Goal: Task Accomplishment & Management: Manage account settings

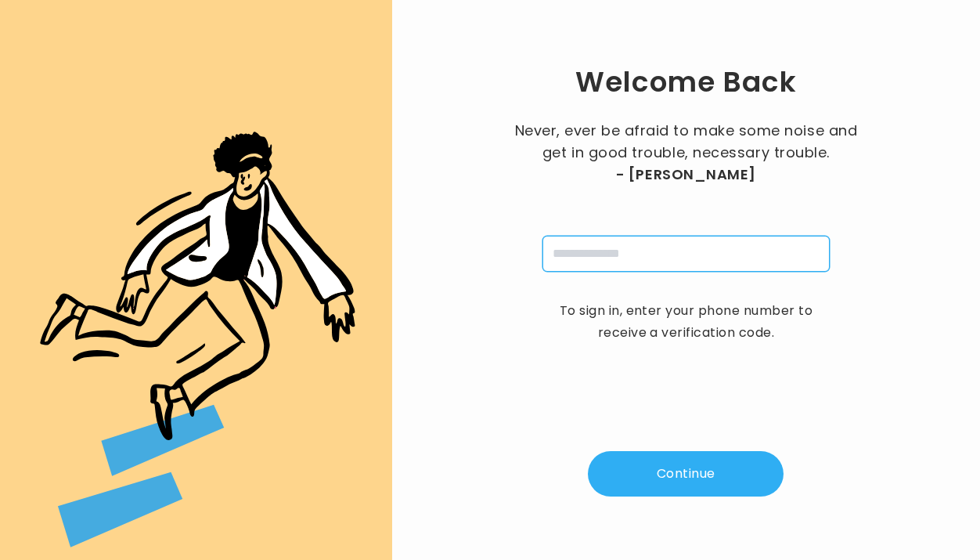
click at [630, 259] on input "tel" at bounding box center [686, 254] width 287 height 36
type input "**********"
click at [675, 466] on button "Continue" at bounding box center [686, 473] width 196 height 45
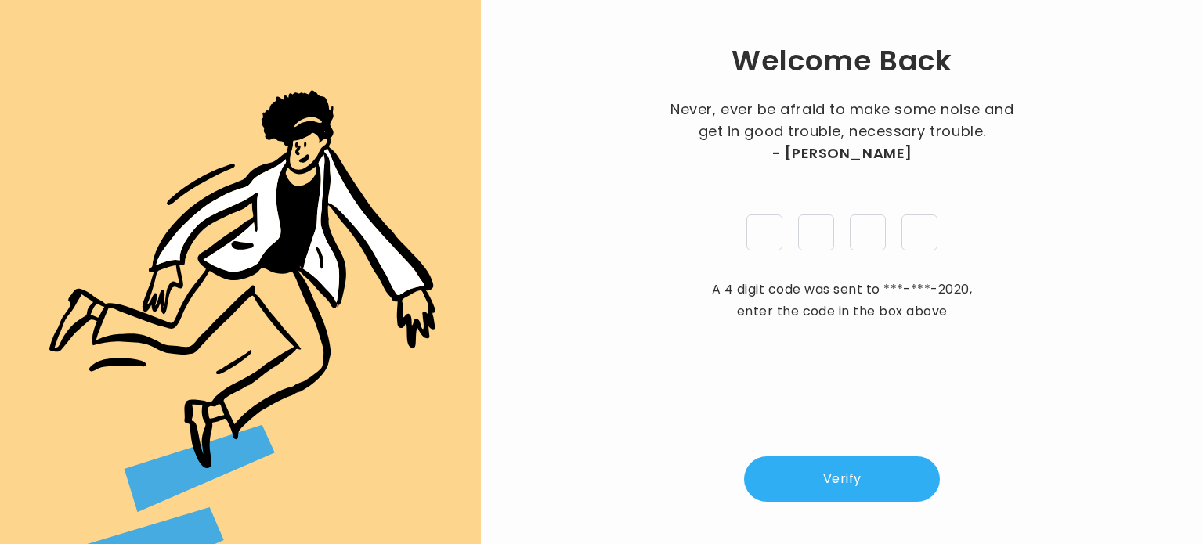
type input "*"
click at [858, 475] on button "Verify" at bounding box center [842, 479] width 196 height 45
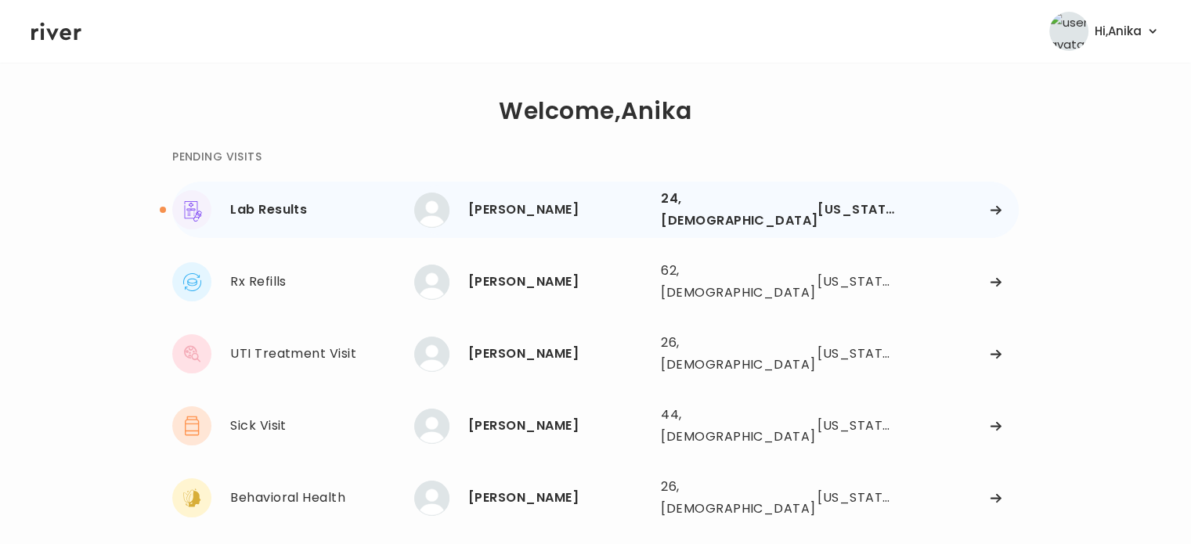
click at [594, 206] on div "[PERSON_NAME]" at bounding box center [558, 210] width 180 height 22
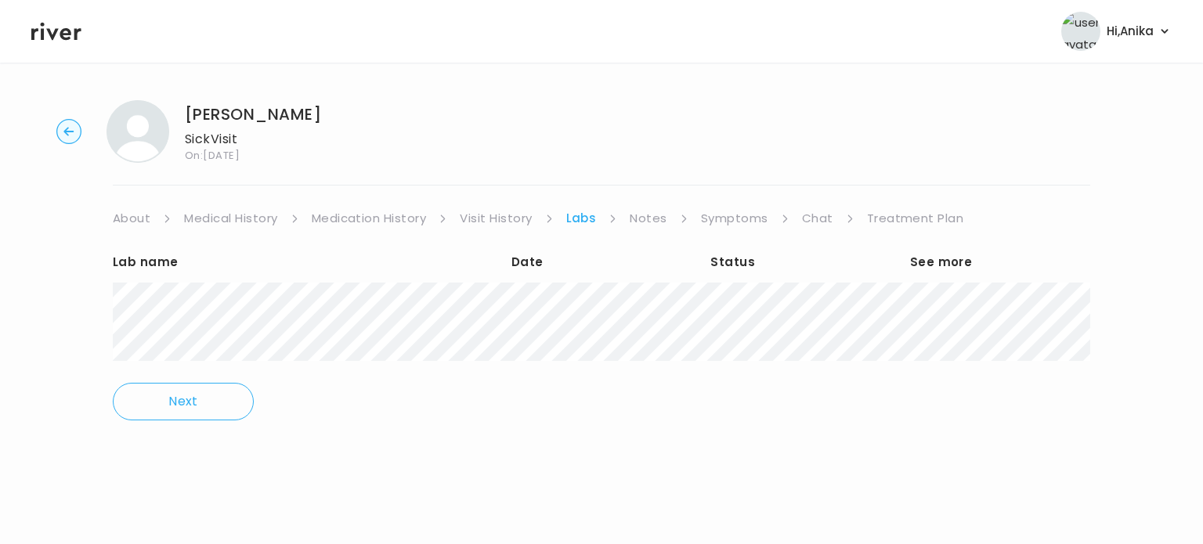
click at [886, 216] on link "Treatment Plan" at bounding box center [915, 219] width 97 height 22
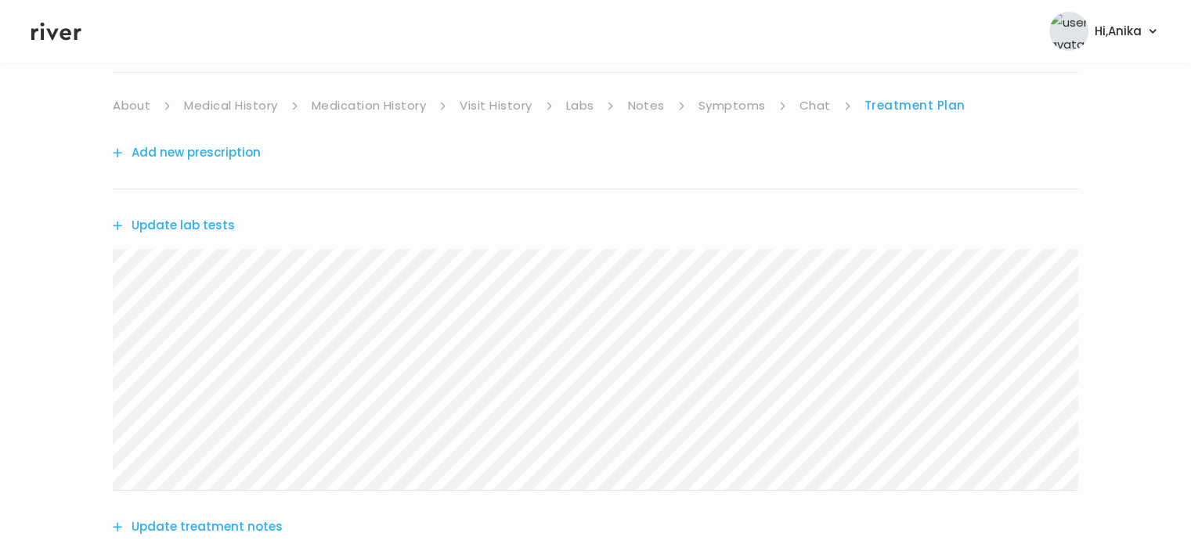
scroll to position [81, 0]
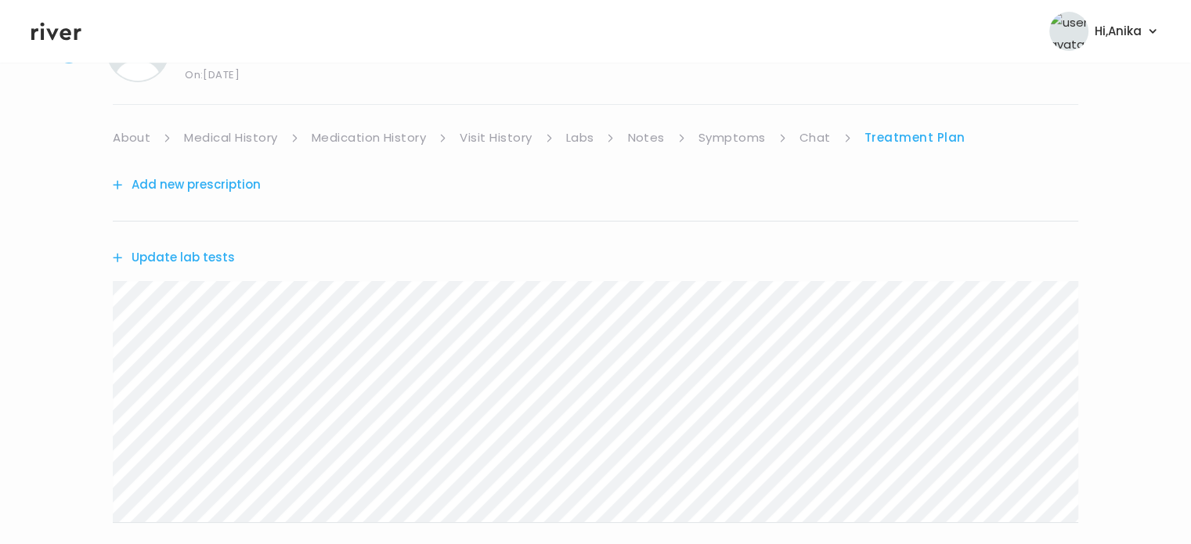
click at [814, 134] on link "Chat" at bounding box center [815, 138] width 31 height 22
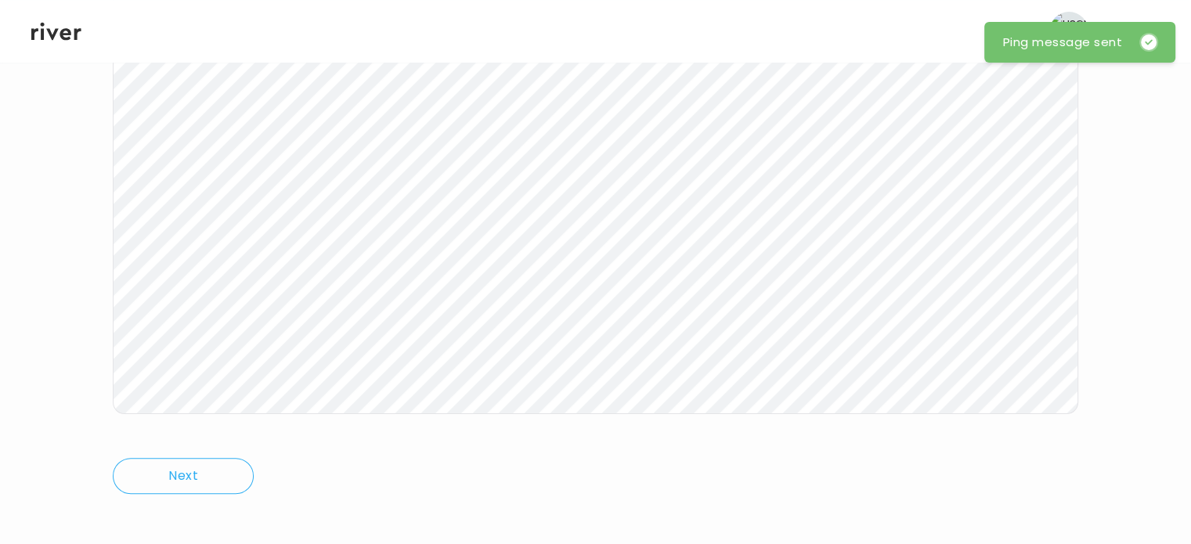
click at [65, 34] on icon at bounding box center [56, 32] width 50 height 18
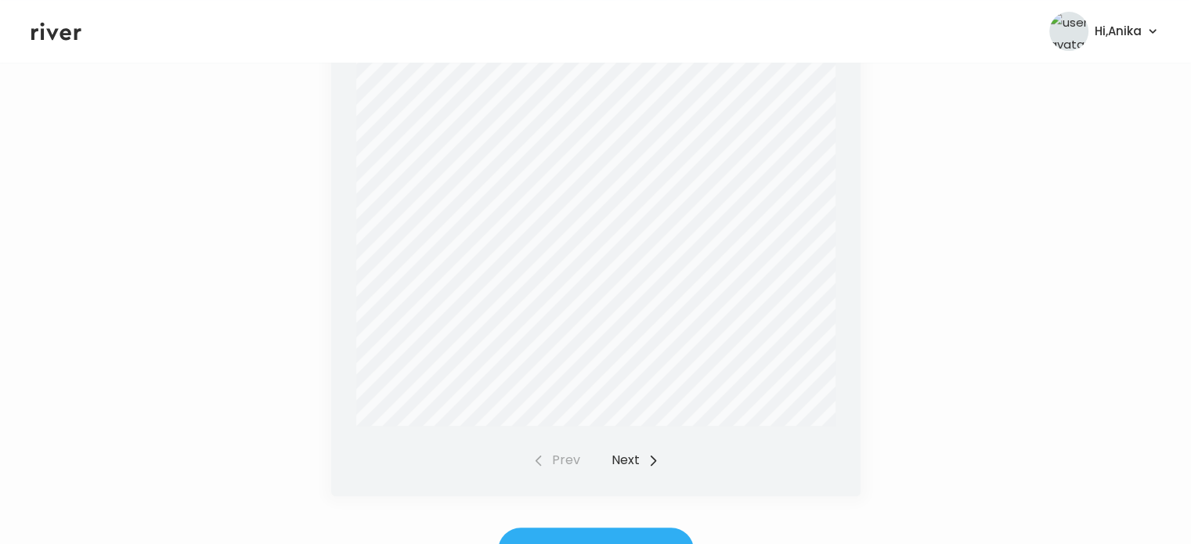
scroll to position [588, 0]
click at [637, 444] on button "Next" at bounding box center [636, 446] width 48 height 22
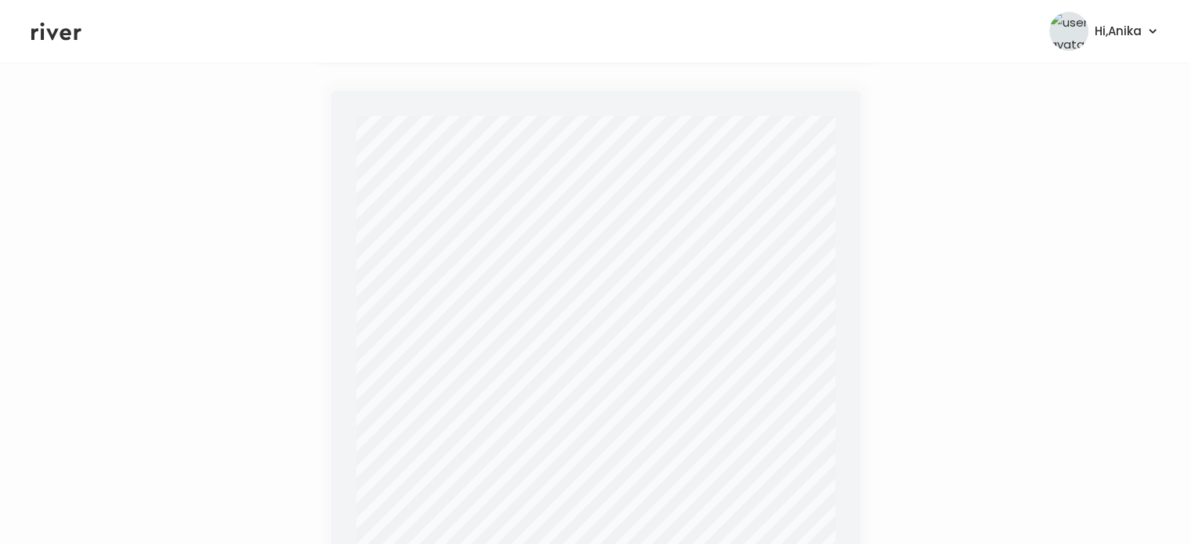
scroll to position [269, 0]
click at [73, 38] on icon at bounding box center [56, 31] width 50 height 23
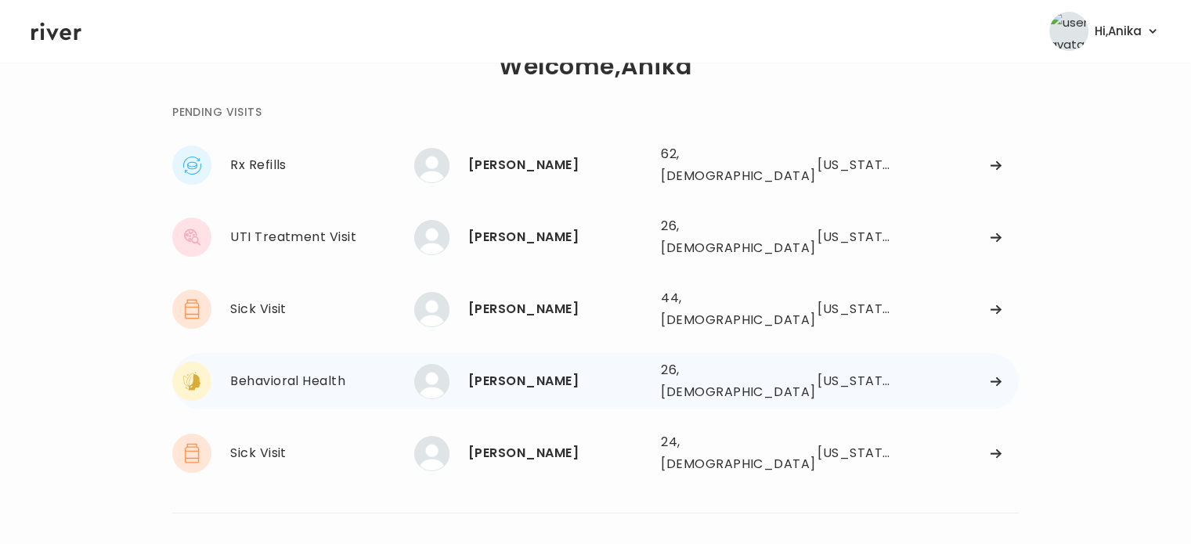
scroll to position [67, 0]
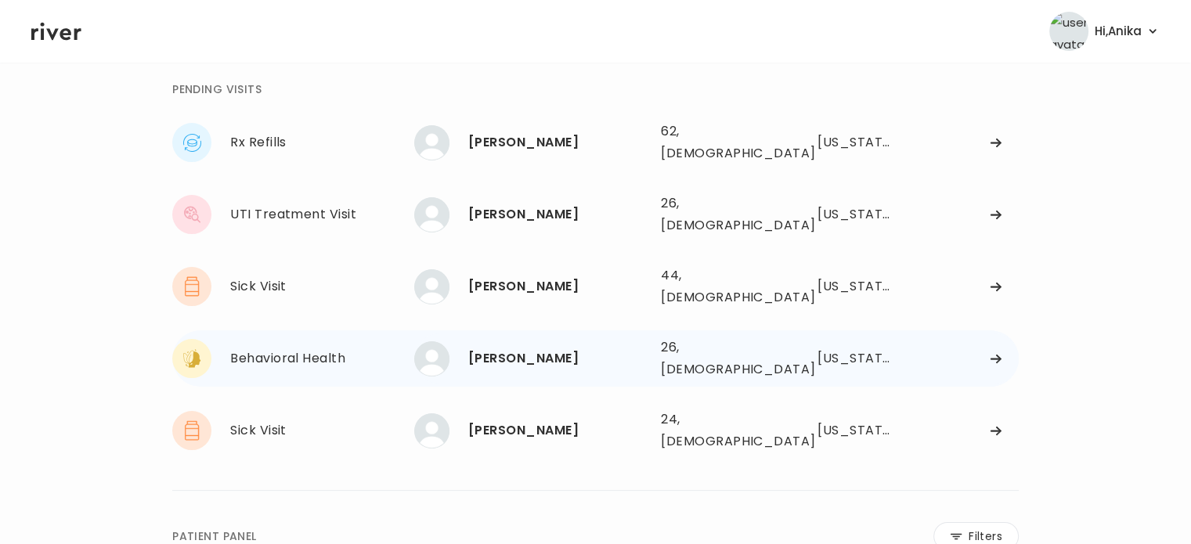
click at [519, 348] on div "[PERSON_NAME]" at bounding box center [558, 359] width 180 height 22
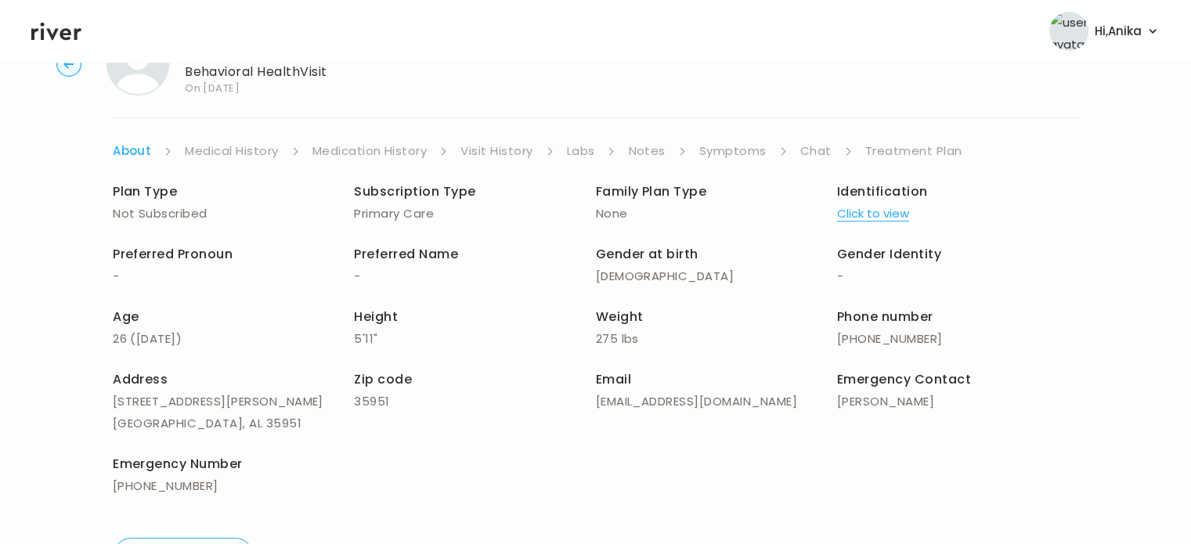
click at [238, 146] on link "Medical History" at bounding box center [231, 151] width 93 height 22
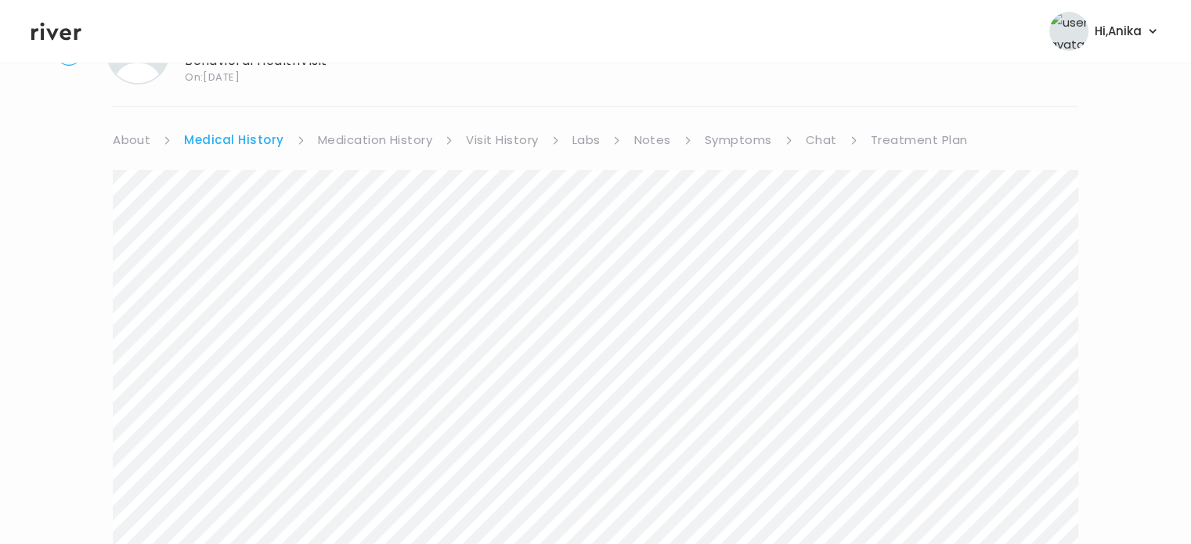
scroll to position [75, 0]
click at [379, 146] on link "Medication History" at bounding box center [375, 143] width 115 height 22
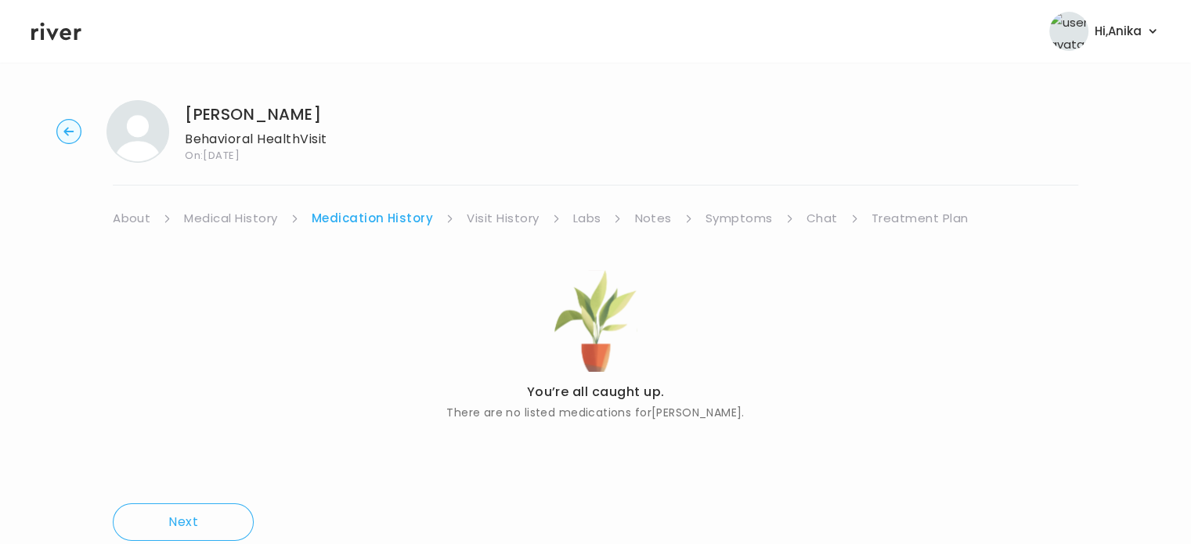
click at [484, 218] on link "Visit History" at bounding box center [503, 219] width 72 height 22
click at [590, 222] on link "Labs" at bounding box center [586, 219] width 28 height 22
click at [645, 225] on link "Notes" at bounding box center [648, 219] width 37 height 22
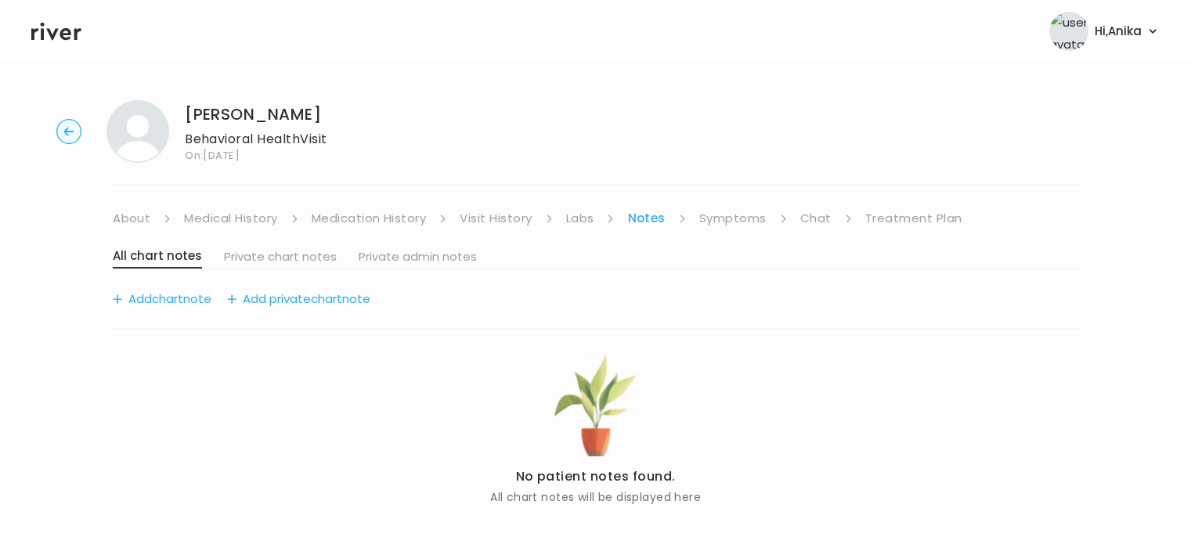
click at [738, 215] on link "Symptoms" at bounding box center [732, 219] width 67 height 22
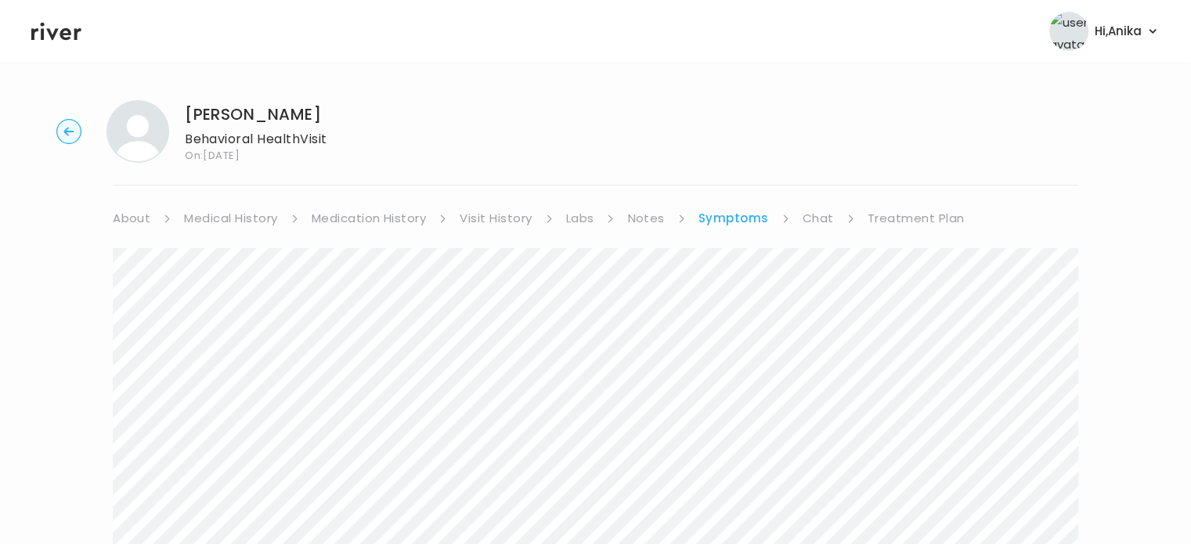
click at [890, 216] on link "Treatment Plan" at bounding box center [916, 219] width 97 height 22
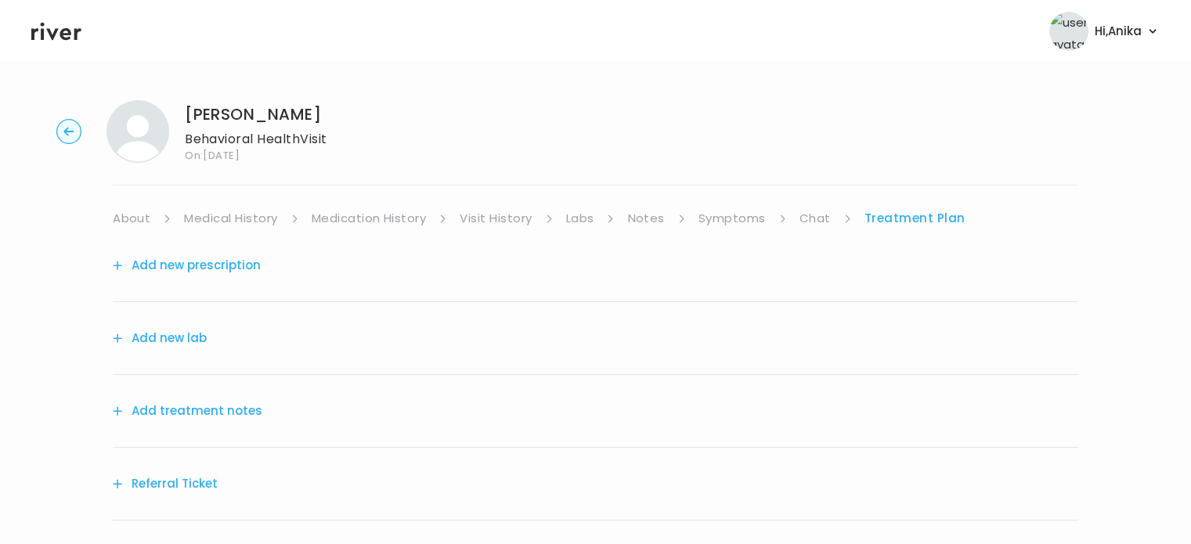
click at [204, 408] on button "Add treatment notes" at bounding box center [188, 411] width 150 height 22
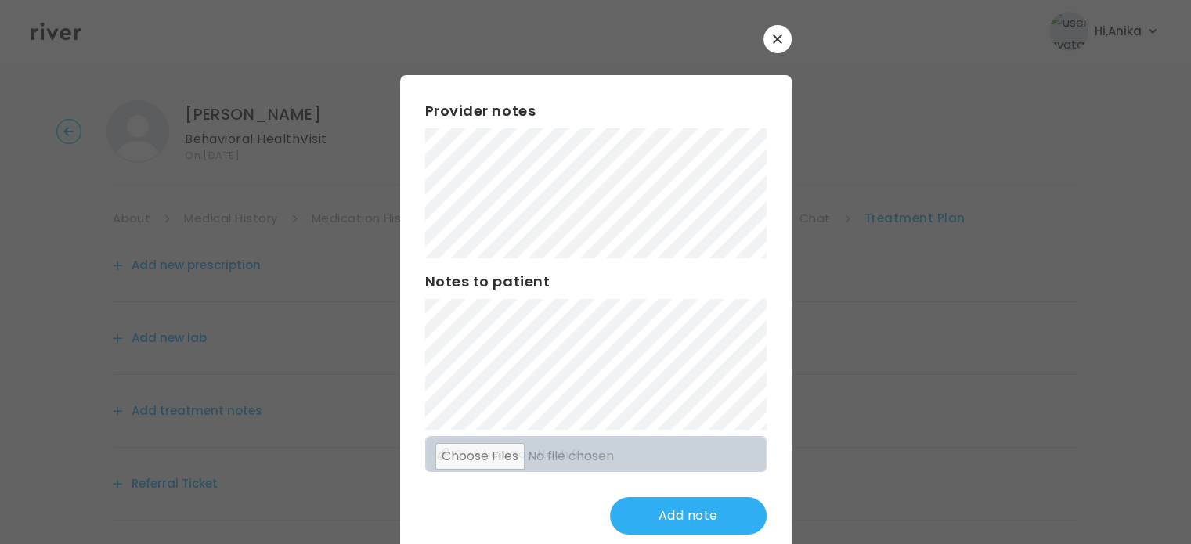
click at [228, 122] on div "​ Provider notes Notes to patient Click here to attach files Add note" at bounding box center [595, 292] width 1191 height 585
click at [410, 190] on div "Provider notes Notes to patient Click here to attach files Add note" at bounding box center [596, 317] width 392 height 485
click at [652, 524] on button "Update note" at bounding box center [688, 516] width 157 height 38
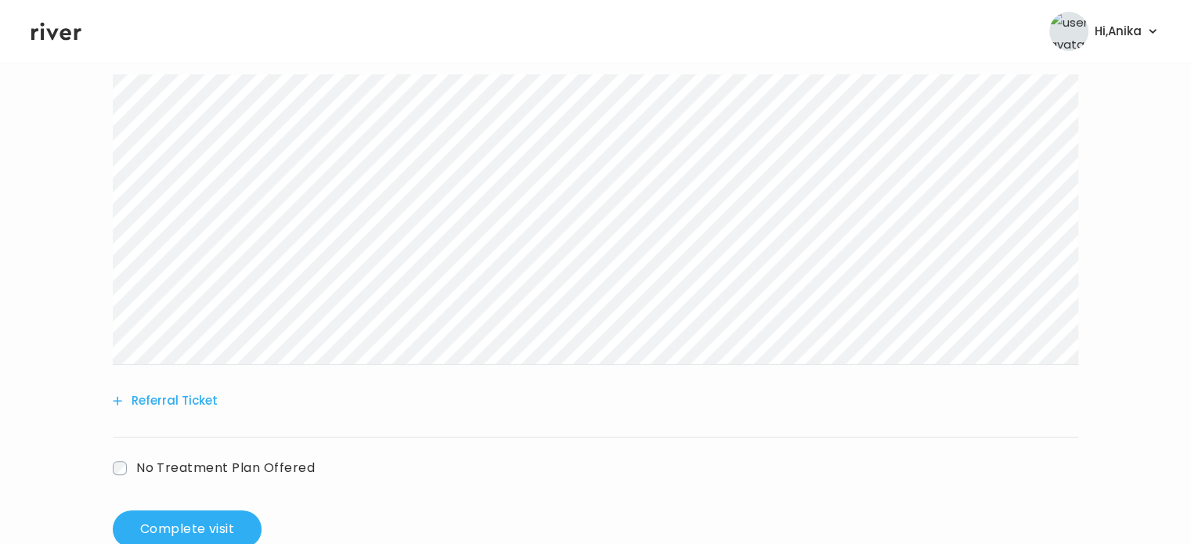
click at [182, 400] on button "Referral Ticket" at bounding box center [165, 401] width 105 height 22
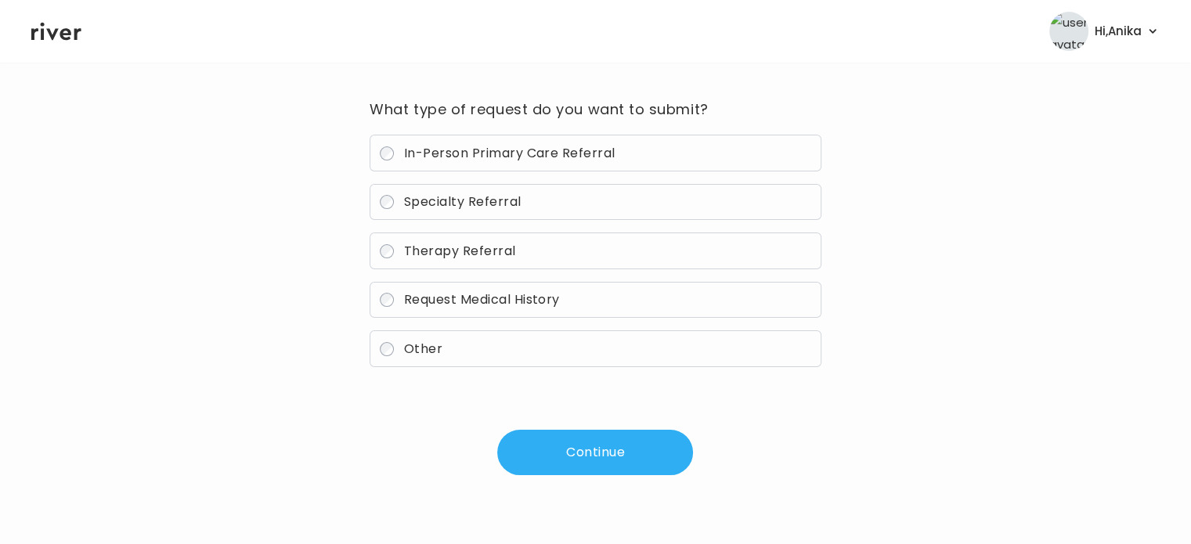
scroll to position [112, 0]
click at [453, 254] on span "Therapy Referral" at bounding box center [460, 252] width 112 height 18
click at [592, 448] on button "Continue" at bounding box center [595, 453] width 196 height 45
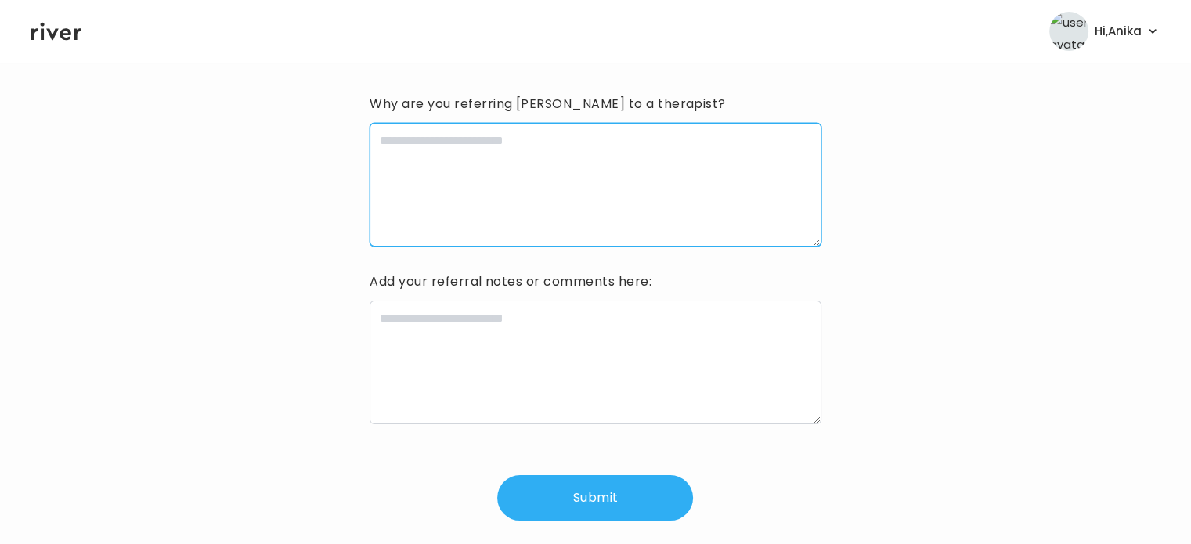
click at [514, 197] on textarea at bounding box center [595, 185] width 451 height 124
paste textarea "**********"
type textarea "**********"
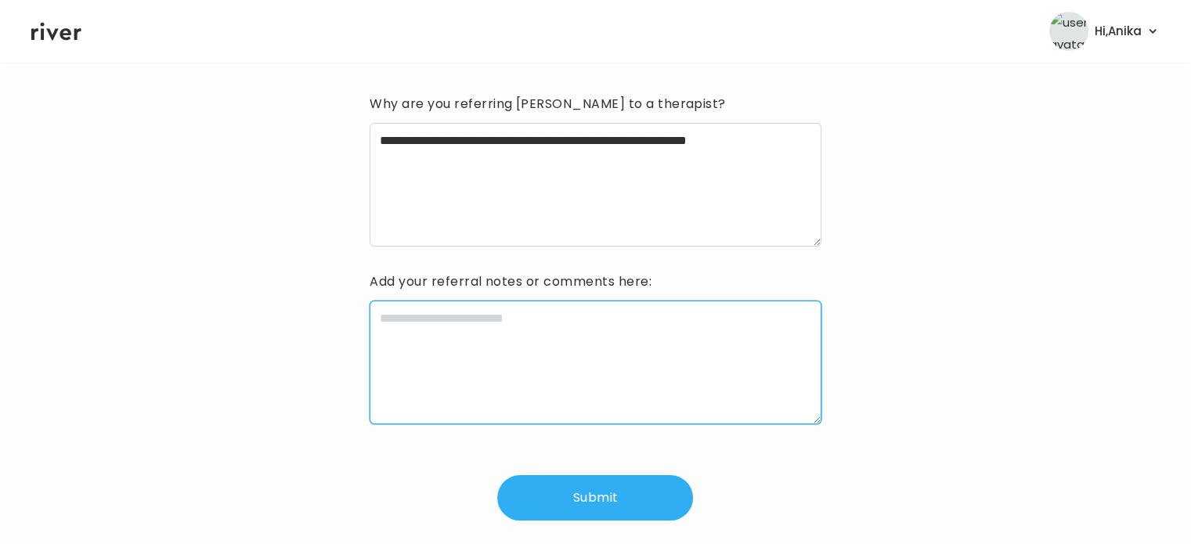
click at [655, 316] on textarea at bounding box center [595, 363] width 451 height 124
type textarea "**********"
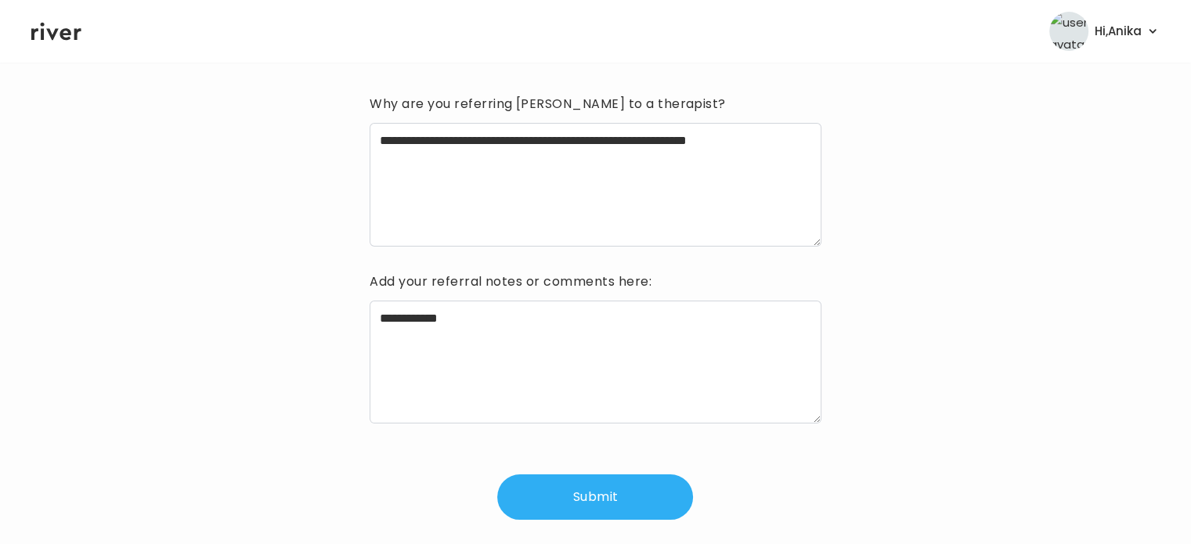
click at [605, 494] on button "Submit" at bounding box center [595, 497] width 196 height 45
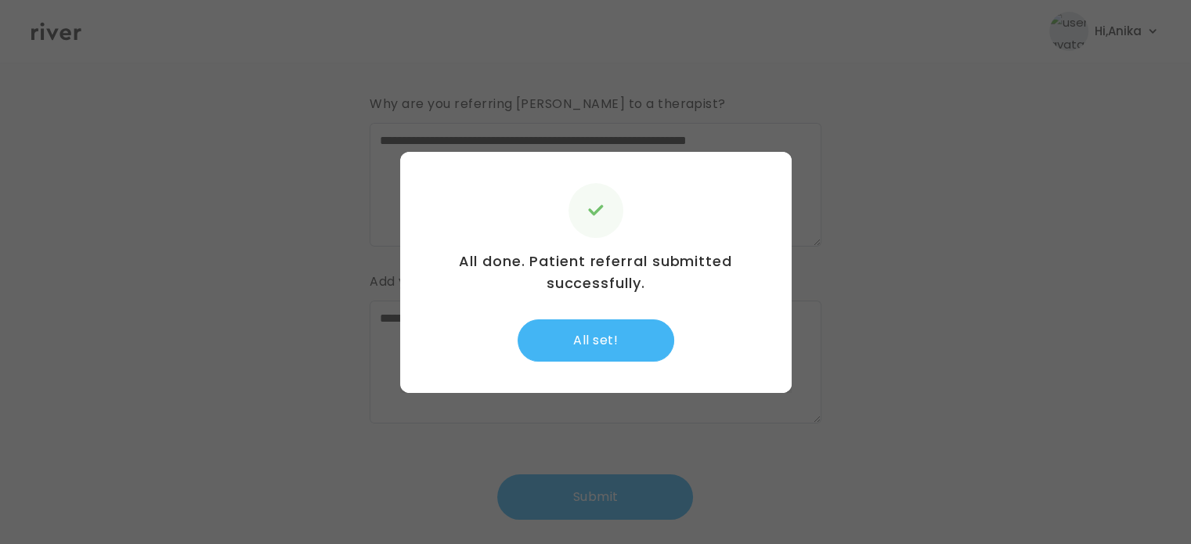
click at [602, 348] on button "All set!" at bounding box center [596, 341] width 157 height 42
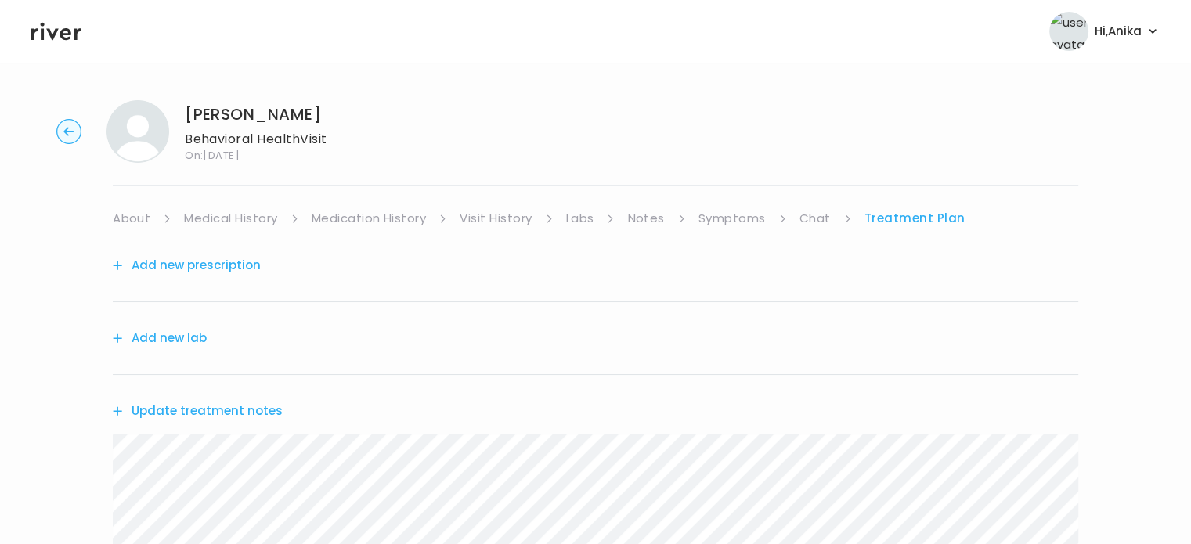
click at [742, 219] on link "Symptoms" at bounding box center [732, 219] width 67 height 22
click at [883, 215] on link "Treatment Plan" at bounding box center [916, 219] width 97 height 22
click at [257, 404] on button "Update treatment notes" at bounding box center [198, 411] width 170 height 22
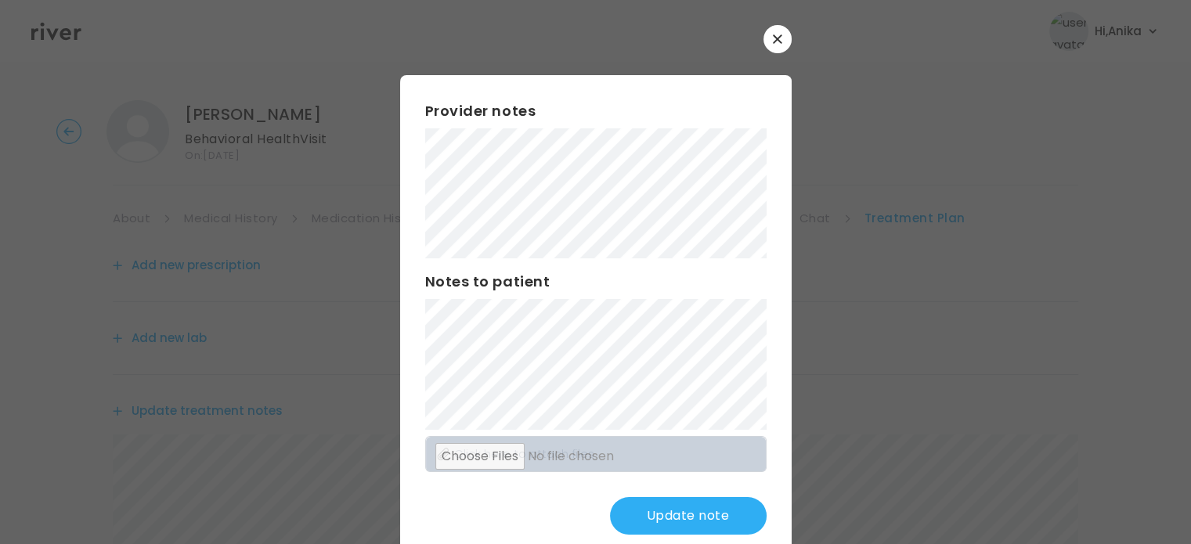
click at [657, 510] on button "Update note" at bounding box center [688, 516] width 157 height 38
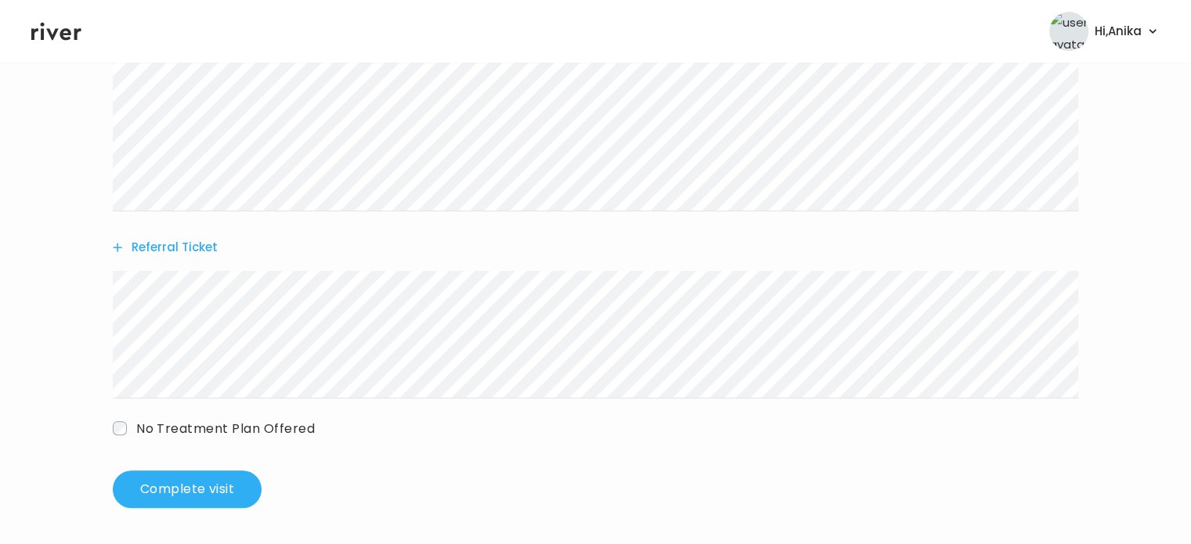
scroll to position [515, 0]
click at [217, 488] on button "Complete visit" at bounding box center [187, 489] width 149 height 38
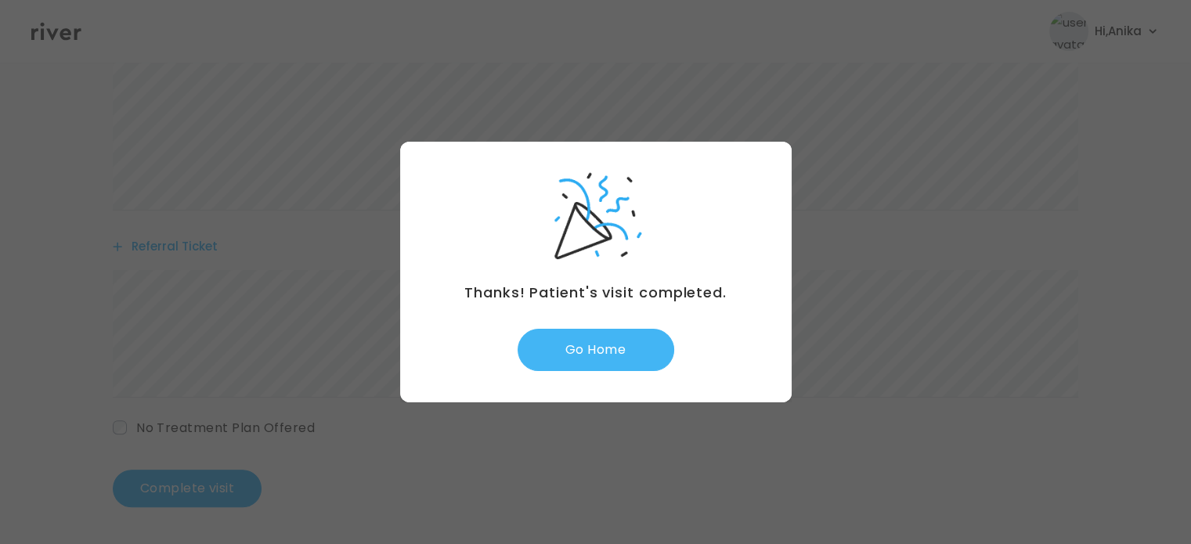
click at [592, 341] on button "Go Home" at bounding box center [596, 350] width 157 height 42
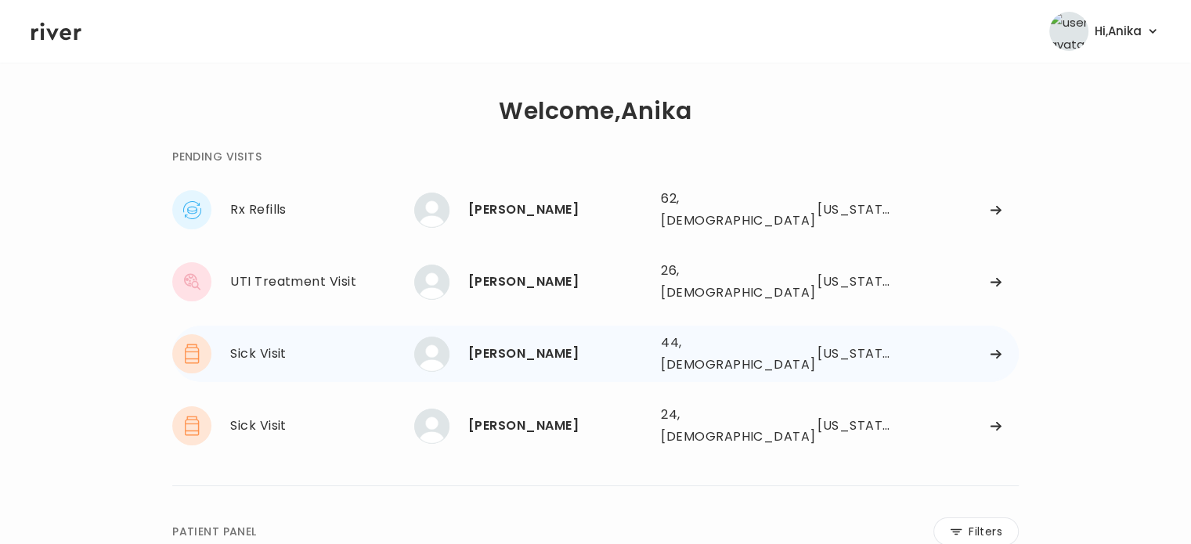
click at [523, 343] on div "[PERSON_NAME]" at bounding box center [558, 354] width 180 height 22
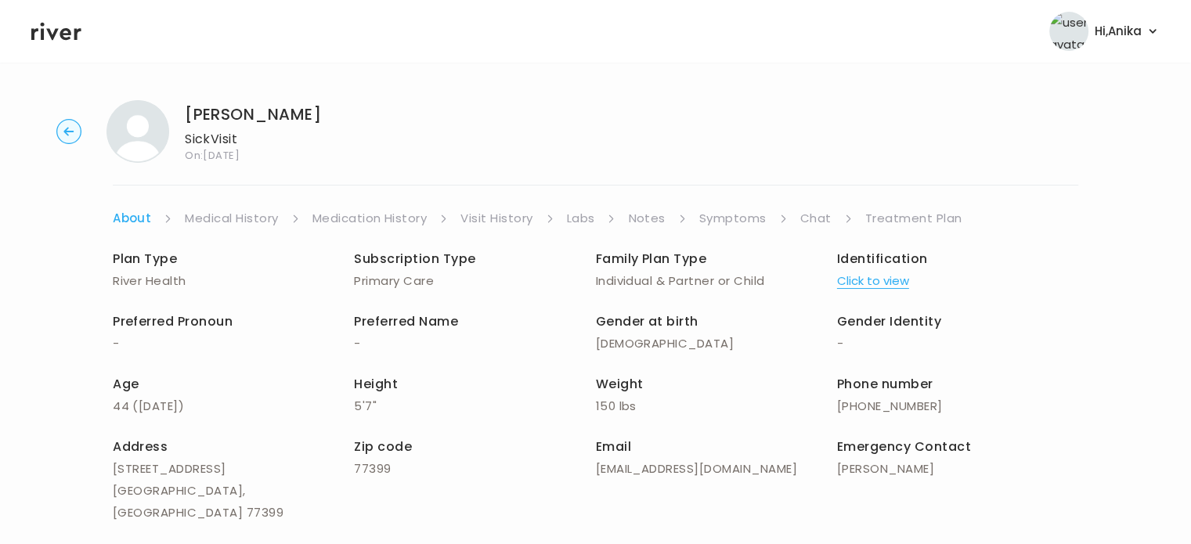
click at [489, 222] on link "Visit History" at bounding box center [496, 219] width 72 height 22
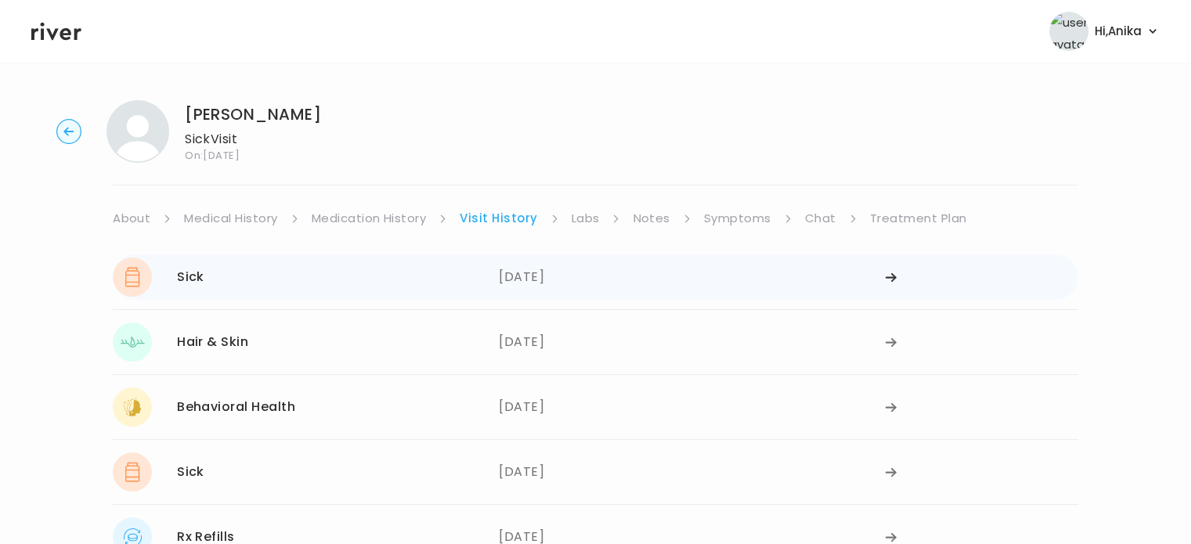
click at [528, 273] on div "08/11/2025" at bounding box center [692, 277] width 386 height 39
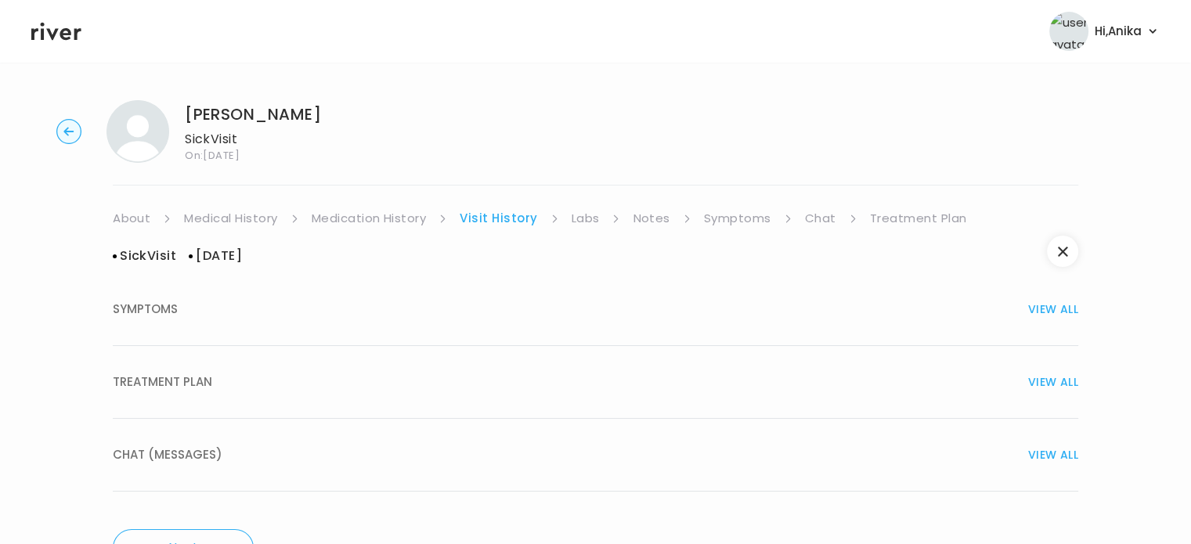
click at [558, 375] on div "TREATMENT PLAN VIEW ALL" at bounding box center [596, 382] width 966 height 22
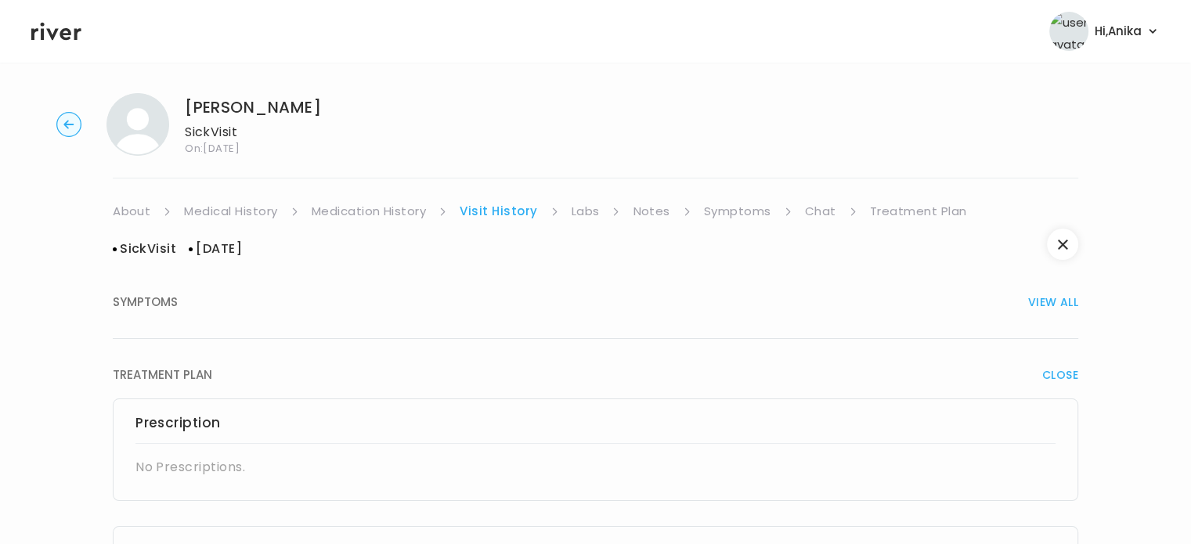
scroll to position [5, 0]
click at [760, 203] on link "Symptoms" at bounding box center [737, 213] width 67 height 22
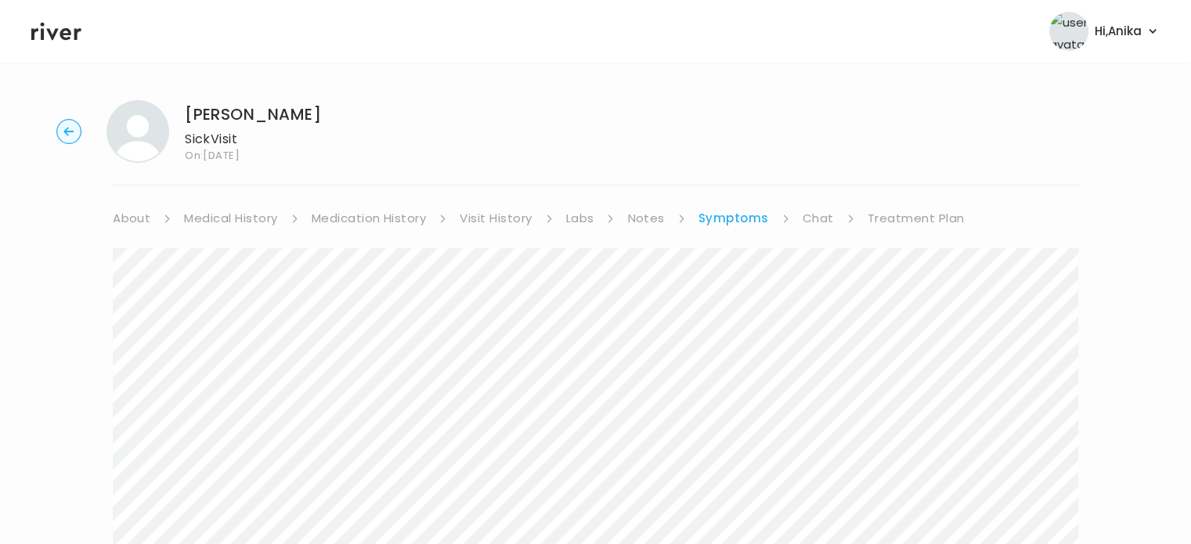
click at [812, 218] on link "Chat" at bounding box center [818, 219] width 31 height 22
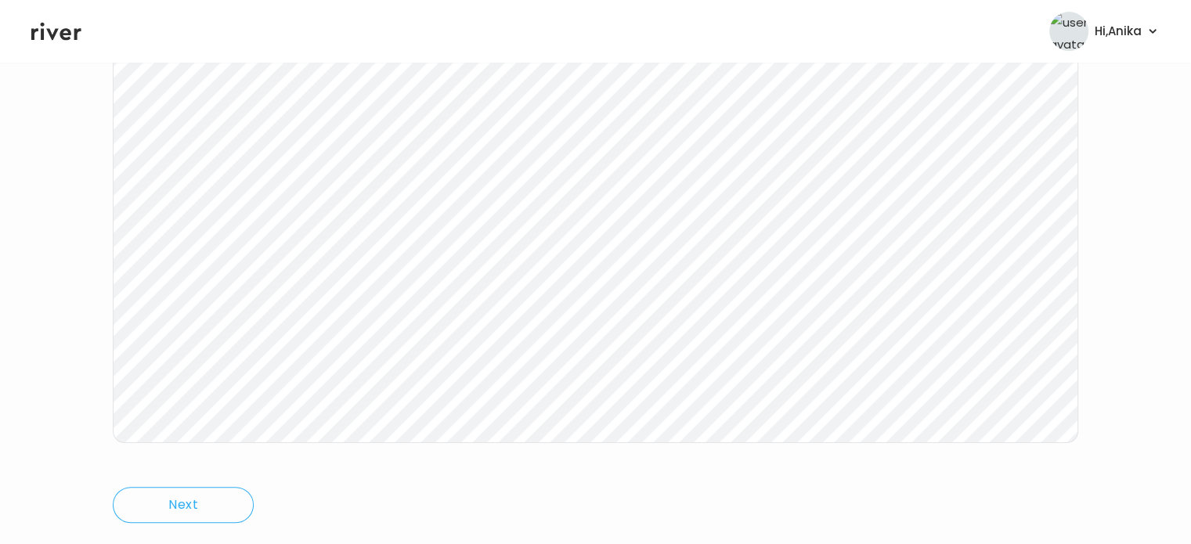
scroll to position [298, 0]
click at [88, 454] on div "Emily Barnes Sick Visit On: 13 Aug 2025 About Medical History Medication Histor…" at bounding box center [595, 168] width 1191 height 757
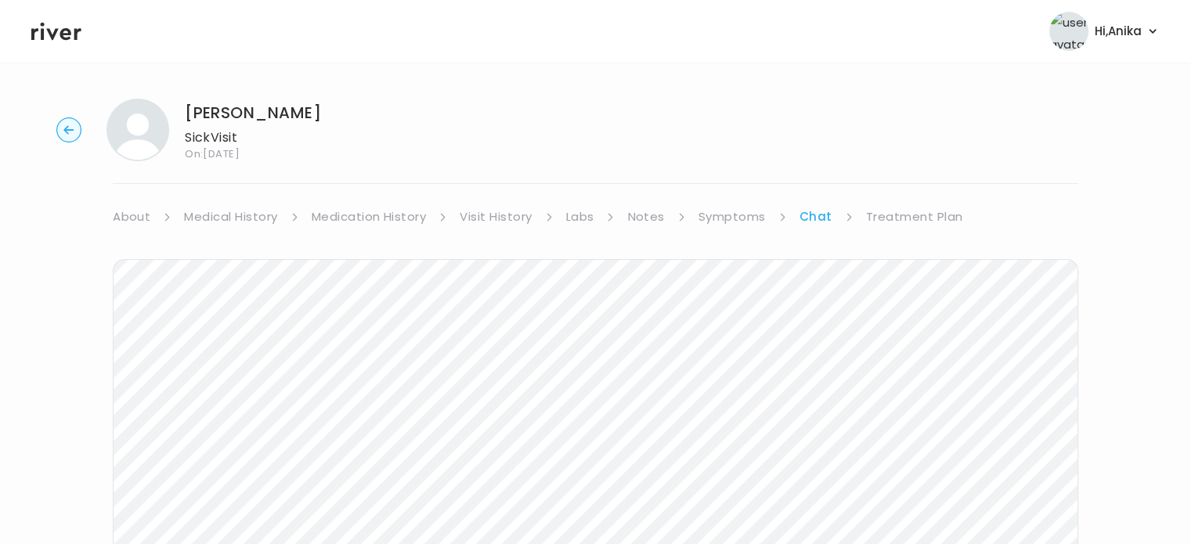
scroll to position [0, 0]
click at [897, 228] on link "Treatment Plan" at bounding box center [914, 219] width 97 height 22
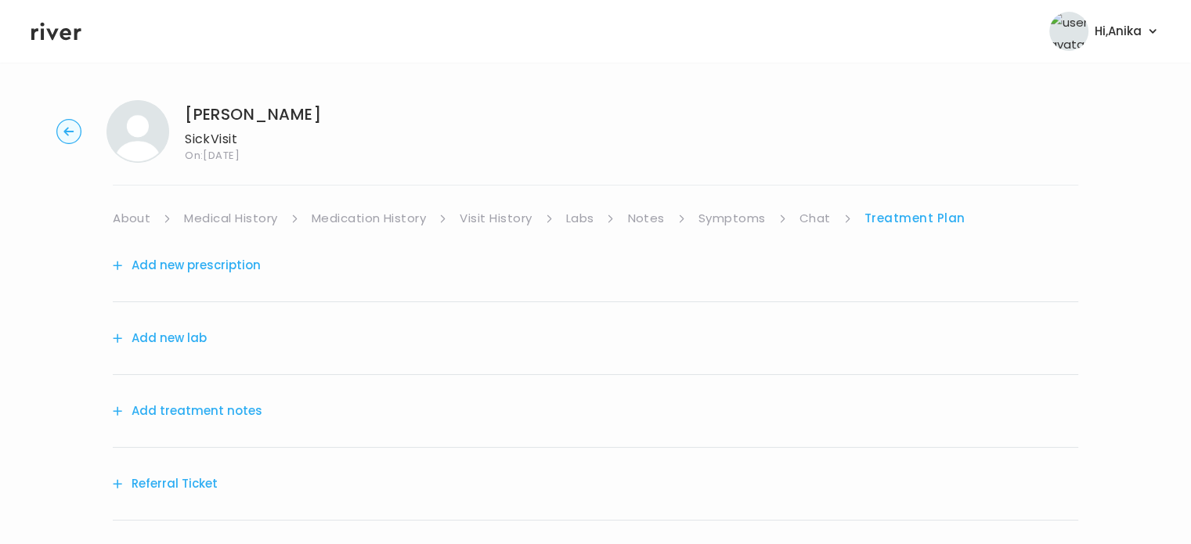
click at [237, 405] on button "Add treatment notes" at bounding box center [188, 411] width 150 height 22
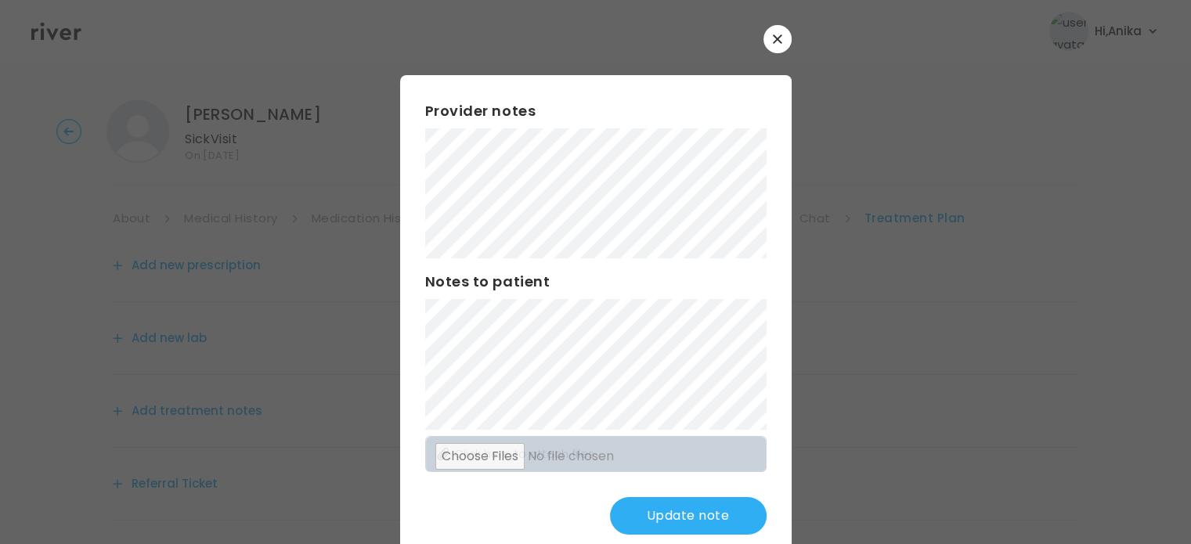
click at [659, 504] on button "Update note" at bounding box center [688, 516] width 157 height 38
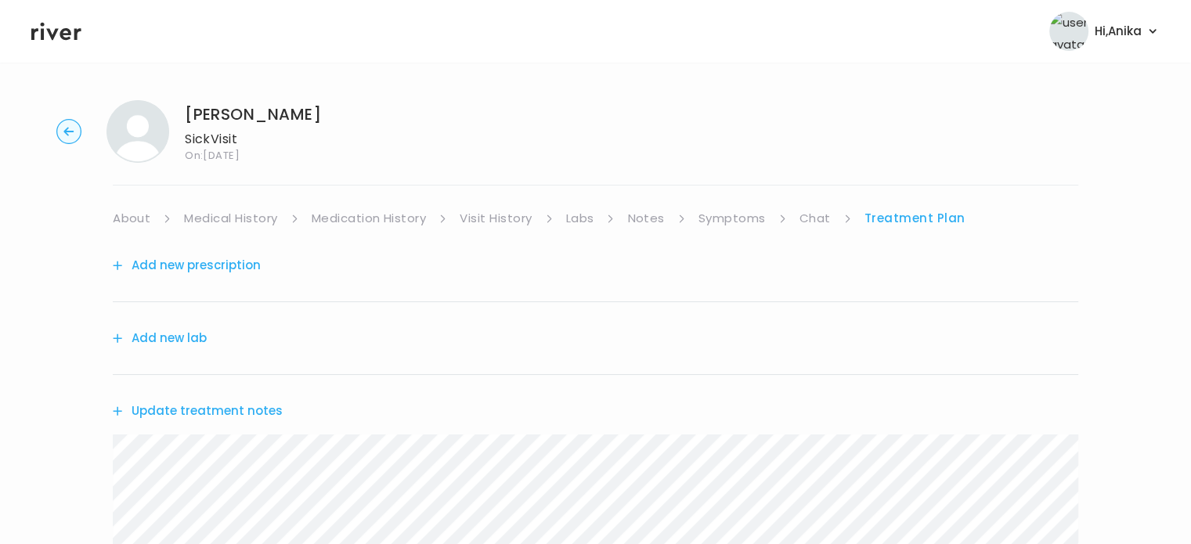
click at [489, 216] on link "Visit History" at bounding box center [496, 219] width 72 height 22
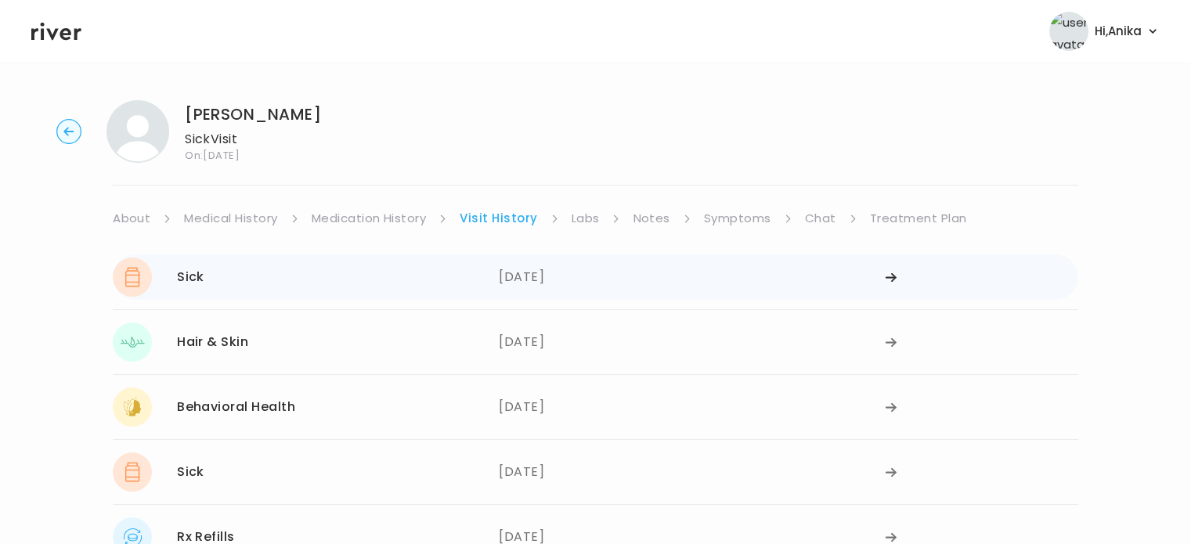
click at [529, 278] on div "08/11/2025" at bounding box center [692, 277] width 386 height 39
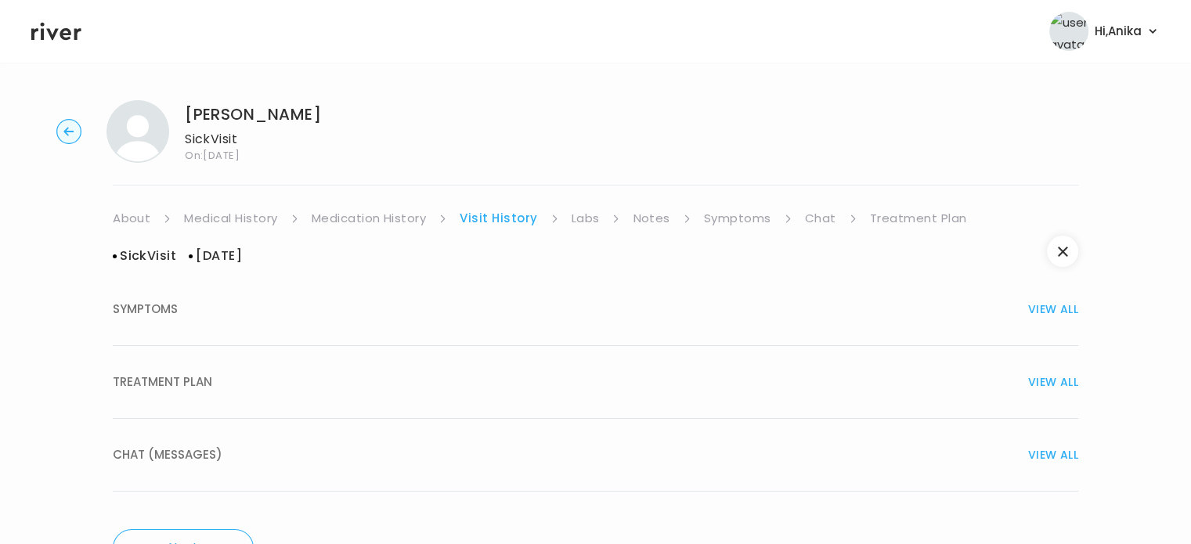
click at [609, 392] on div "TREATMENT PLAN VIEW ALL" at bounding box center [596, 382] width 966 height 22
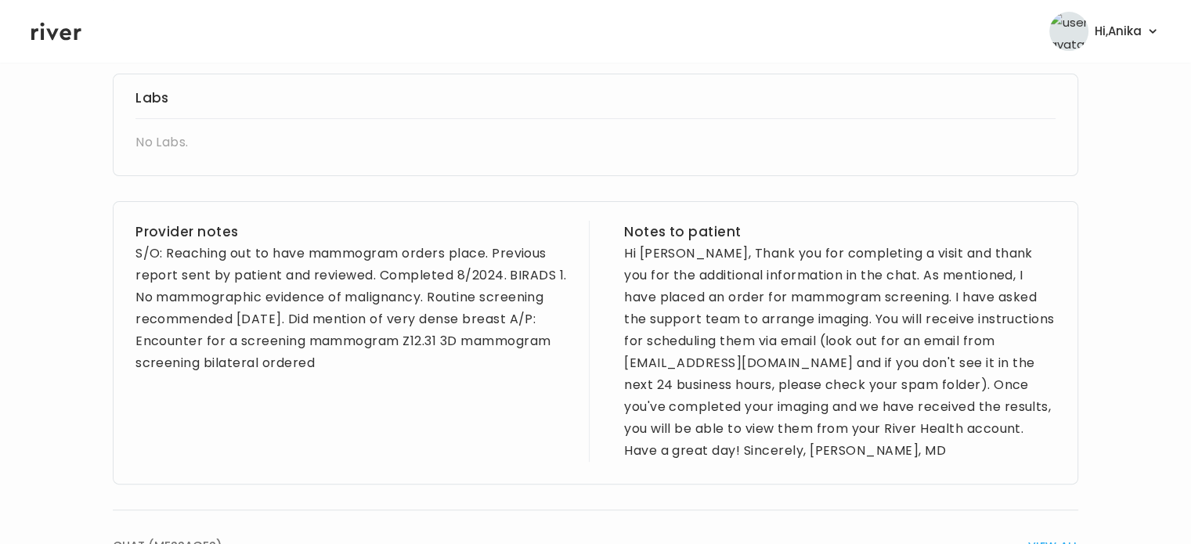
scroll to position [463, 0]
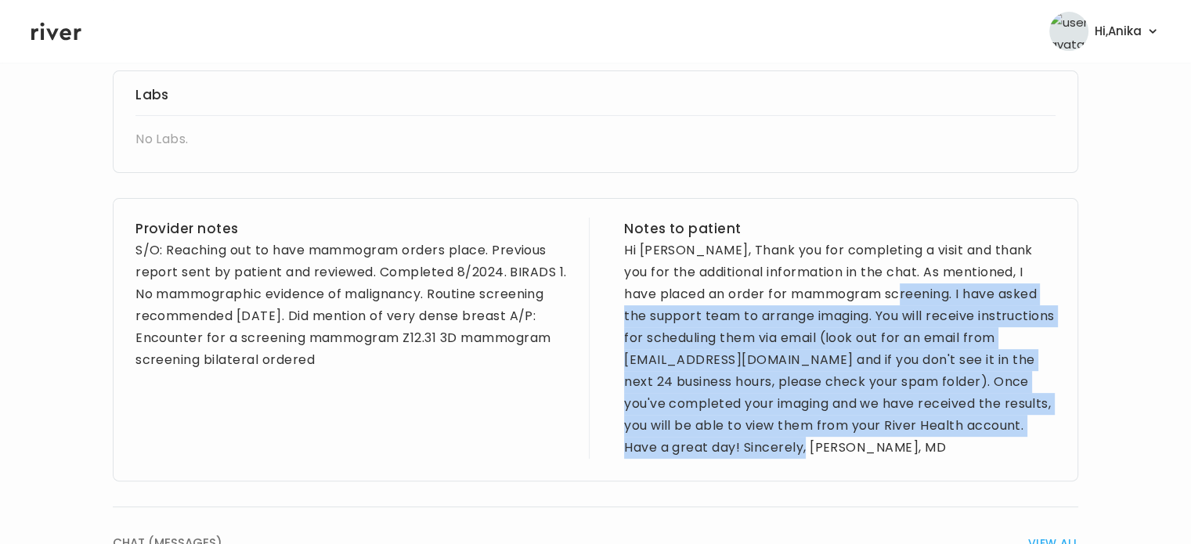
drag, startPoint x: 870, startPoint y: 294, endPoint x: 896, endPoint y: 446, distance: 154.1
click at [896, 446] on div "Hi Emily, Thank you for completing a visit and thank you for the additional inf…" at bounding box center [839, 349] width 431 height 219
copy div "I have asked the support team to arrange imaging. You will receive instructions…"
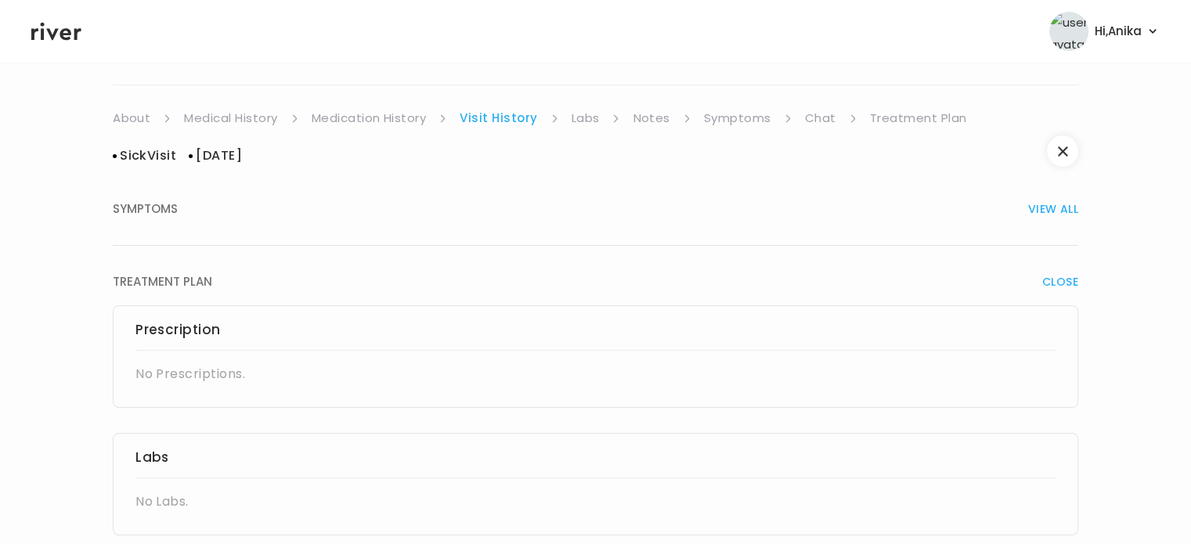
scroll to position [0, 0]
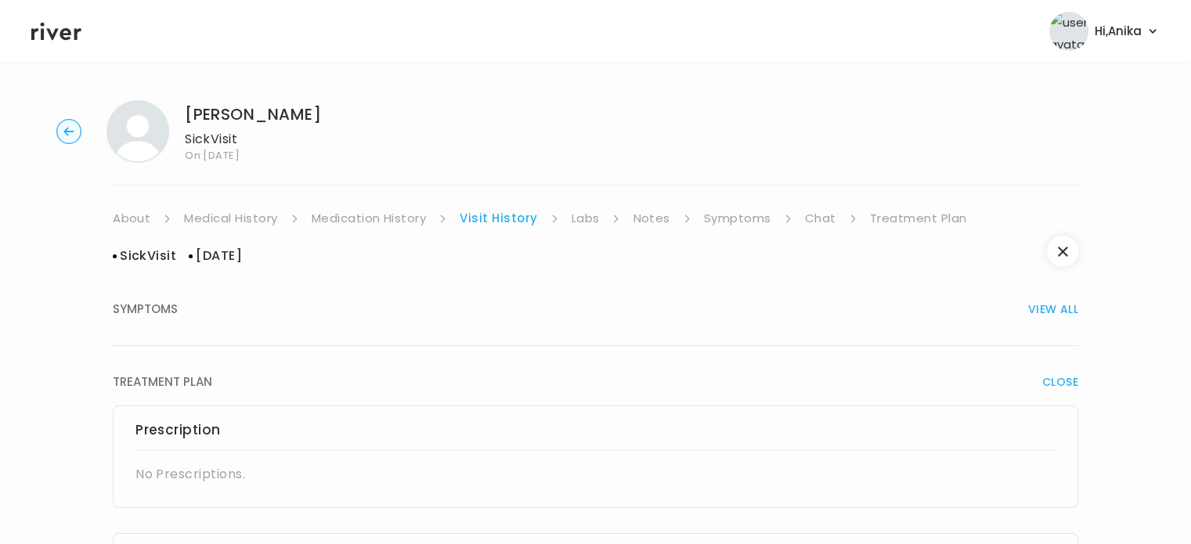
click at [889, 213] on link "Treatment Plan" at bounding box center [918, 219] width 97 height 22
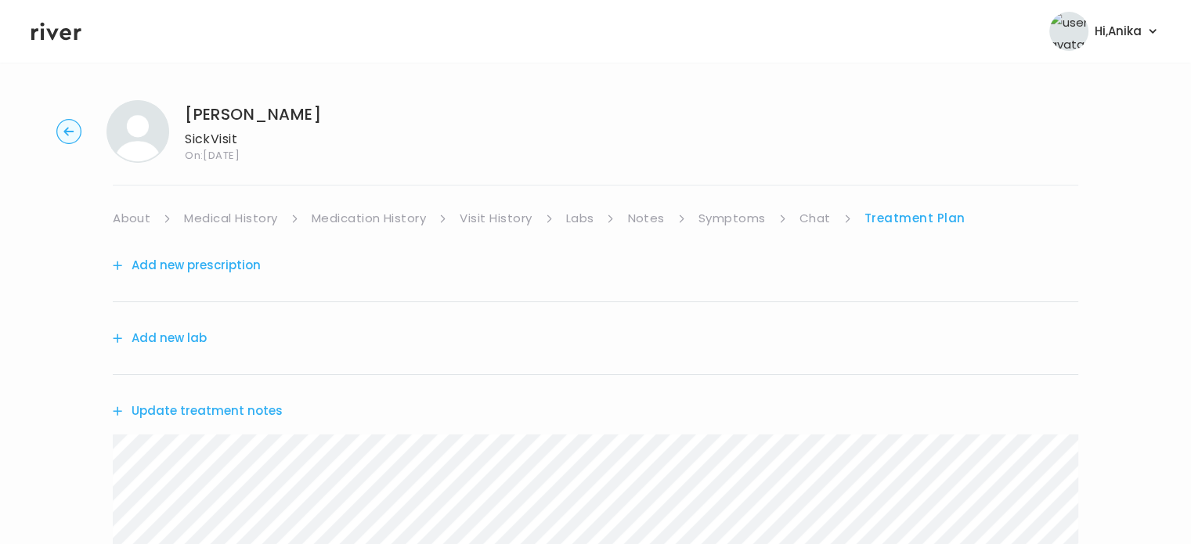
click at [246, 405] on button "Update treatment notes" at bounding box center [198, 411] width 170 height 22
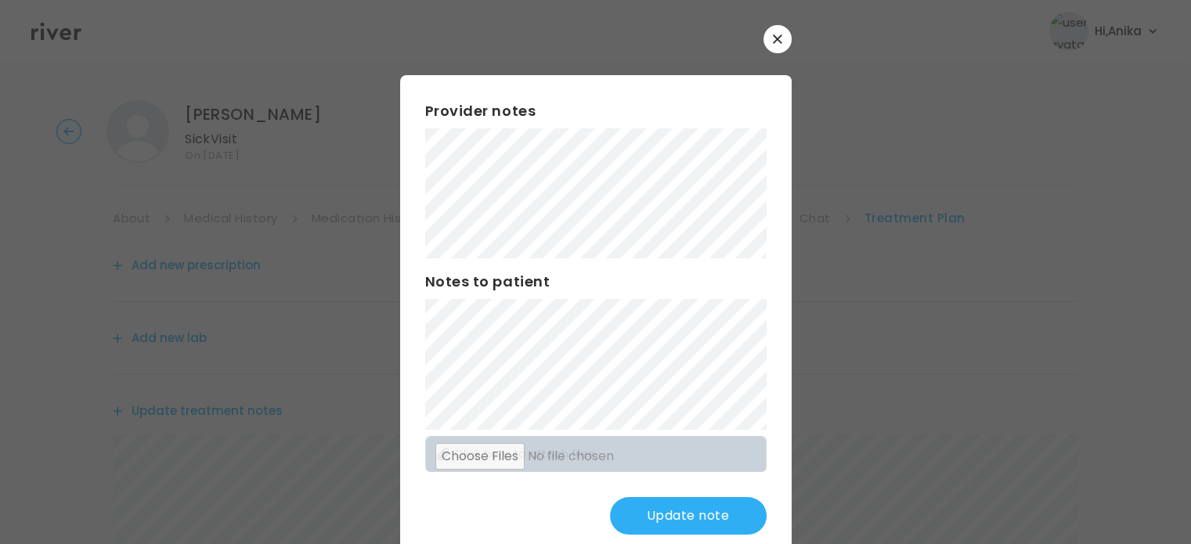
click at [677, 511] on button "Update note" at bounding box center [688, 516] width 157 height 38
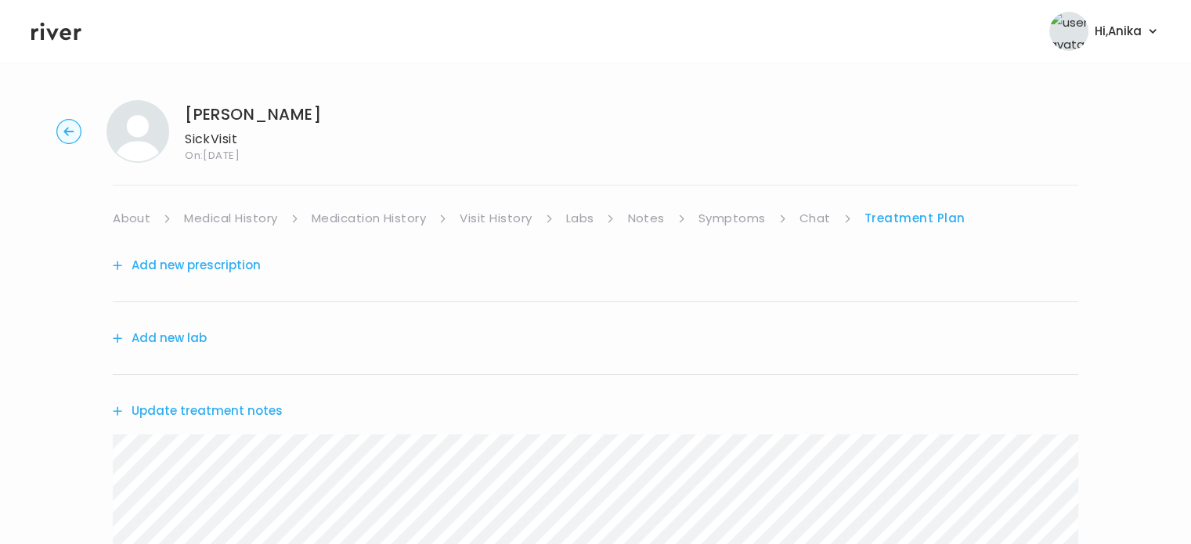
click at [510, 213] on link "Visit History" at bounding box center [496, 219] width 72 height 22
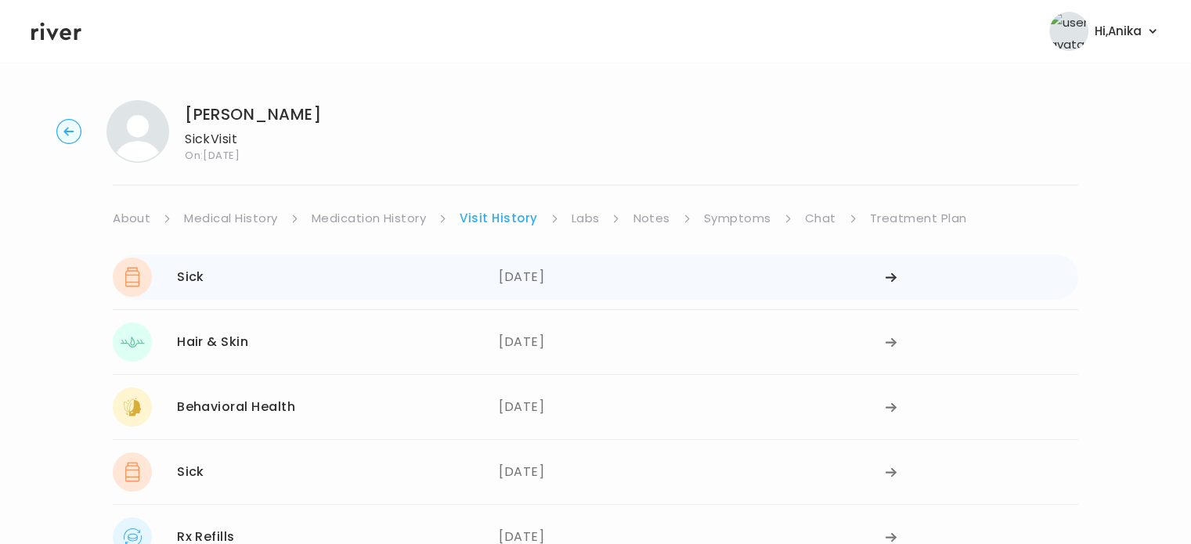
click at [534, 280] on div "08/11/2025" at bounding box center [692, 277] width 386 height 39
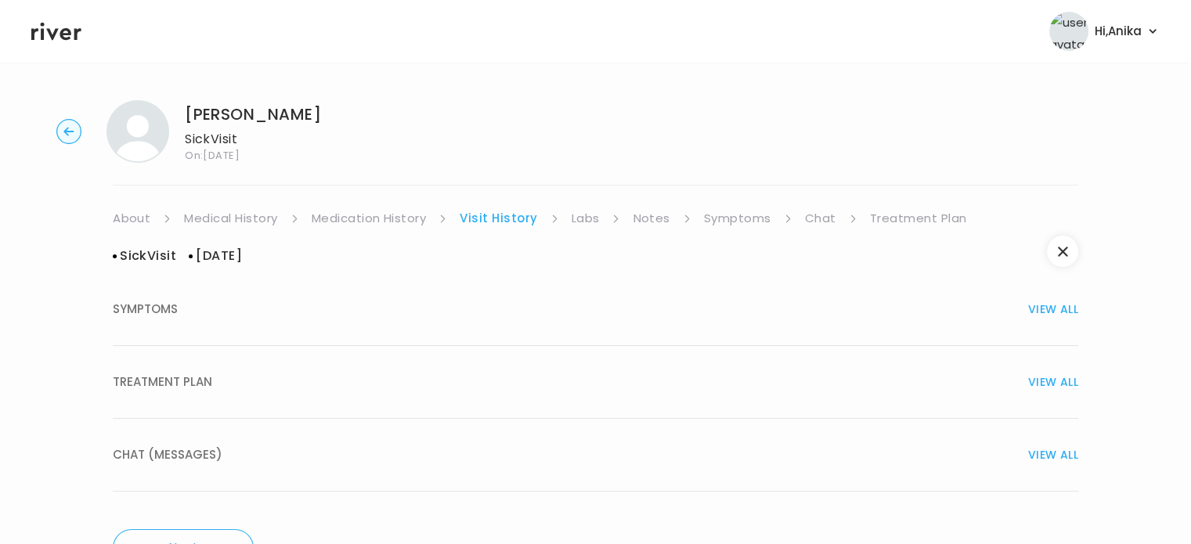
click at [533, 385] on div "TREATMENT PLAN VIEW ALL" at bounding box center [596, 382] width 966 height 22
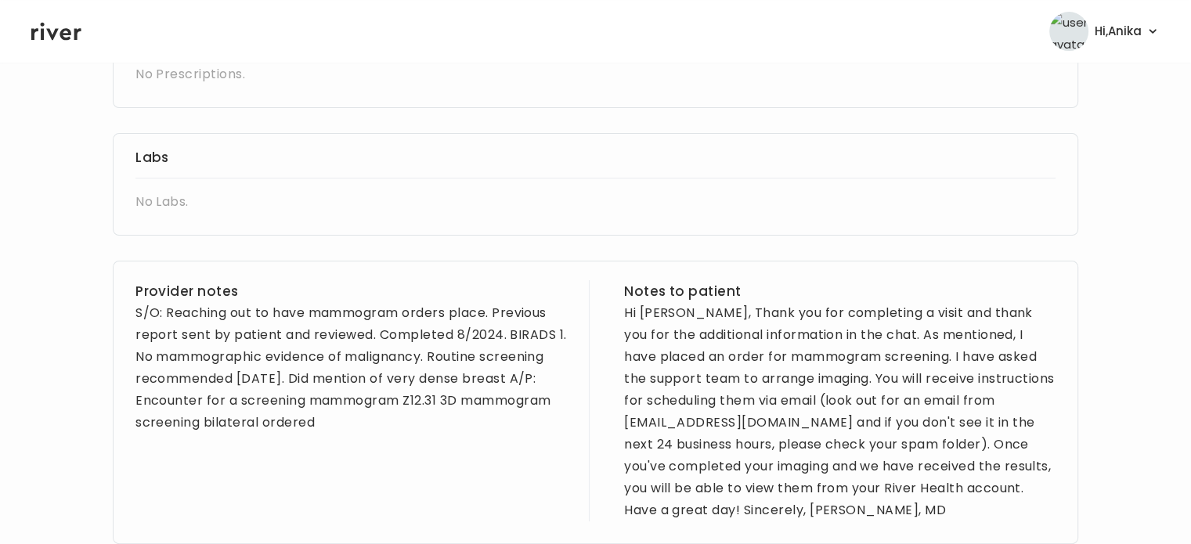
scroll to position [408, 0]
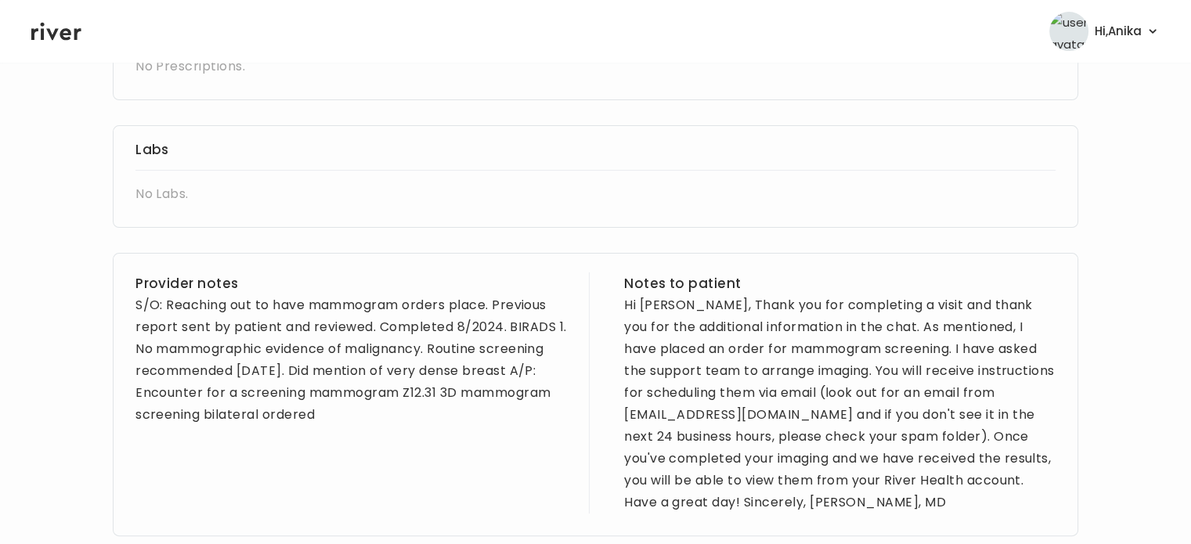
drag, startPoint x: 137, startPoint y: 391, endPoint x: 329, endPoint y: 421, distance: 194.3
click at [329, 421] on div "S/O: Reaching out to have mammogram orders place. Previous report sent by patie…" at bounding box center [350, 360] width 431 height 132
copy div "Encounter for a screening mammogram Z12.31 3D mammogram screening bilateral ord…"
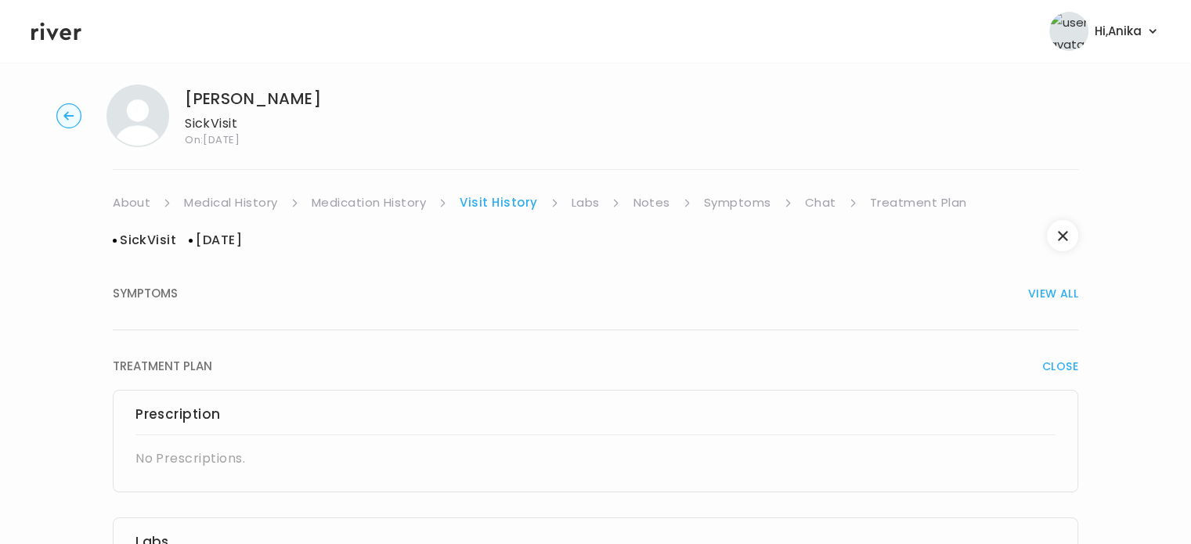
scroll to position [0, 0]
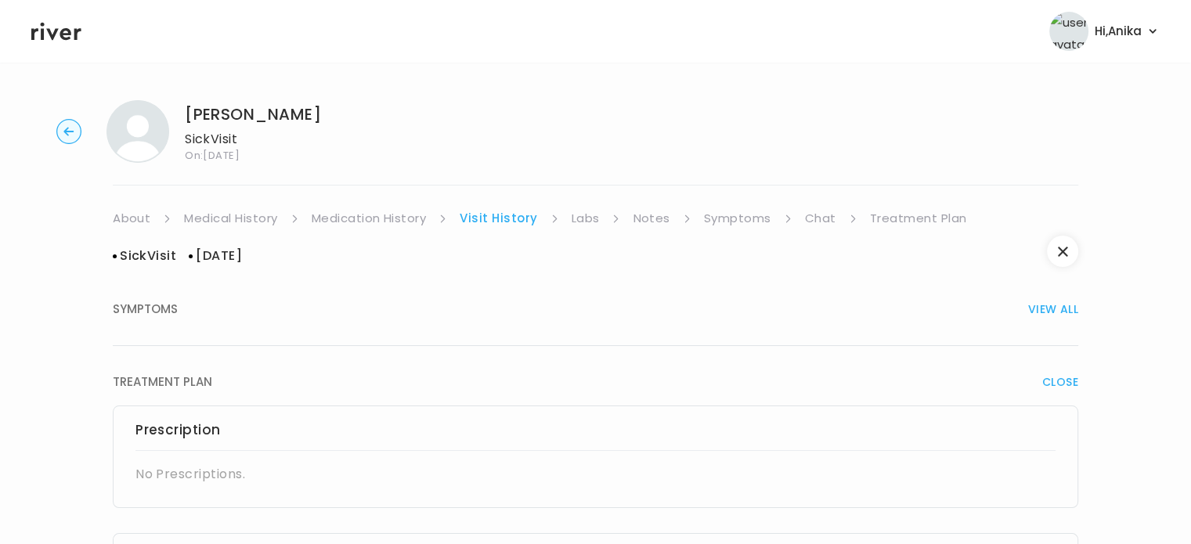
click at [887, 222] on link "Treatment Plan" at bounding box center [918, 219] width 97 height 22
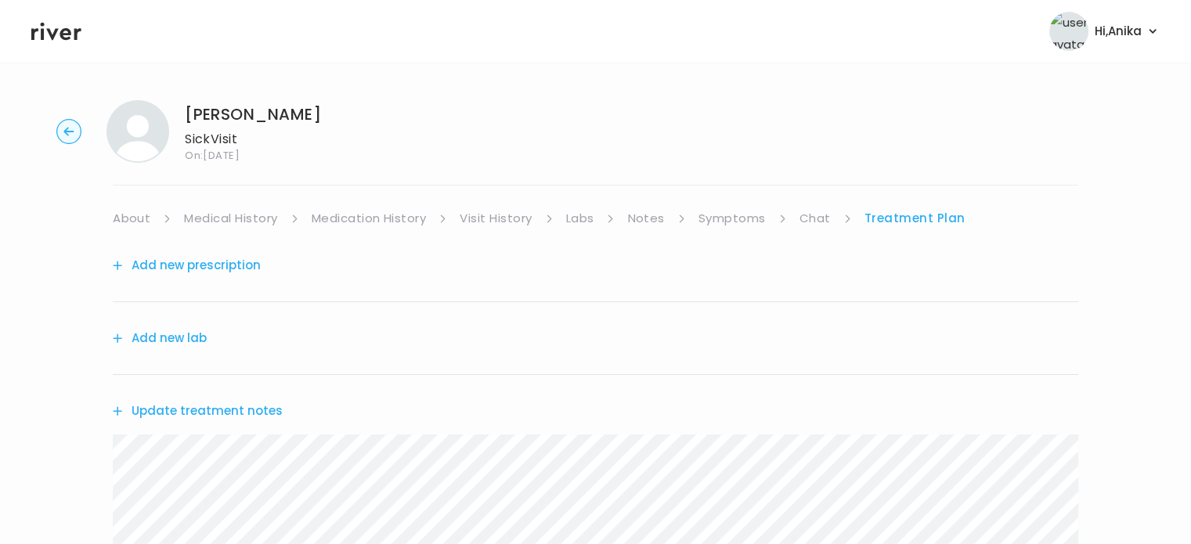
click at [198, 410] on button "Update treatment notes" at bounding box center [198, 411] width 170 height 22
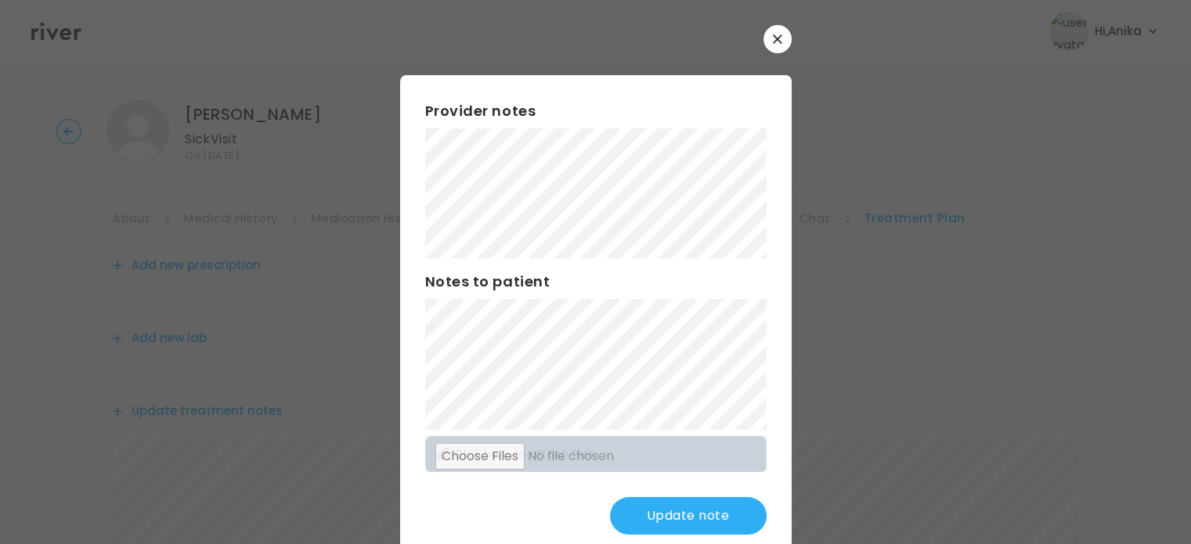
drag, startPoint x: 648, startPoint y: 523, endPoint x: 653, endPoint y: 280, distance: 242.8
click at [653, 280] on div "Provider notes Notes to patient Click here to attach files Update note" at bounding box center [596, 317] width 392 height 485
click at [677, 515] on button "Update note" at bounding box center [688, 516] width 157 height 38
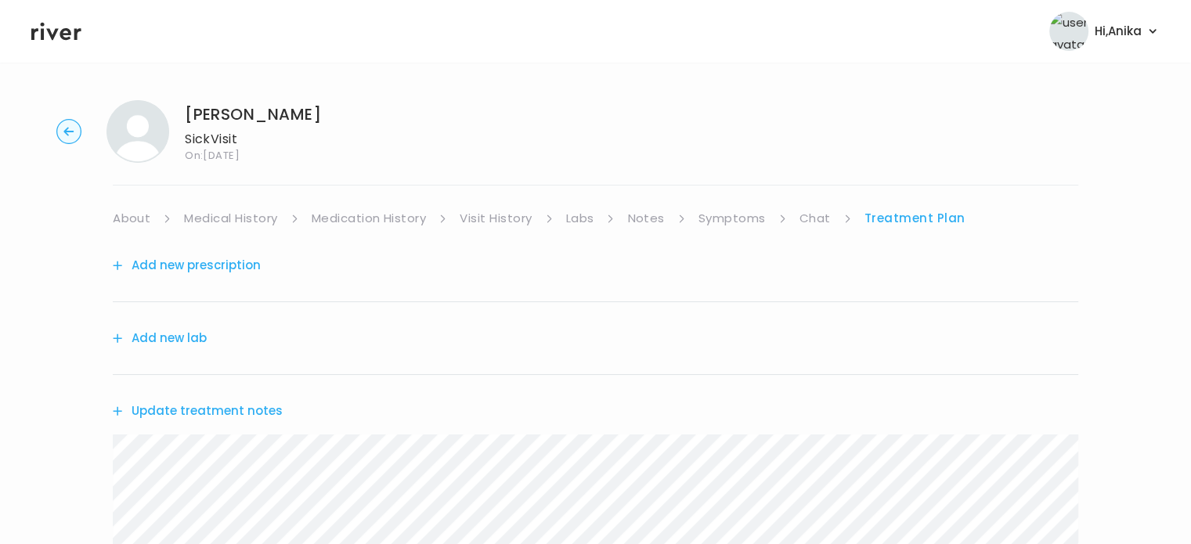
click at [396, 215] on link "Medication History" at bounding box center [369, 219] width 115 height 22
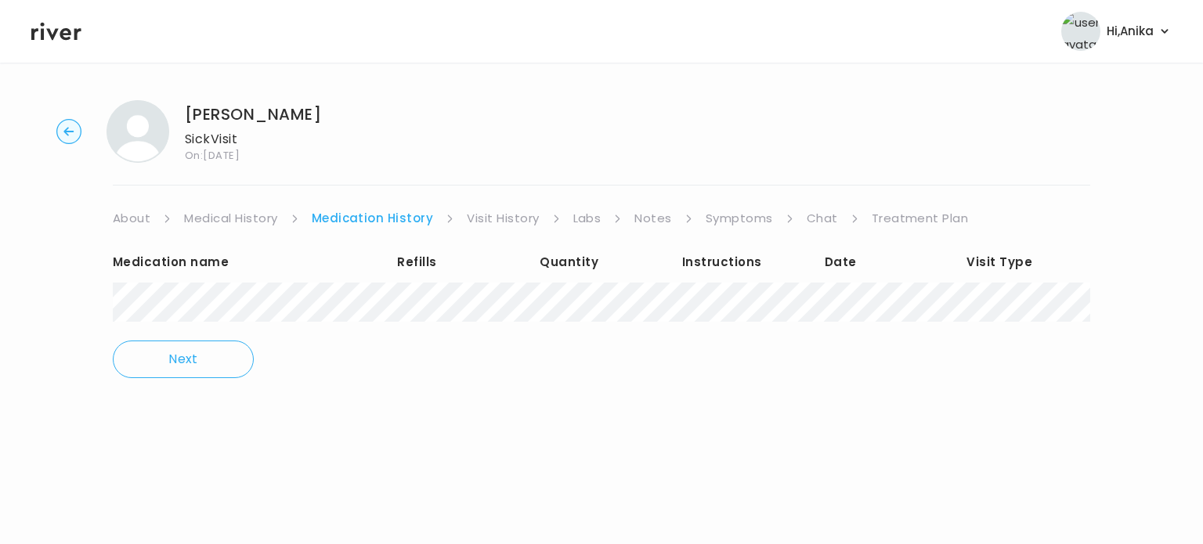
click at [492, 215] on link "Visit History" at bounding box center [503, 219] width 72 height 22
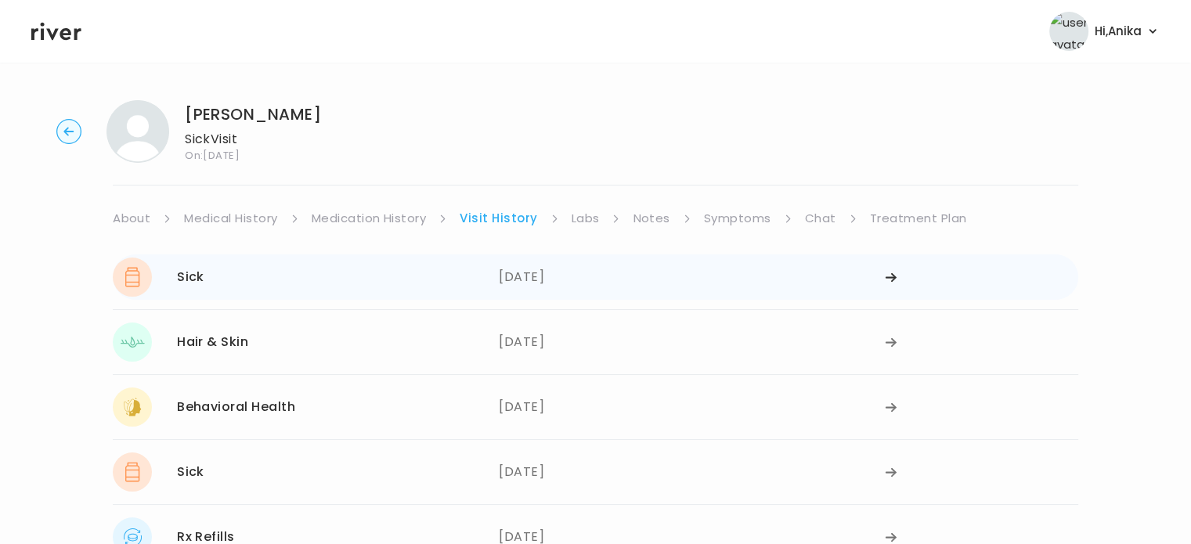
click at [896, 283] on div at bounding box center [981, 277] width 193 height 39
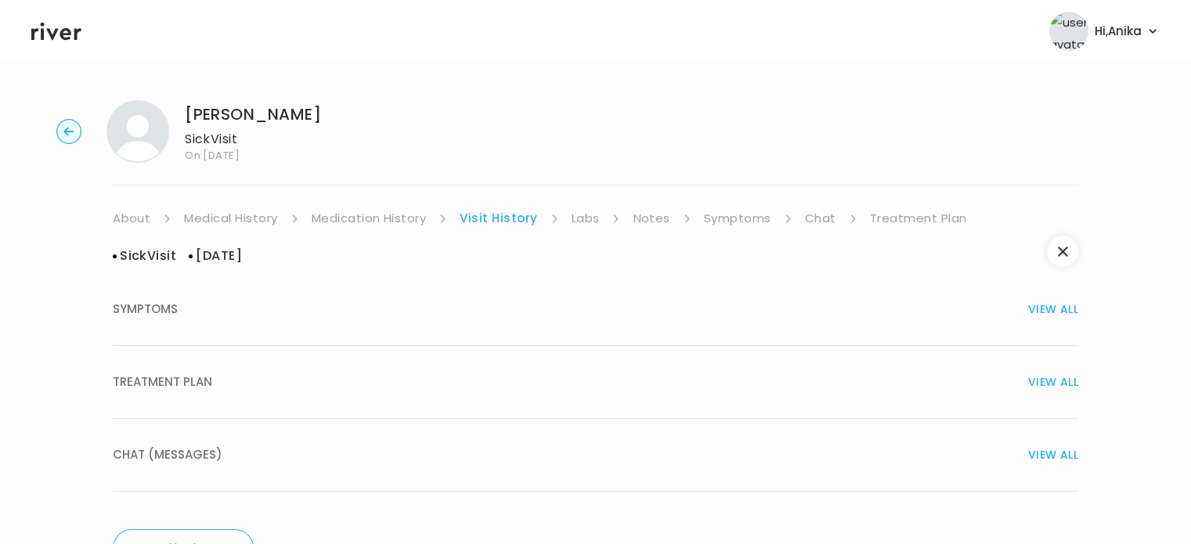
click at [1038, 381] on span "VIEW ALL" at bounding box center [1053, 382] width 50 height 22
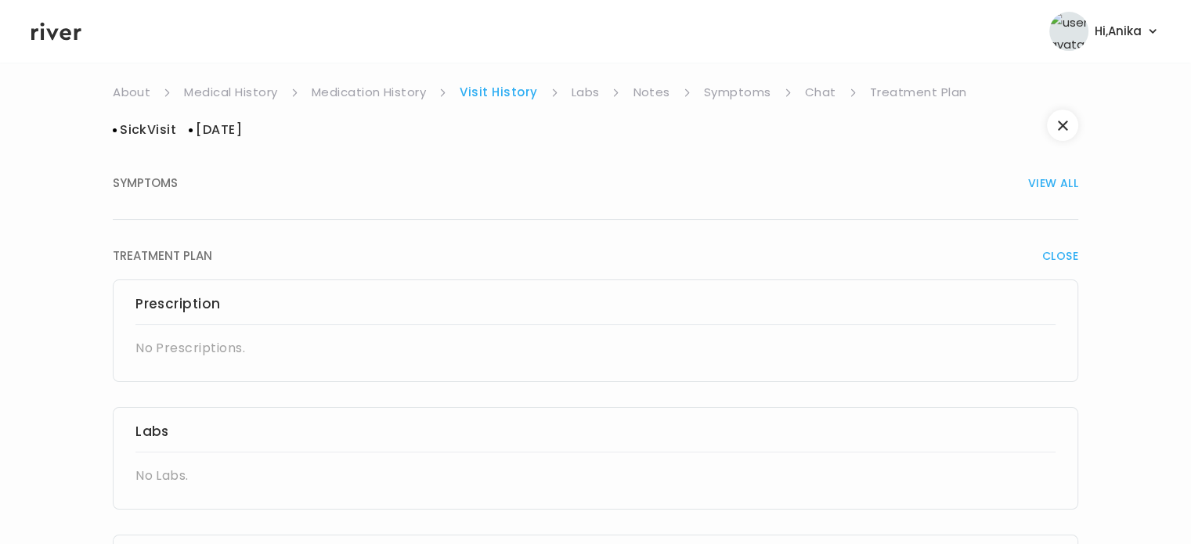
scroll to position [125, 0]
click at [1063, 259] on span "CLOSE" at bounding box center [1060, 257] width 36 height 22
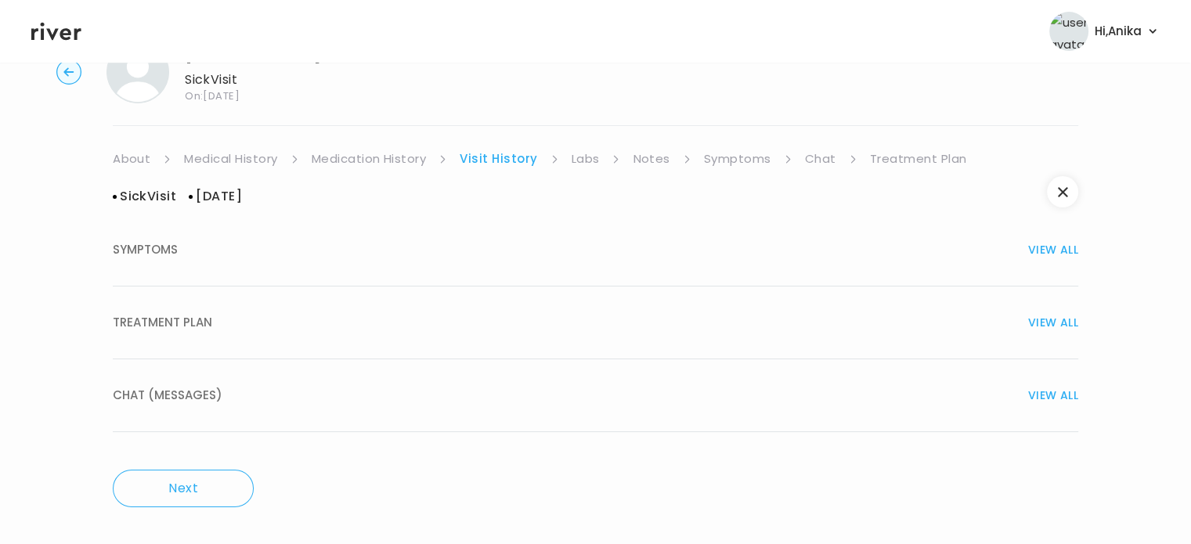
click at [1059, 388] on span "VIEW ALL" at bounding box center [1053, 396] width 50 height 22
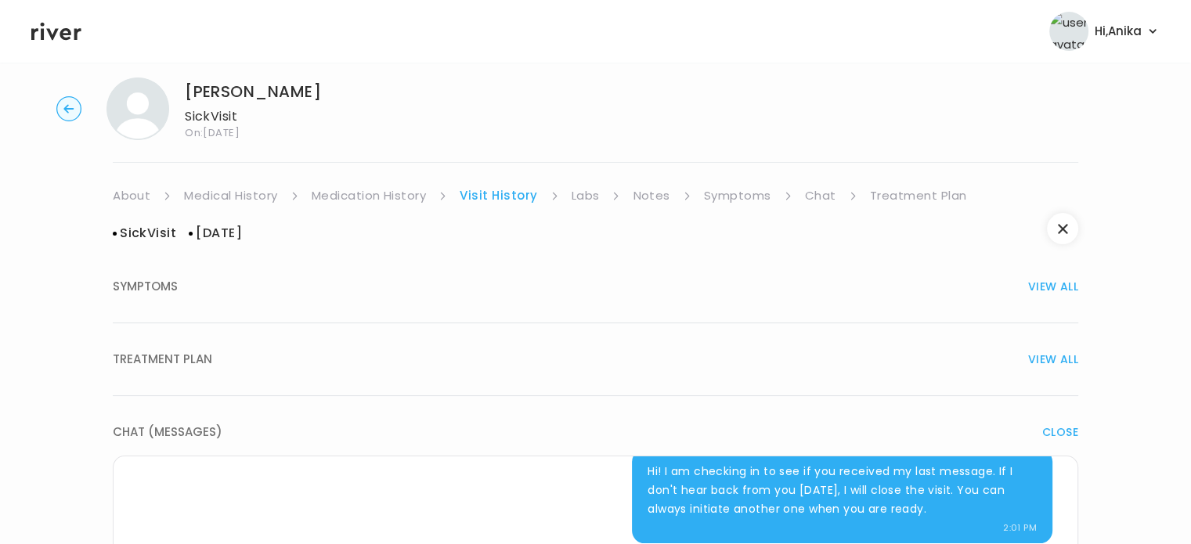
scroll to position [0, 0]
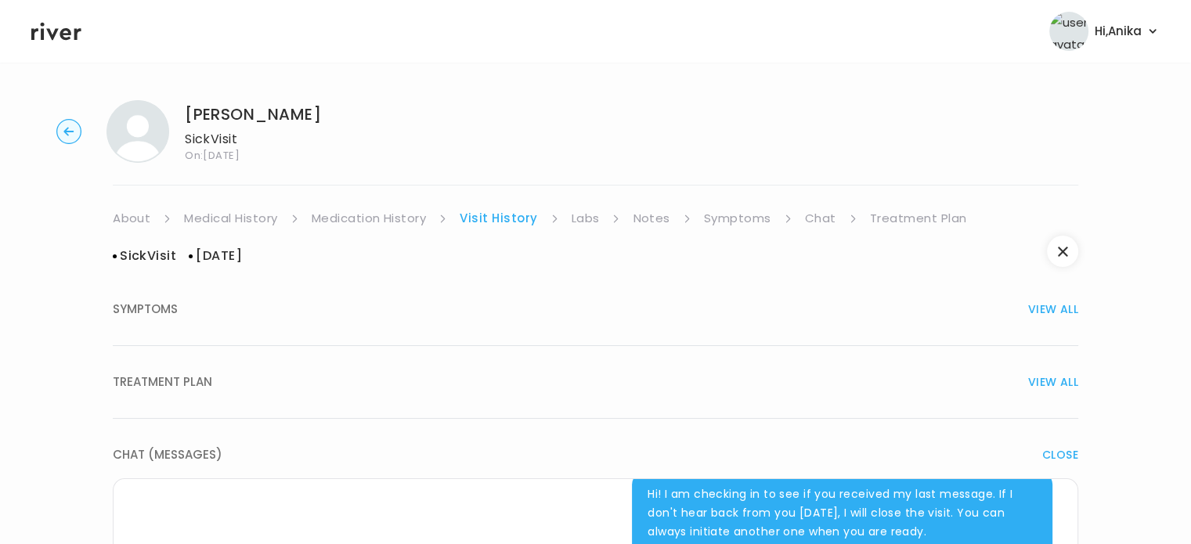
click at [752, 221] on link "Symptoms" at bounding box center [737, 219] width 67 height 22
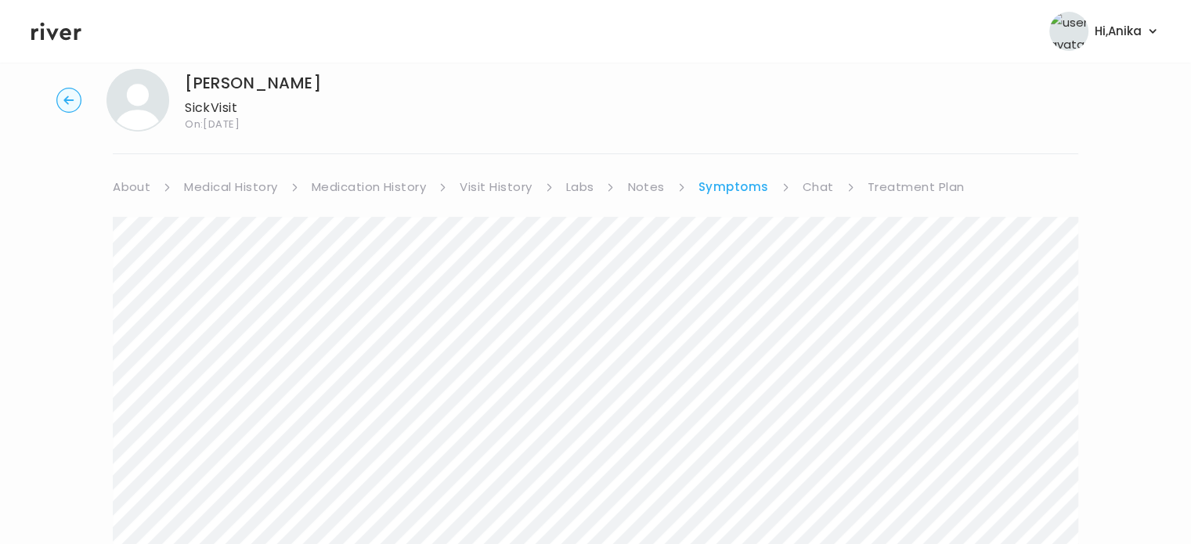
scroll to position [25, 0]
click at [479, 186] on link "Visit History" at bounding box center [496, 193] width 72 height 22
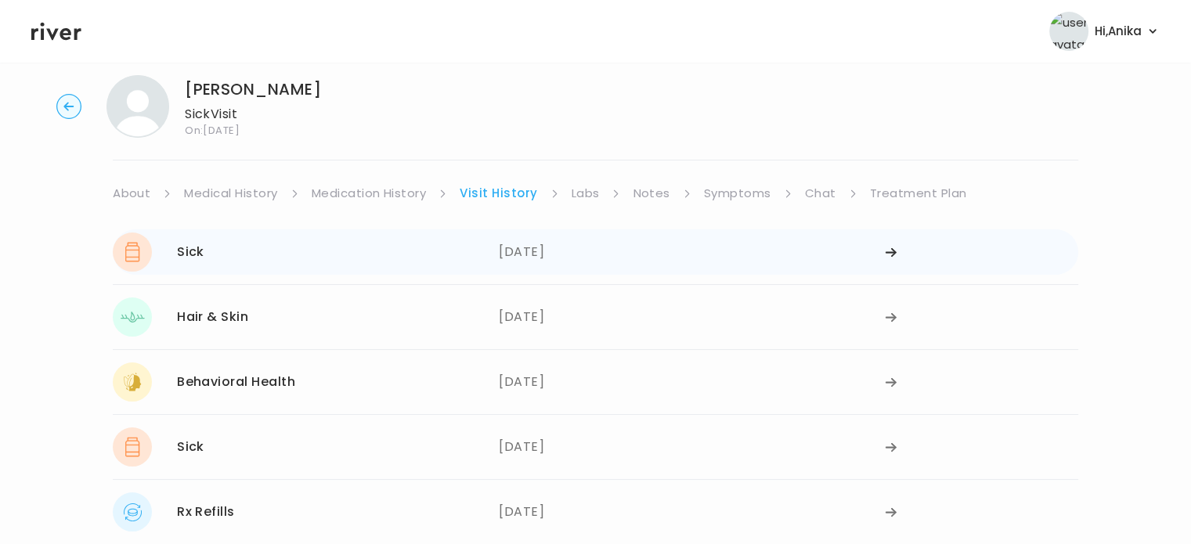
click at [827, 251] on div "08/11/2025" at bounding box center [692, 252] width 386 height 39
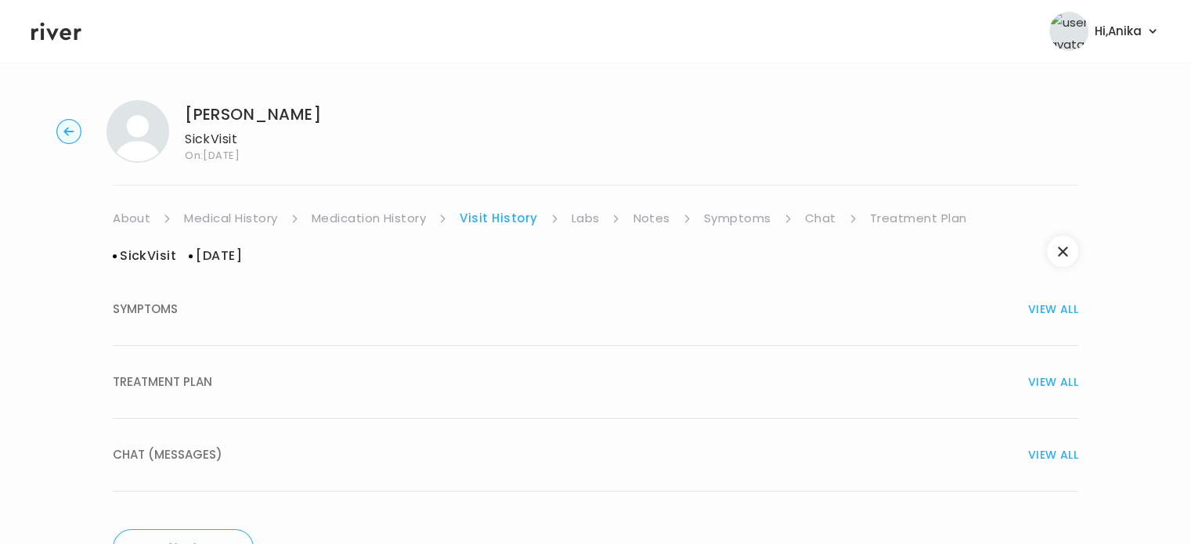
click at [1034, 316] on span "VIEW ALL" at bounding box center [1053, 309] width 50 height 22
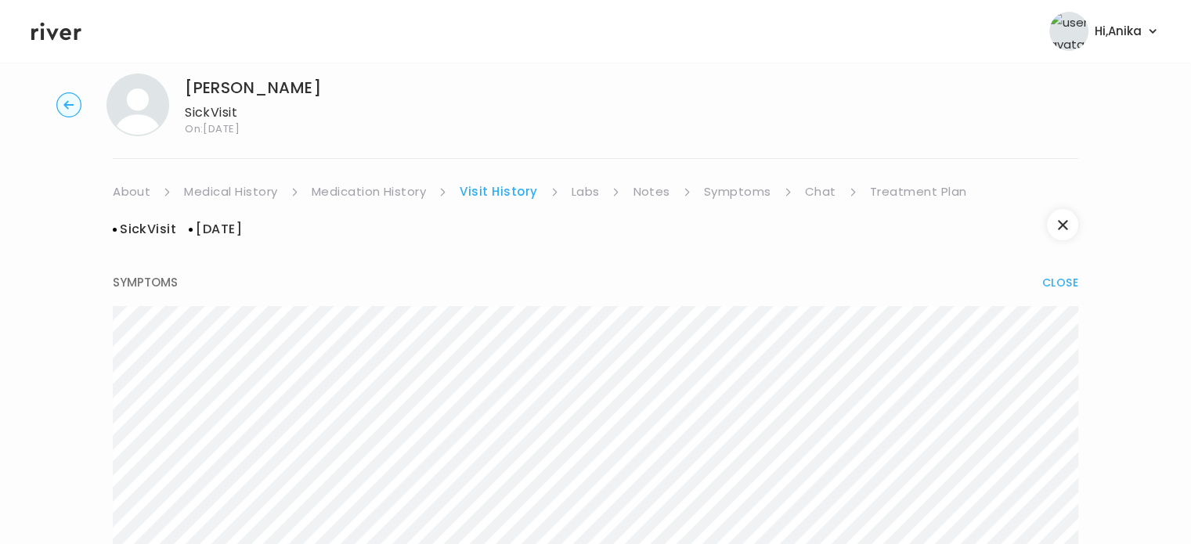
scroll to position [13, 0]
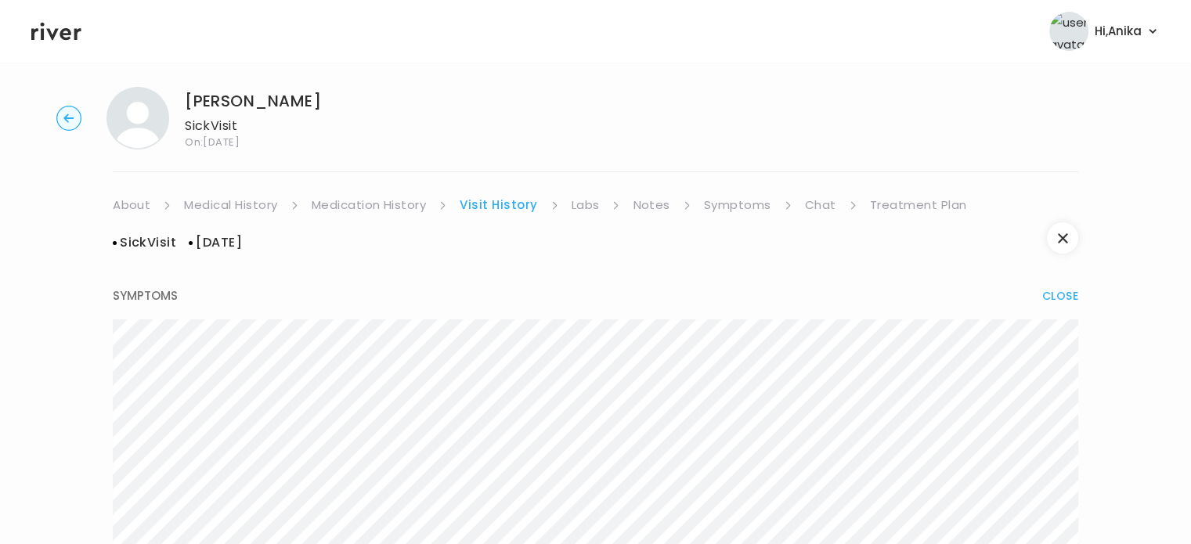
click at [894, 204] on link "Treatment Plan" at bounding box center [918, 205] width 97 height 22
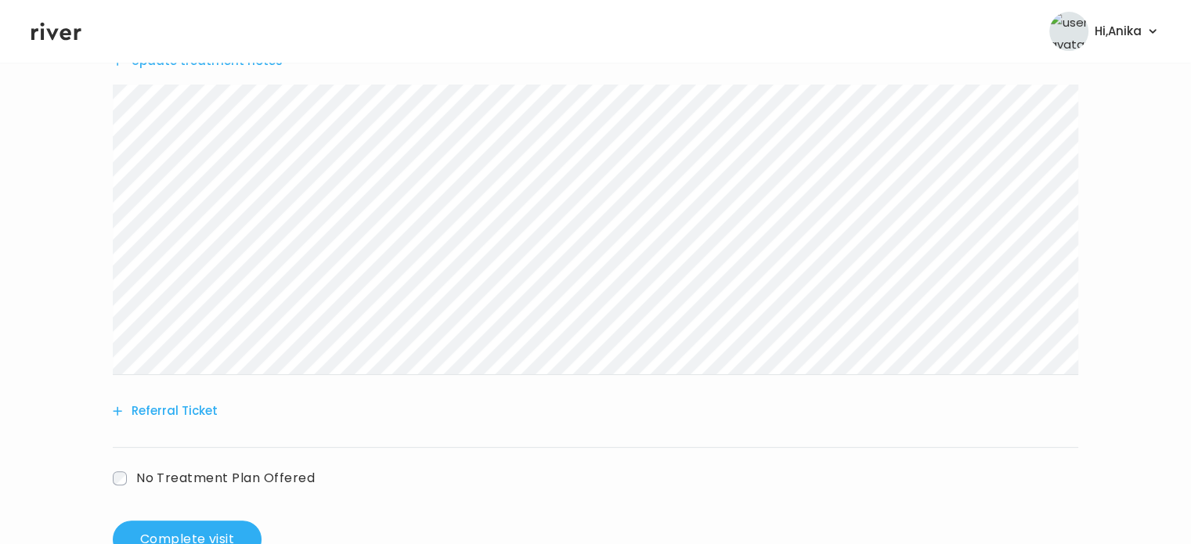
scroll to position [401, 0]
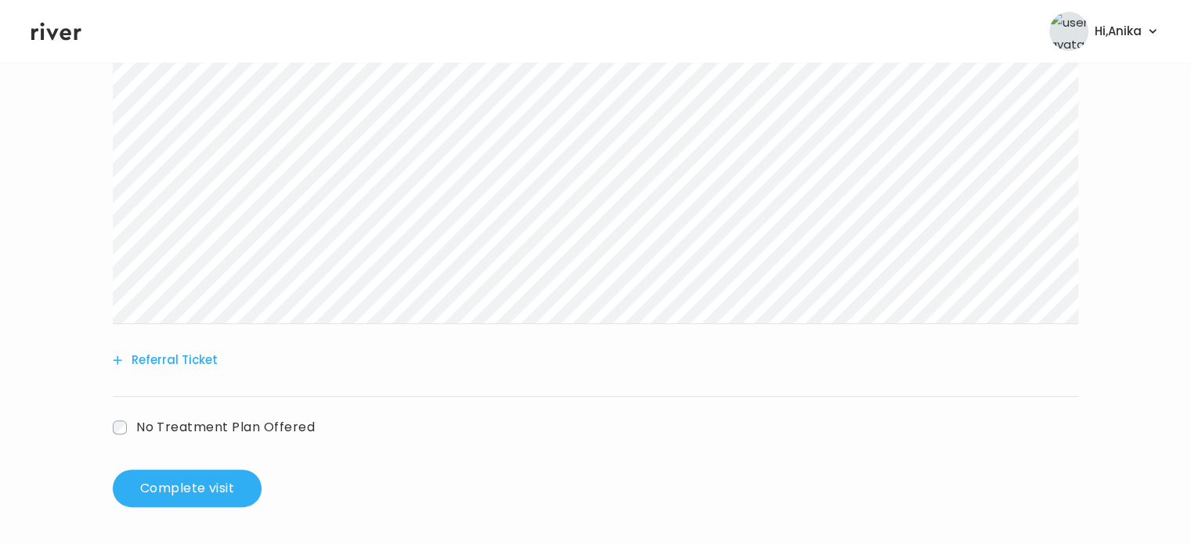
click at [188, 363] on button "Referral Ticket" at bounding box center [165, 360] width 105 height 22
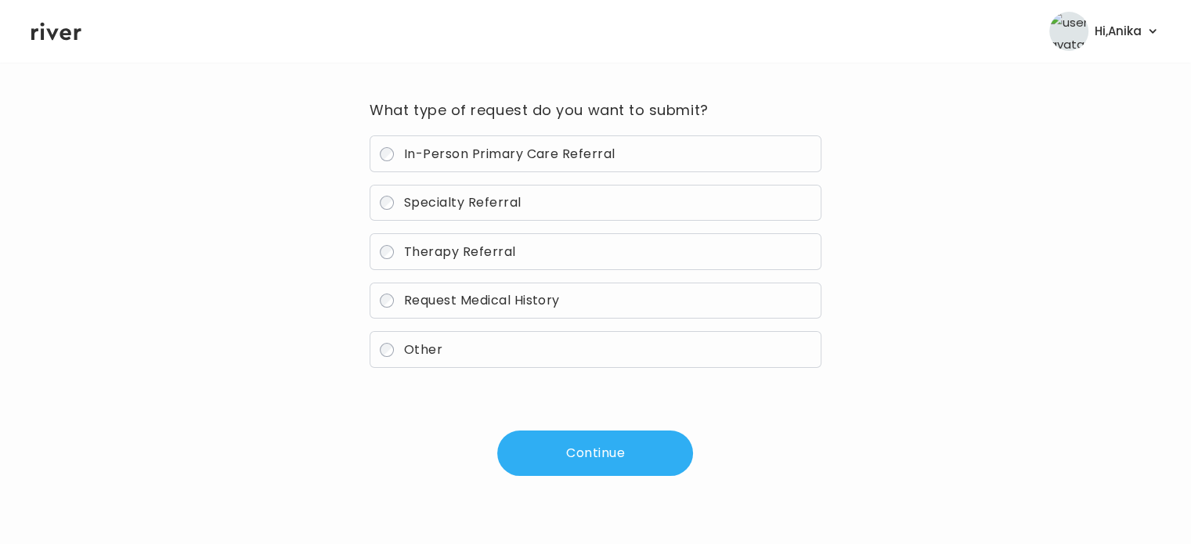
click at [461, 339] on label "Other" at bounding box center [595, 349] width 451 height 37
click at [562, 444] on button "Continue" at bounding box center [595, 453] width 196 height 45
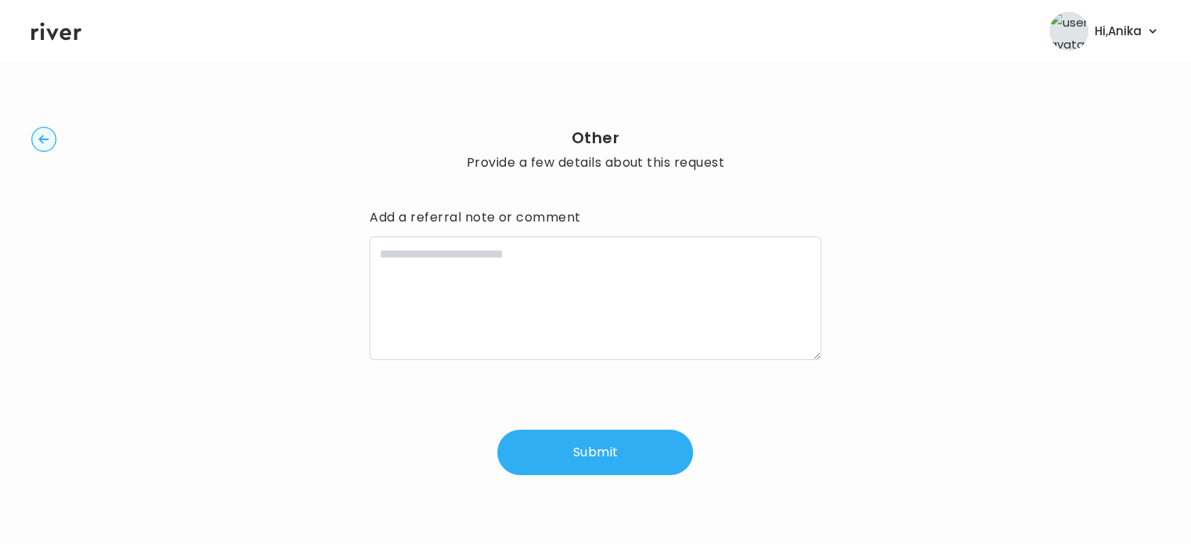
scroll to position [4, 0]
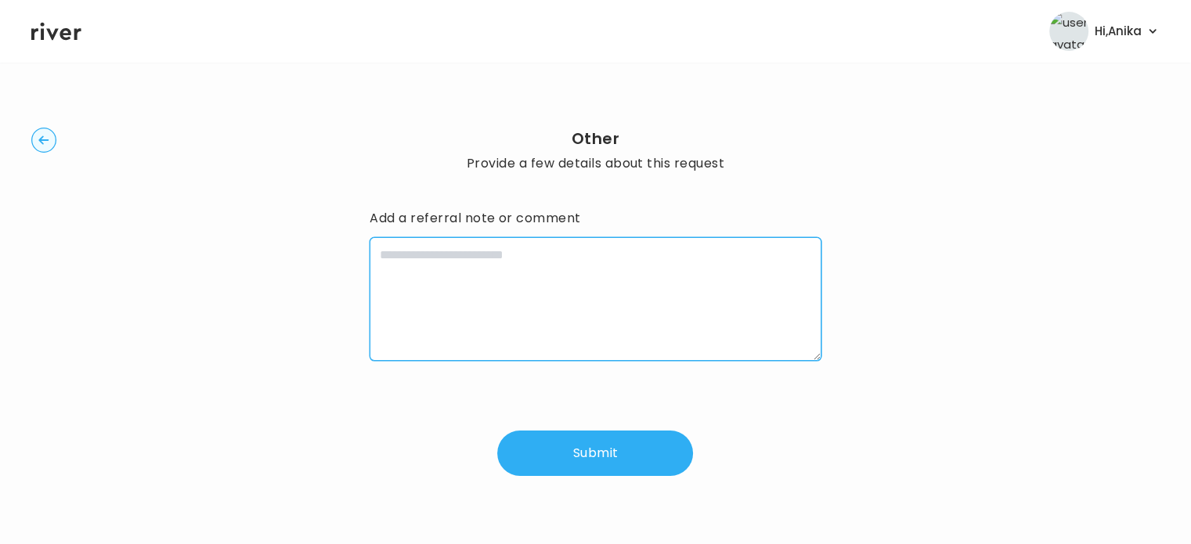
click at [536, 287] on textarea at bounding box center [595, 299] width 451 height 124
type textarea "*"
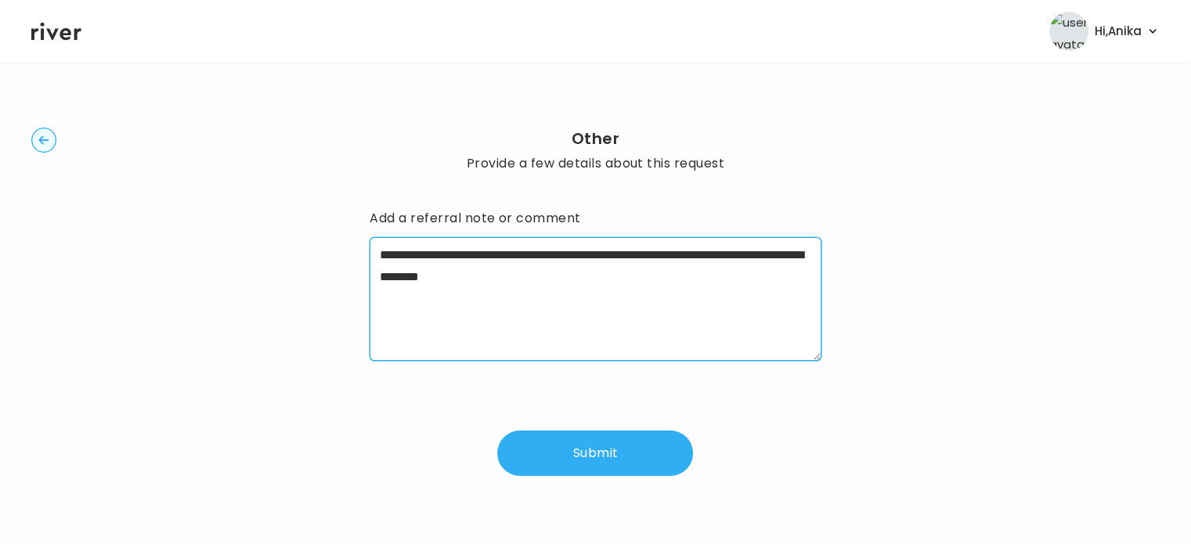
paste textarea "**********"
drag, startPoint x: 583, startPoint y: 297, endPoint x: 592, endPoint y: 331, distance: 35.7
click at [592, 331] on textarea "**********" at bounding box center [595, 299] width 451 height 124
type textarea "**********"
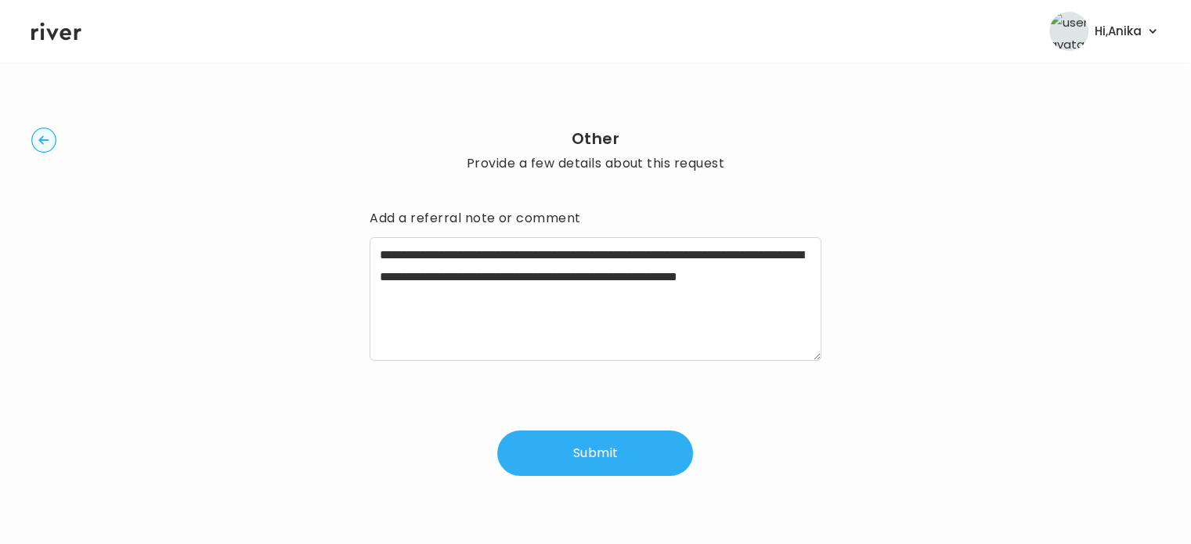
click at [601, 454] on button "Submit" at bounding box center [595, 453] width 196 height 45
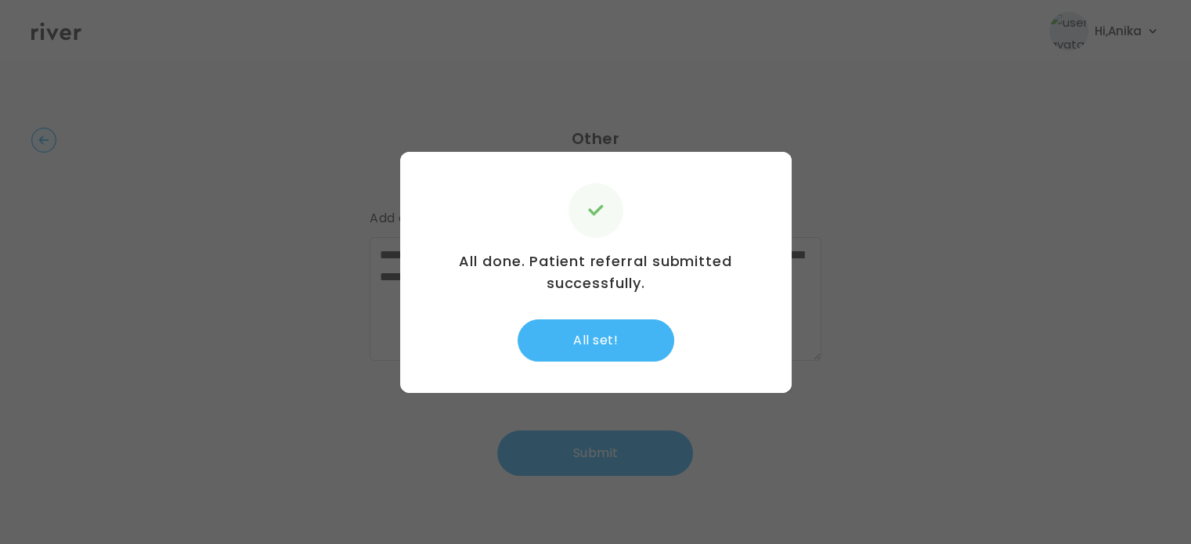
click at [633, 328] on button "All set!" at bounding box center [596, 341] width 157 height 42
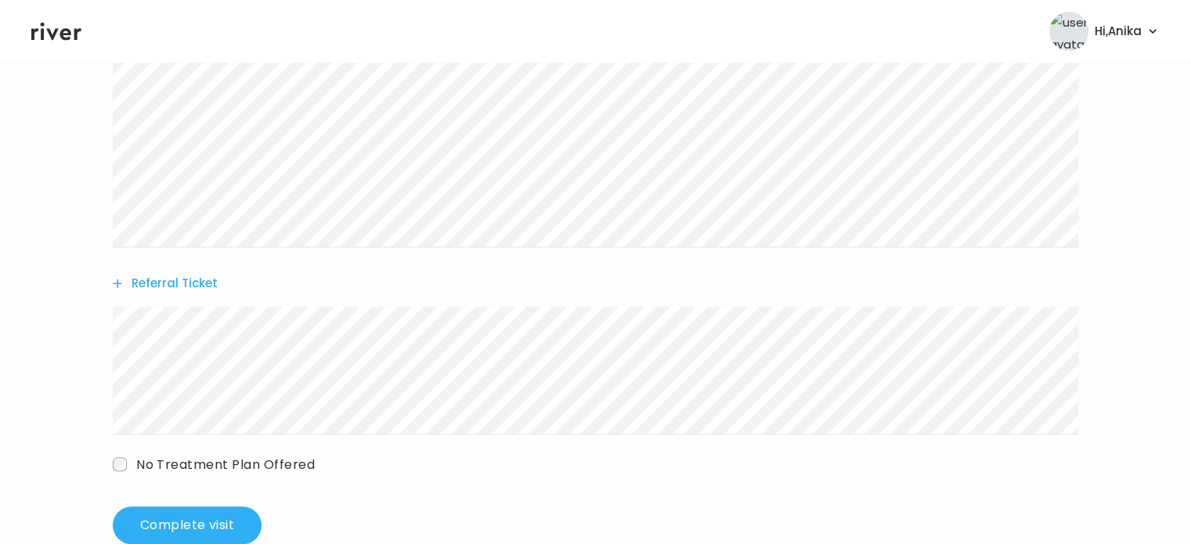
scroll to position [515, 0]
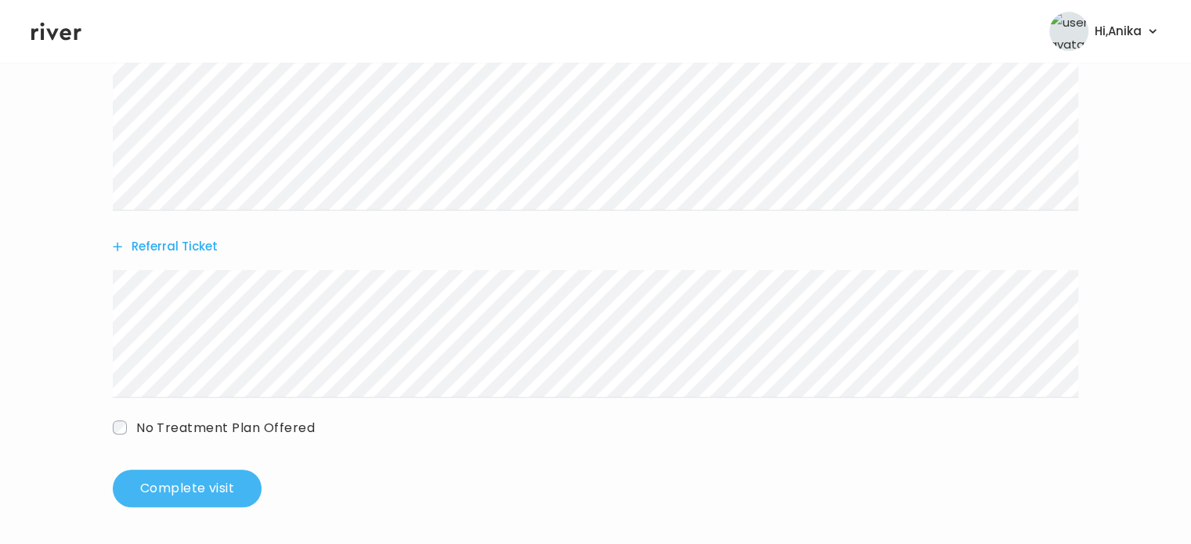
click at [244, 478] on button "Complete visit" at bounding box center [187, 489] width 149 height 38
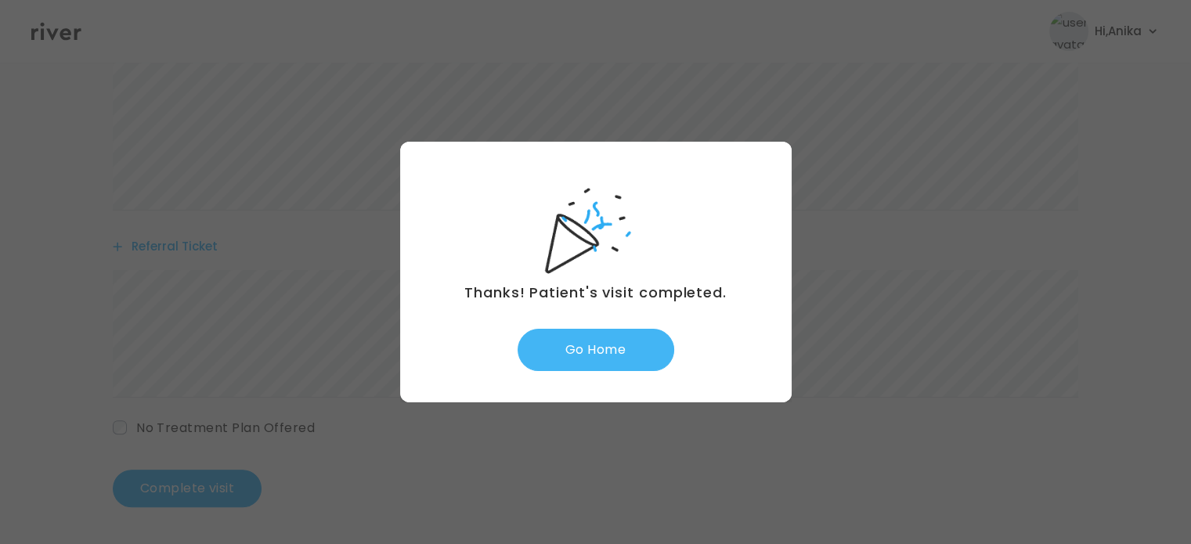
click at [606, 347] on button "Go Home" at bounding box center [596, 350] width 157 height 42
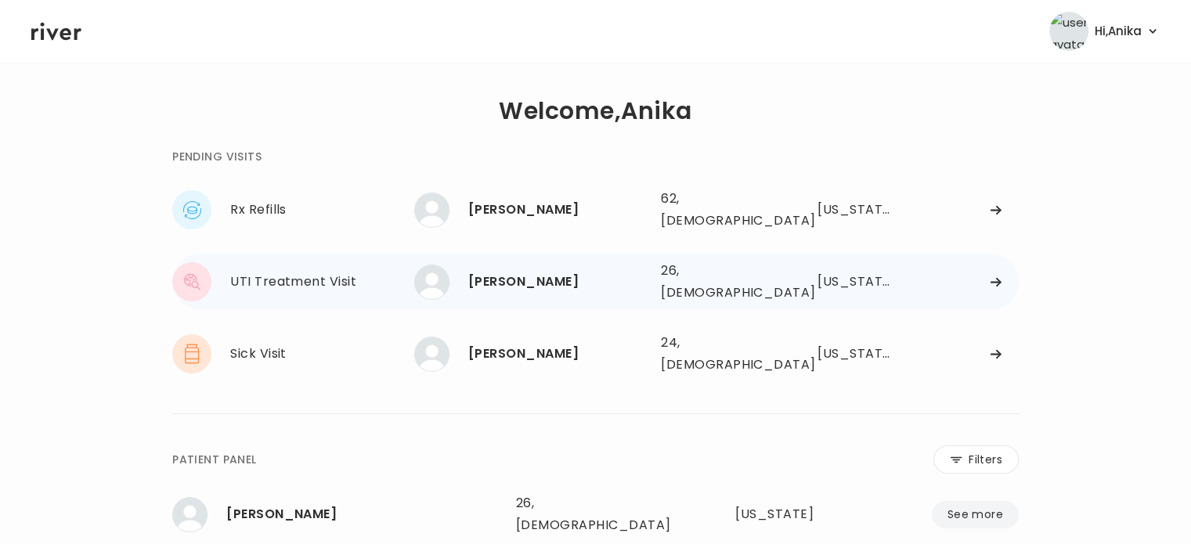
click at [561, 271] on div "[PERSON_NAME]" at bounding box center [558, 282] width 180 height 22
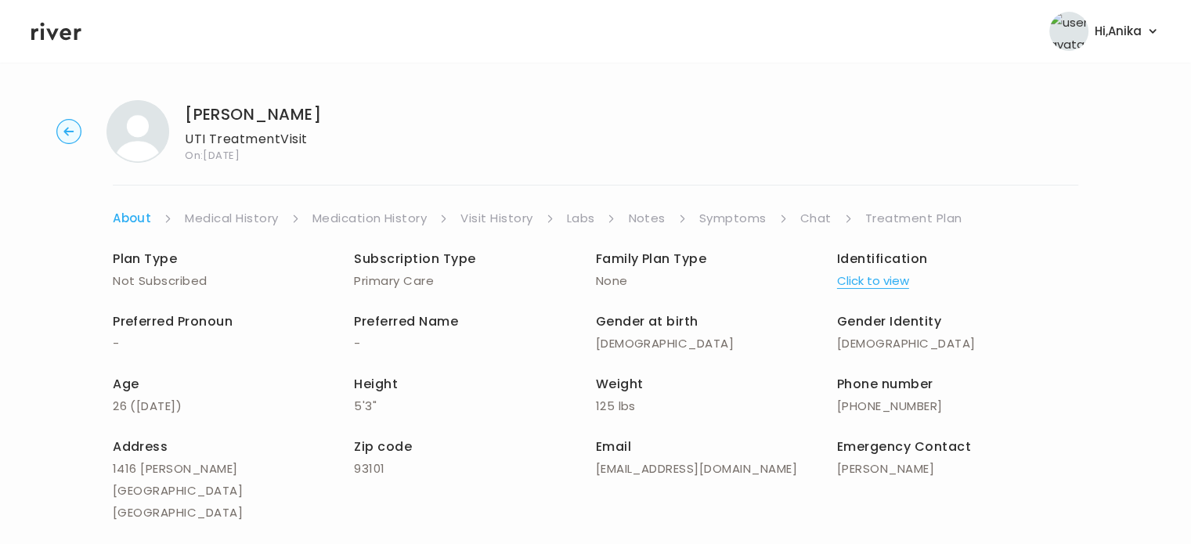
click at [859, 280] on button "Click to view" at bounding box center [873, 281] width 72 height 22
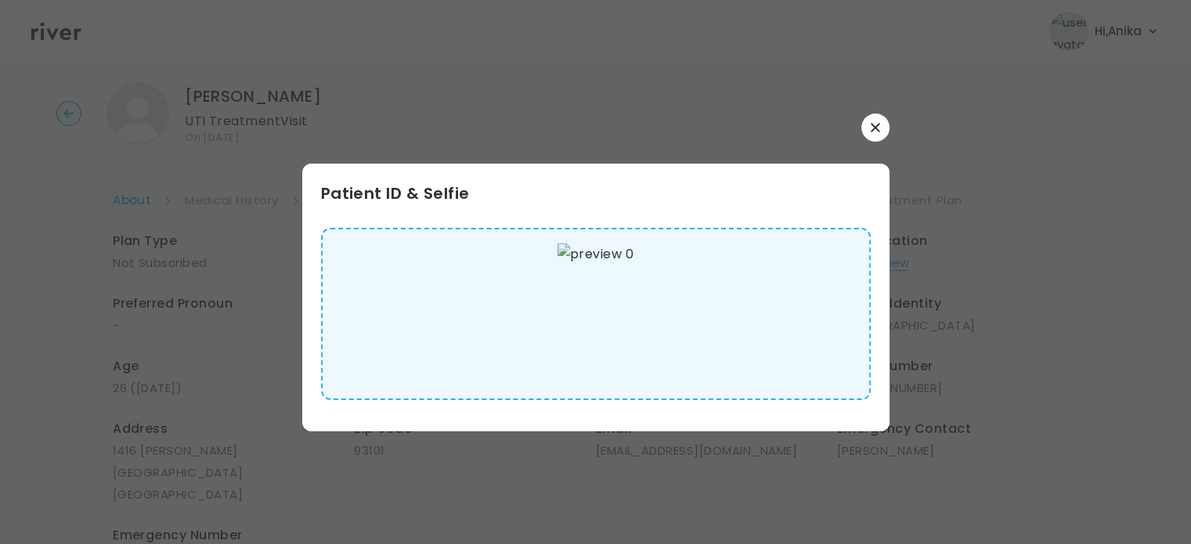
scroll to position [20, 0]
click at [876, 138] on button "button" at bounding box center [875, 128] width 28 height 28
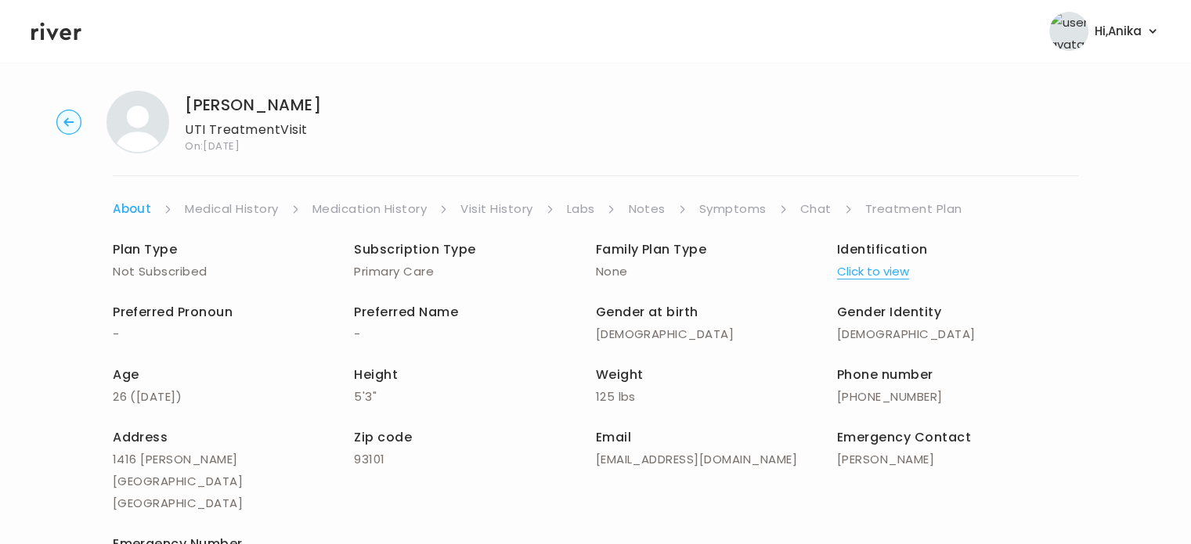
scroll to position [0, 0]
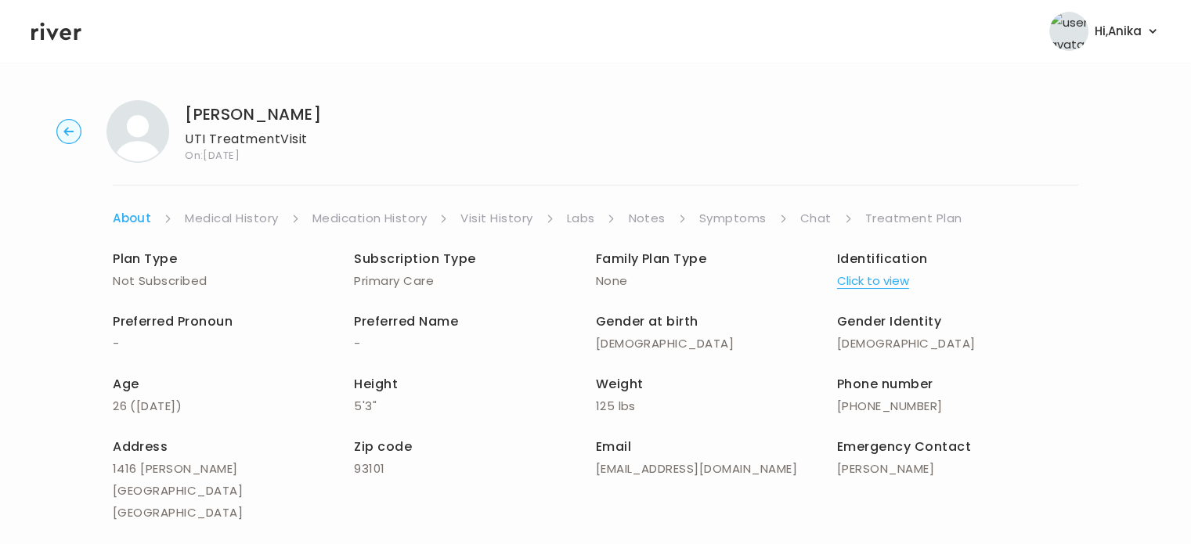
click at [214, 218] on link "Medical History" at bounding box center [231, 219] width 93 height 22
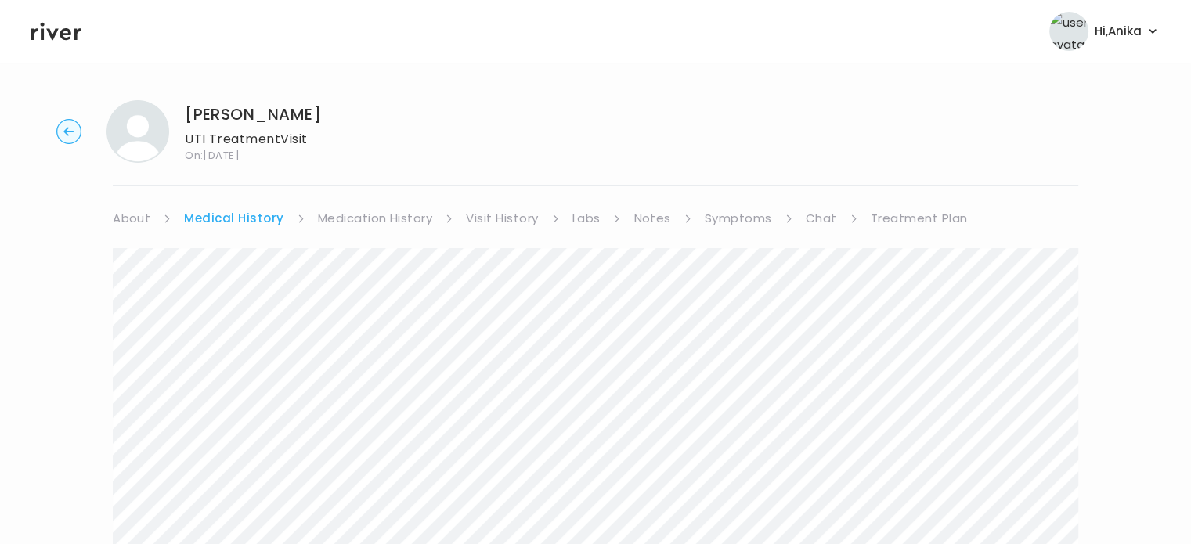
click at [360, 215] on link "Medication History" at bounding box center [375, 219] width 115 height 22
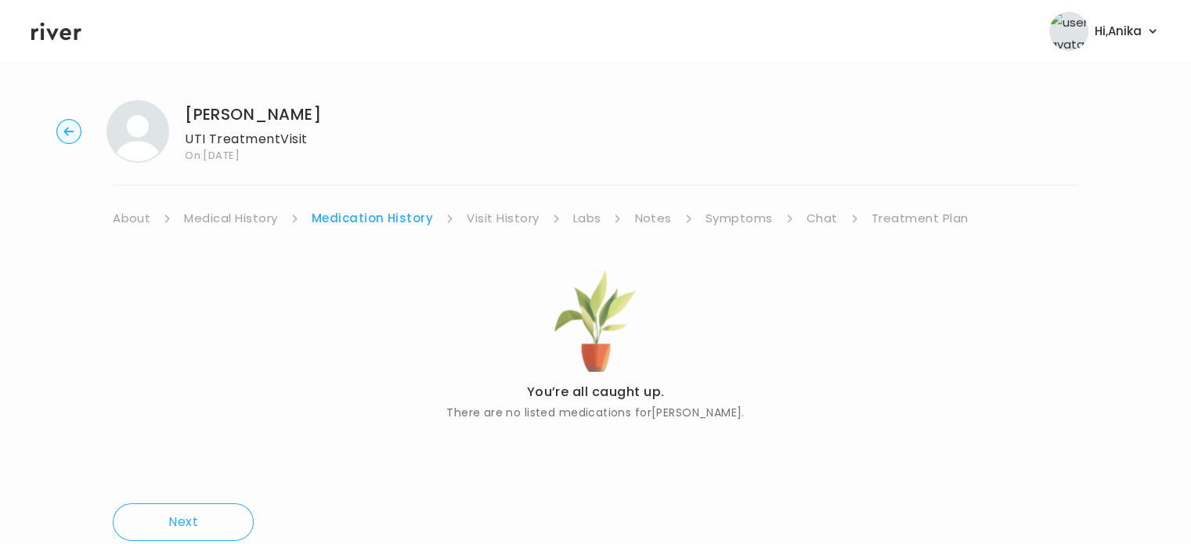
click at [500, 206] on div "[PERSON_NAME] UTI Treatment Visit On: [DATE] About Medical History Medication H…" at bounding box center [595, 332] width 1191 height 488
click at [500, 215] on link "Visit History" at bounding box center [503, 219] width 72 height 22
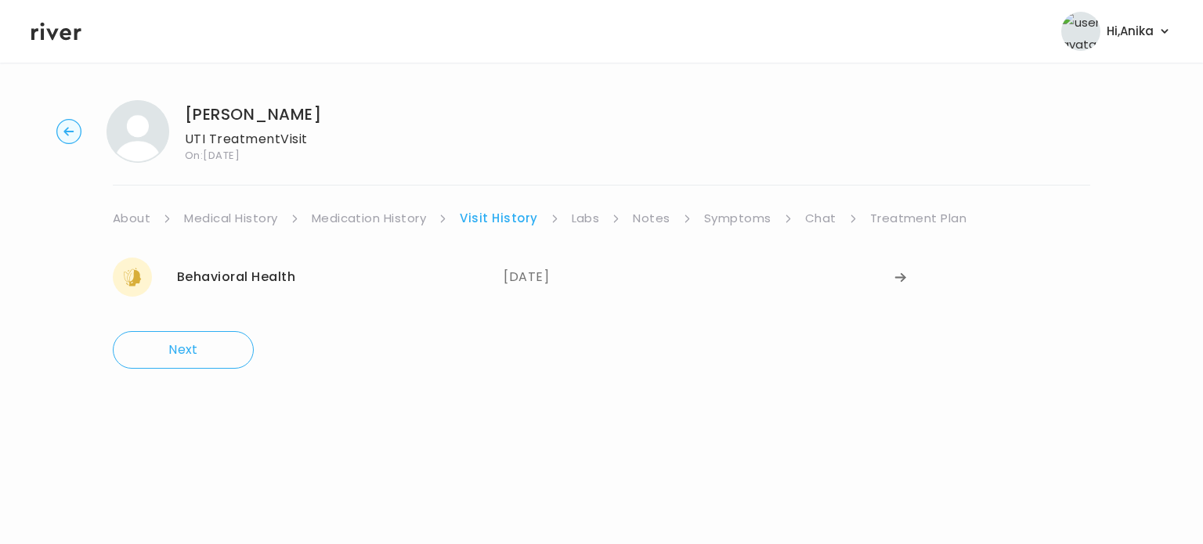
click at [572, 214] on link "Labs" at bounding box center [586, 219] width 28 height 22
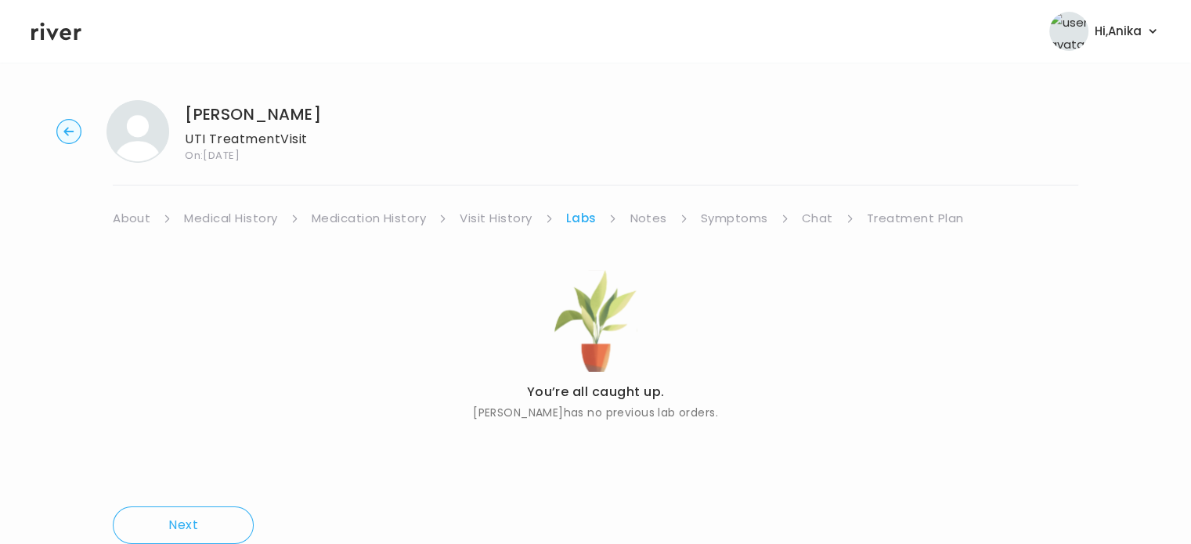
click at [647, 222] on link "Notes" at bounding box center [648, 219] width 37 height 22
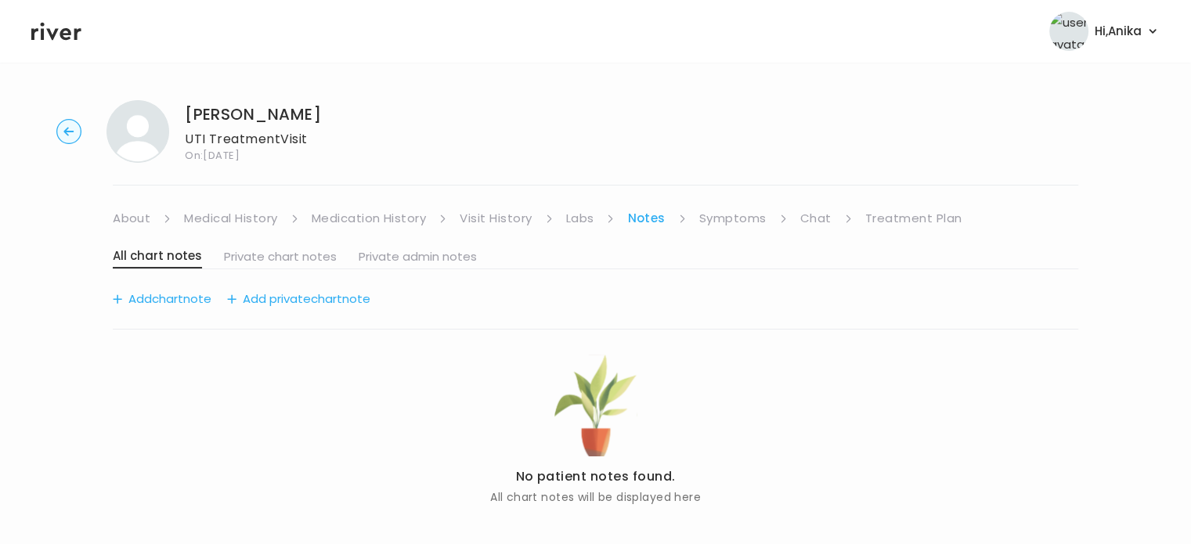
click at [724, 218] on link "Symptoms" at bounding box center [732, 219] width 67 height 22
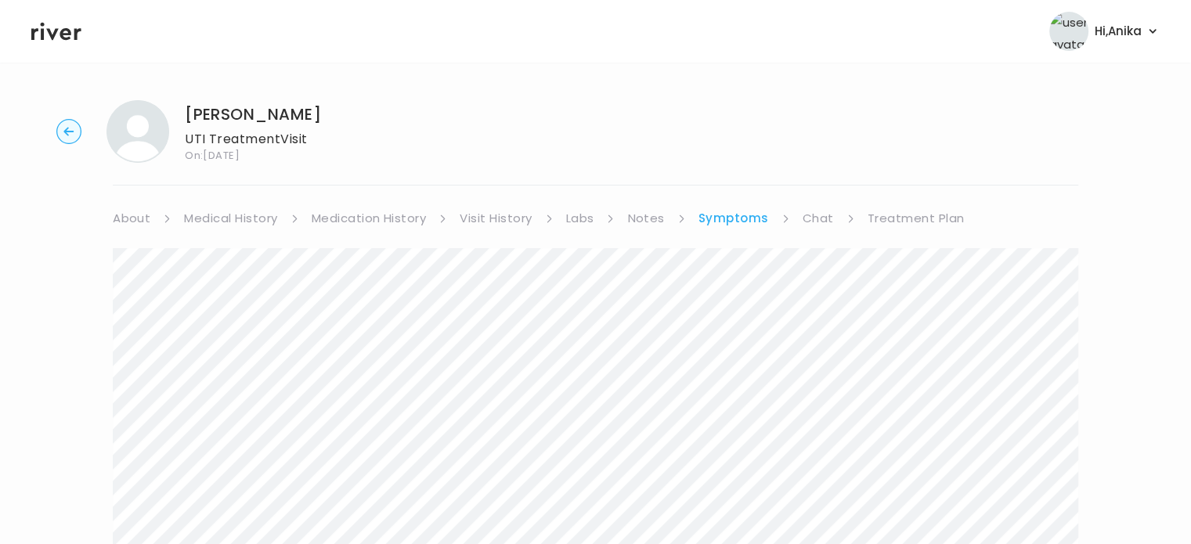
click at [886, 209] on link "Treatment Plan" at bounding box center [916, 219] width 97 height 22
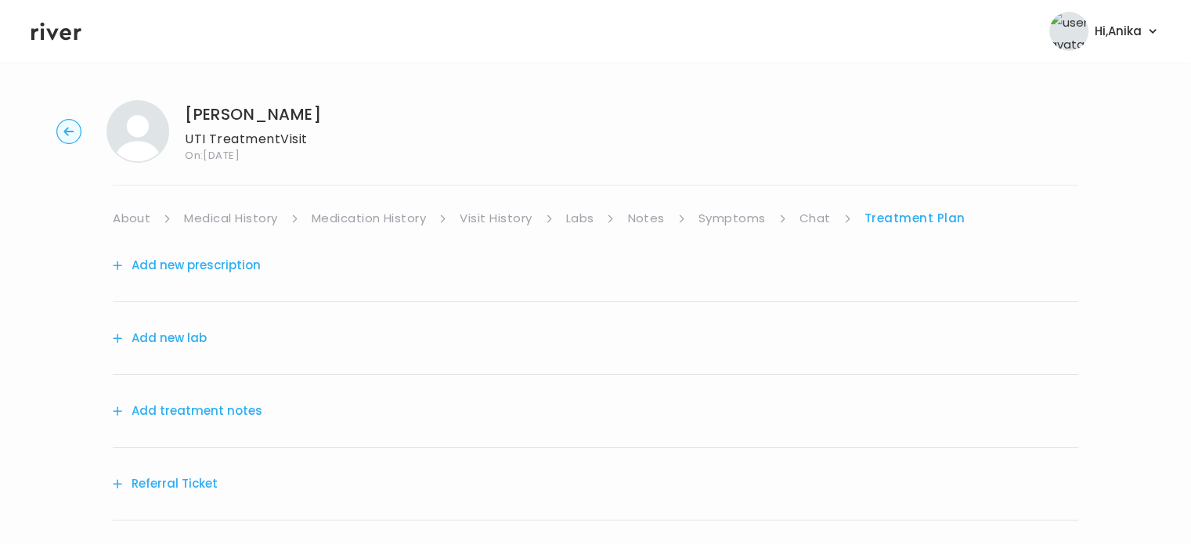
click at [221, 428] on div "Add treatment notes" at bounding box center [596, 411] width 966 height 73
click at [217, 412] on button "Add treatment notes" at bounding box center [188, 411] width 150 height 22
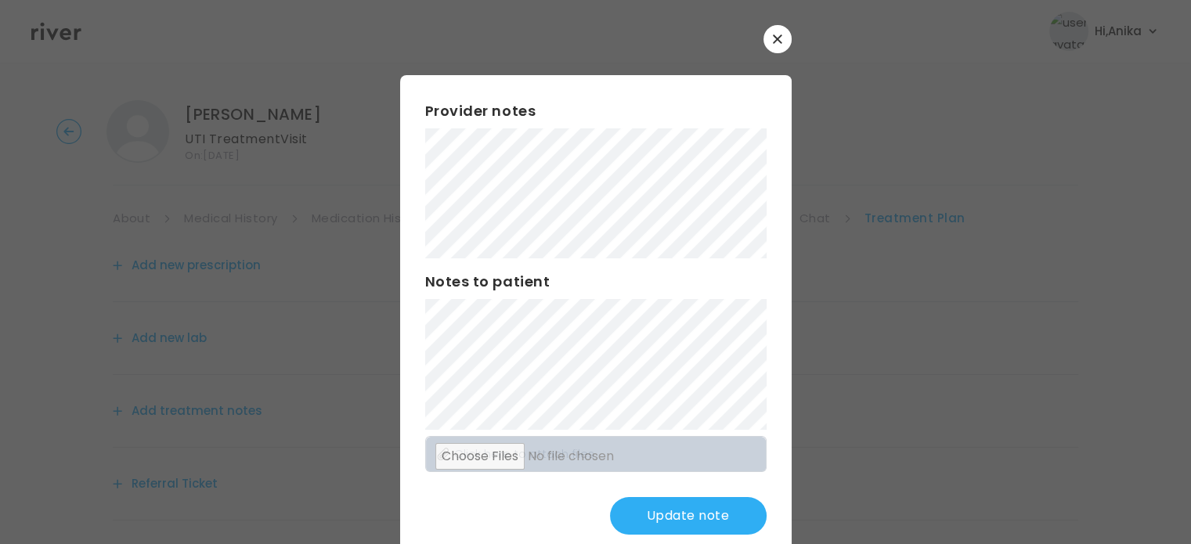
click at [650, 519] on button "Update note" at bounding box center [688, 516] width 157 height 38
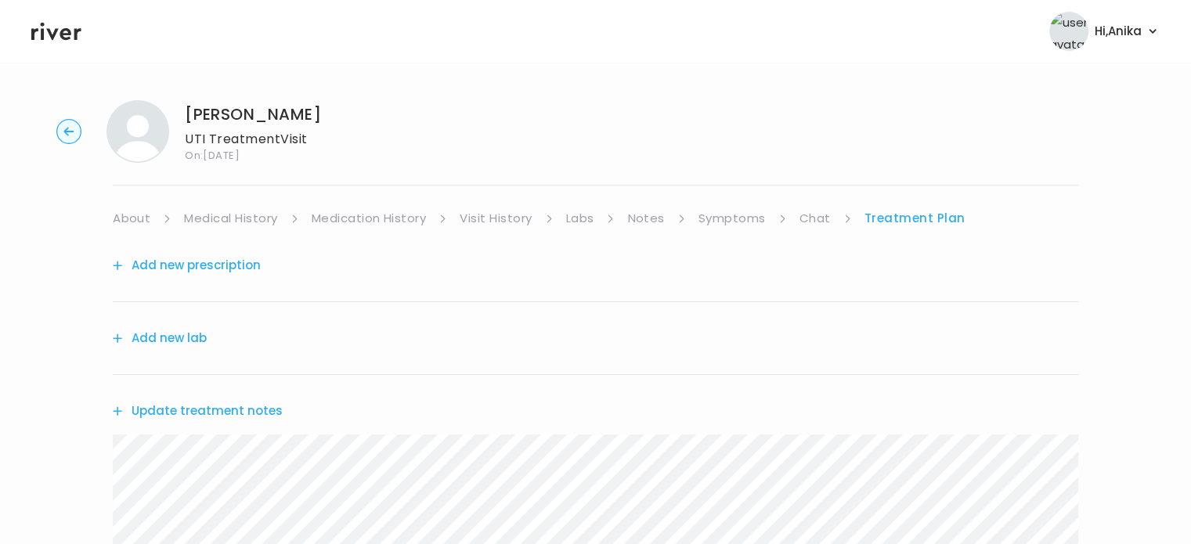
click at [196, 265] on button "Add new prescription" at bounding box center [187, 266] width 148 height 22
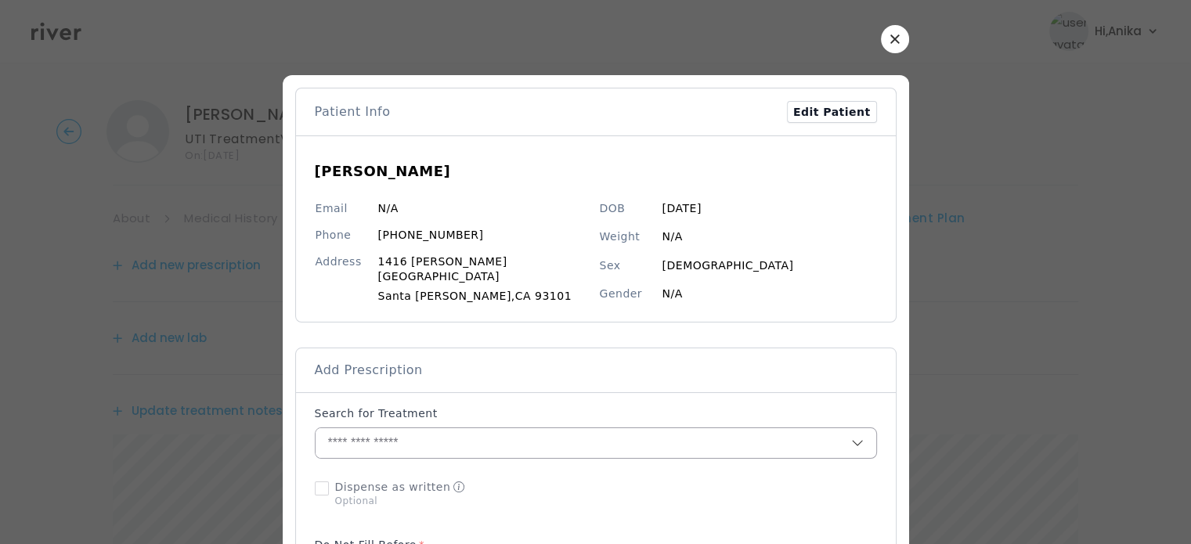
click at [476, 428] on input "text" at bounding box center [584, 443] width 536 height 30
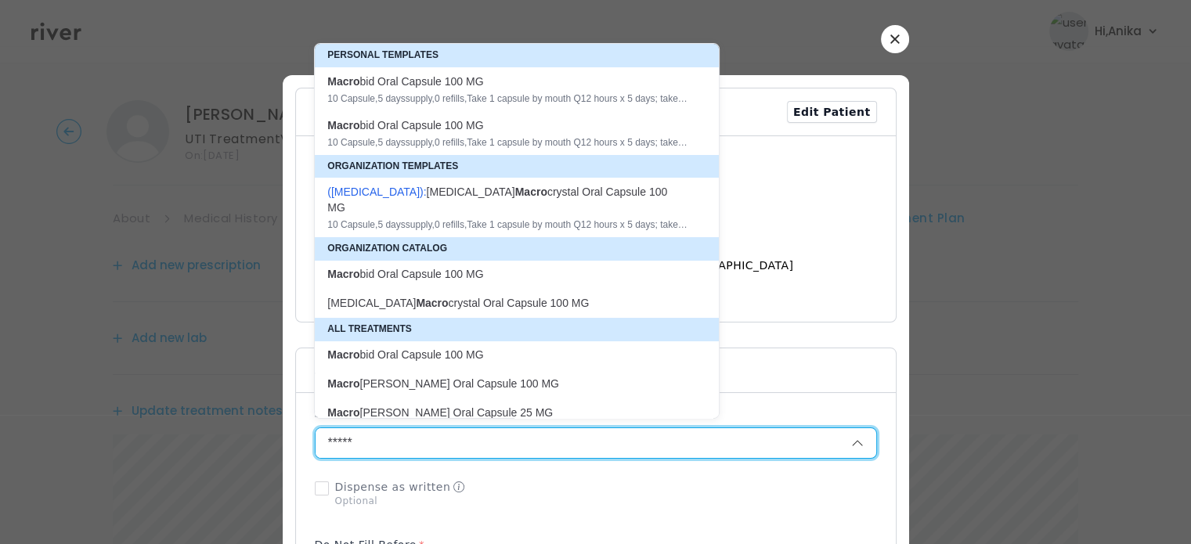
click at [496, 84] on div "Macro bid Oral Capsule 100 MG" at bounding box center [507, 82] width 360 height 16
type input "**********"
type input "**"
type input "*"
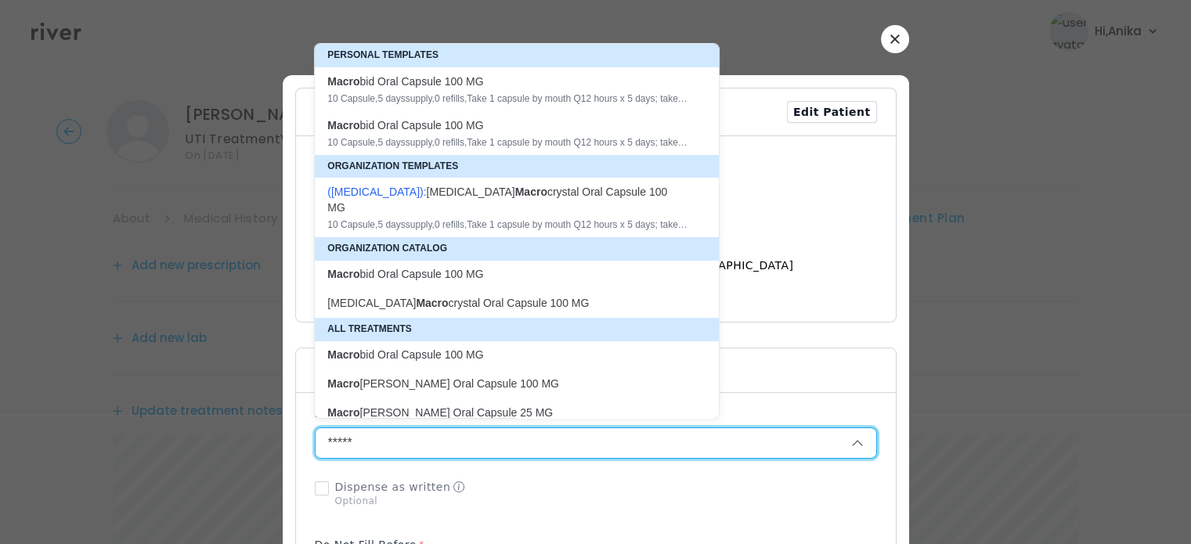
type textarea "**********"
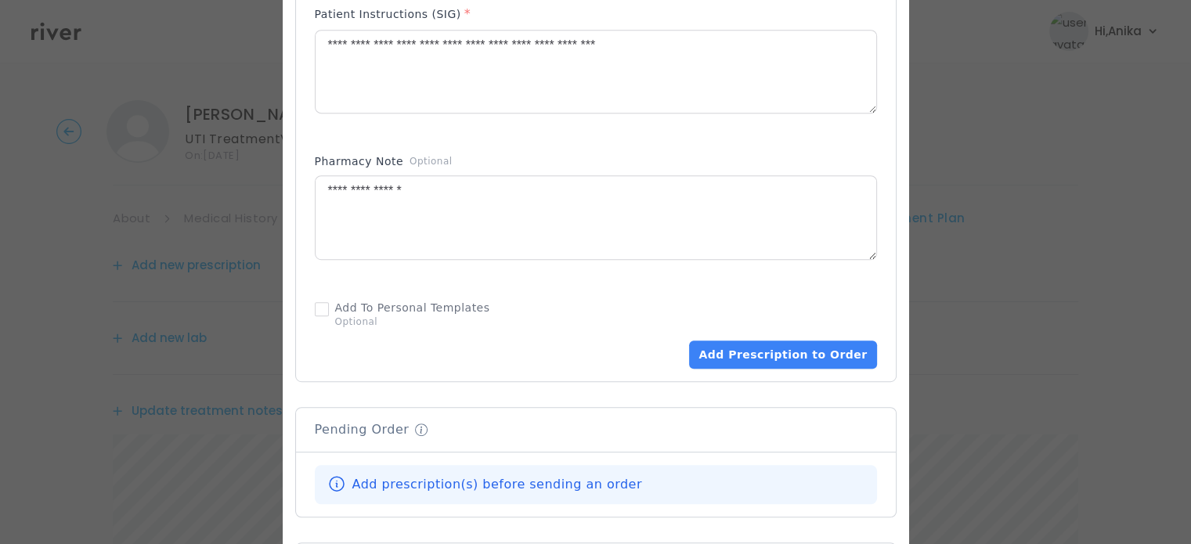
scroll to position [818, 0]
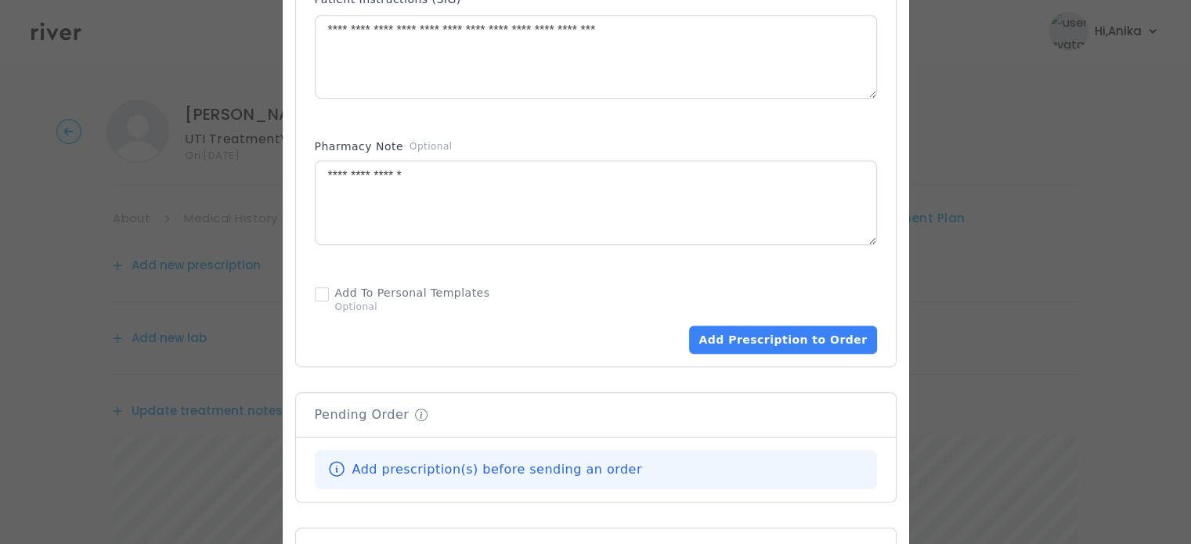
click at [751, 334] on button "Add Prescription to Order" at bounding box center [782, 340] width 187 height 28
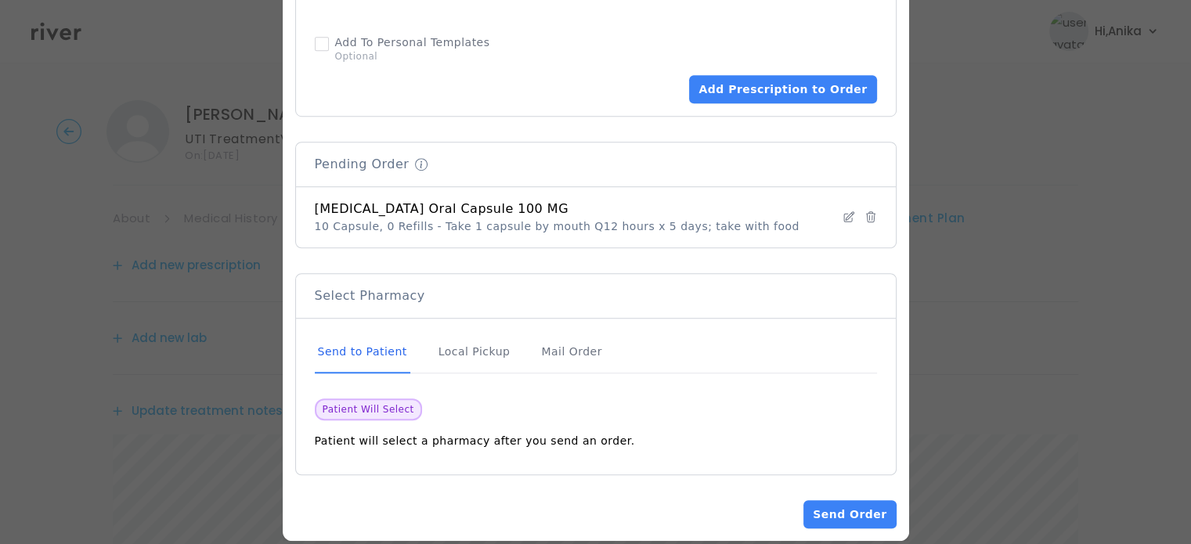
scroll to position [1080, 0]
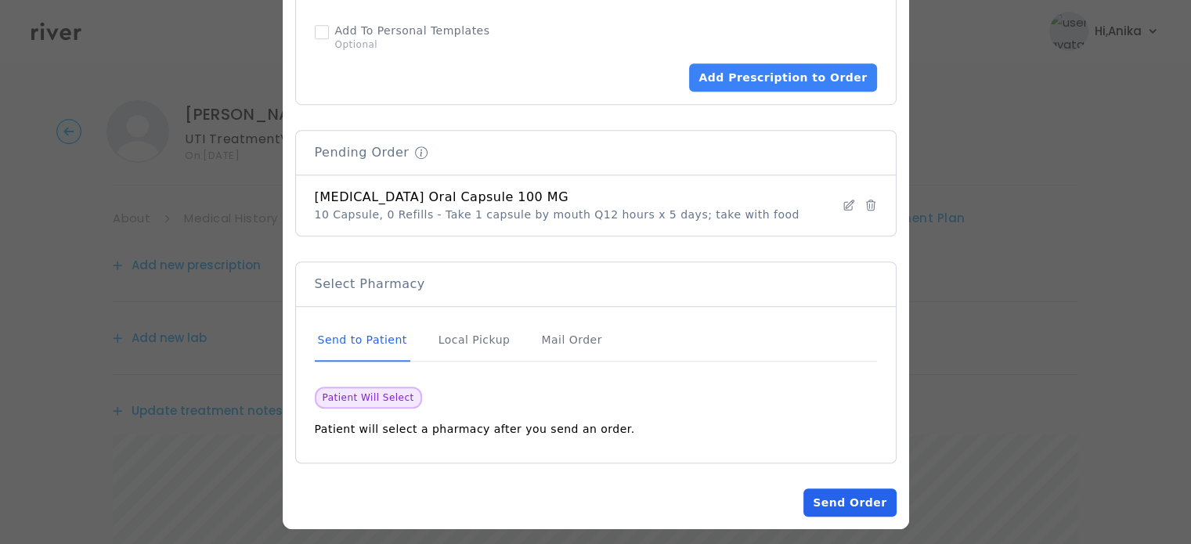
click at [810, 492] on button "Send Order" at bounding box center [849, 503] width 92 height 28
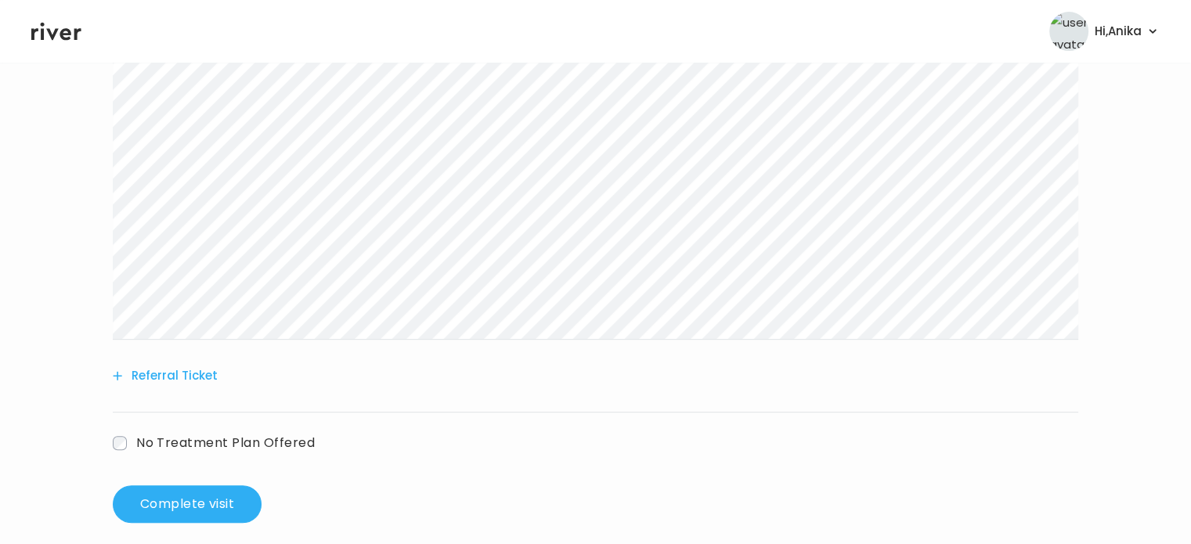
scroll to position [561, 0]
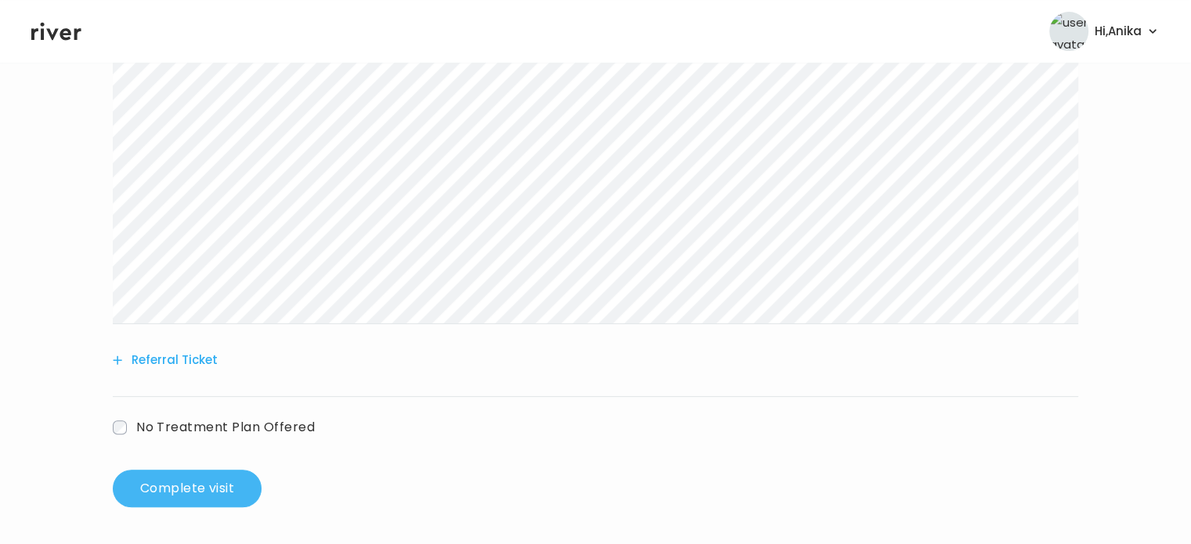
click at [211, 482] on button "Complete visit" at bounding box center [187, 489] width 149 height 38
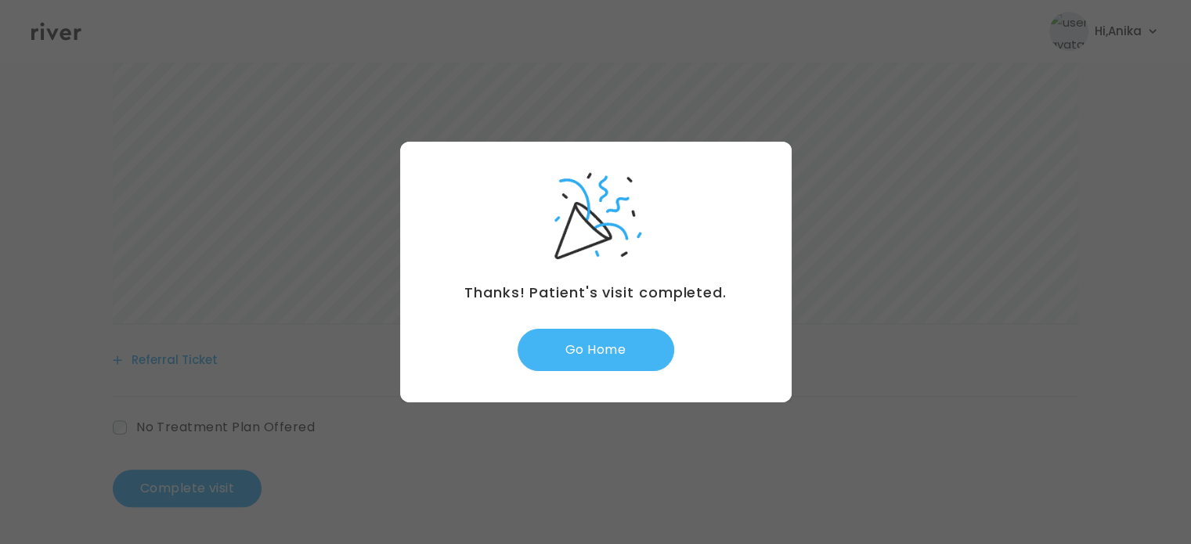
click at [614, 338] on button "Go Home" at bounding box center [596, 350] width 157 height 42
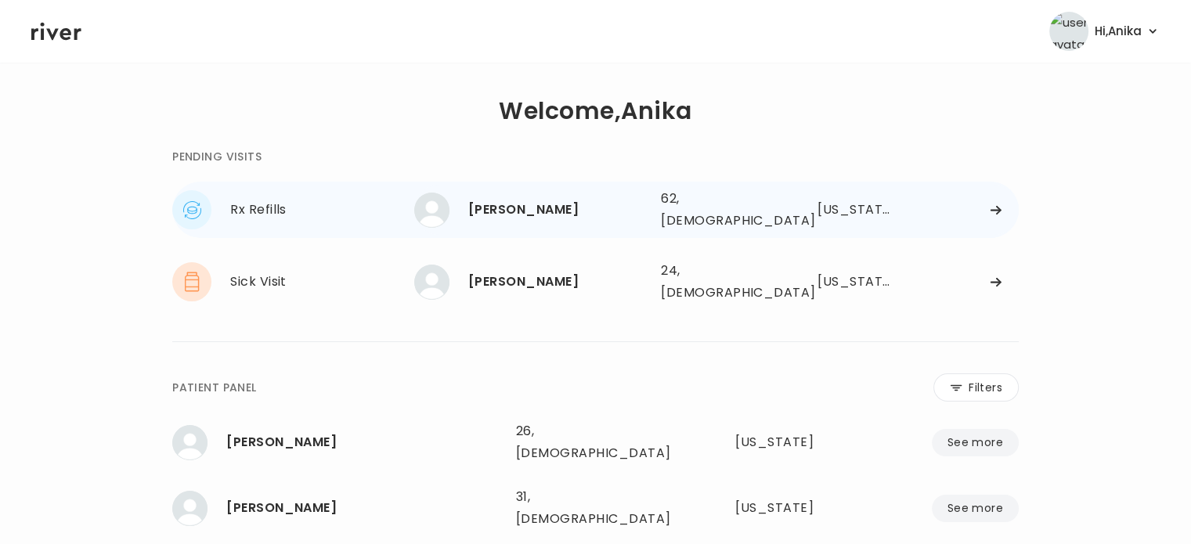
click at [498, 199] on div "[PERSON_NAME]" at bounding box center [558, 210] width 180 height 22
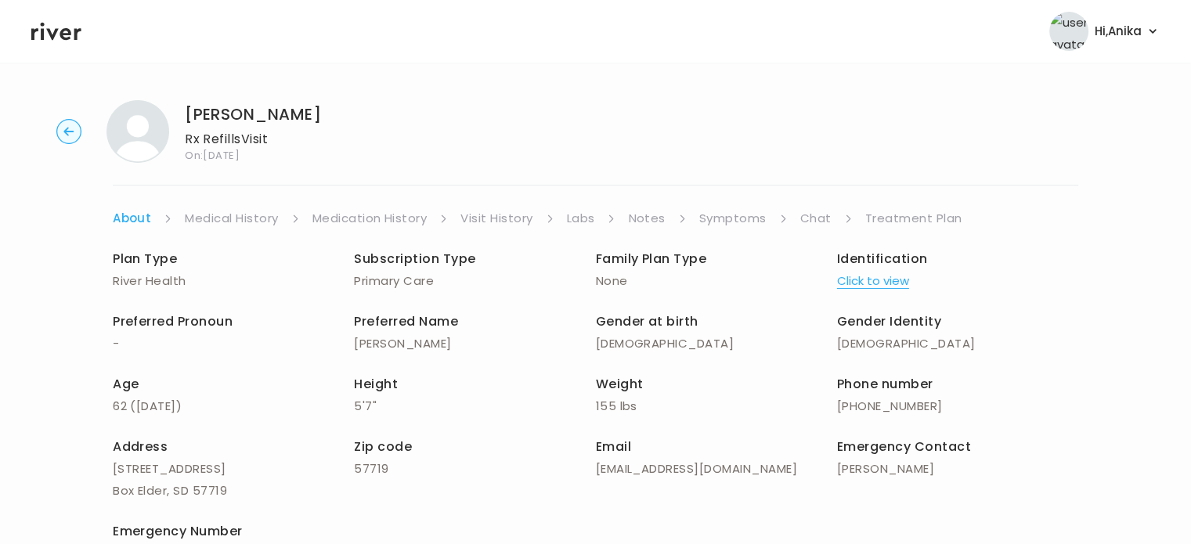
click at [882, 269] on div "Identification Click to view" at bounding box center [957, 270] width 241 height 44
click at [880, 281] on button "Click to view" at bounding box center [873, 281] width 72 height 22
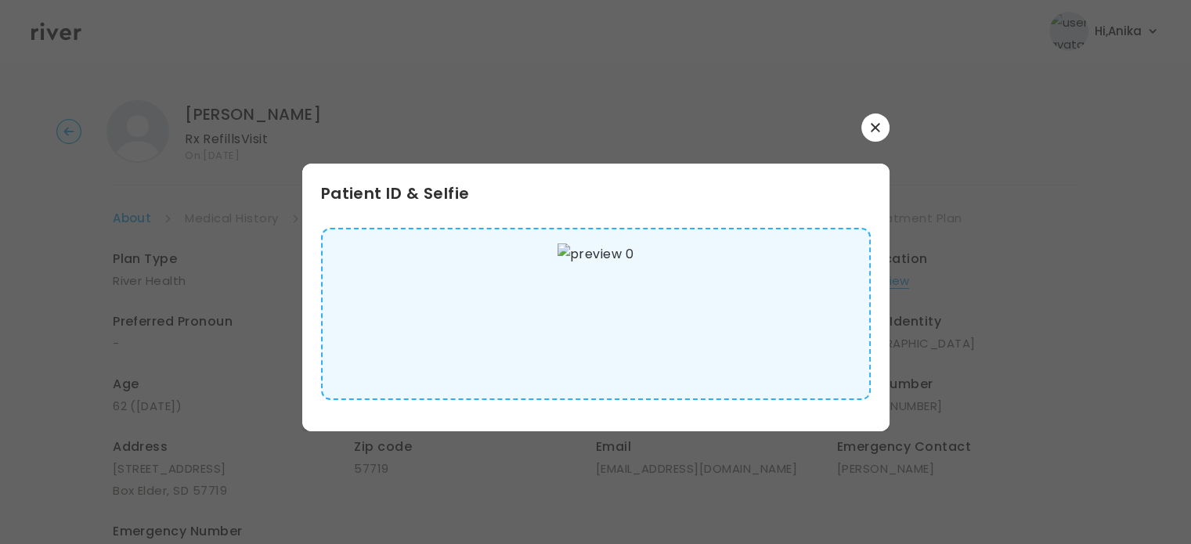
click at [883, 137] on button "button" at bounding box center [875, 128] width 28 height 28
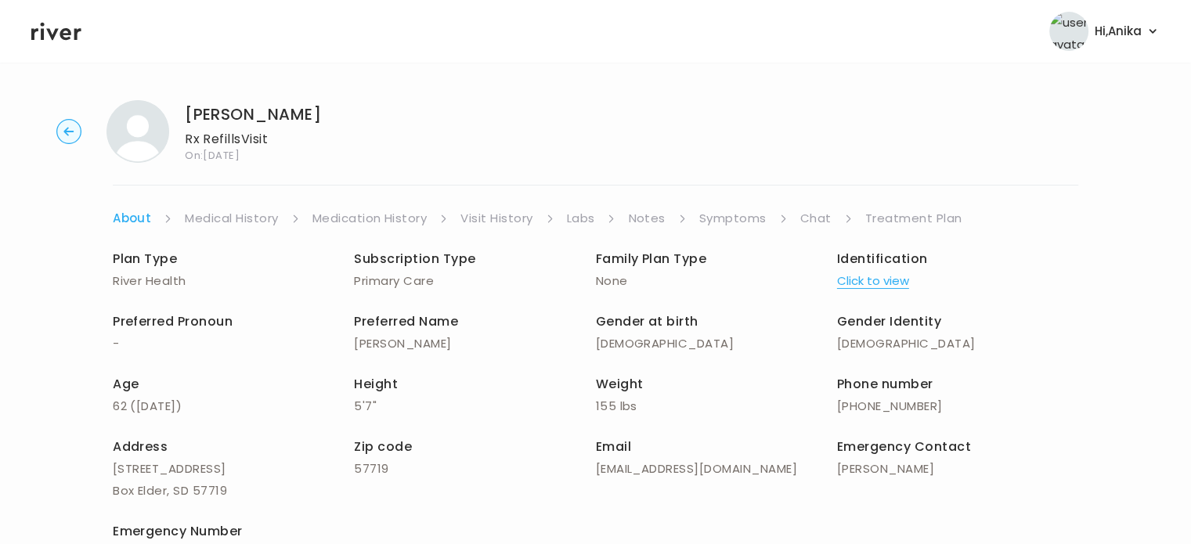
click at [251, 216] on link "Medical History" at bounding box center [231, 219] width 93 height 22
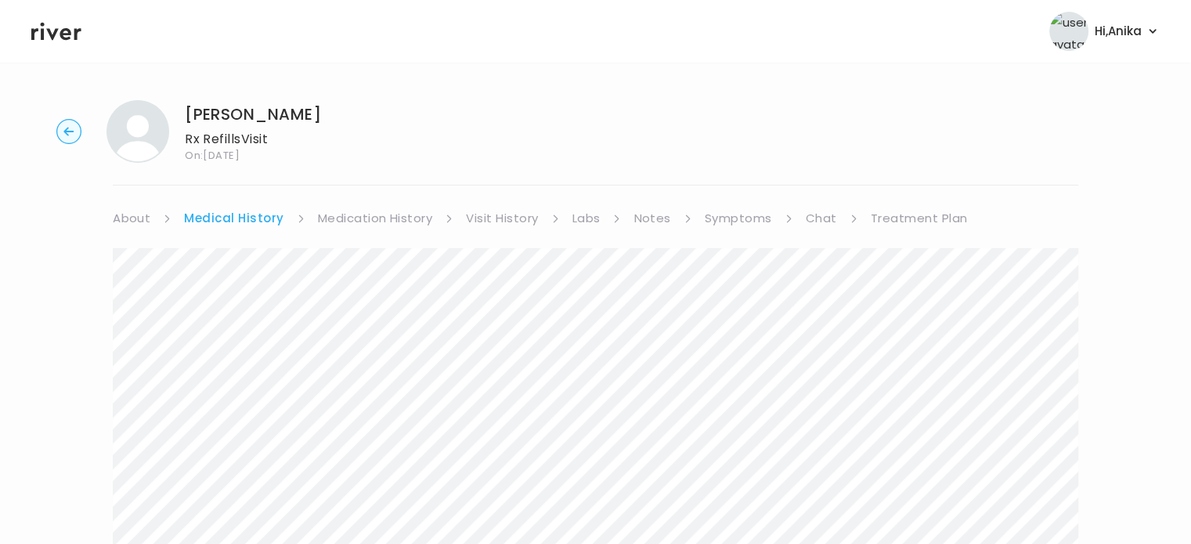
click at [329, 222] on link "Medication History" at bounding box center [375, 219] width 115 height 22
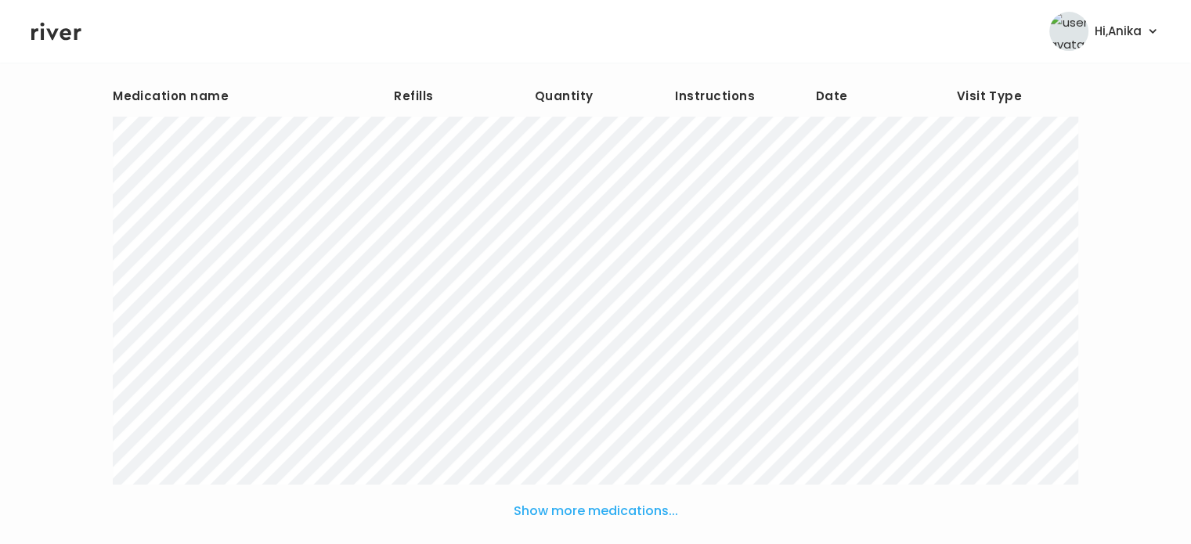
scroll to position [193, 0]
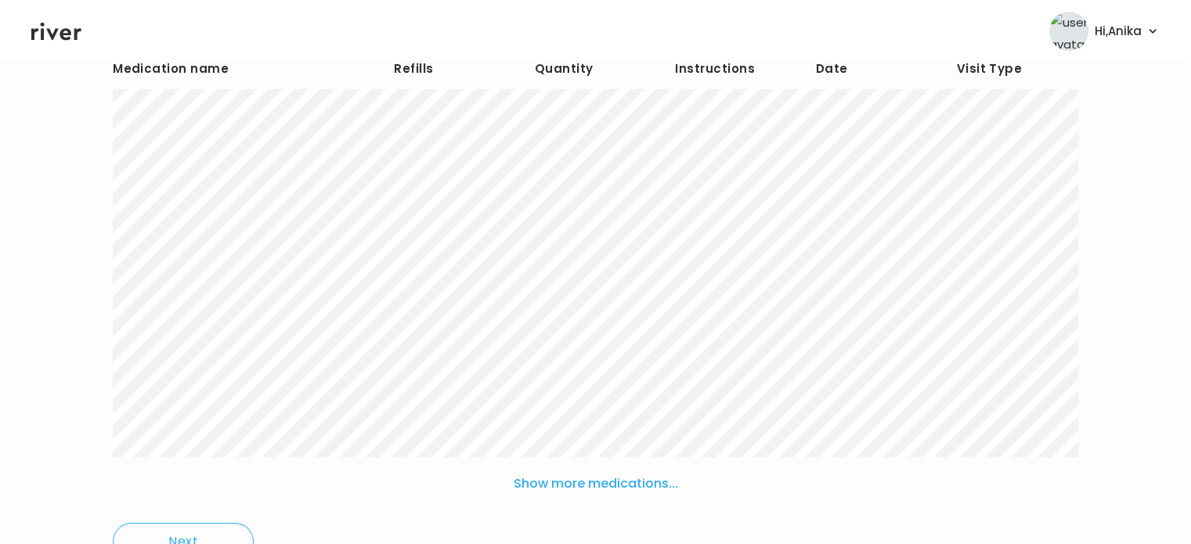
click at [600, 486] on button "Show more medications..." at bounding box center [595, 484] width 177 height 34
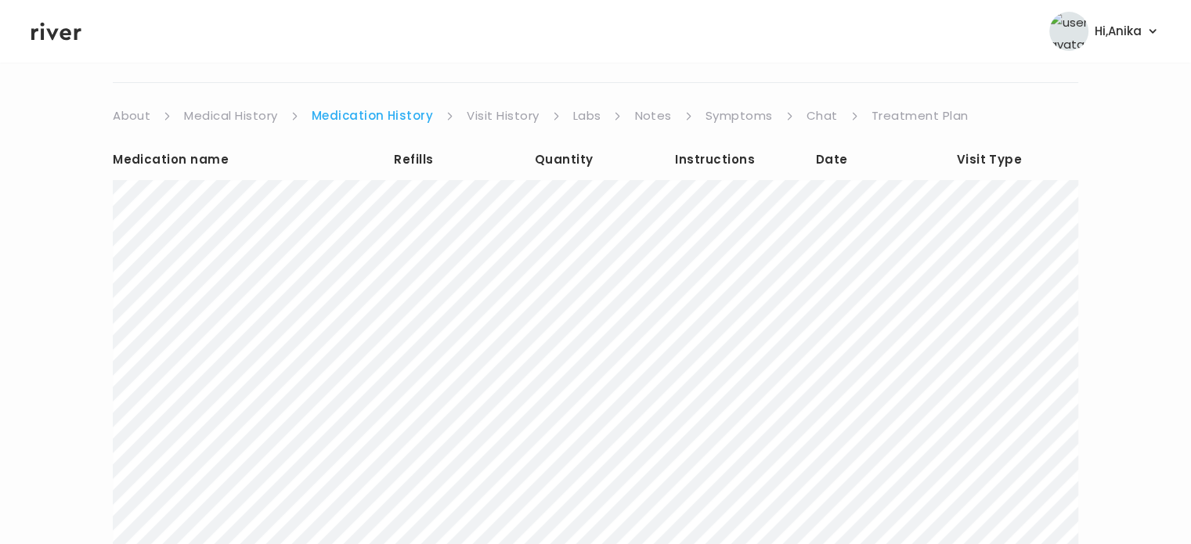
scroll to position [74, 0]
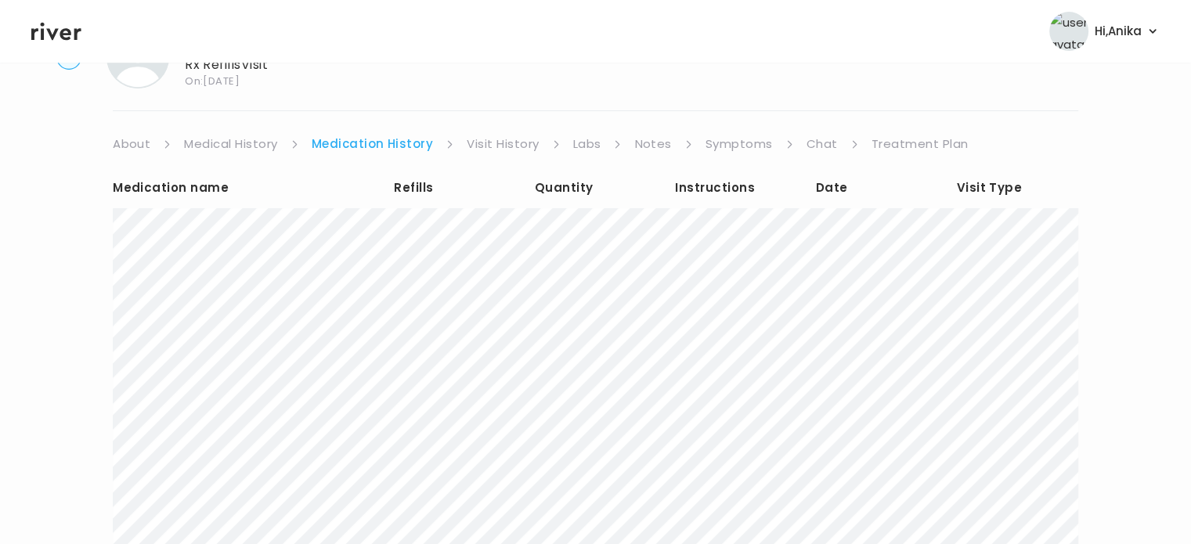
click at [492, 143] on link "Visit History" at bounding box center [503, 144] width 72 height 22
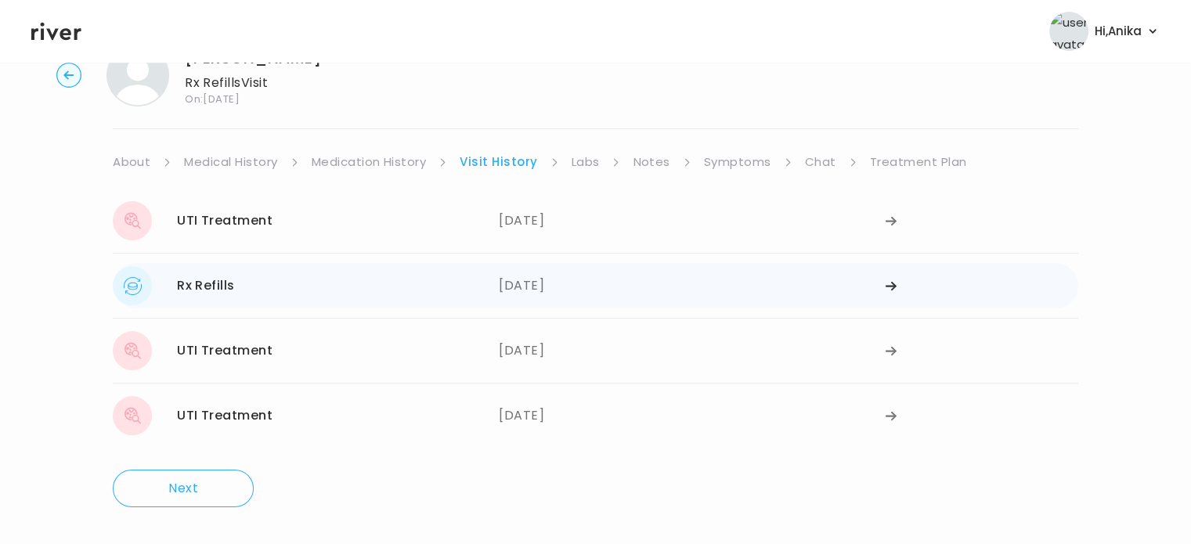
click at [544, 293] on div "07/14/2025" at bounding box center [692, 285] width 386 height 39
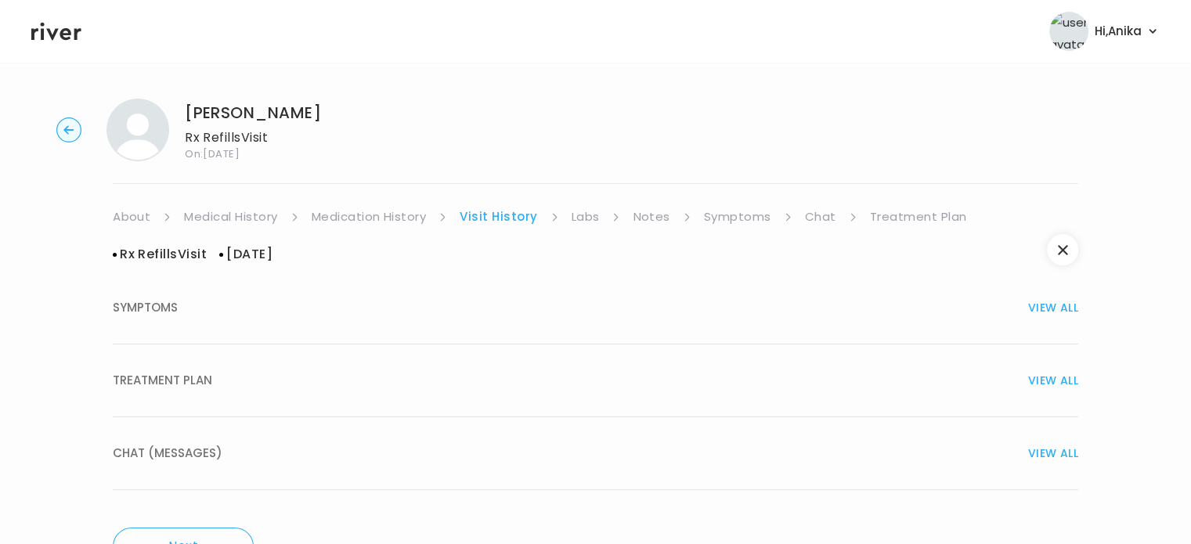
scroll to position [0, 0]
click at [564, 381] on div "TREATMENT PLAN VIEW ALL" at bounding box center [596, 382] width 966 height 22
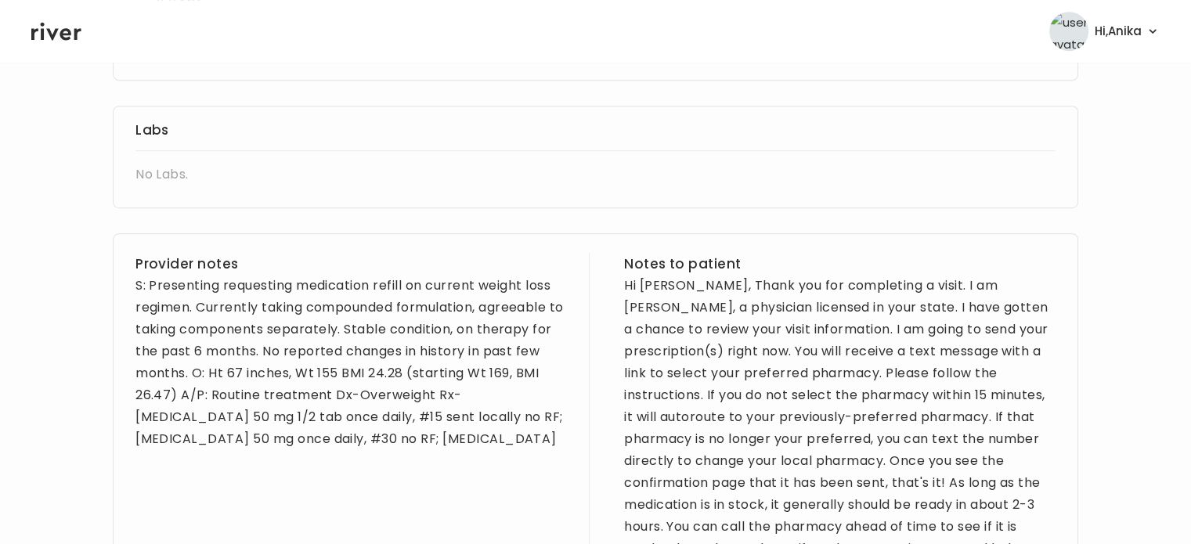
scroll to position [899, 0]
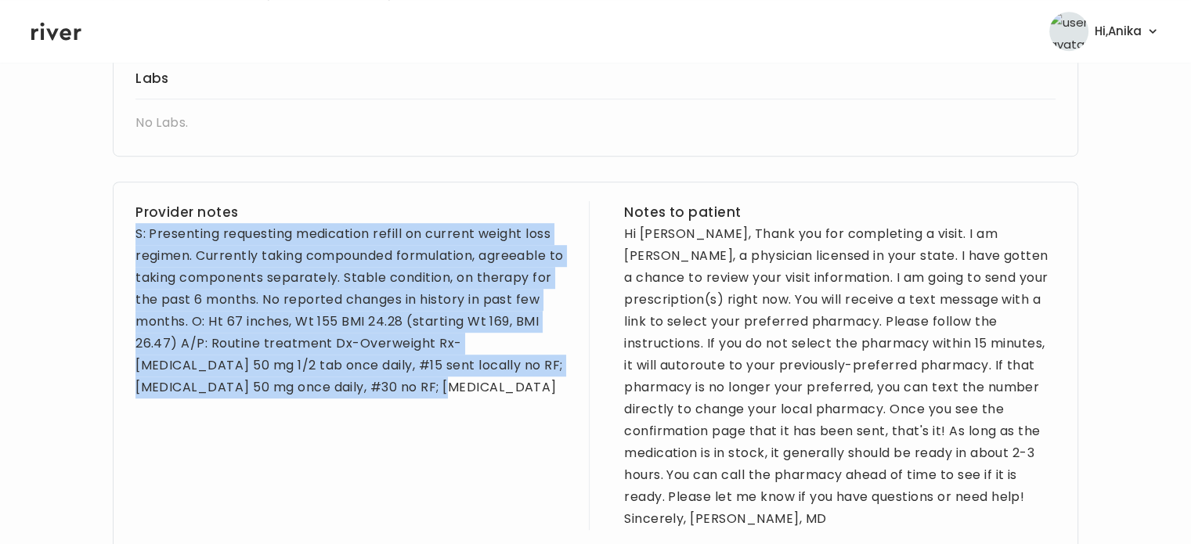
drag, startPoint x: 367, startPoint y: 378, endPoint x: 128, endPoint y: 218, distance: 287.1
click at [128, 218] on div "Provider notes S: Presenting requesting medication refill on current weight los…" at bounding box center [596, 367] width 966 height 371
copy div "S: Presenting requesting medication refill on current weight loss regimen. Curr…"
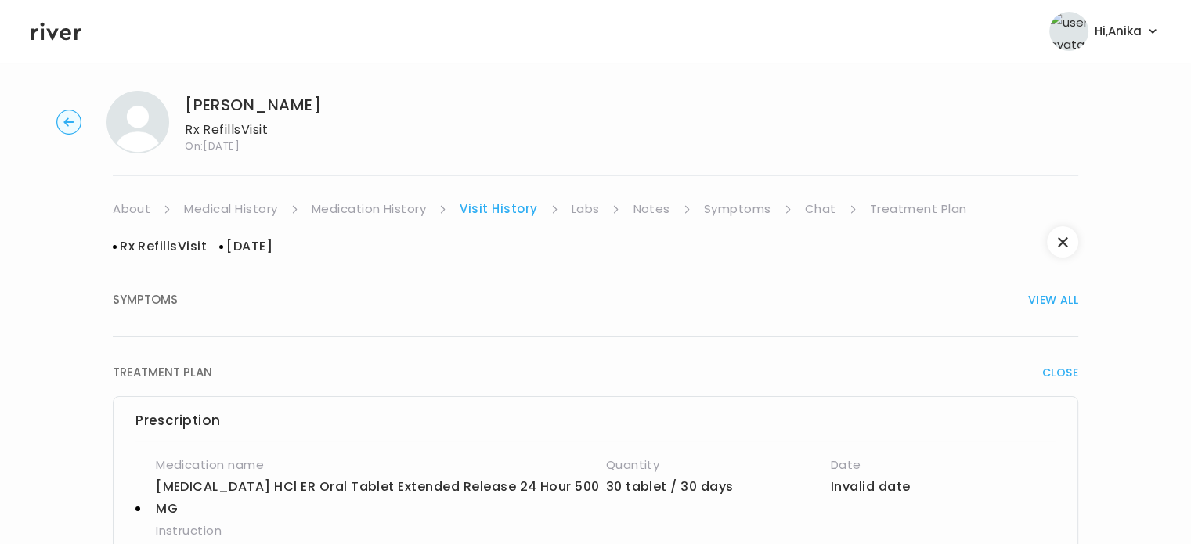
scroll to position [0, 0]
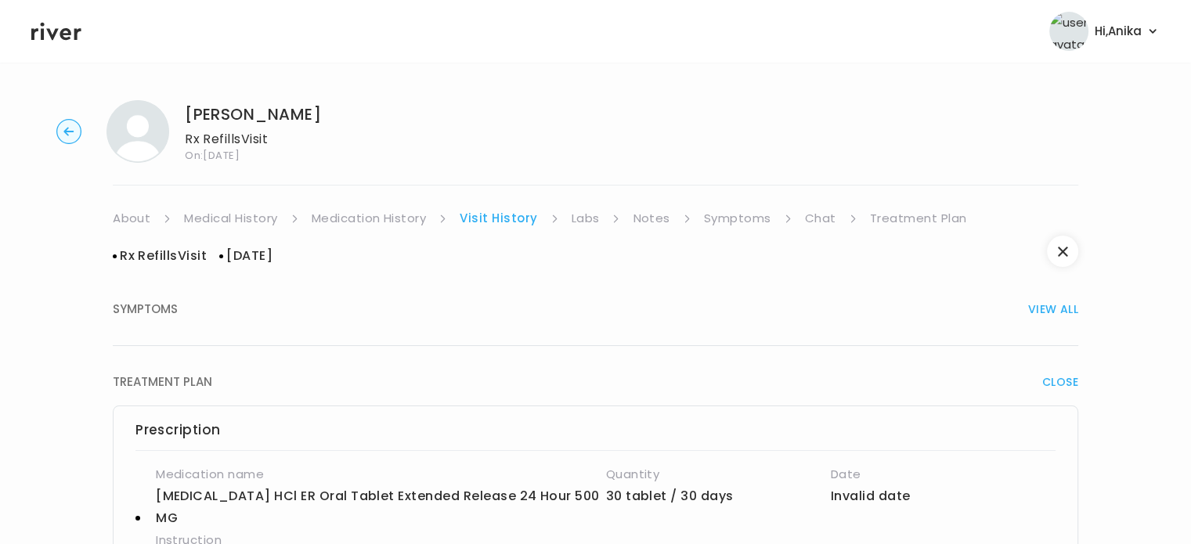
click at [229, 215] on link "Medical History" at bounding box center [230, 219] width 93 height 22
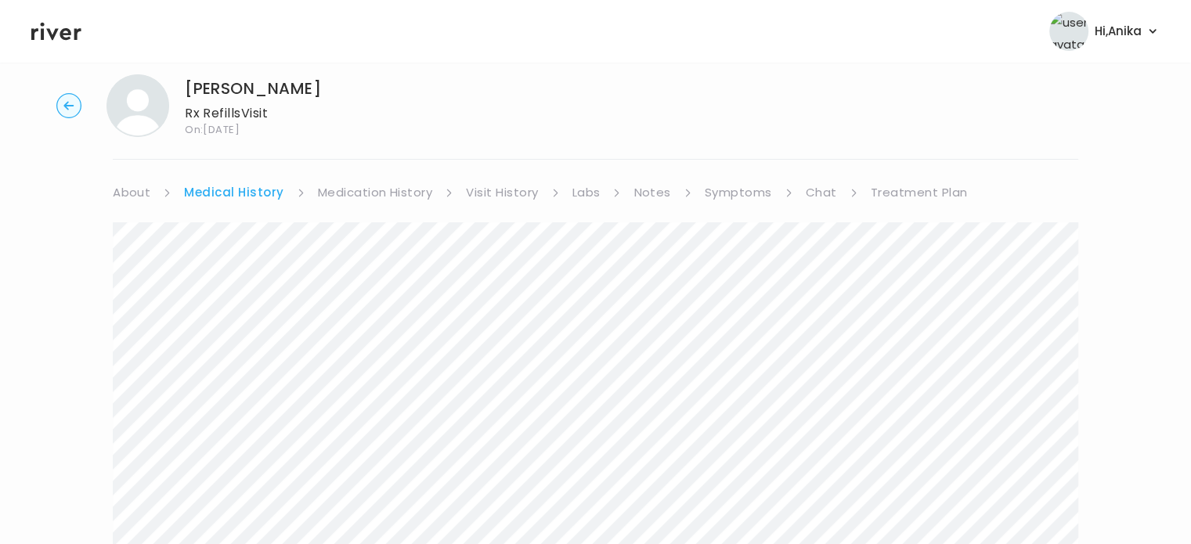
scroll to position [4, 0]
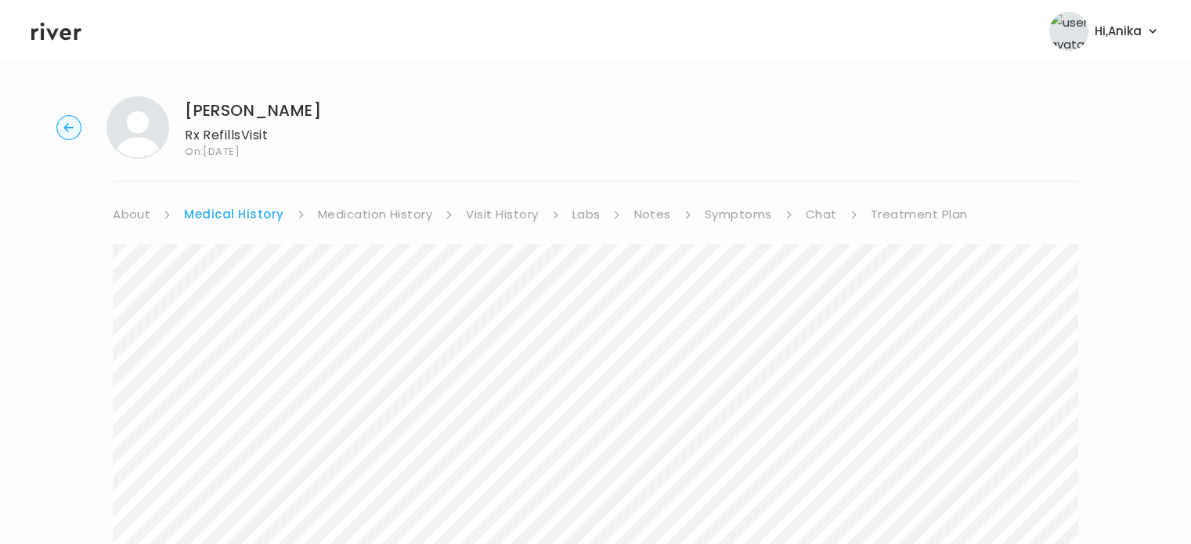
click at [132, 218] on link "About" at bounding box center [132, 215] width 38 height 22
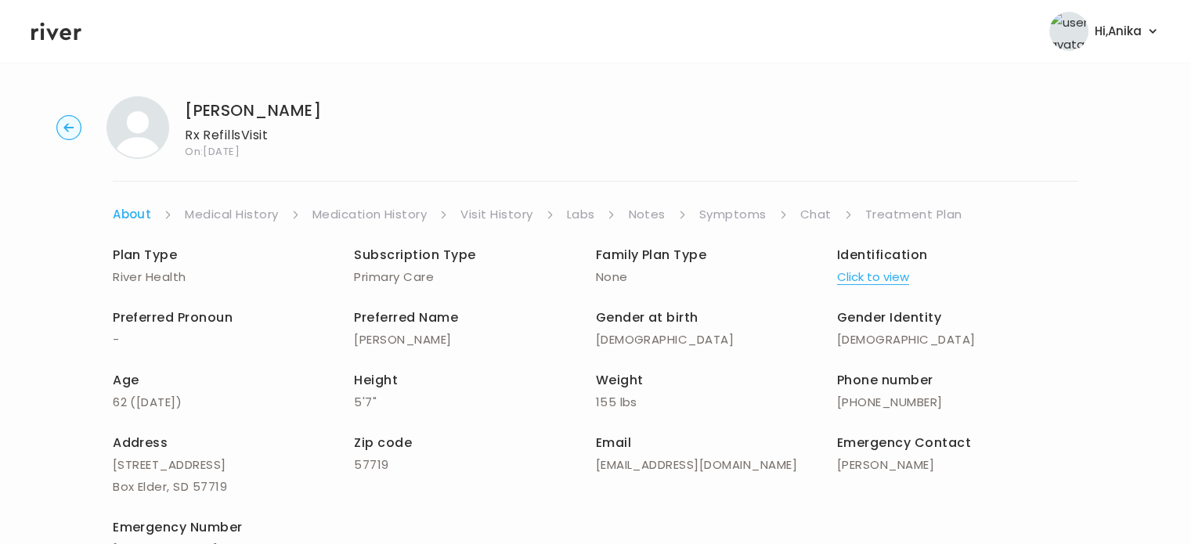
click at [375, 208] on link "Medication History" at bounding box center [369, 215] width 115 height 22
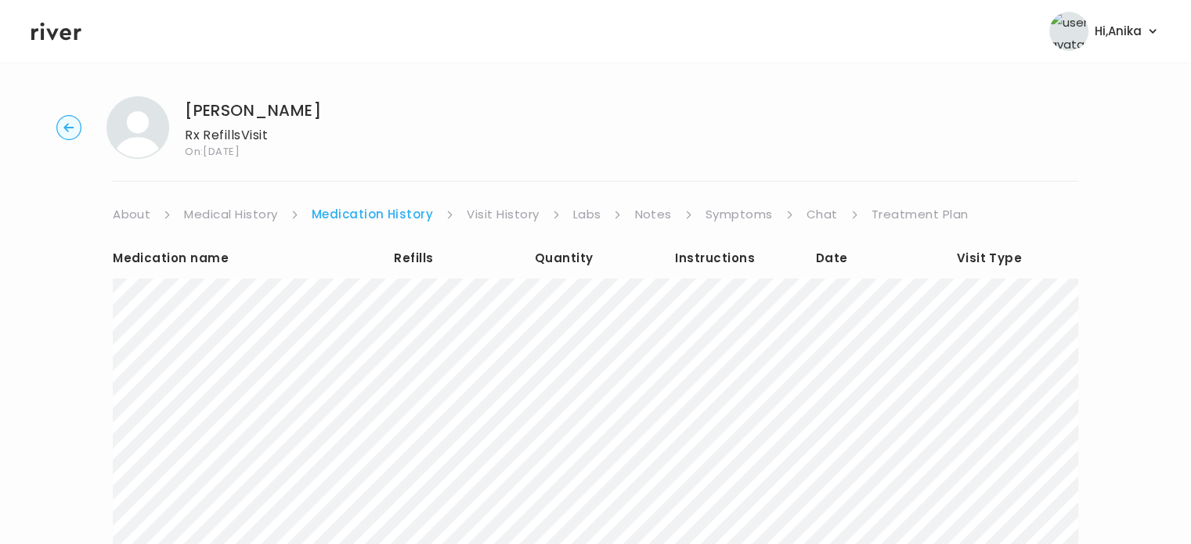
click at [523, 204] on link "Visit History" at bounding box center [503, 215] width 72 height 22
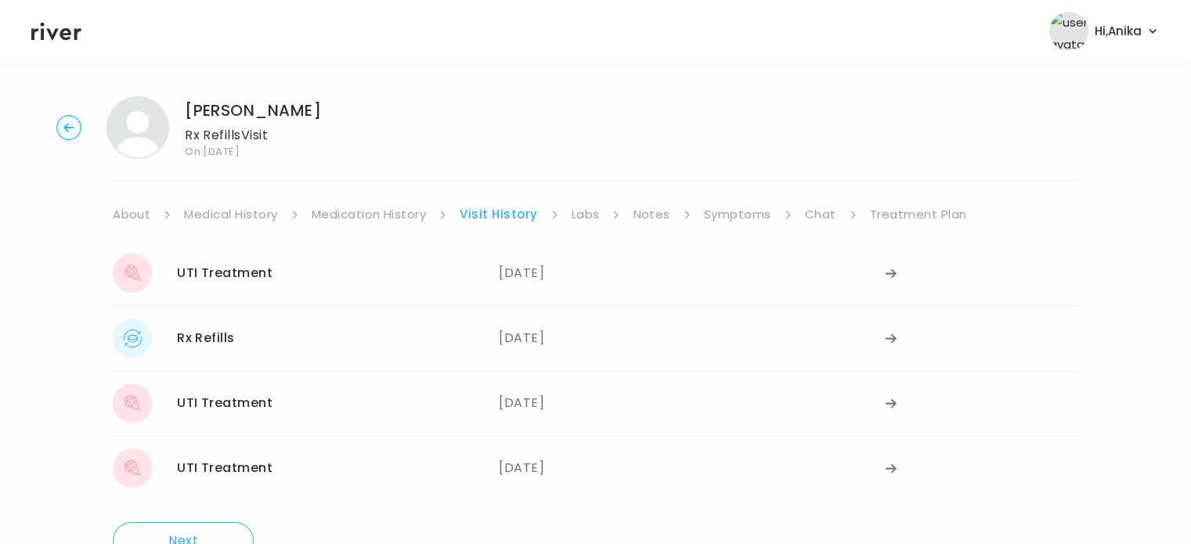
click at [583, 212] on link "Labs" at bounding box center [586, 215] width 28 height 22
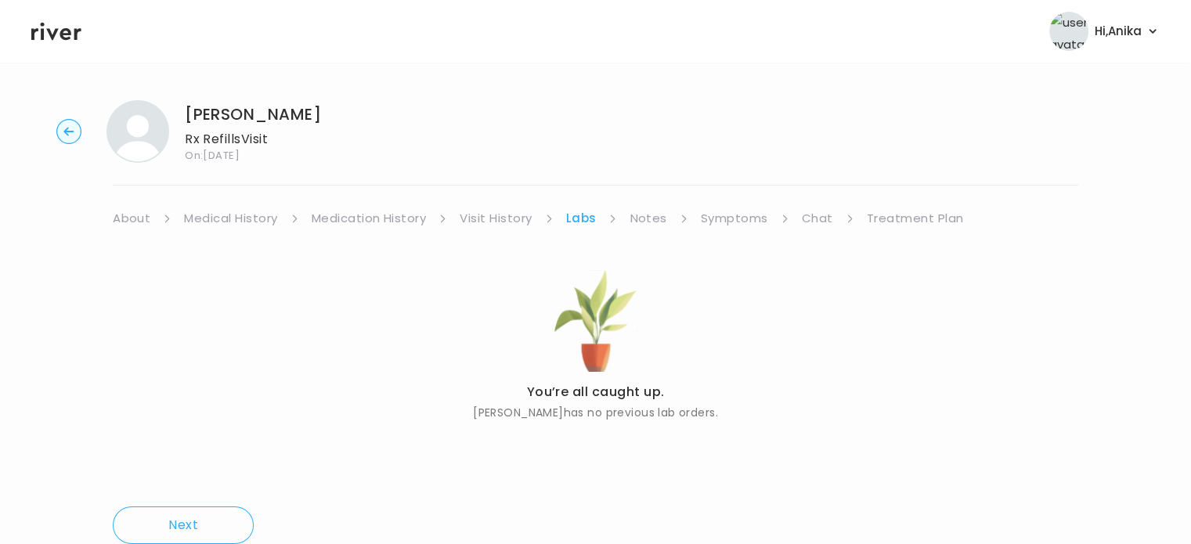
click at [647, 215] on link "Notes" at bounding box center [648, 219] width 37 height 22
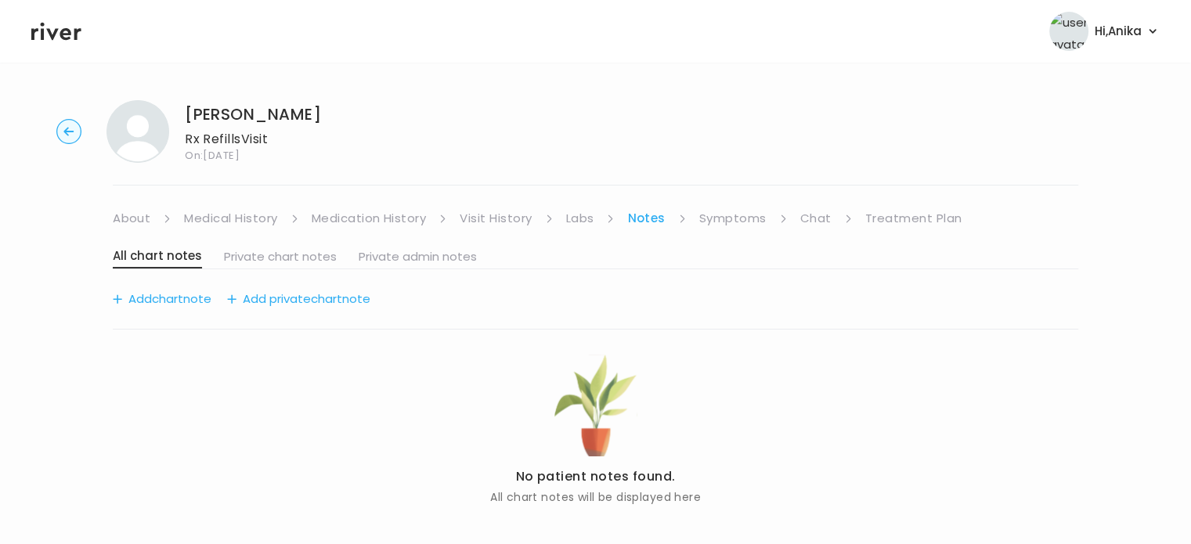
click at [726, 216] on link "Symptoms" at bounding box center [732, 219] width 67 height 22
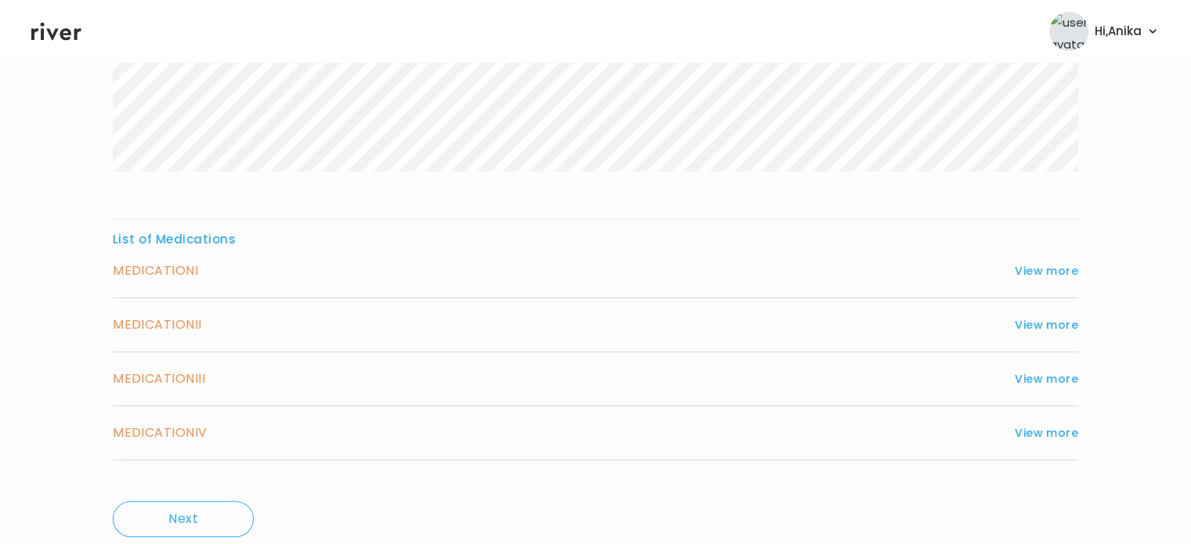
scroll to position [488, 0]
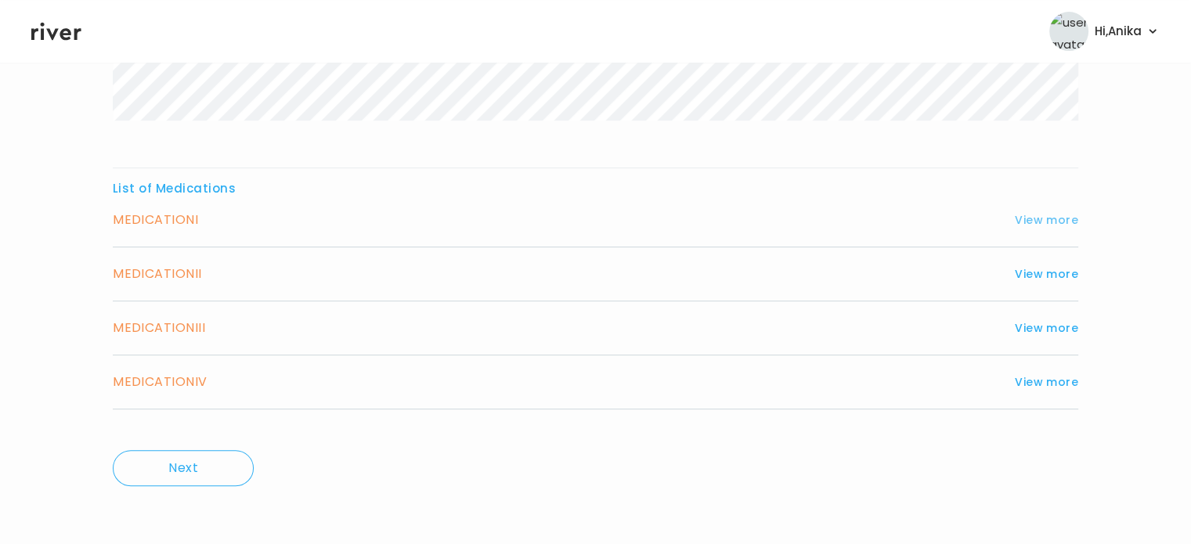
click at [1040, 222] on button "View more" at bounding box center [1046, 220] width 63 height 19
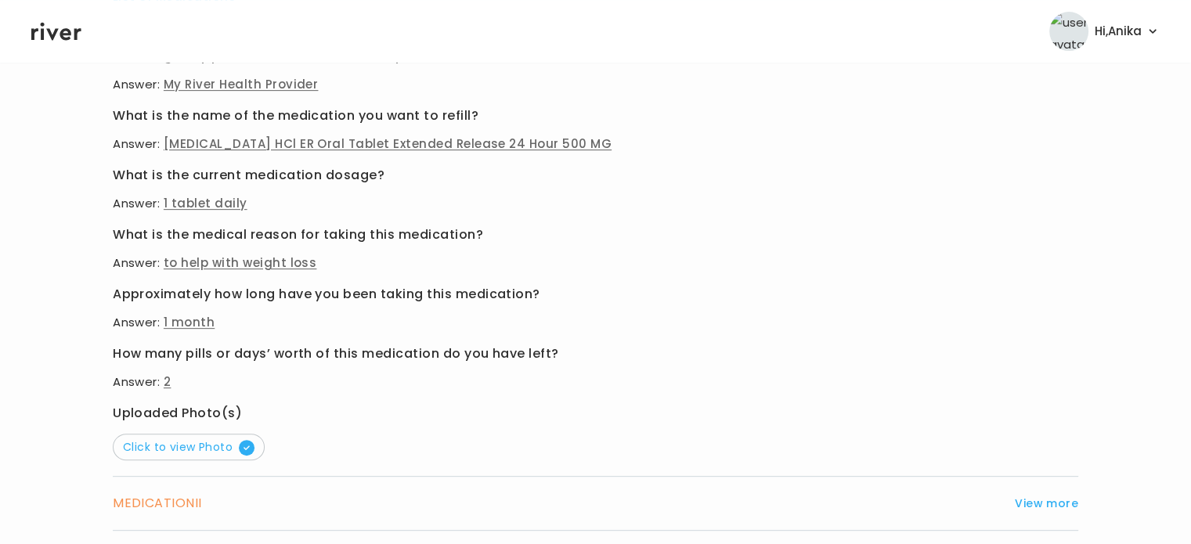
scroll to position [729, 0]
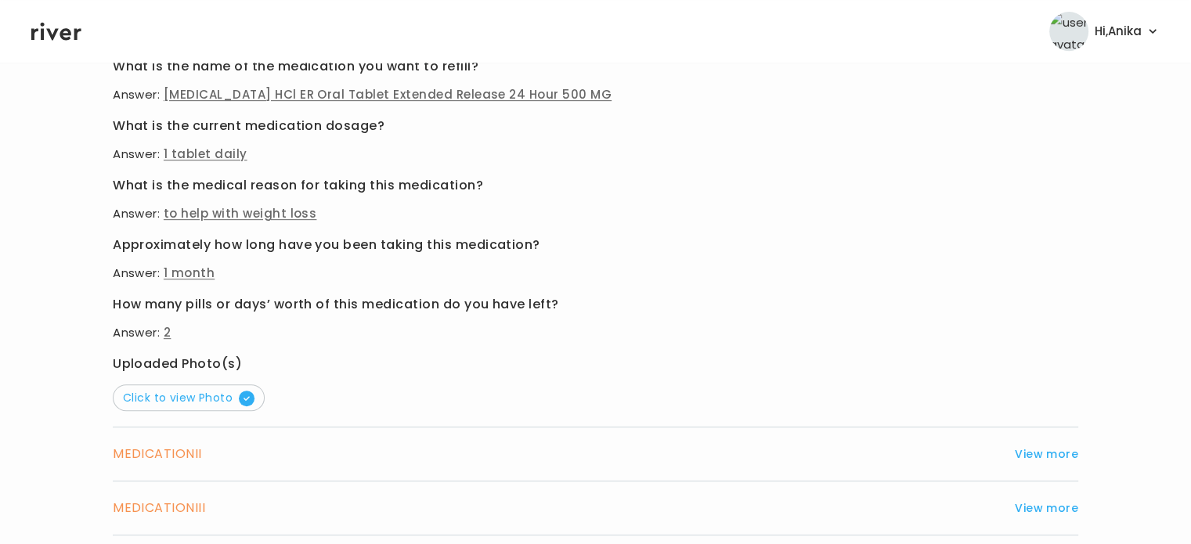
click at [172, 410] on div "MEDICATION I View more Who originally prescribed the medication you want to ref…" at bounding box center [596, 198] width 966 height 460
click at [172, 397] on span "Click to view Photo" at bounding box center [189, 398] width 132 height 16
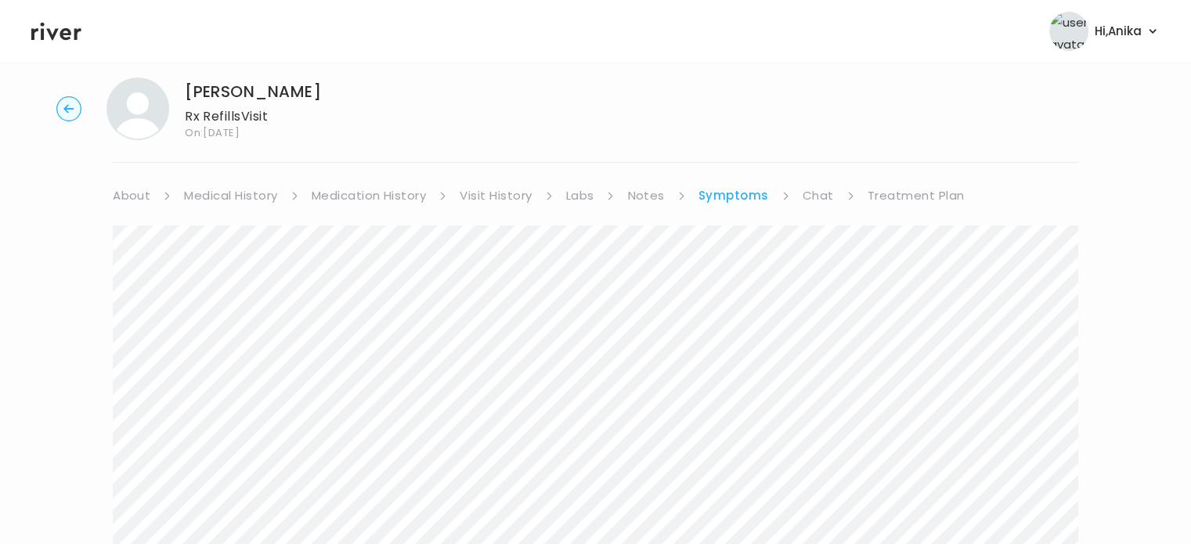
scroll to position [0, 0]
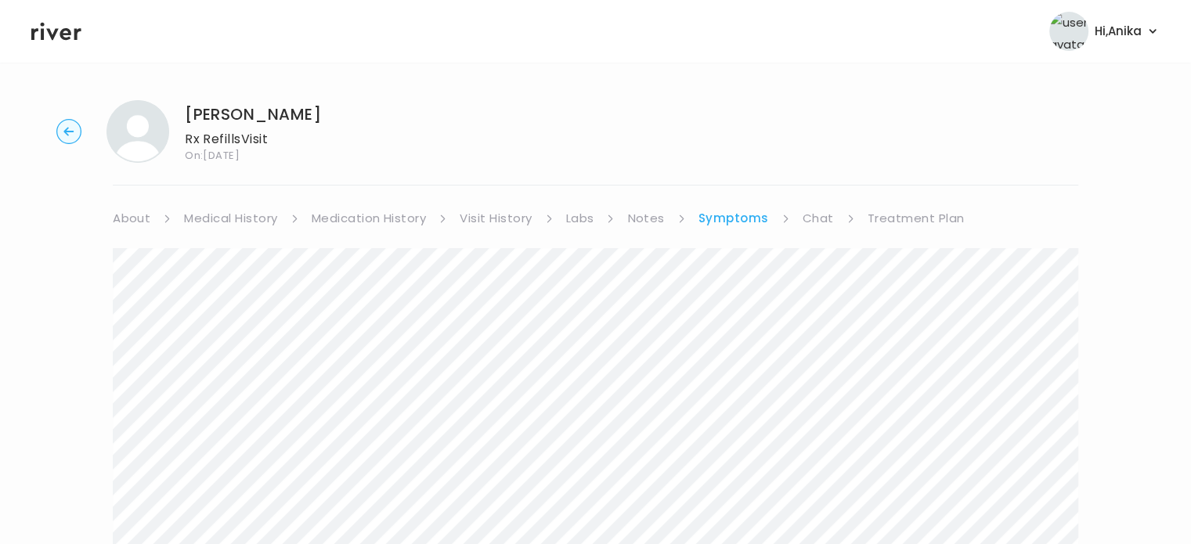
click at [893, 215] on link "Treatment Plan" at bounding box center [916, 219] width 97 height 22
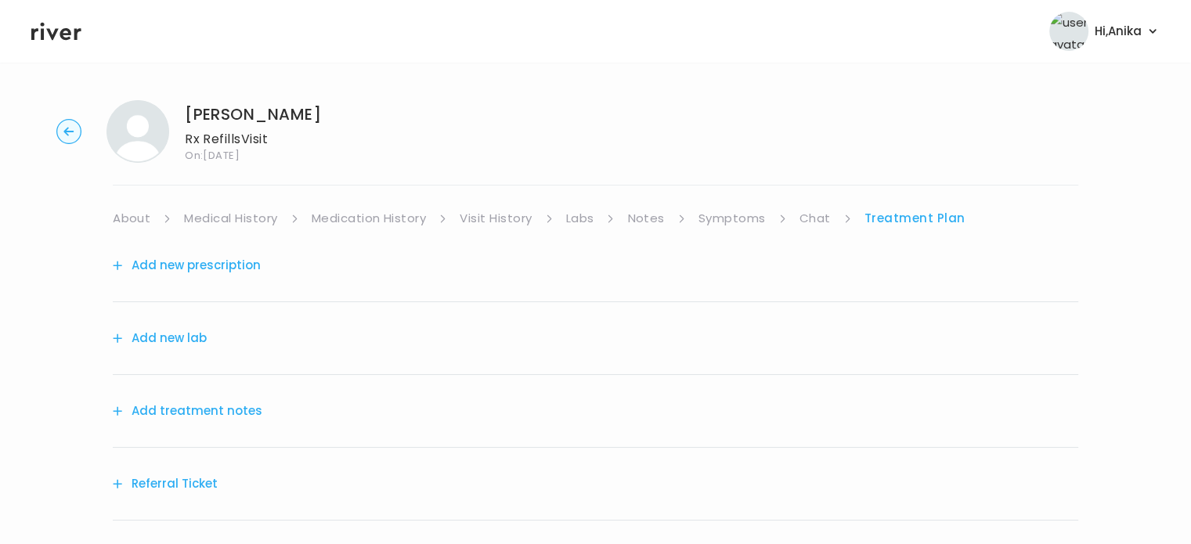
click at [180, 413] on button "Add treatment notes" at bounding box center [188, 411] width 150 height 22
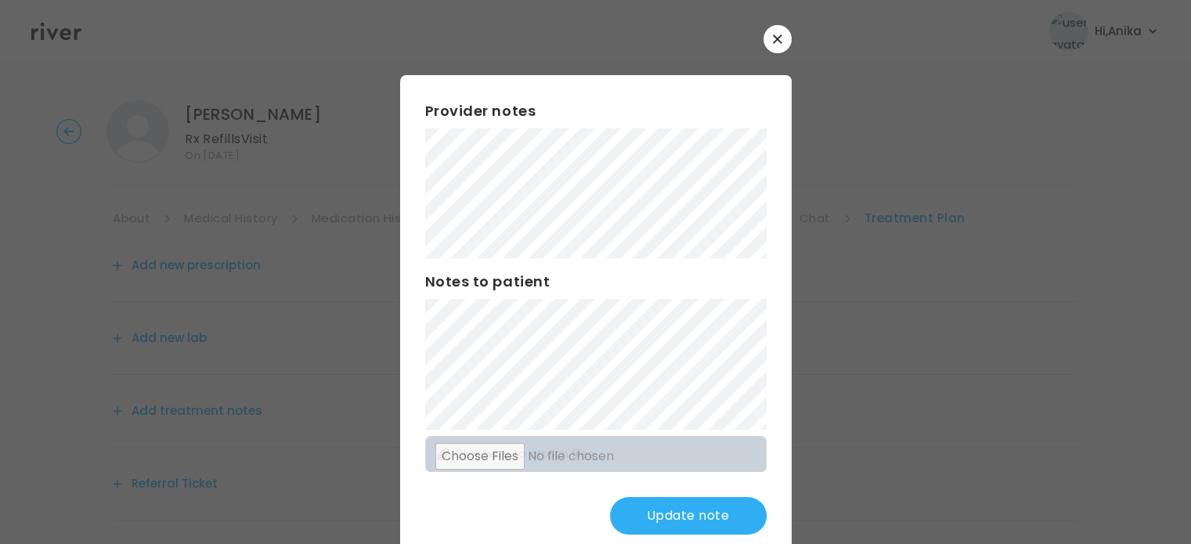
click at [641, 510] on button "Update note" at bounding box center [688, 516] width 157 height 38
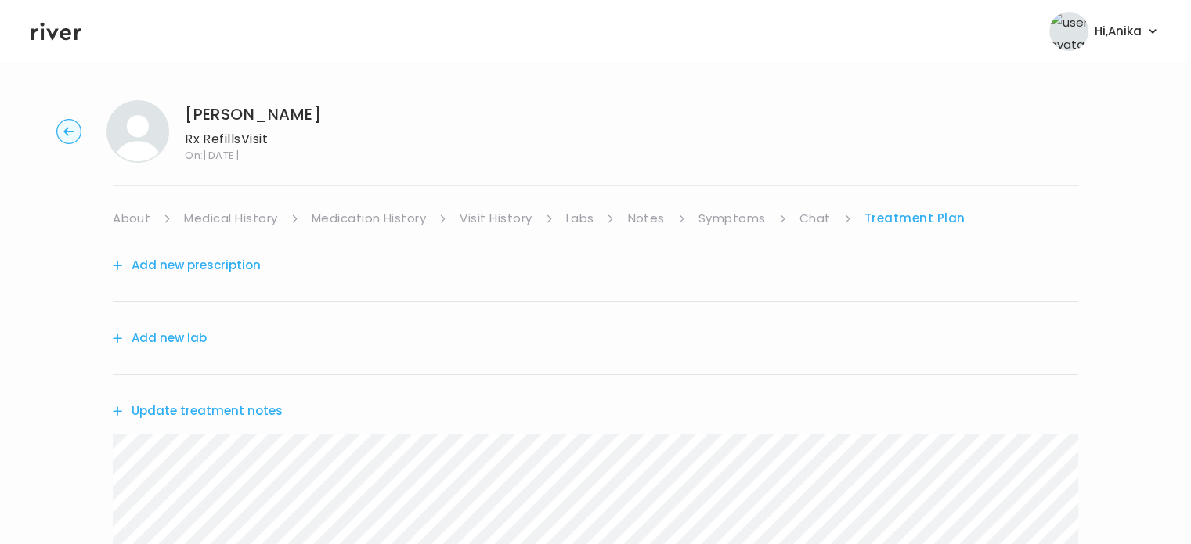
click at [811, 214] on link "Chat" at bounding box center [815, 219] width 31 height 22
click at [414, 215] on link "Medication History" at bounding box center [369, 219] width 115 height 22
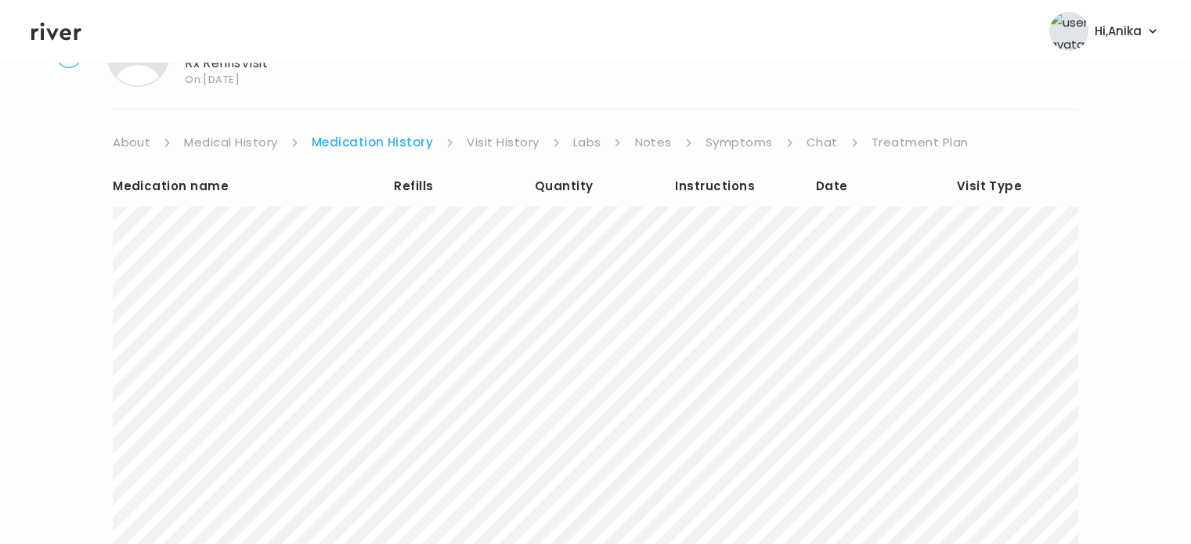
scroll to position [78, 0]
click at [883, 143] on link "Treatment Plan" at bounding box center [920, 141] width 97 height 22
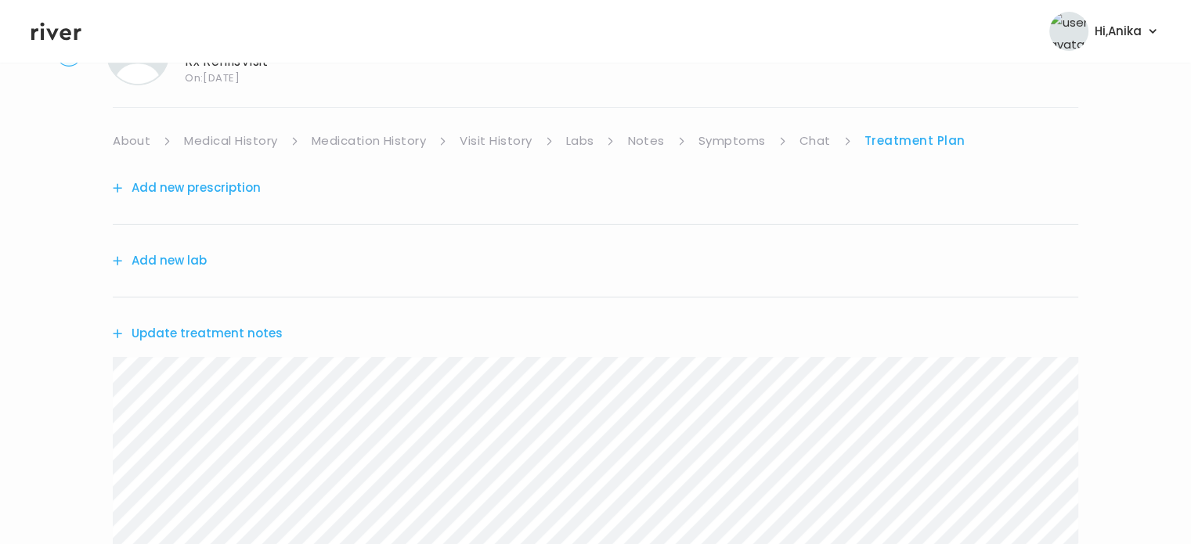
click at [261, 328] on button "Update treatment notes" at bounding box center [198, 334] width 170 height 22
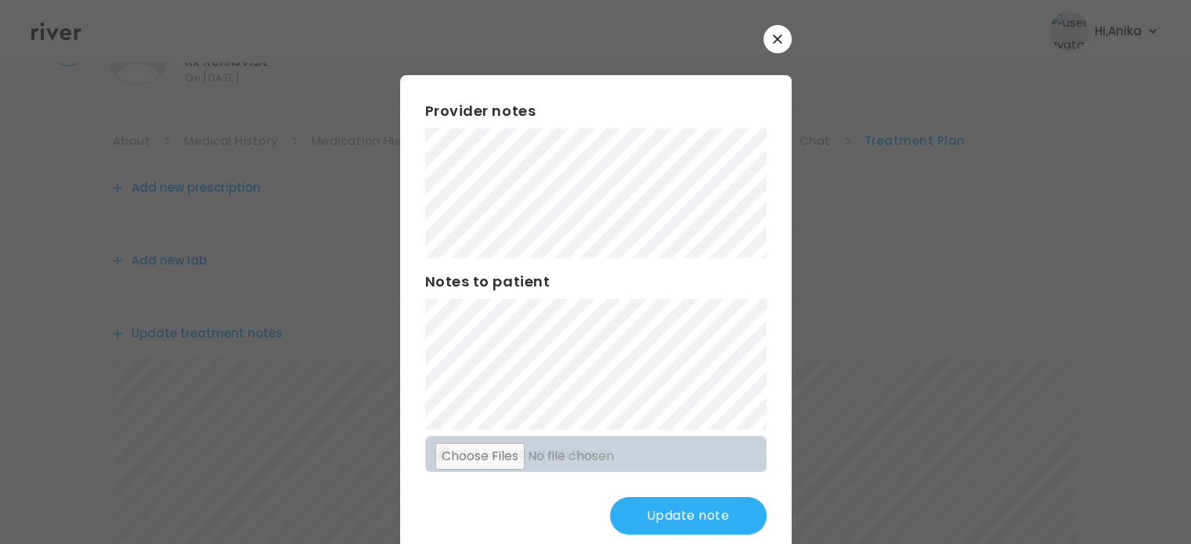
click at [651, 513] on button "Update note" at bounding box center [688, 516] width 157 height 38
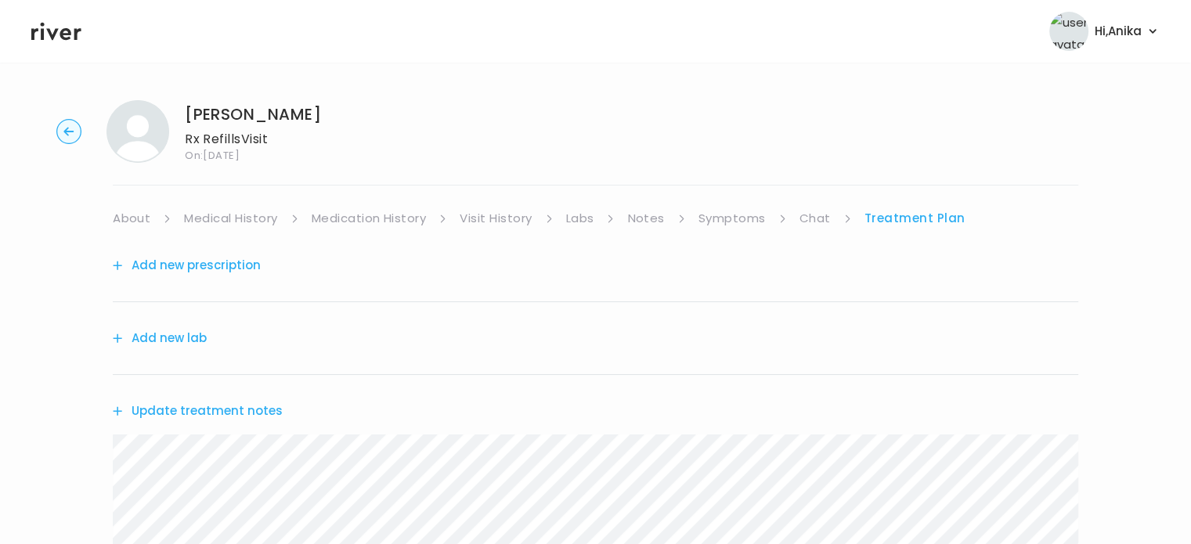
click at [73, 135] on circle "button" at bounding box center [69, 132] width 24 height 24
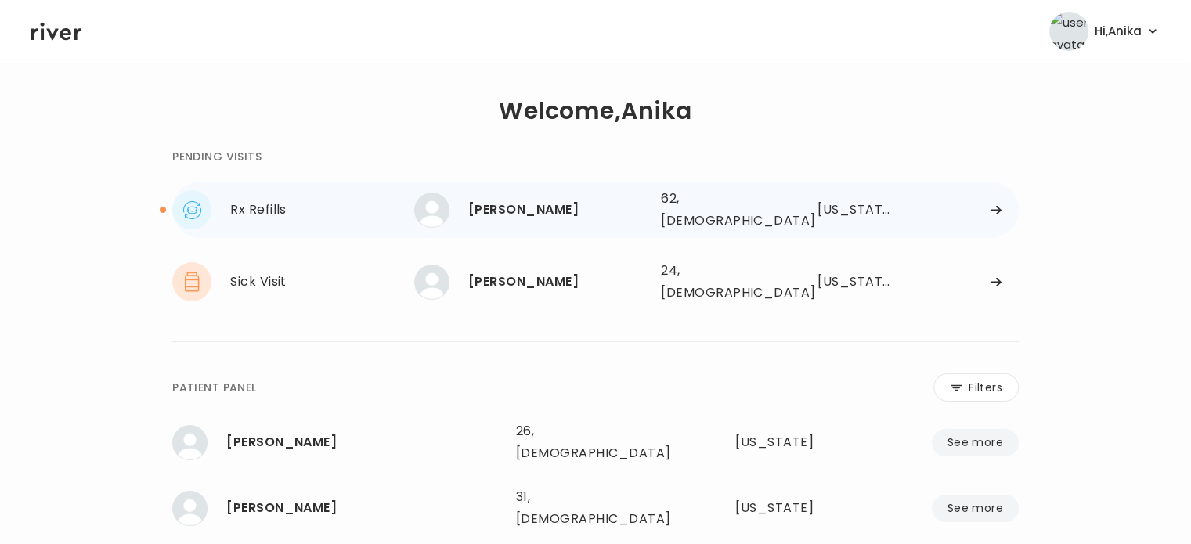
click at [507, 201] on div "Karen Cooper" at bounding box center [558, 210] width 180 height 22
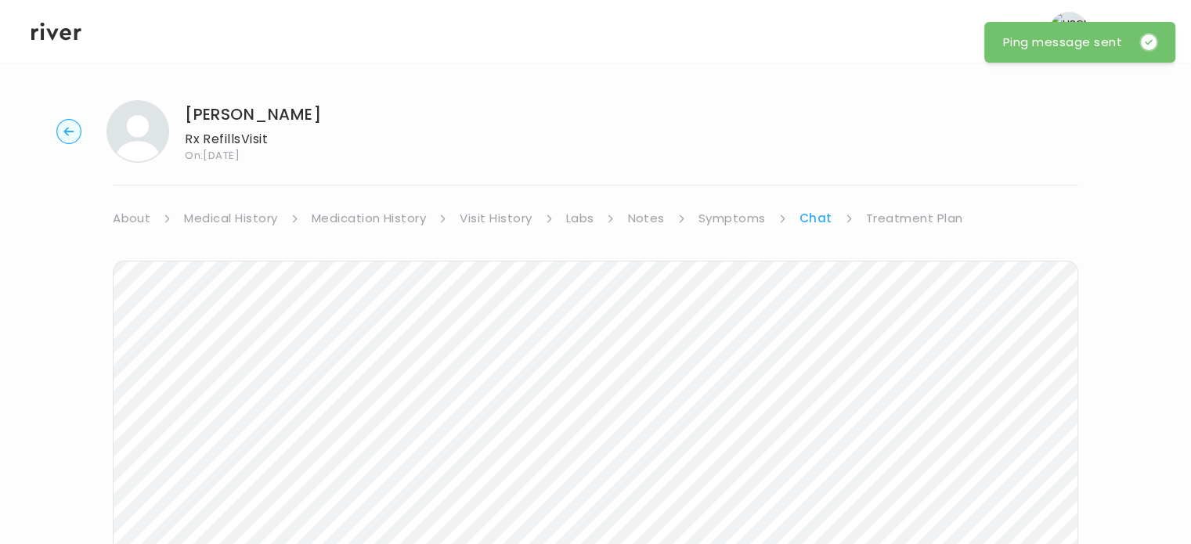
click at [927, 216] on link "Treatment Plan" at bounding box center [914, 219] width 97 height 22
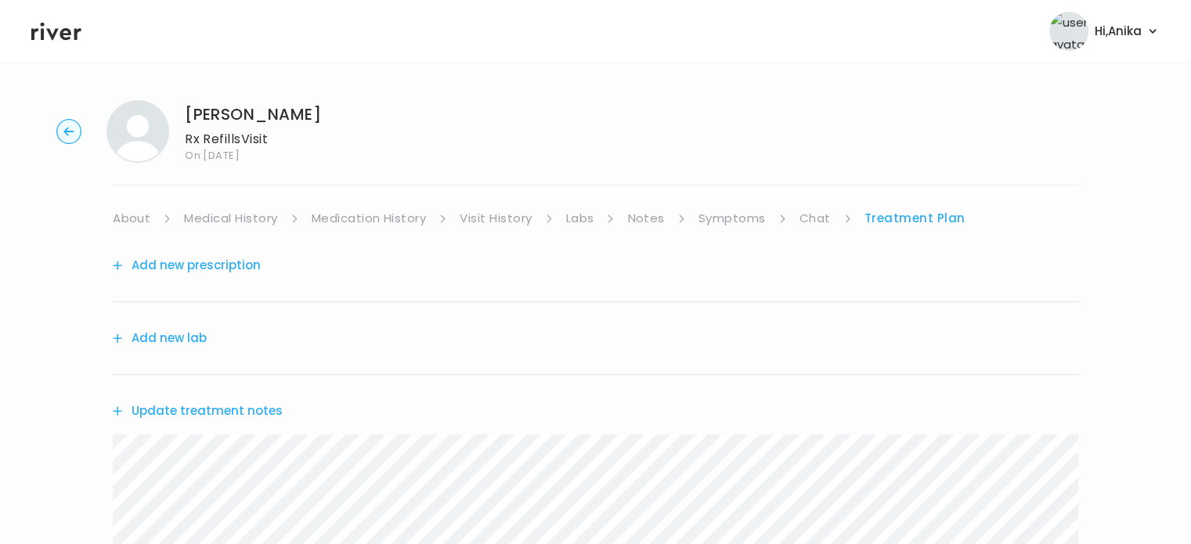
click at [213, 410] on button "Update treatment notes" at bounding box center [198, 411] width 170 height 22
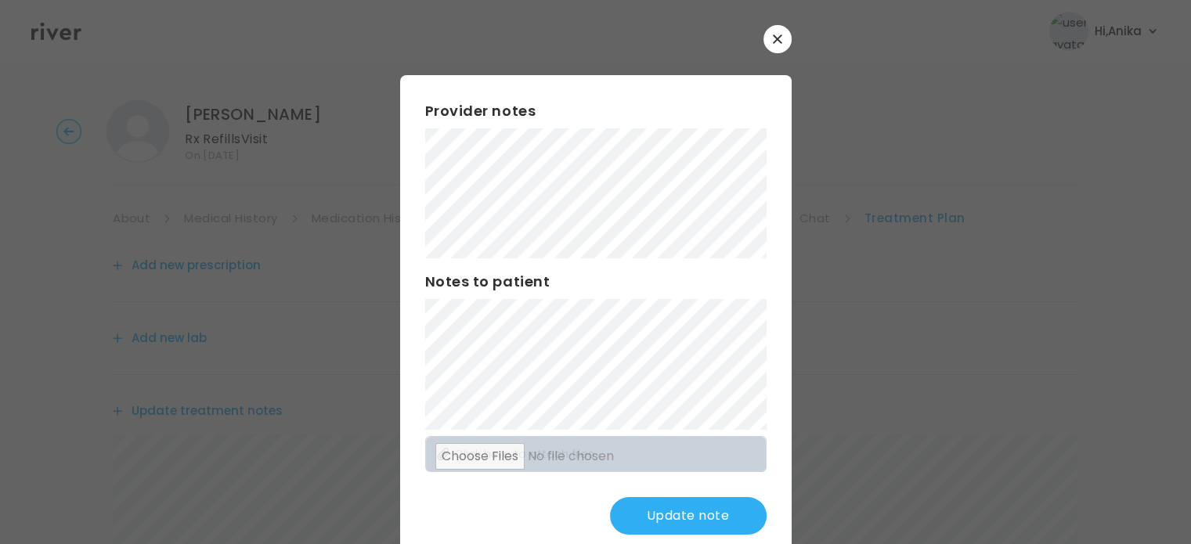
click at [687, 510] on button "Update note" at bounding box center [688, 516] width 157 height 38
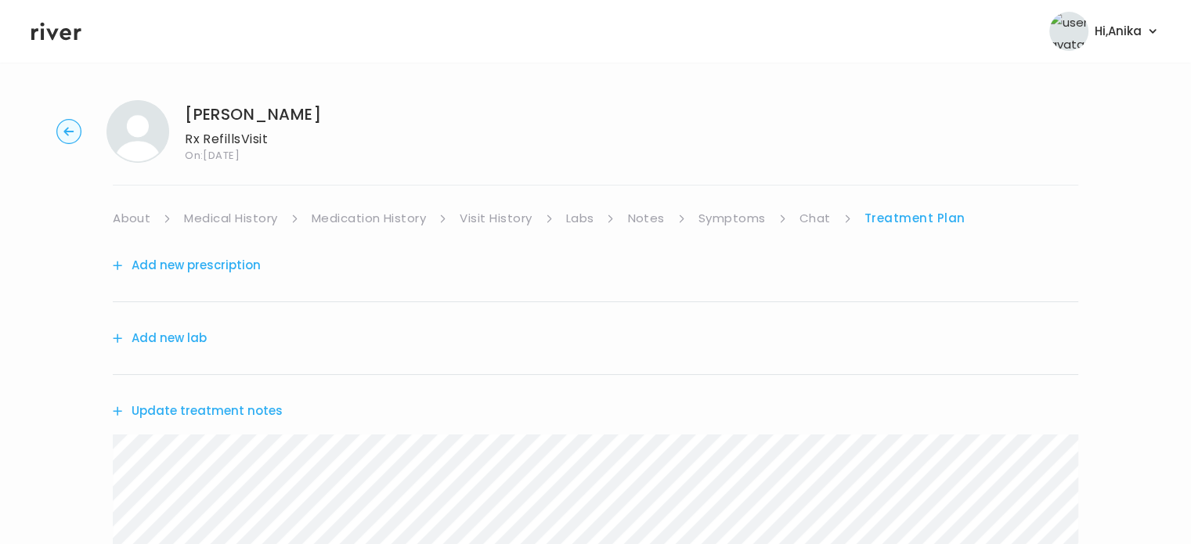
click at [806, 209] on link "Chat" at bounding box center [815, 219] width 31 height 22
click at [884, 212] on link "Treatment Plan" at bounding box center [914, 219] width 97 height 22
click at [883, 214] on link "Treatment Plan" at bounding box center [915, 219] width 101 height 22
click at [393, 218] on link "Medication History" at bounding box center [369, 219] width 115 height 22
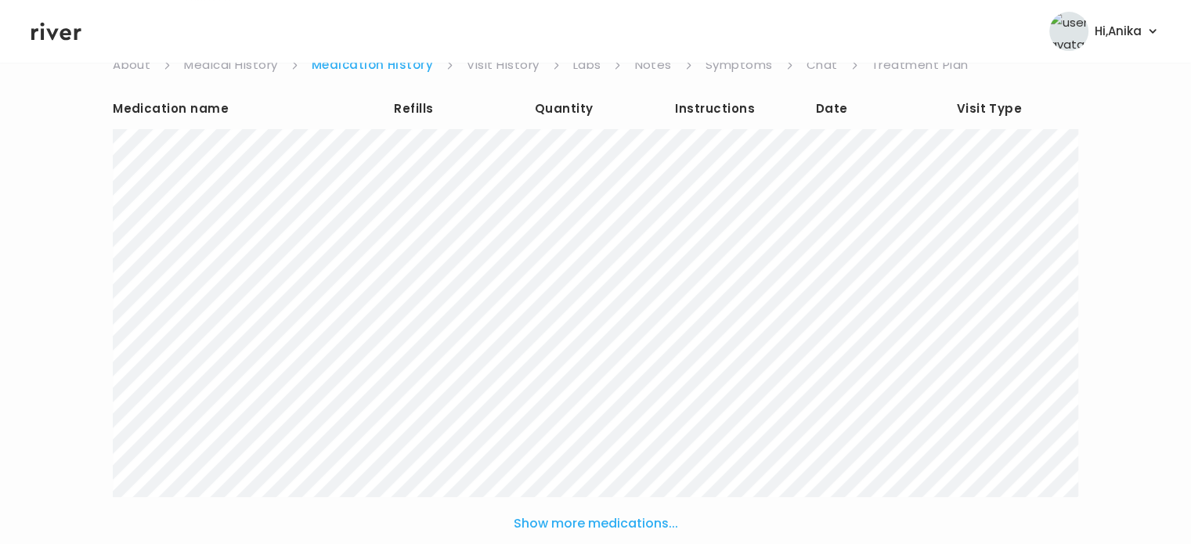
scroll to position [86, 0]
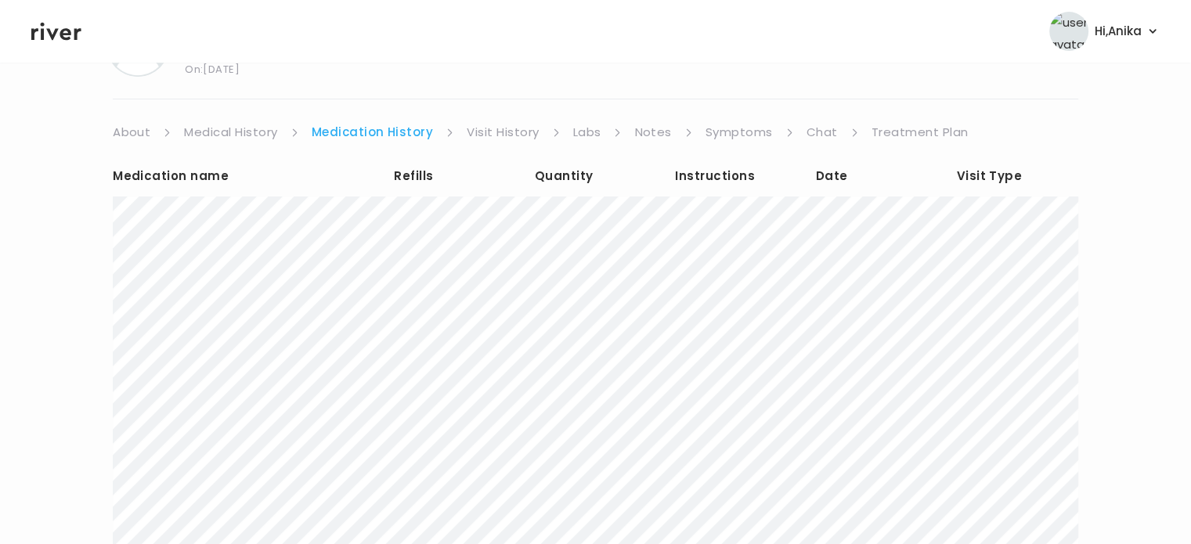
click at [730, 135] on link "Symptoms" at bounding box center [739, 132] width 67 height 22
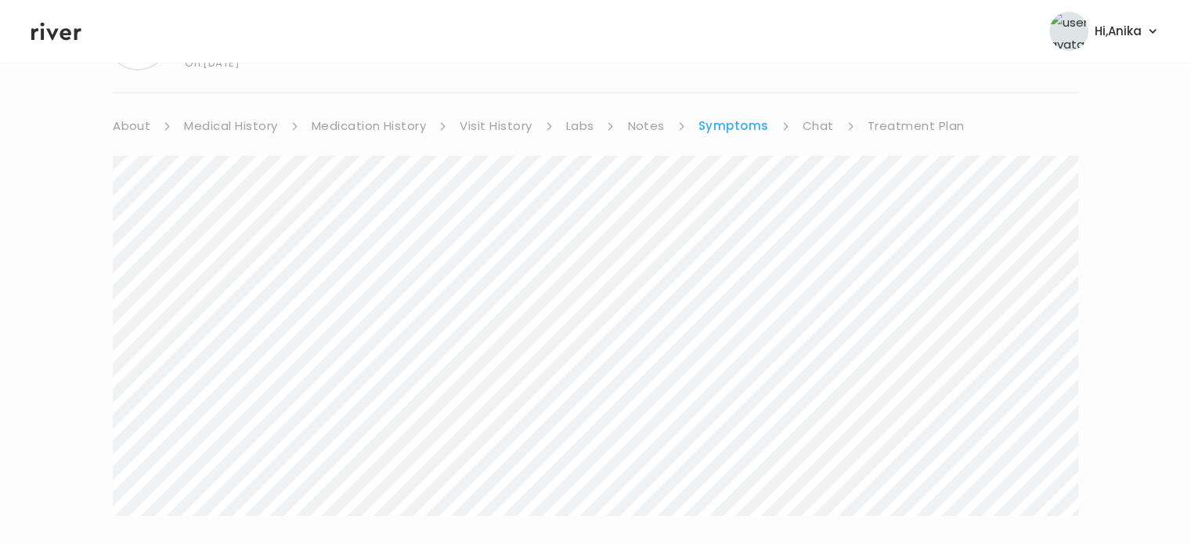
scroll to position [56, 0]
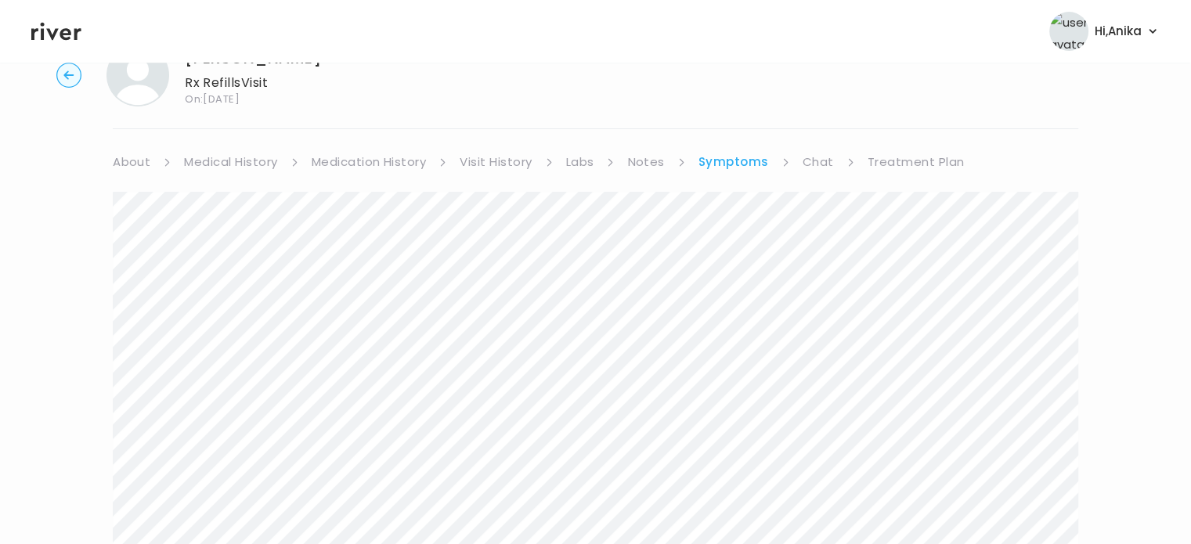
click at [54, 37] on icon at bounding box center [56, 32] width 50 height 18
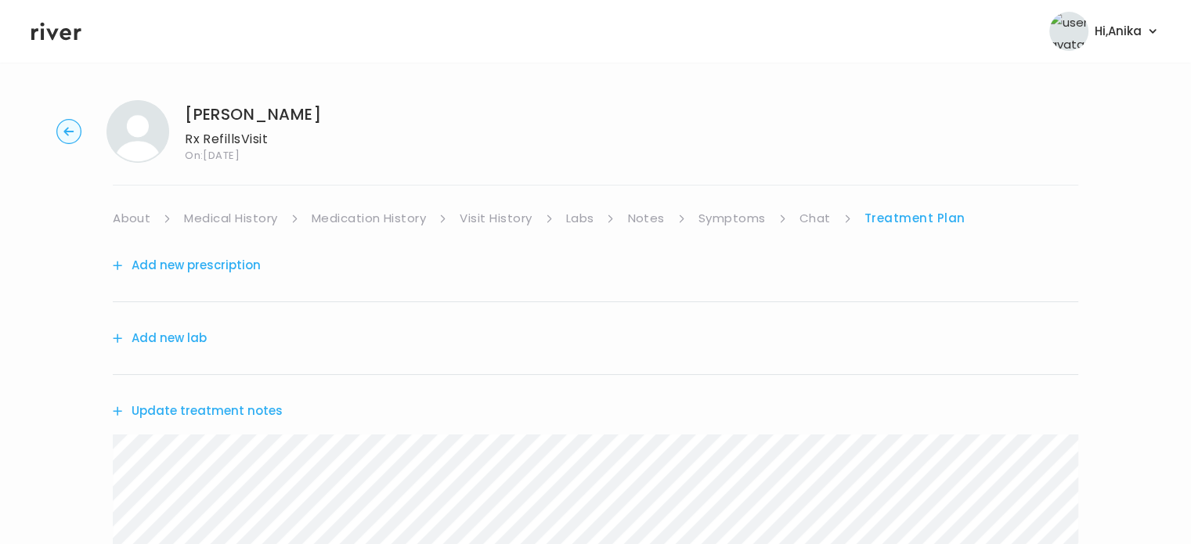
click at [239, 265] on button "Add new prescription" at bounding box center [187, 266] width 148 height 22
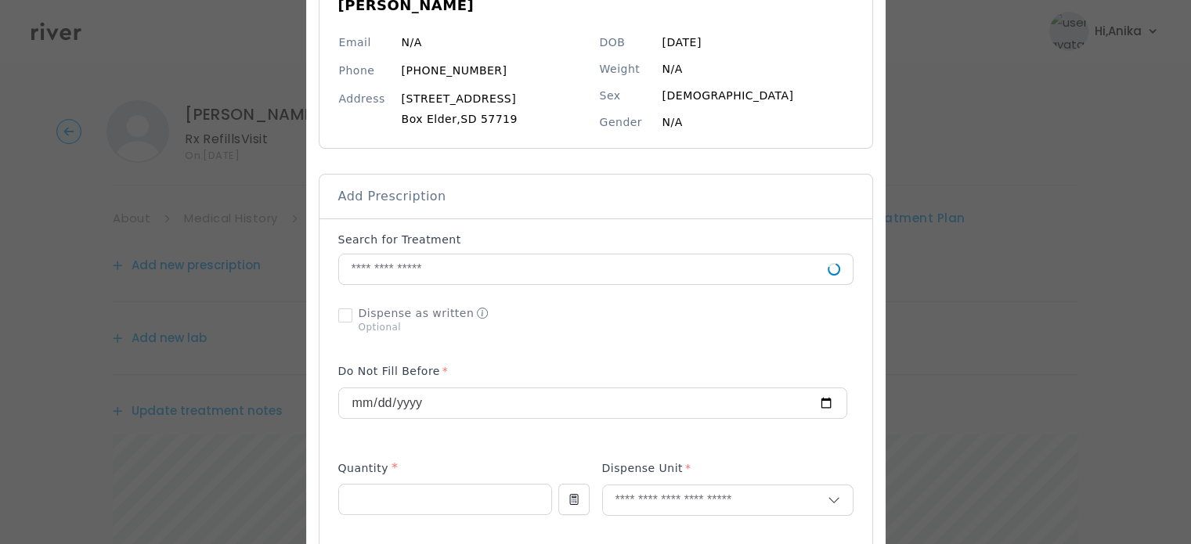
scroll to position [168, 0]
click at [606, 273] on input "text" at bounding box center [583, 268] width 489 height 30
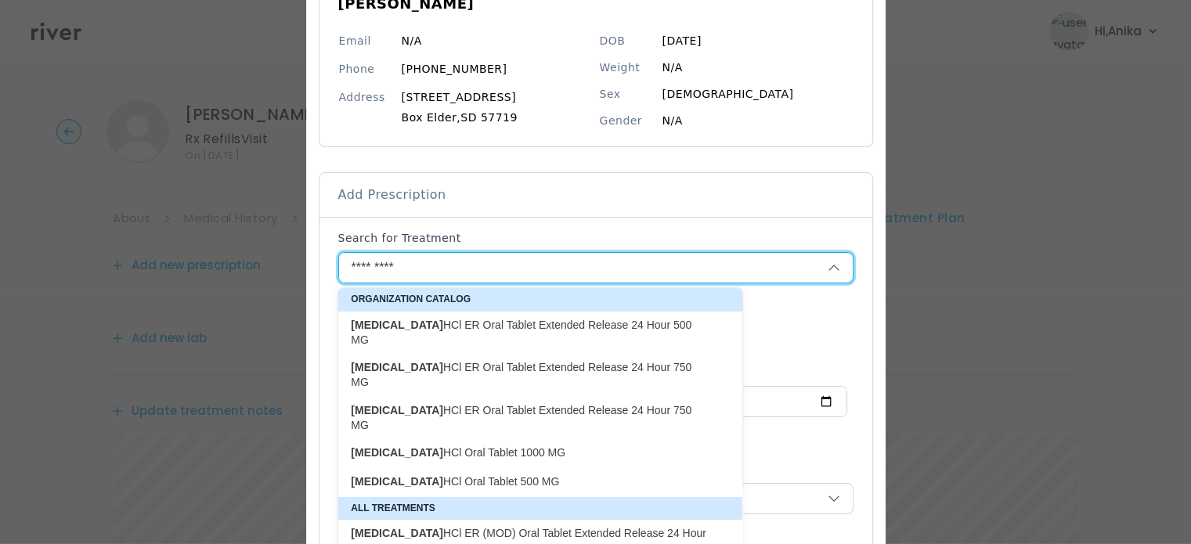
click at [598, 319] on p "[MEDICAL_DATA] HCl ER Oral Tablet Extended Release 24 Hour 500 MG" at bounding box center [531, 333] width 360 height 31
type input "**********"
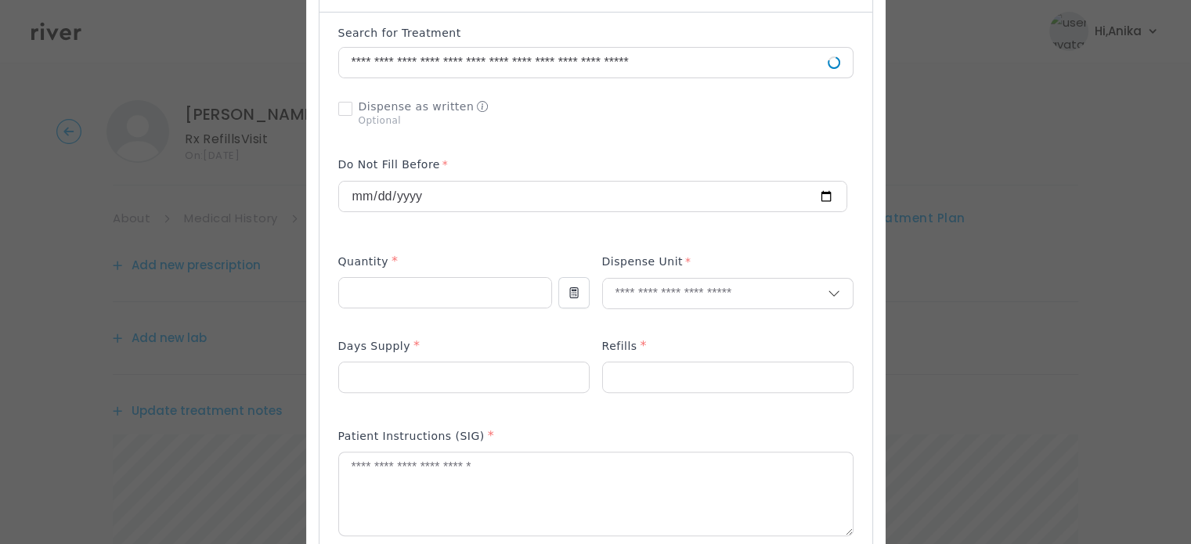
scroll to position [374, 0]
click at [478, 300] on input "number" at bounding box center [445, 291] width 212 height 30
type input "**"
click at [666, 292] on input "text" at bounding box center [715, 292] width 225 height 30
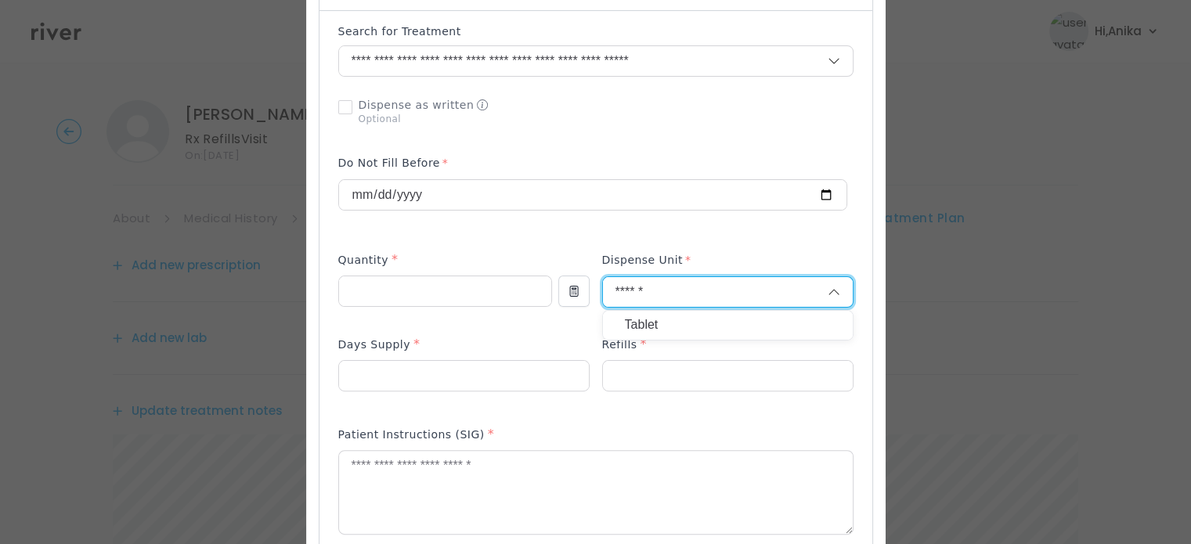
type input "******"
click at [659, 319] on p "Tablet" at bounding box center [728, 325] width 206 height 23
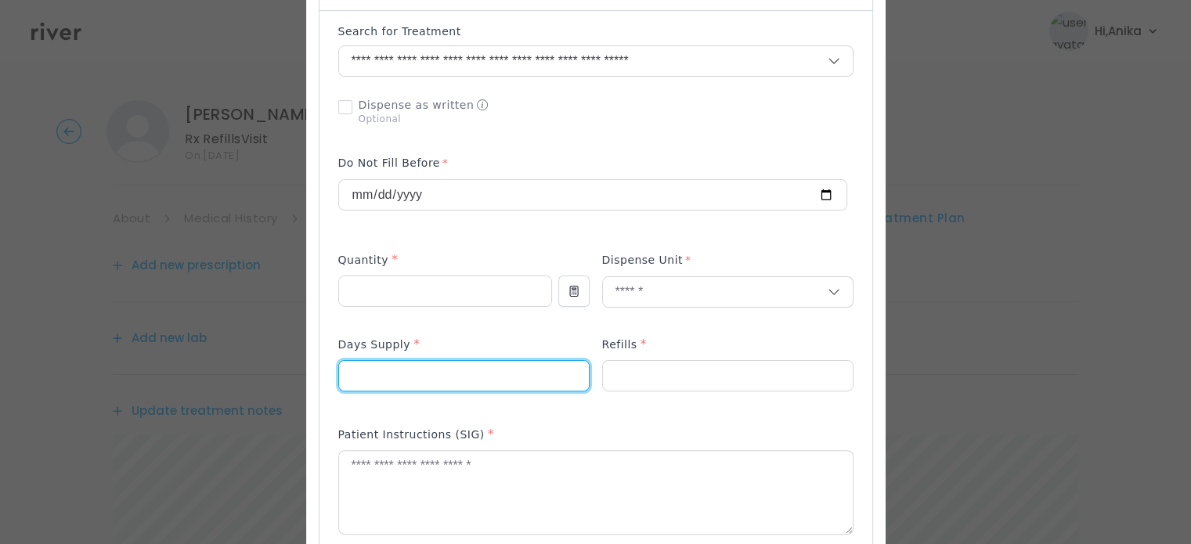
click at [475, 374] on input "number" at bounding box center [464, 376] width 250 height 30
type input "**"
click at [623, 381] on input "number" at bounding box center [728, 376] width 250 height 30
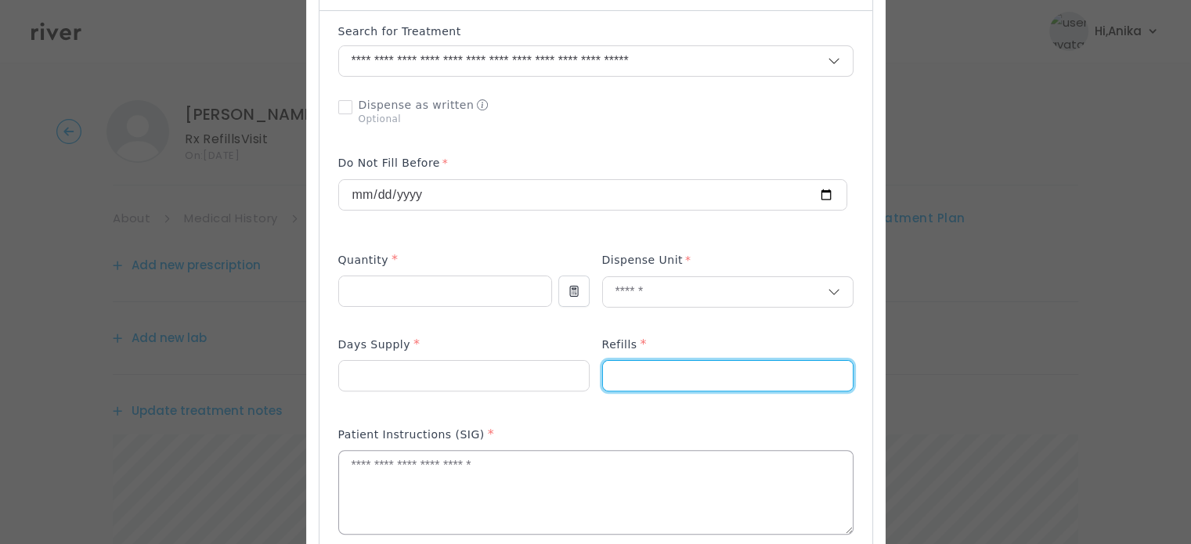
type input "*"
click at [528, 499] on textarea at bounding box center [596, 492] width 514 height 83
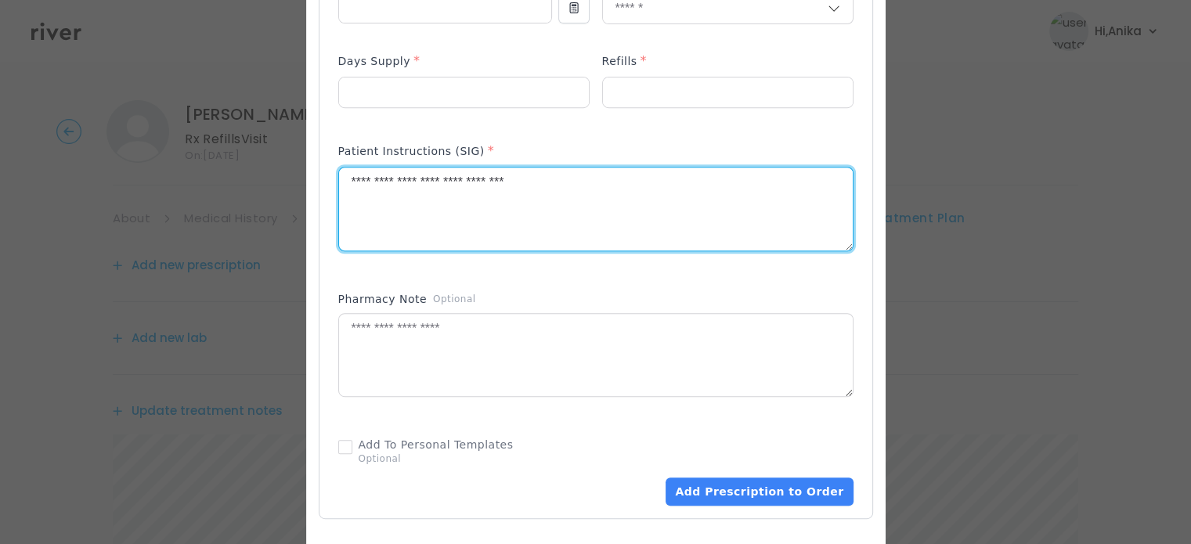
scroll to position [693, 0]
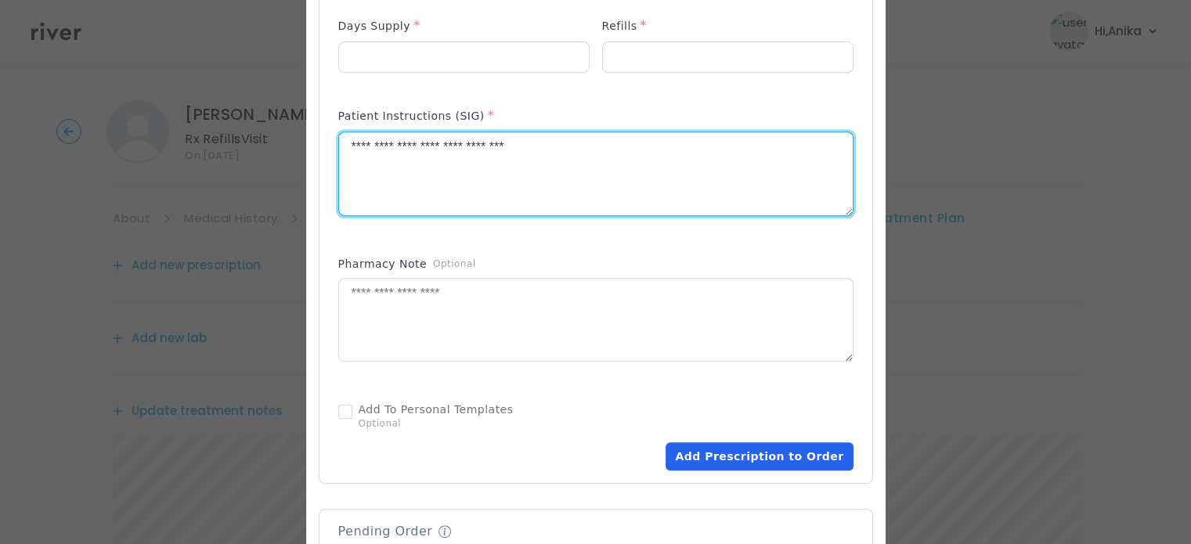
type textarea "**********"
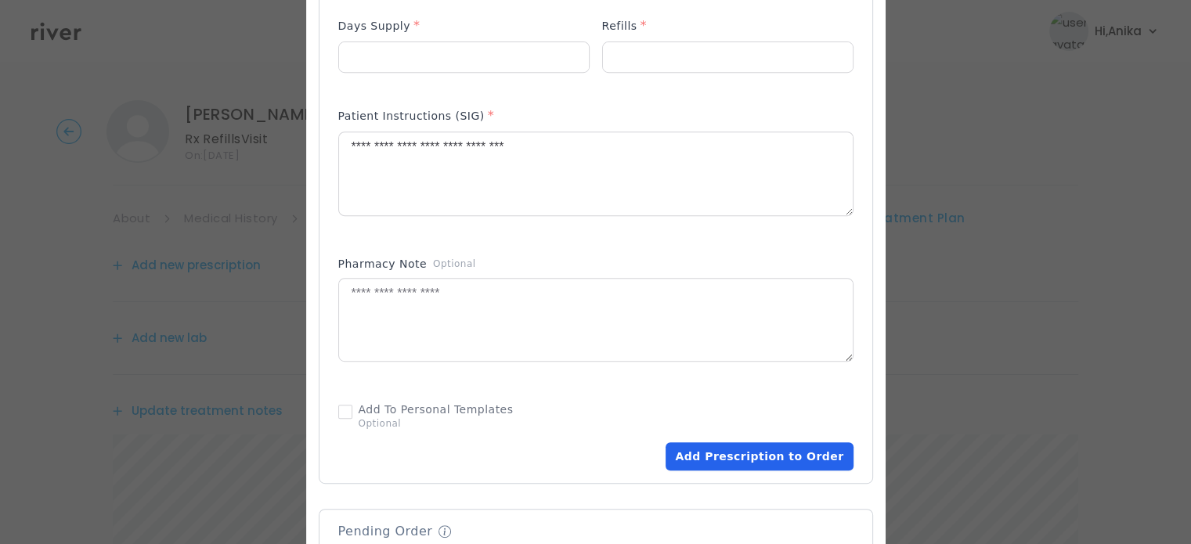
click at [778, 460] on button "Add Prescription to Order" at bounding box center [759, 456] width 187 height 28
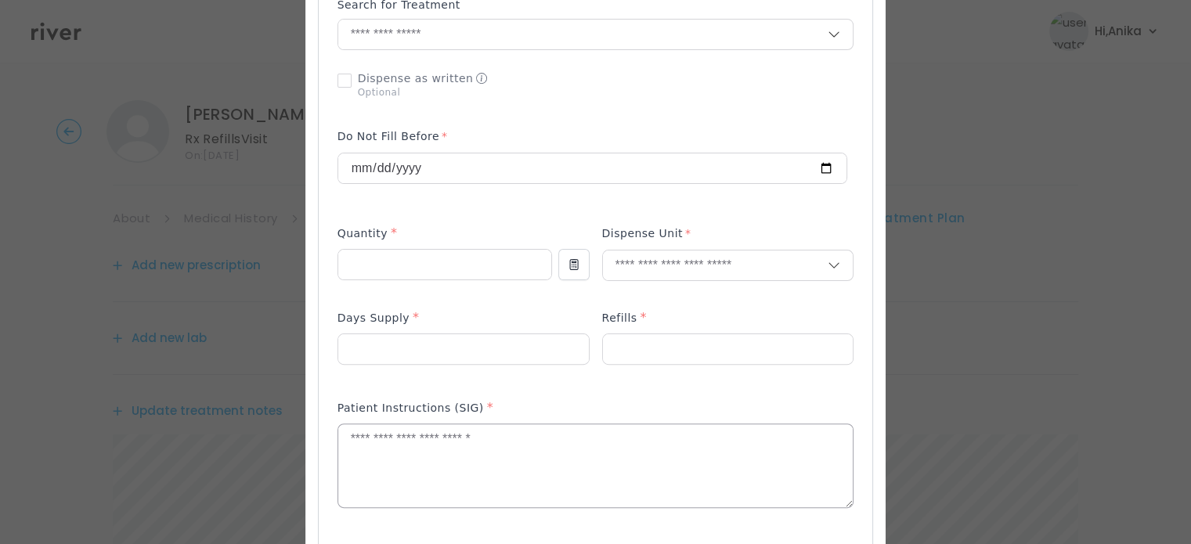
scroll to position [307, 0]
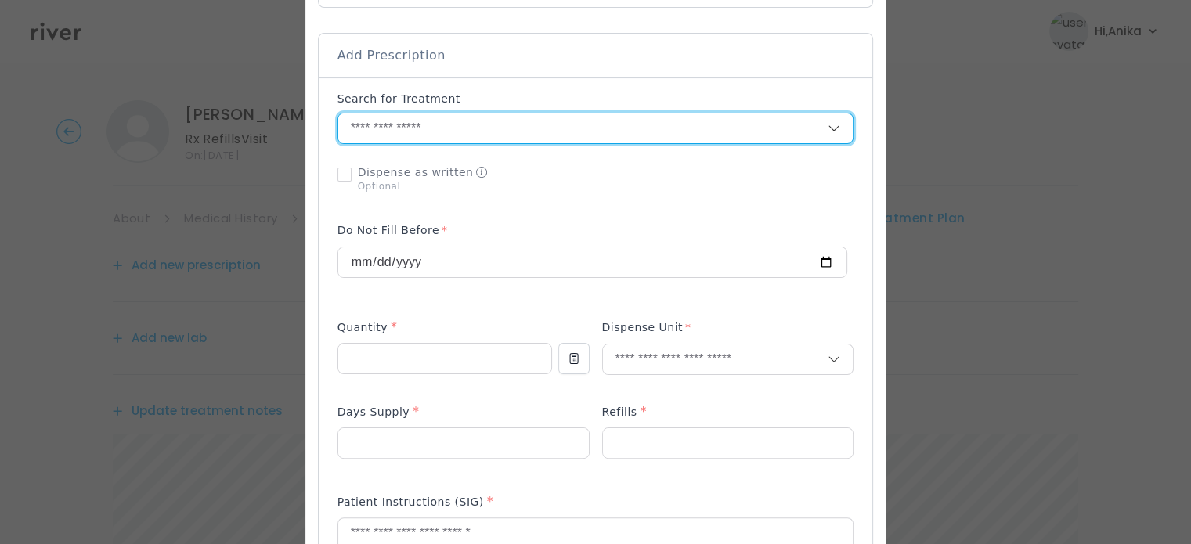
click at [468, 128] on input "text" at bounding box center [583, 129] width 490 height 30
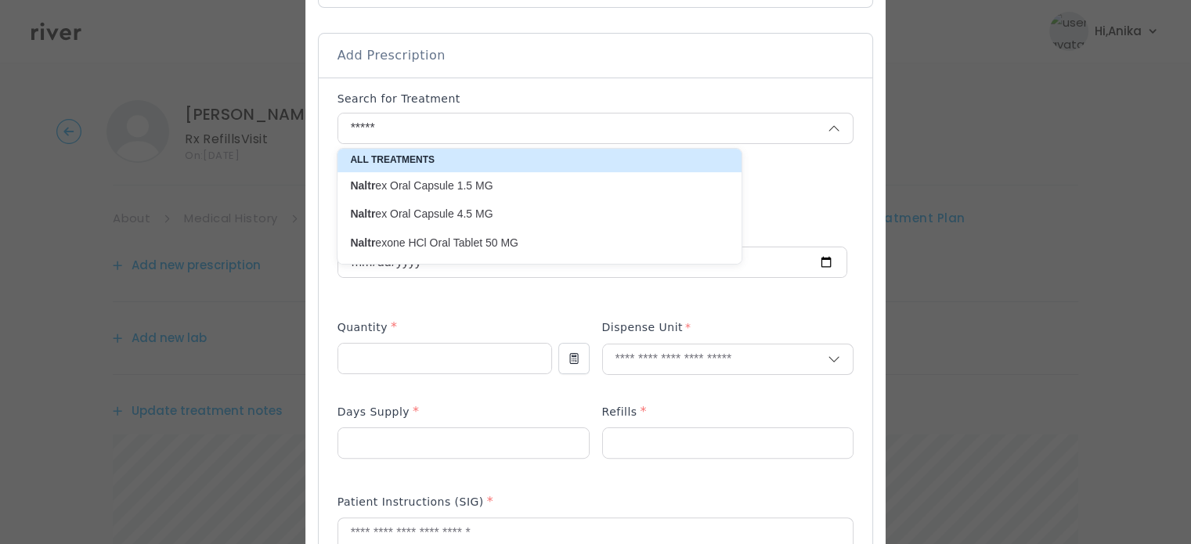
click at [482, 236] on p "Naltr exone HCl Oral Tablet 50 MG" at bounding box center [530, 243] width 360 height 15
type input "**********"
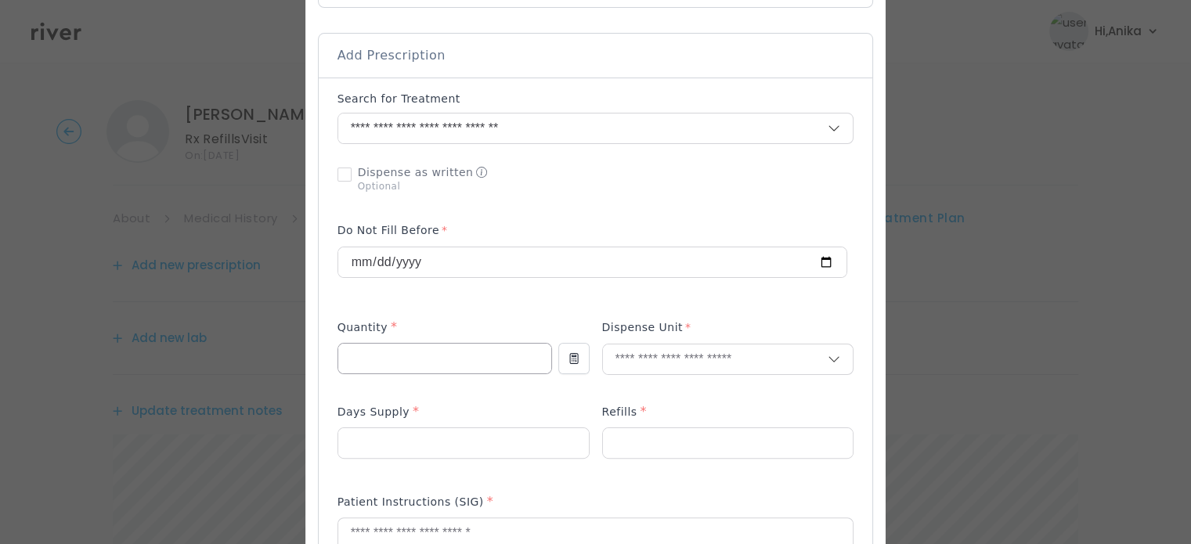
click at [465, 359] on input "number" at bounding box center [444, 359] width 213 height 30
type input "**"
click at [659, 356] on input "text" at bounding box center [716, 360] width 226 height 30
type input "******"
click at [653, 396] on p "Tablet" at bounding box center [727, 392] width 206 height 23
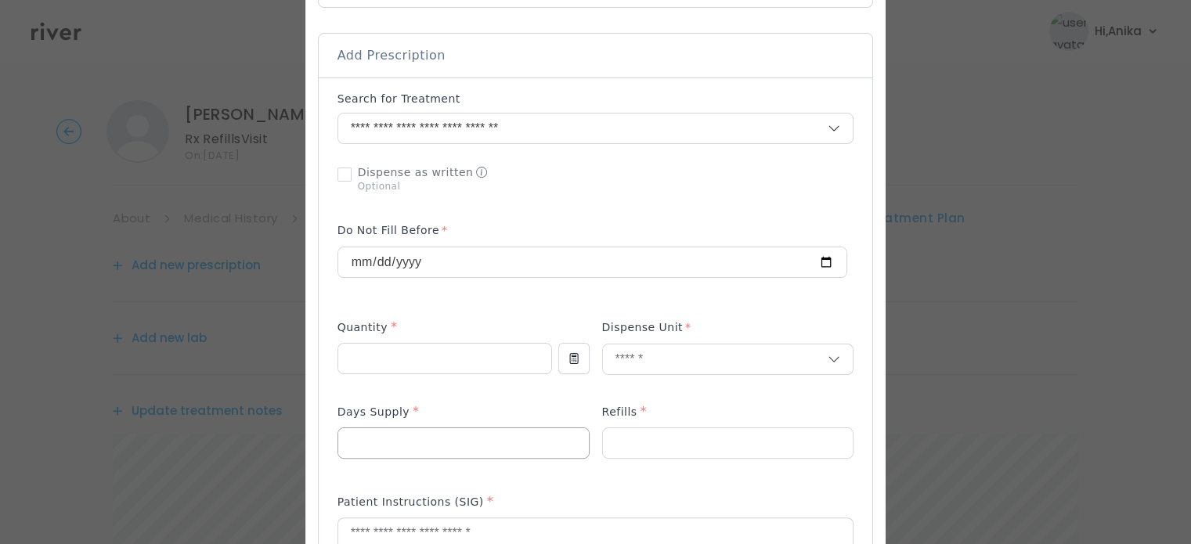
click at [429, 442] on input "number" at bounding box center [463, 443] width 251 height 30
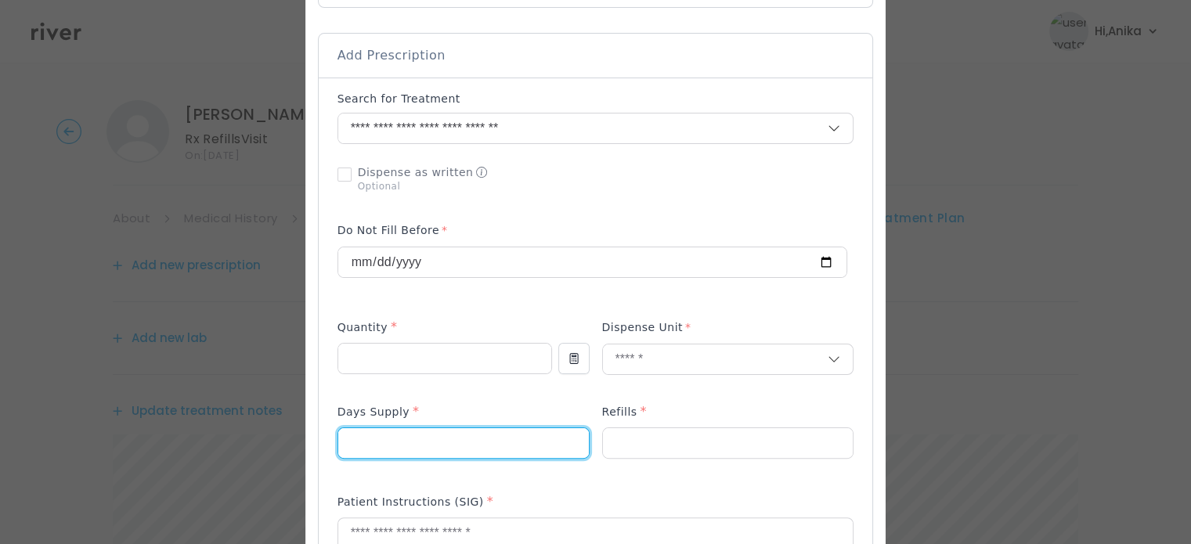
type input "**"
click at [637, 460] on p at bounding box center [728, 468] width 252 height 16
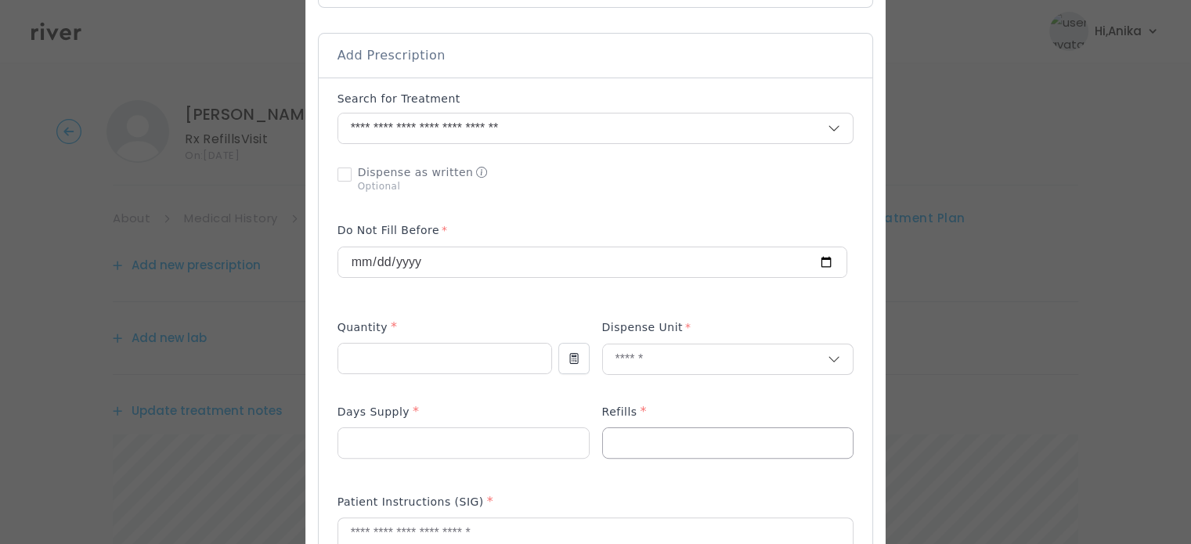
click at [638, 439] on input "number" at bounding box center [728, 443] width 251 height 30
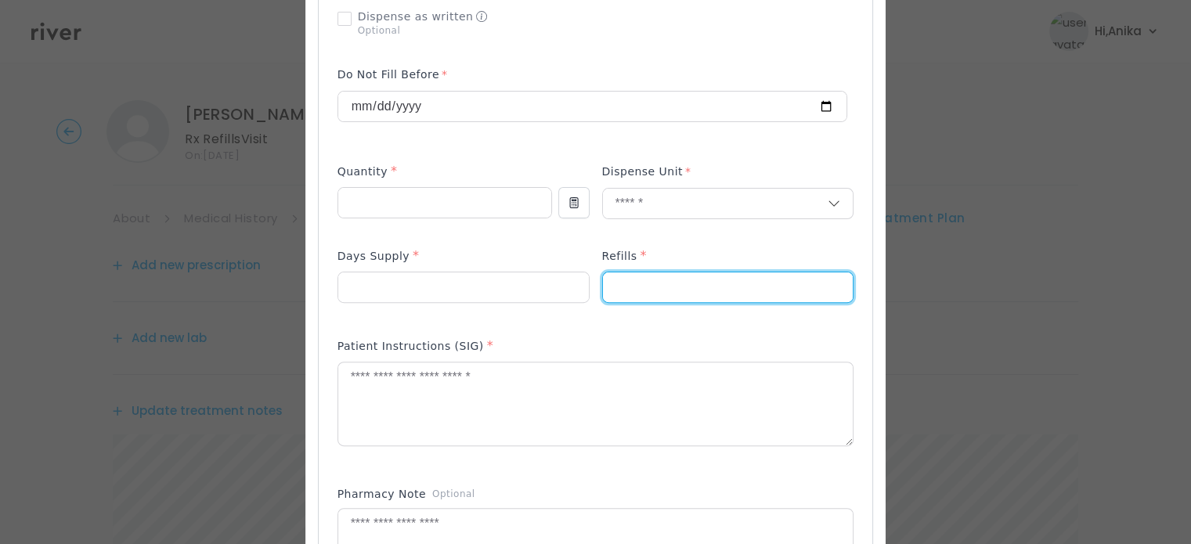
scroll to position [504, 0]
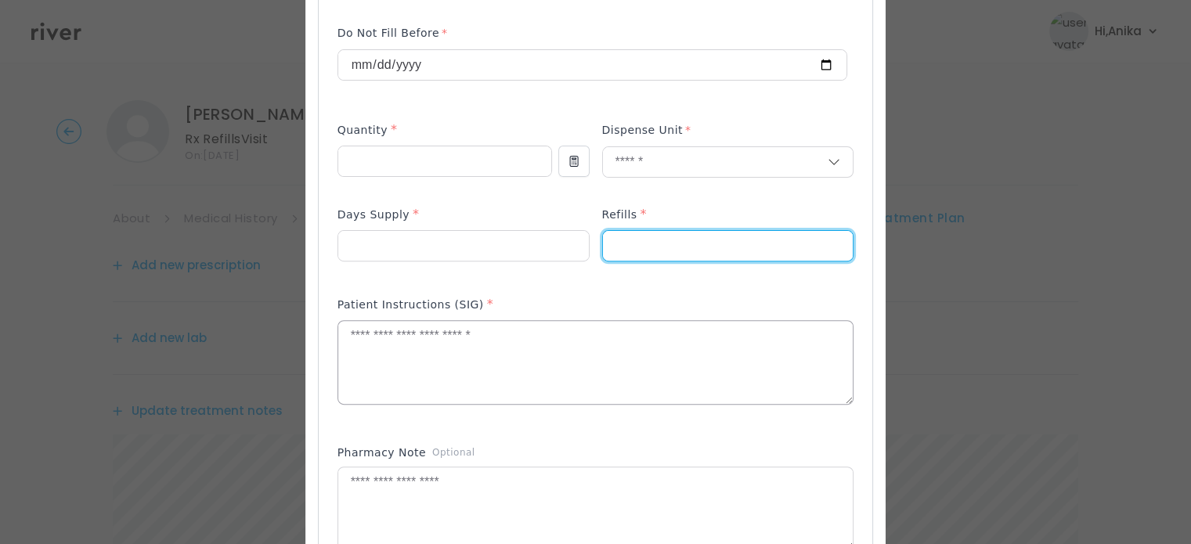
type input "*"
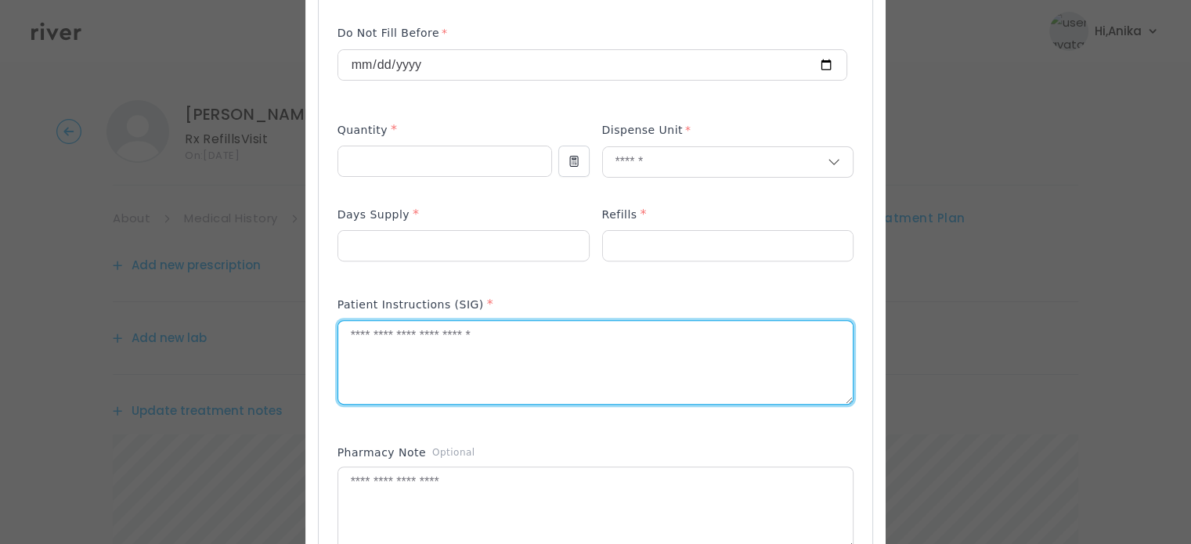
click at [643, 350] on textarea at bounding box center [595, 362] width 515 height 83
click at [379, 334] on textarea "**********" at bounding box center [595, 362] width 515 height 83
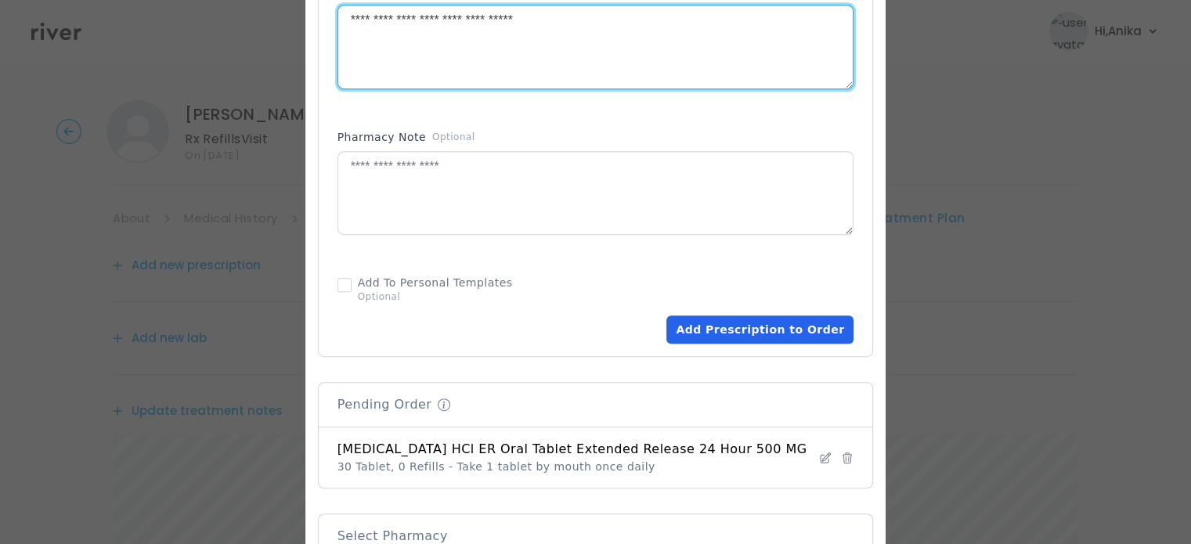
scroll to position [821, 0]
type textarea "**********"
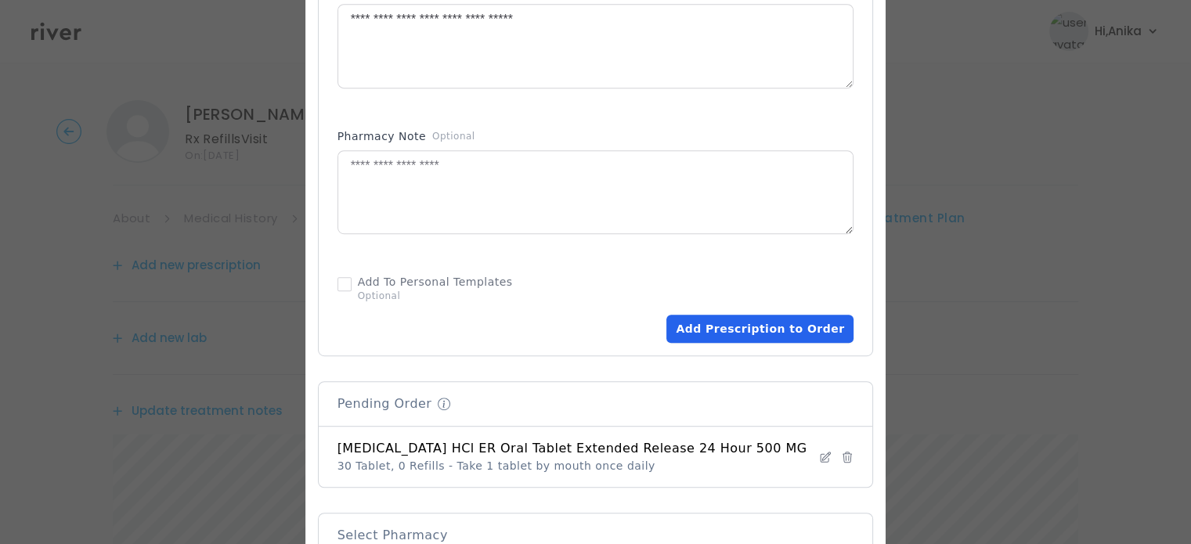
click at [720, 328] on button "Add Prescription to Order" at bounding box center [759, 329] width 187 height 28
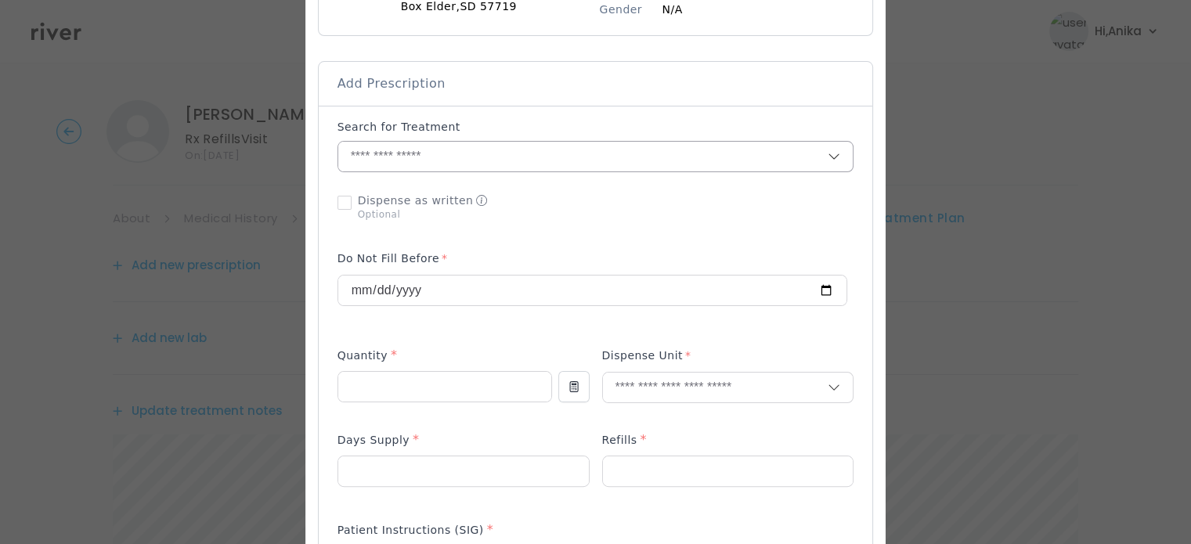
scroll to position [246, 0]
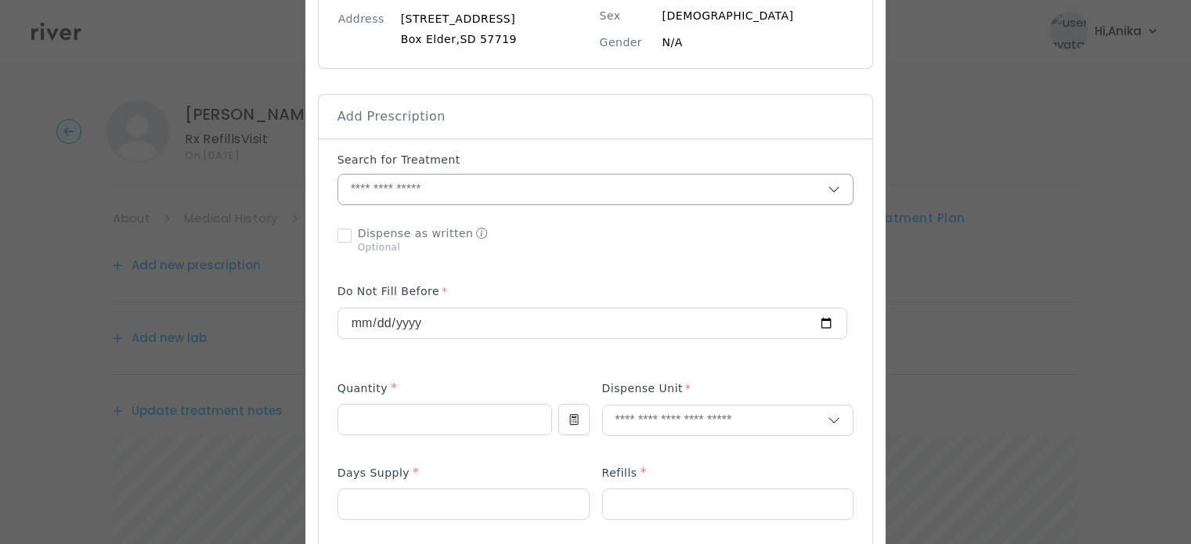
click at [586, 187] on input "text" at bounding box center [583, 190] width 490 height 30
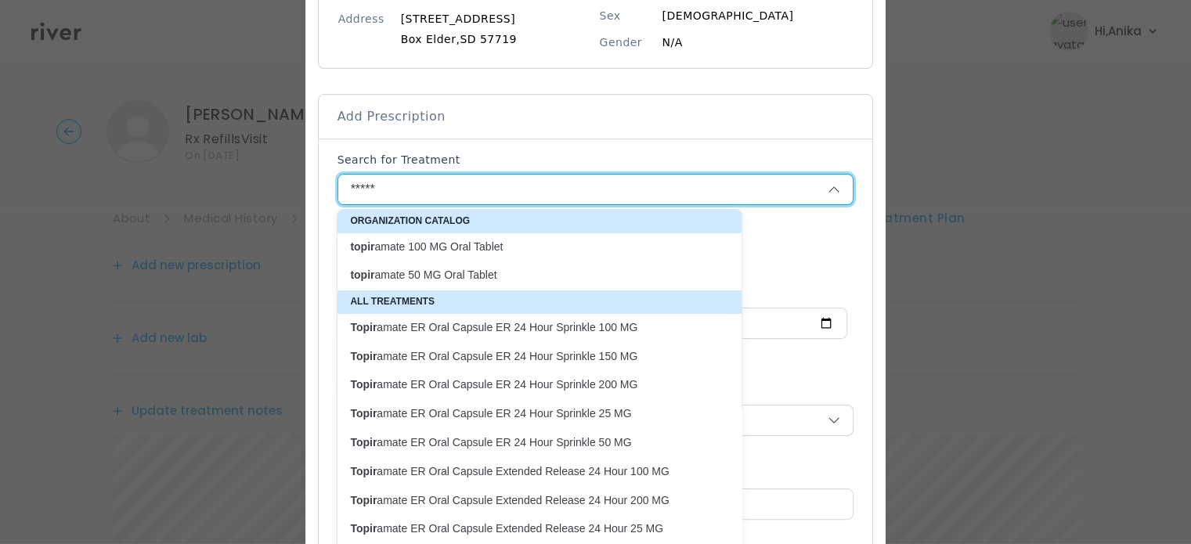
click at [513, 275] on p "topir amate 50 MG Oral Tablet" at bounding box center [530, 275] width 360 height 15
type input "**********"
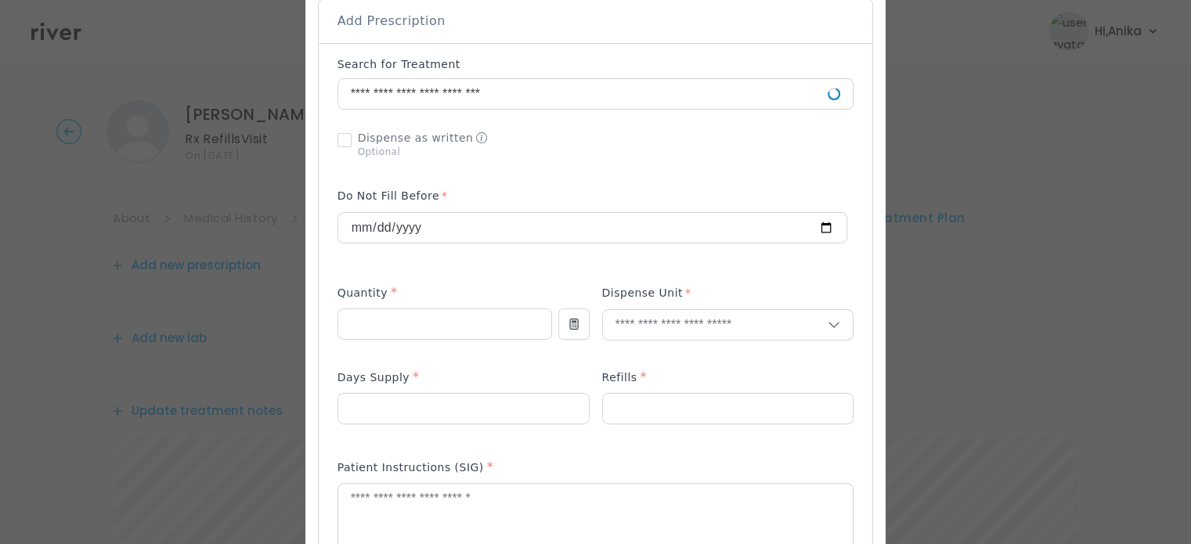
scroll to position [356, 0]
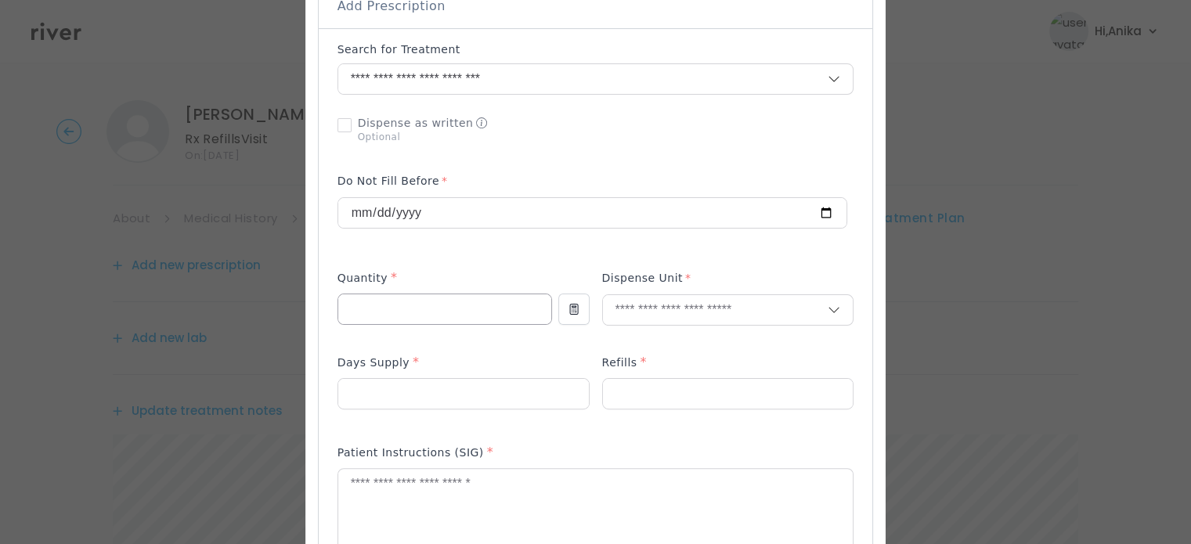
click at [448, 317] on input "number" at bounding box center [444, 309] width 213 height 30
type input "**"
click at [636, 309] on input "text" at bounding box center [716, 310] width 226 height 30
type input "******"
click at [636, 345] on p "Tablet" at bounding box center [727, 343] width 206 height 23
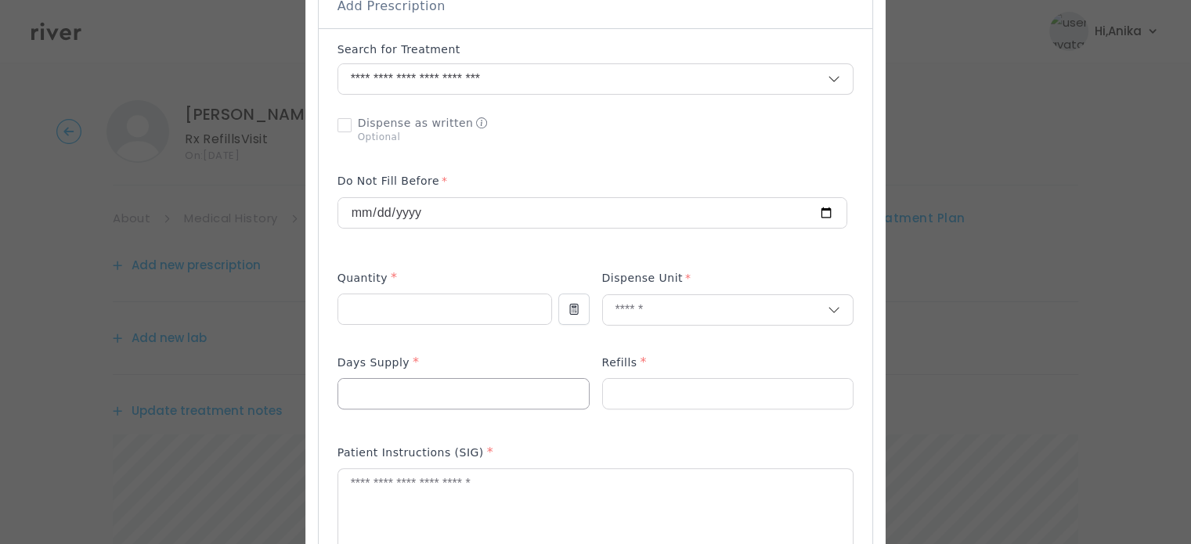
click at [451, 406] on input "number" at bounding box center [463, 394] width 251 height 30
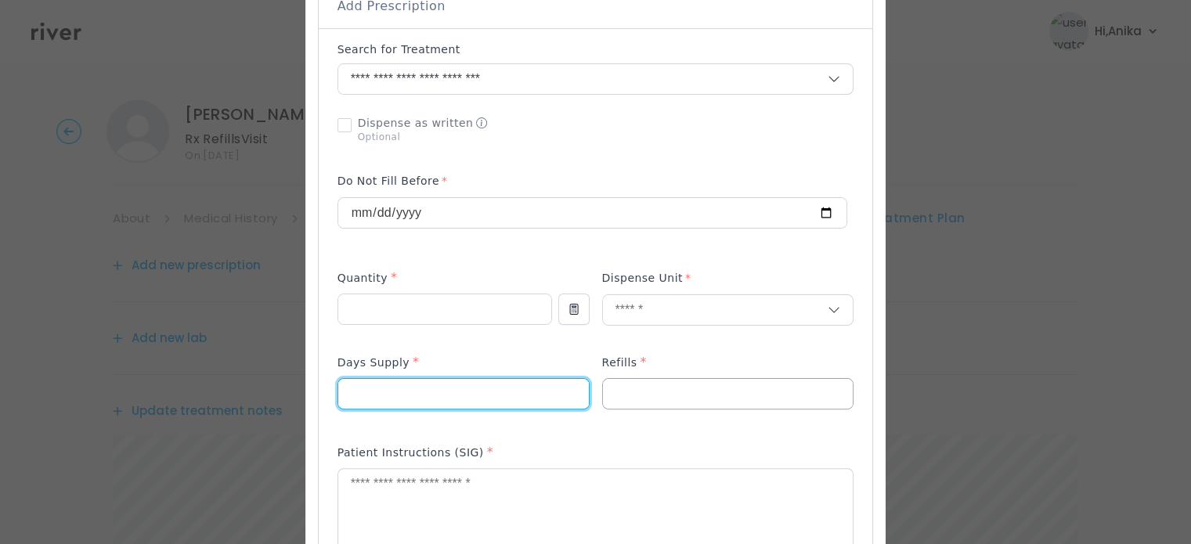
type input "**"
click at [655, 392] on input "number" at bounding box center [728, 394] width 251 height 30
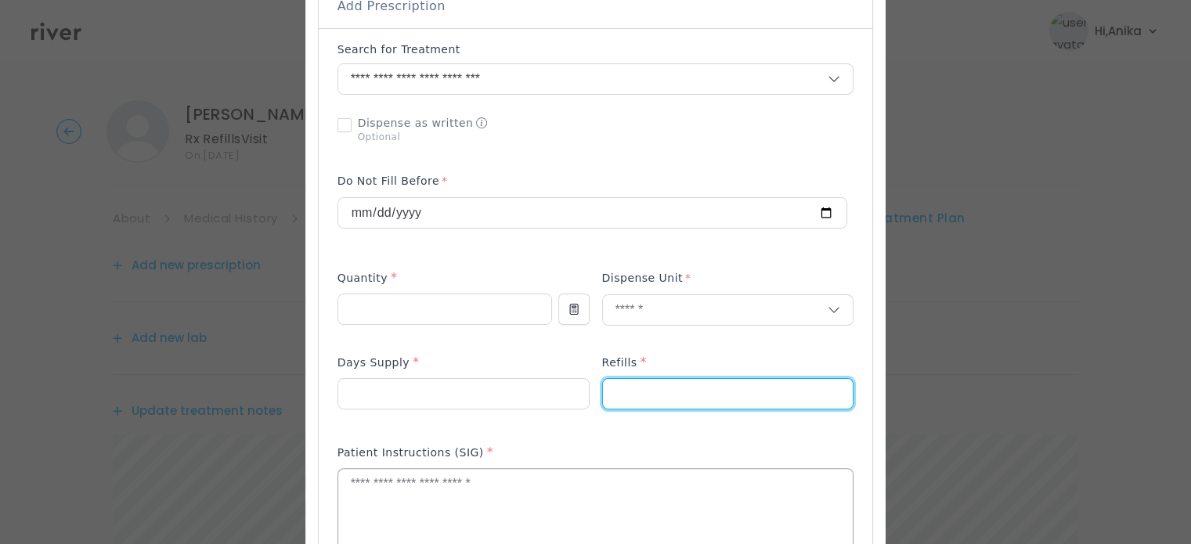
type input "*"
click at [630, 483] on textarea at bounding box center [595, 510] width 515 height 83
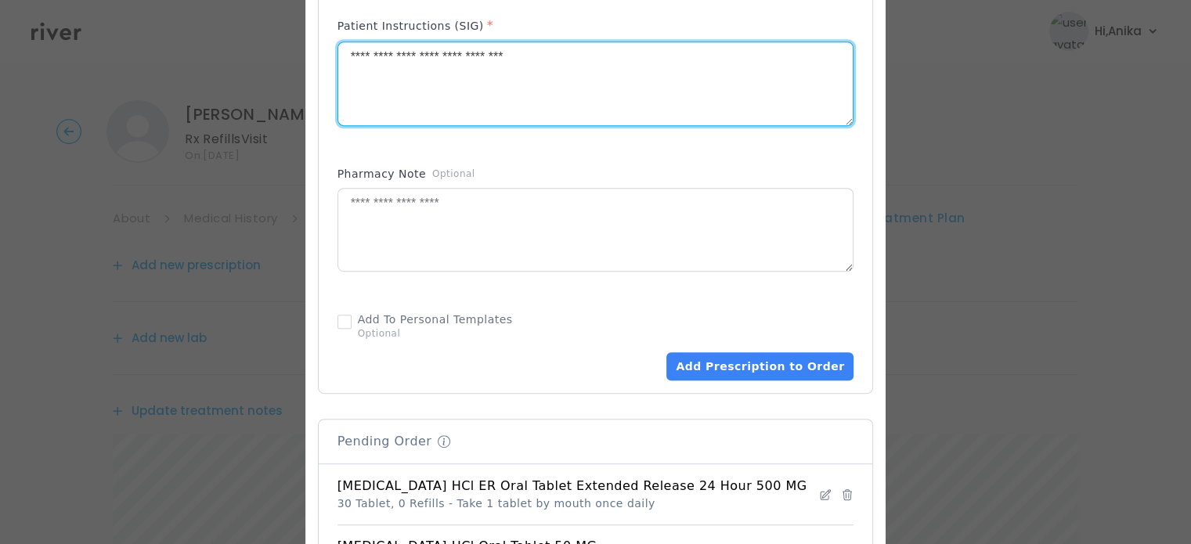
scroll to position [789, 0]
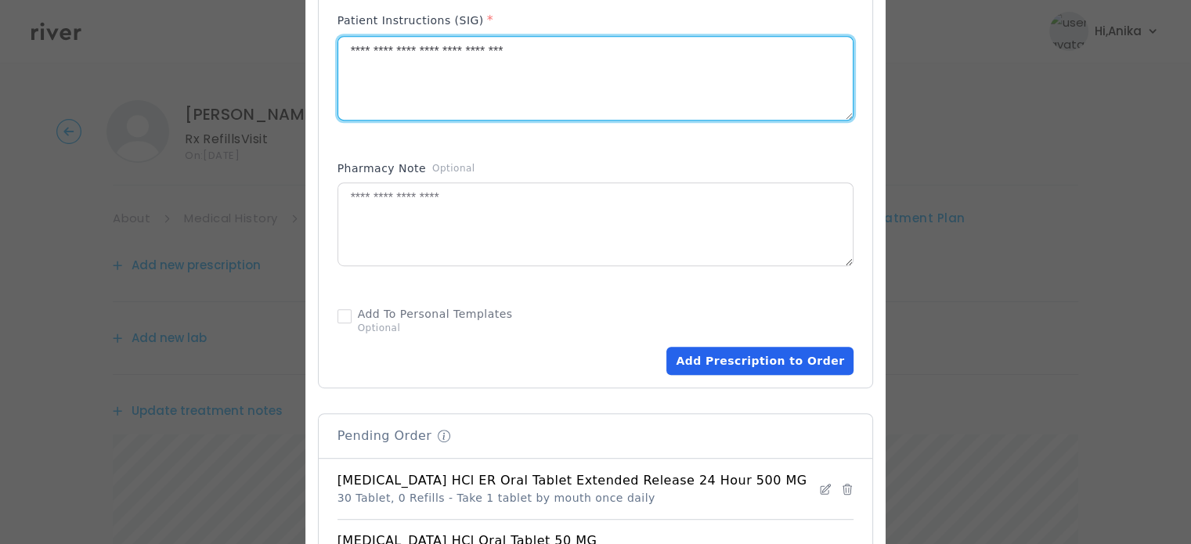
type textarea "**********"
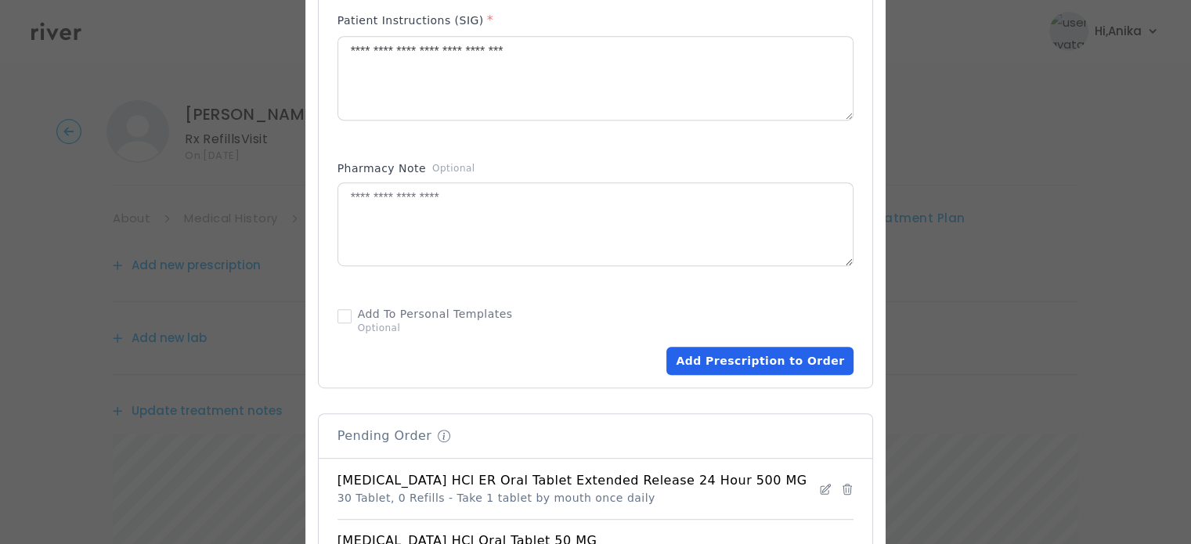
click at [756, 374] on button "Add Prescription to Order" at bounding box center [759, 361] width 187 height 28
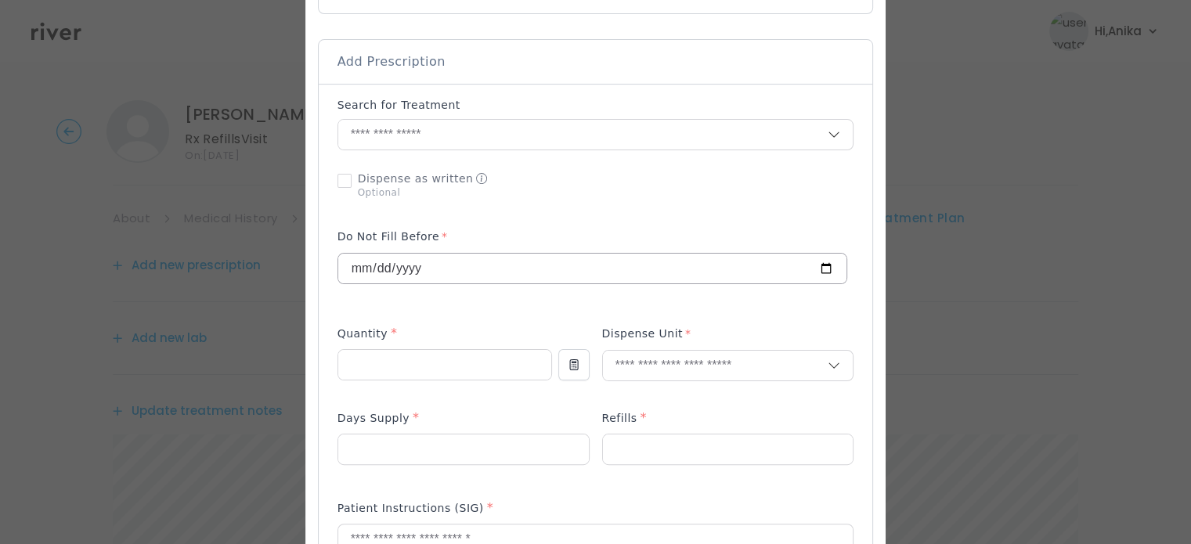
scroll to position [299, 0]
click at [422, 143] on input "text" at bounding box center [583, 136] width 490 height 30
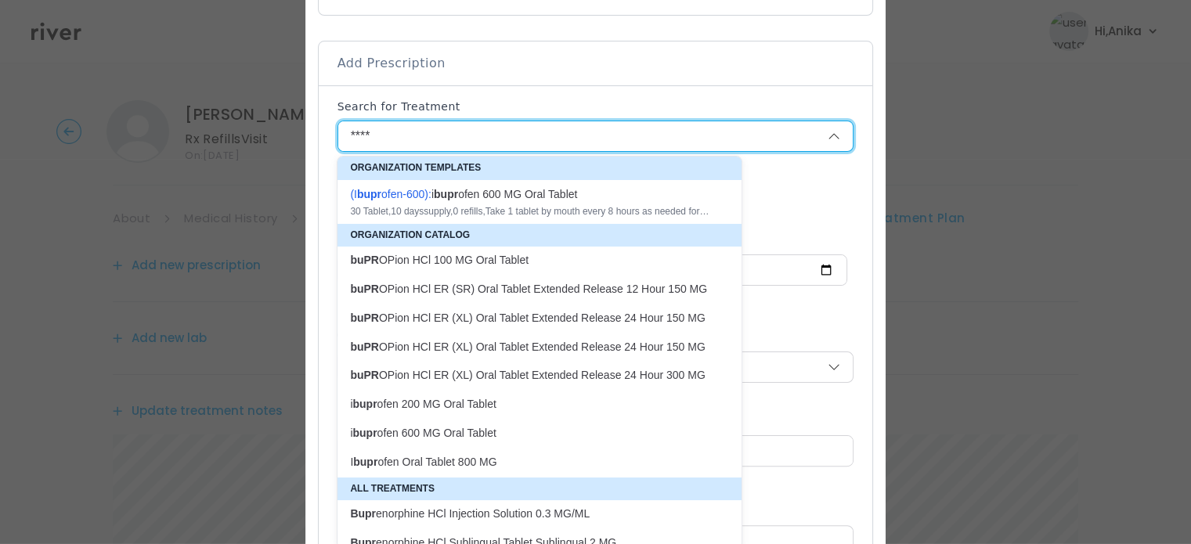
click at [528, 290] on p "buPR OPion HCl ER (SR) Oral Tablet Extended Release 12 Hour 150 MG" at bounding box center [530, 289] width 360 height 15
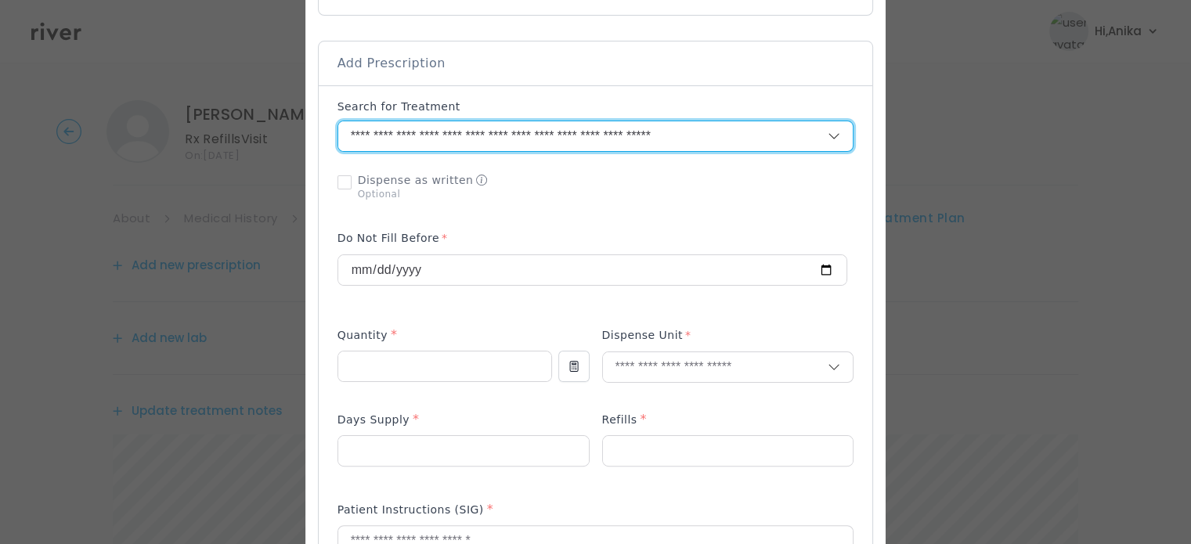
click at [592, 127] on input "**********" at bounding box center [564, 136] width 453 height 30
drag, startPoint x: 775, startPoint y: 128, endPoint x: 223, endPoint y: 96, distance: 552.2
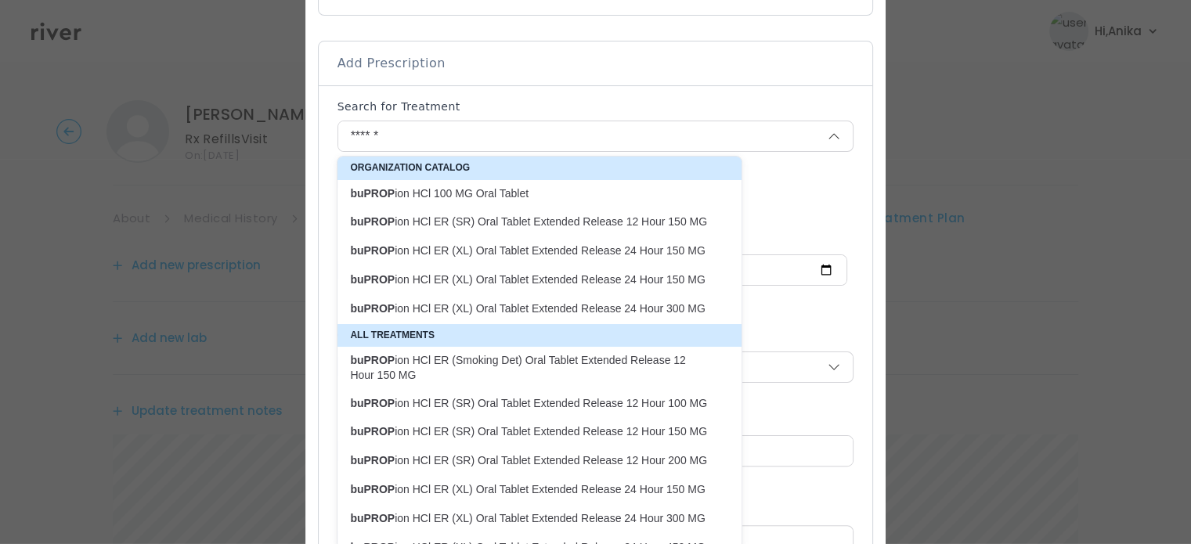
click at [545, 247] on p "buPROP ion HCl ER (XL) Oral Tablet Extended Release 24 Hour 150 MG" at bounding box center [530, 251] width 360 height 15
type input "**********"
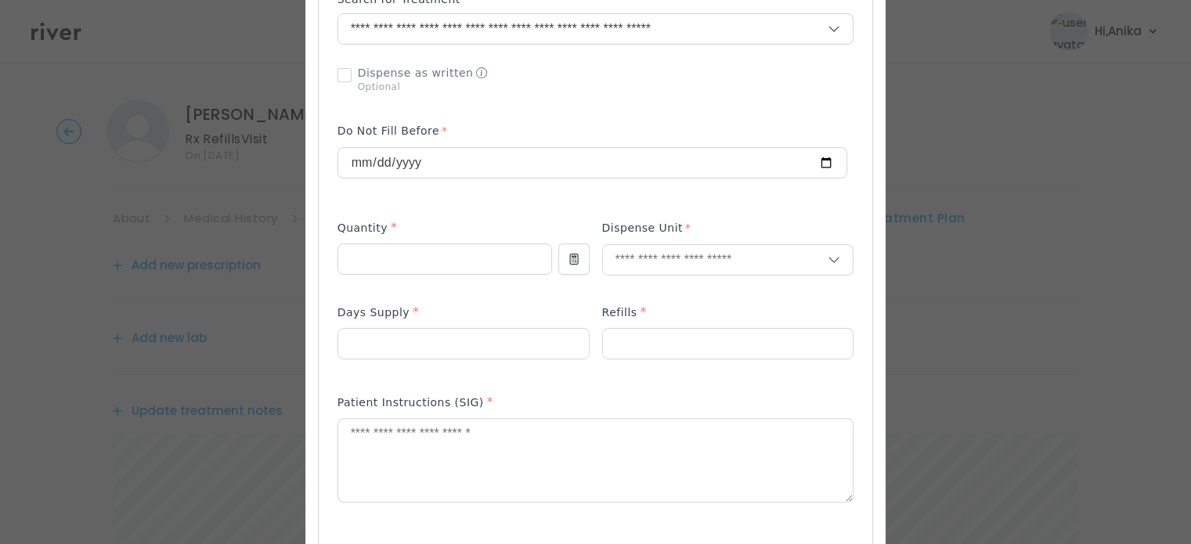
scroll to position [423, 0]
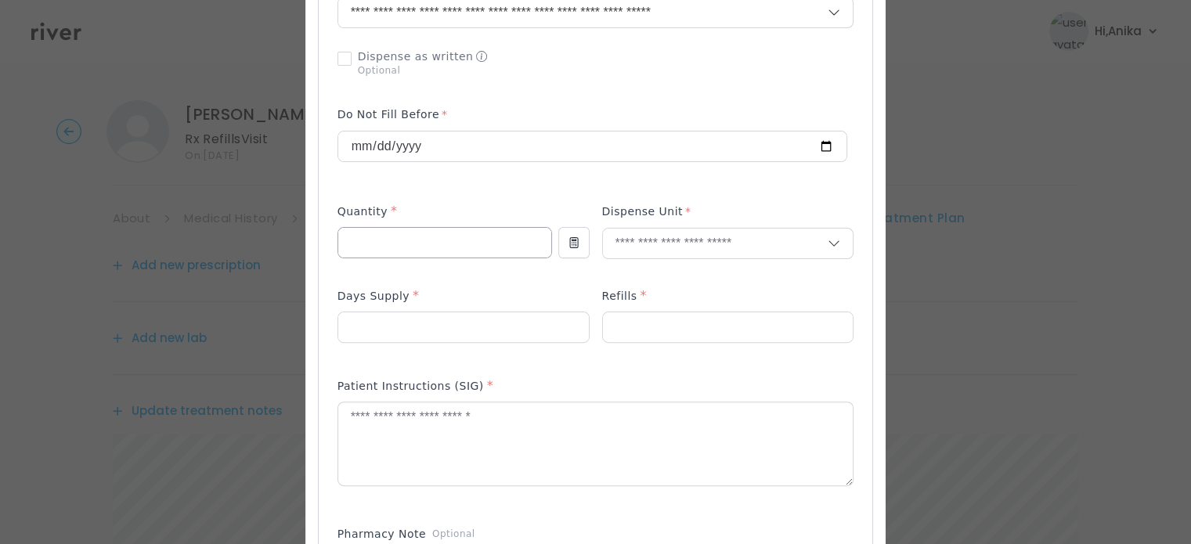
click at [453, 254] on input "number" at bounding box center [444, 243] width 213 height 30
type input "*"
type input "**"
click at [653, 251] on input "text" at bounding box center [716, 244] width 226 height 30
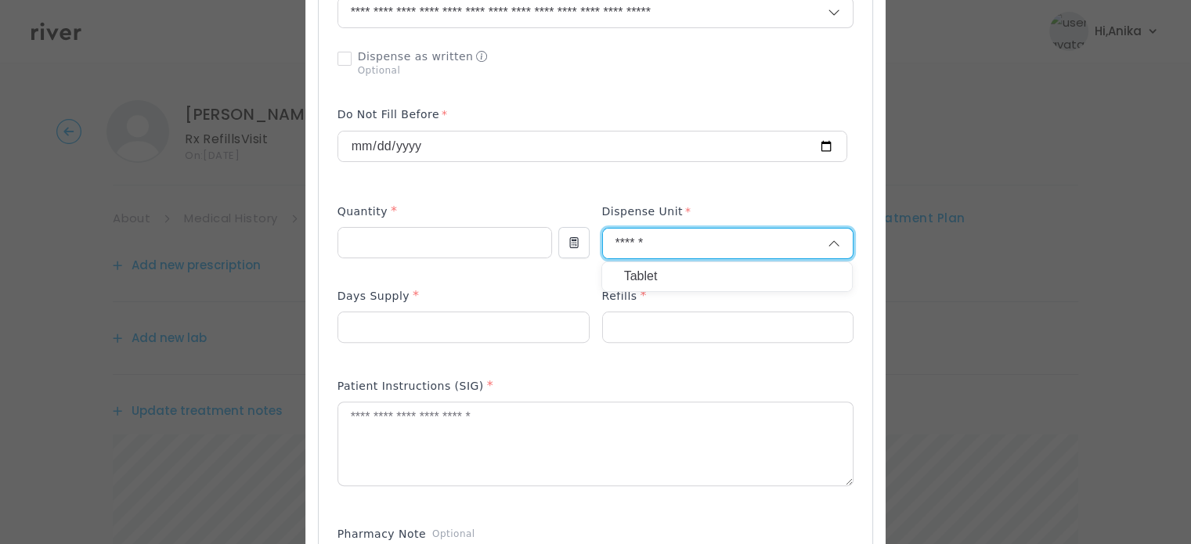
type input "******"
click at [645, 281] on p "Tablet" at bounding box center [727, 276] width 206 height 23
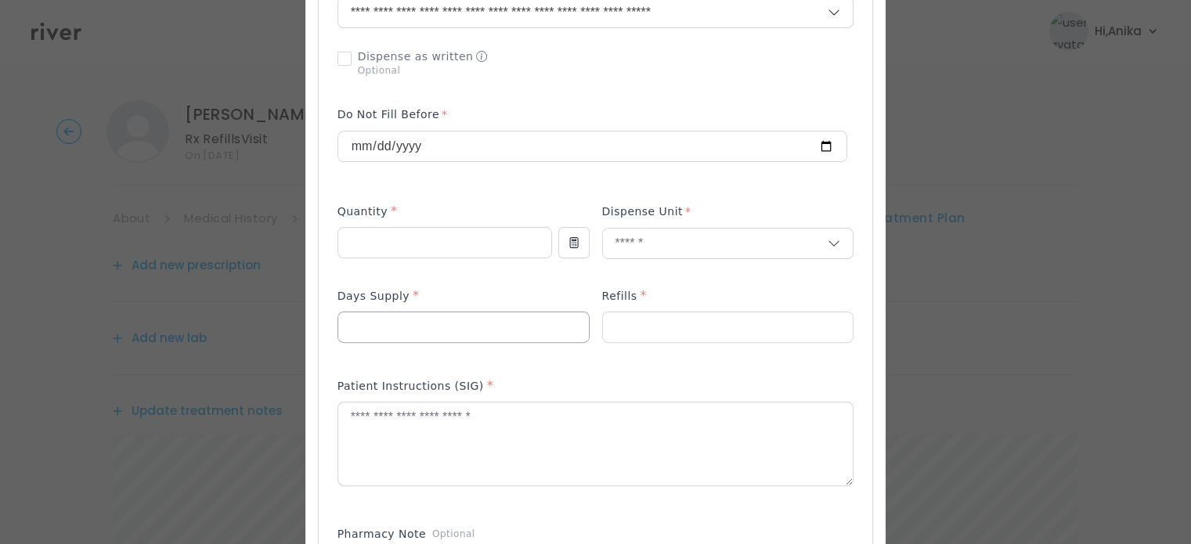
click at [488, 338] on input "number" at bounding box center [463, 327] width 251 height 30
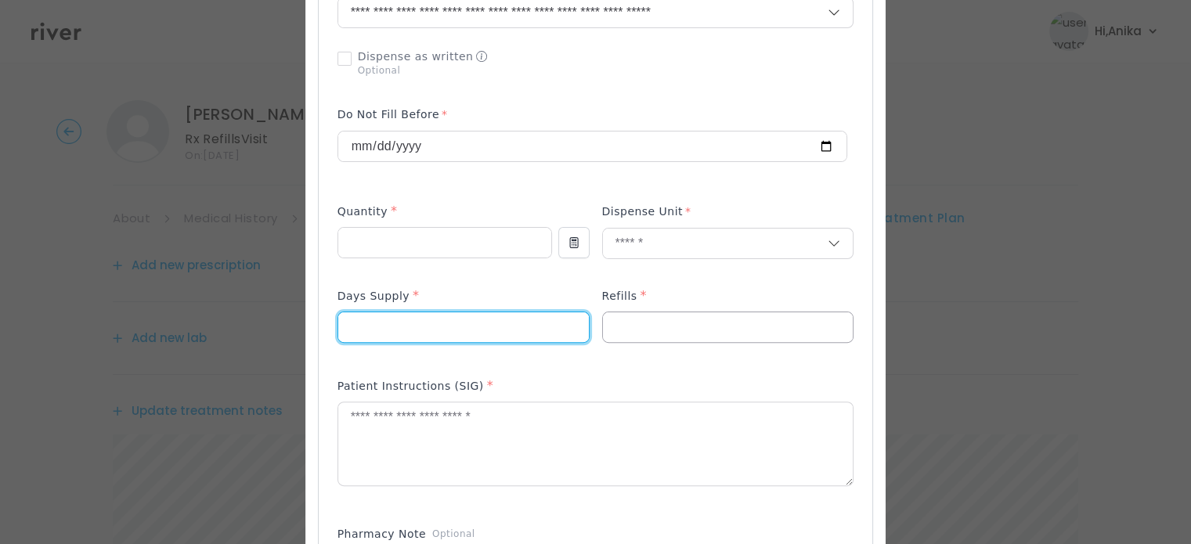
type input "**"
click at [648, 316] on input "number" at bounding box center [728, 327] width 251 height 30
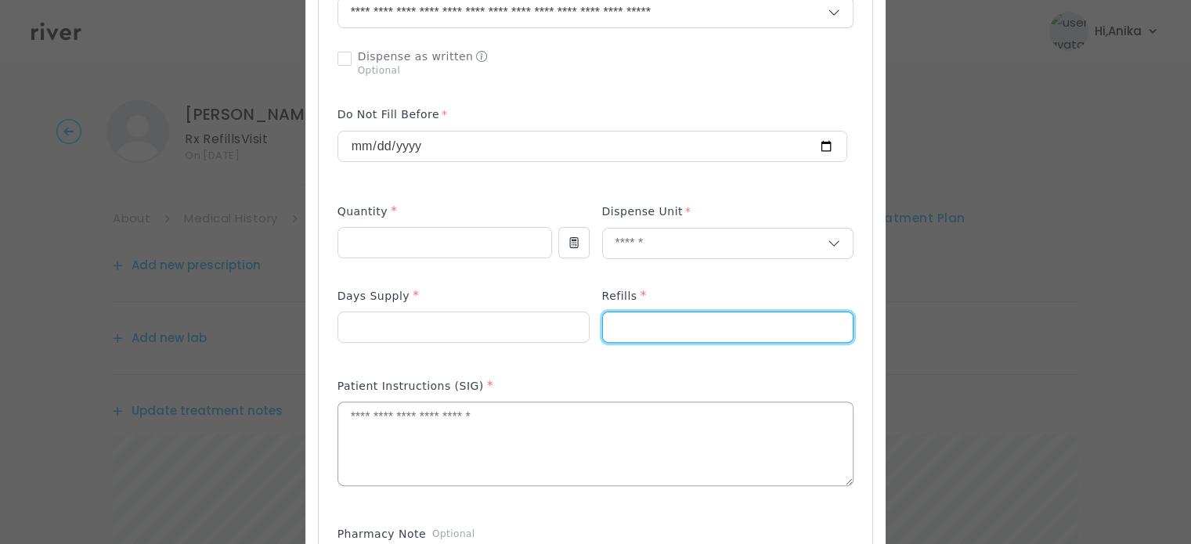
type input "*"
click at [627, 426] on textarea at bounding box center [595, 444] width 515 height 83
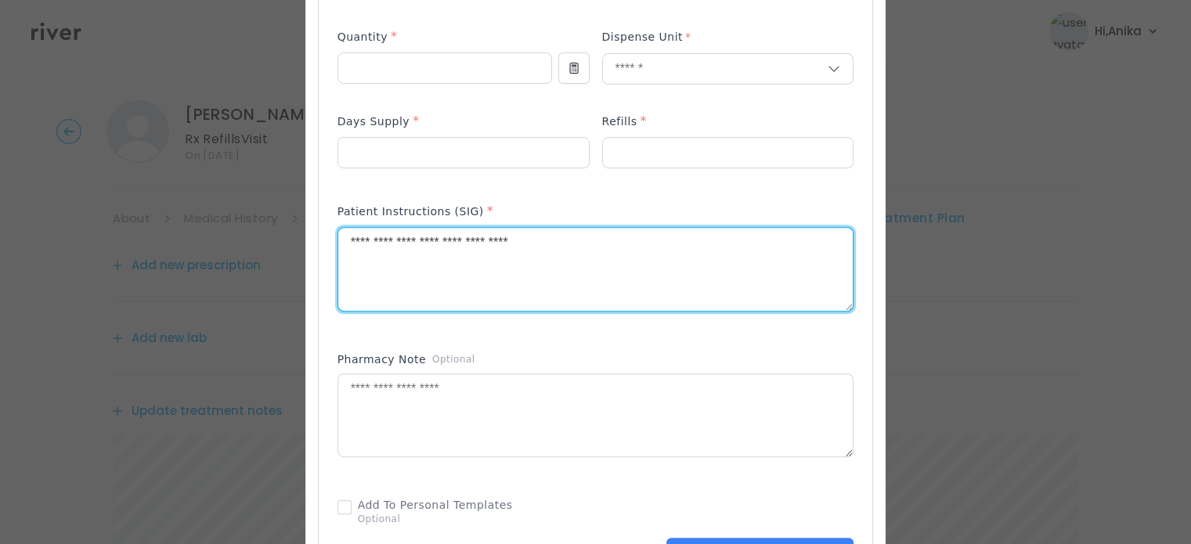
scroll to position [648, 0]
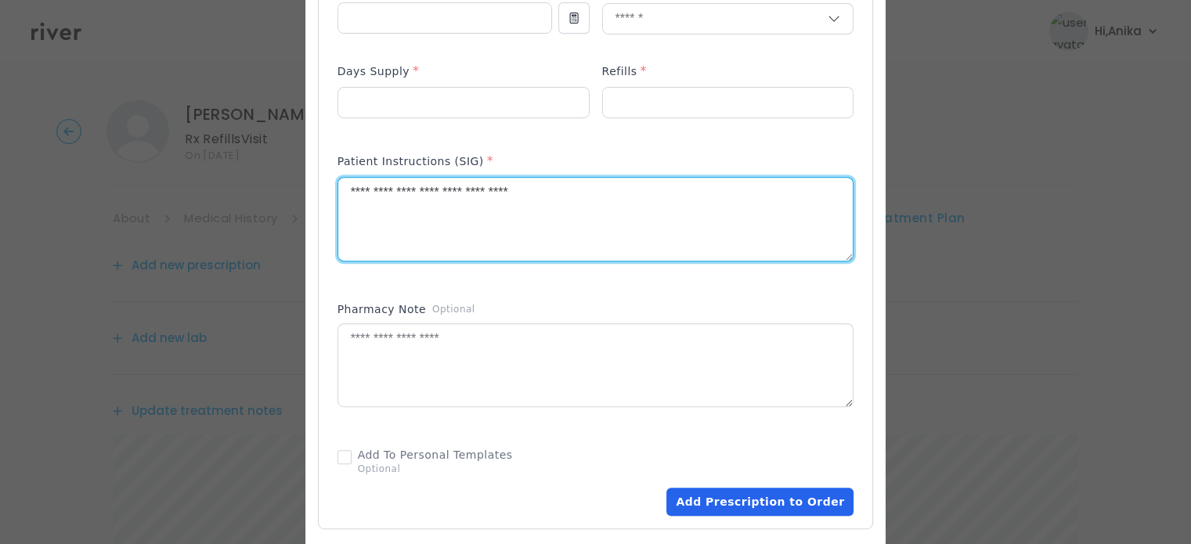
type textarea "**********"
click at [721, 491] on button "Add Prescription to Order" at bounding box center [759, 502] width 187 height 28
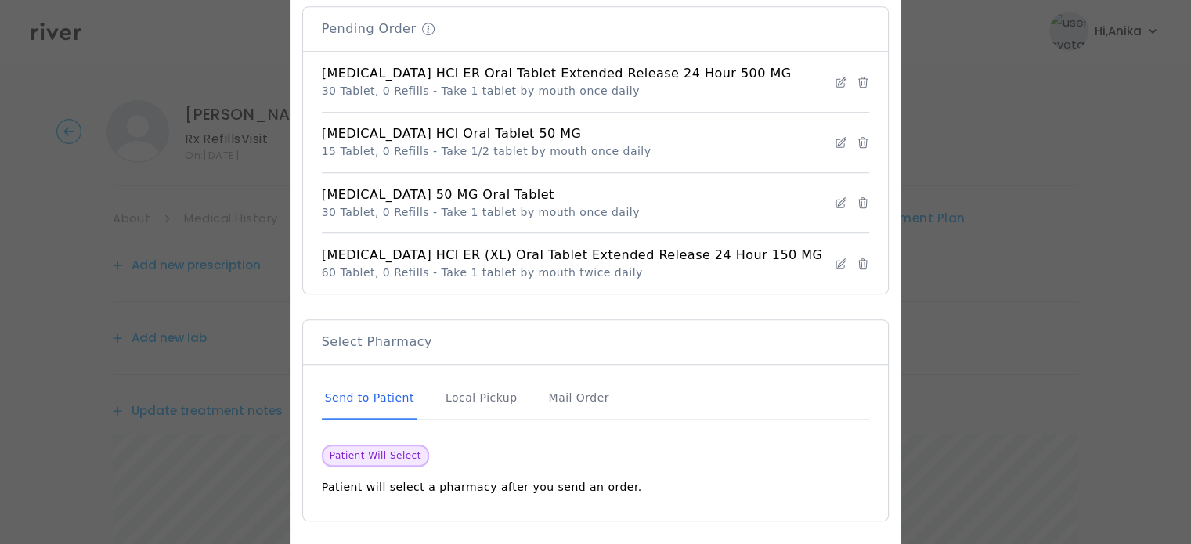
scroll to position [1262, 0]
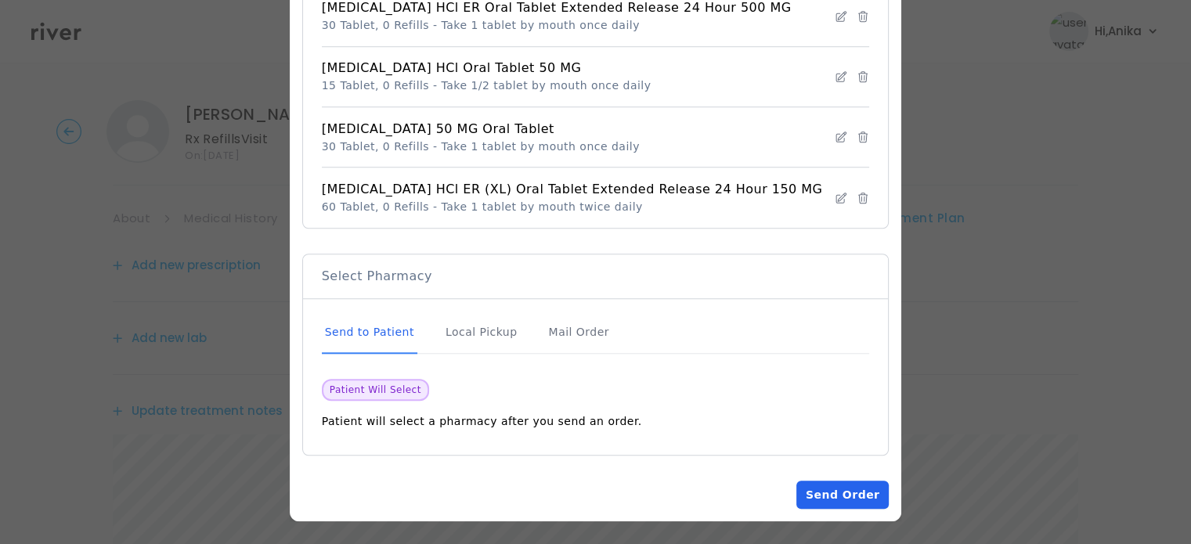
click at [803, 493] on button "Send Order" at bounding box center [842, 495] width 92 height 28
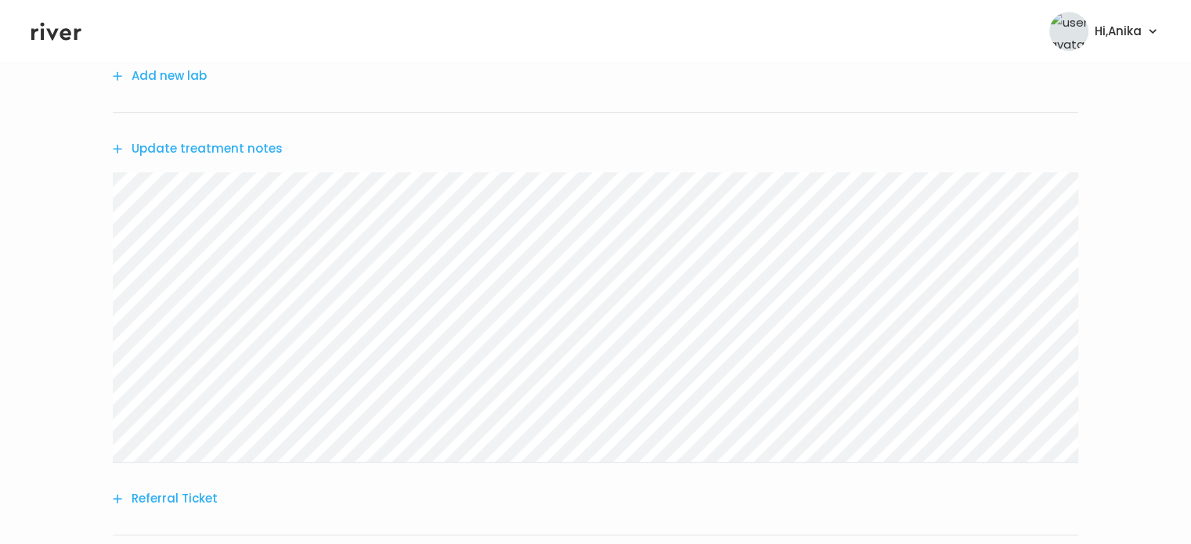
scroll to position [1074, 0]
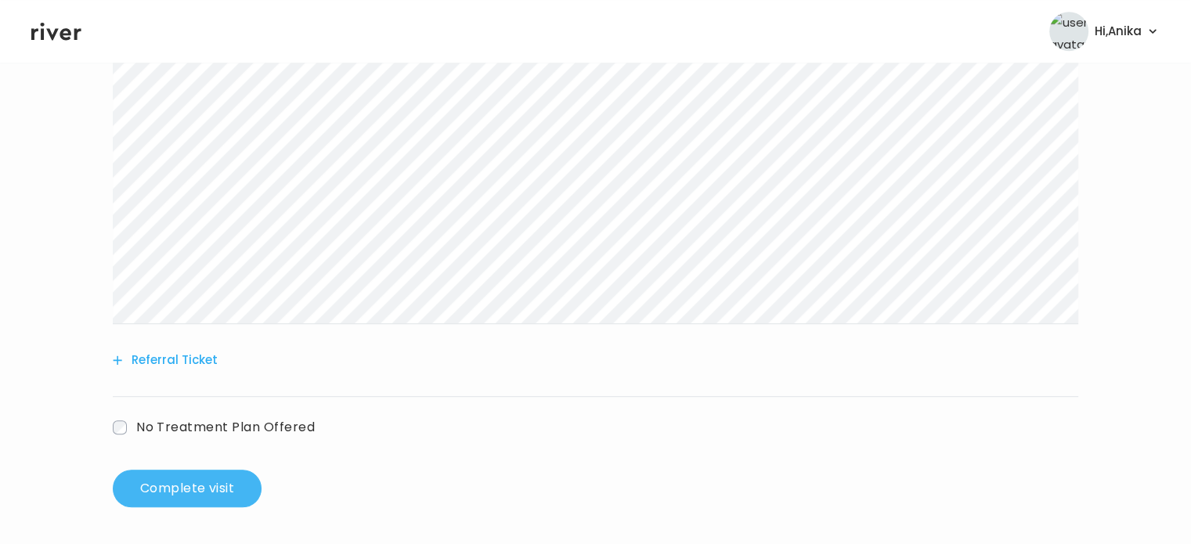
click at [202, 486] on button "Complete visit" at bounding box center [187, 489] width 149 height 38
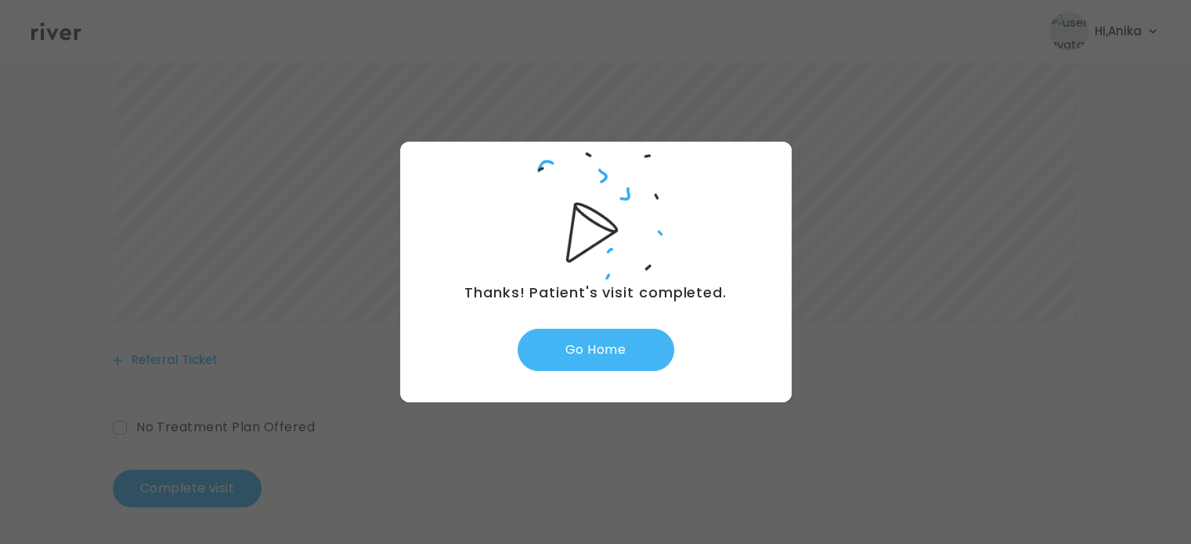
click at [626, 342] on button "Go Home" at bounding box center [596, 350] width 157 height 42
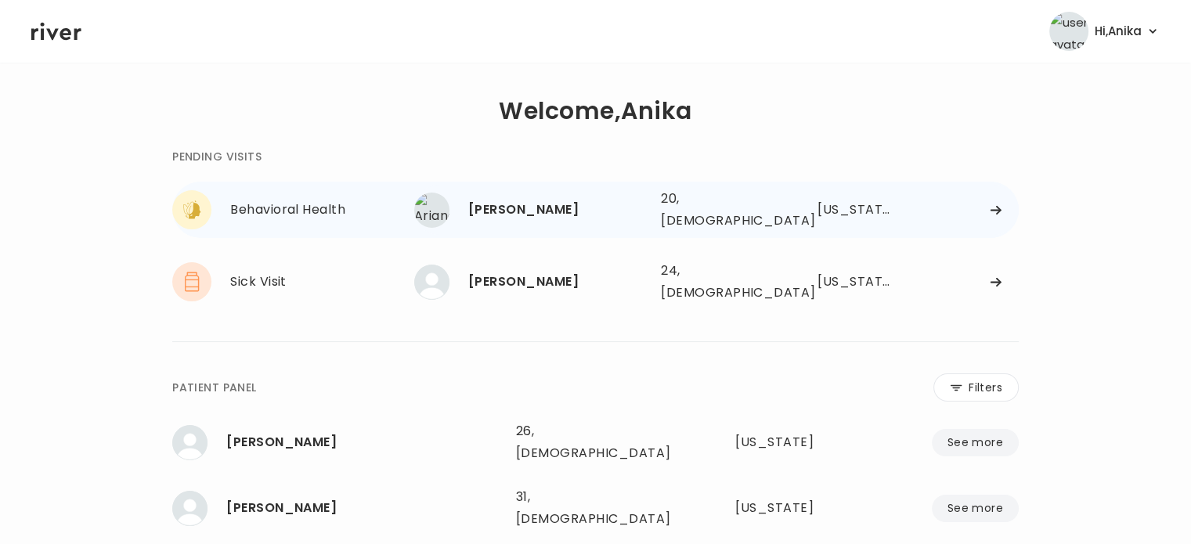
click at [533, 209] on div "[PERSON_NAME]" at bounding box center [558, 210] width 180 height 22
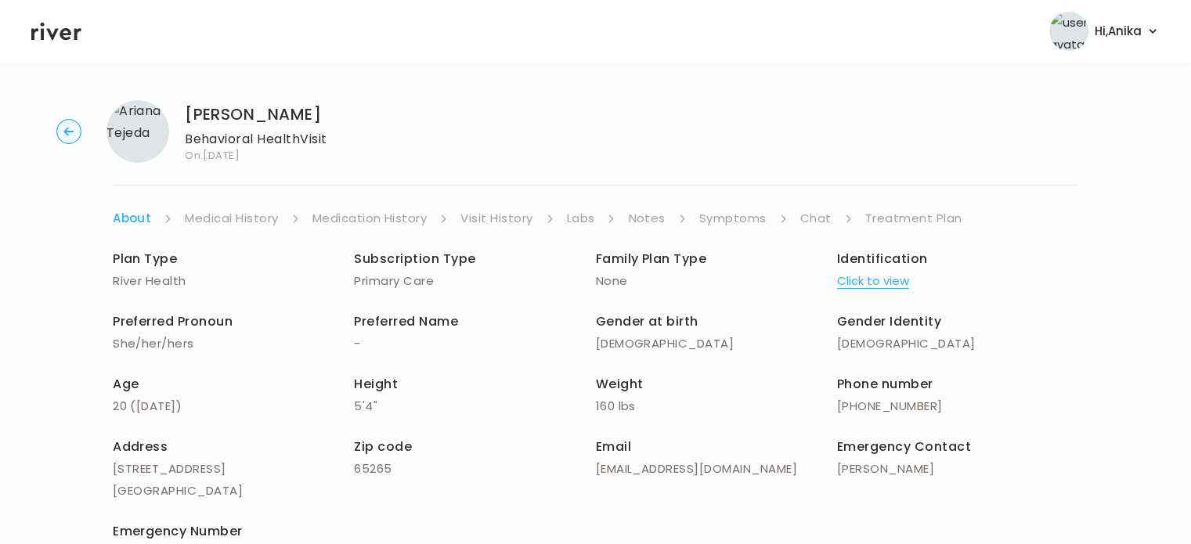
click at [868, 290] on button "Click to view" at bounding box center [873, 281] width 72 height 22
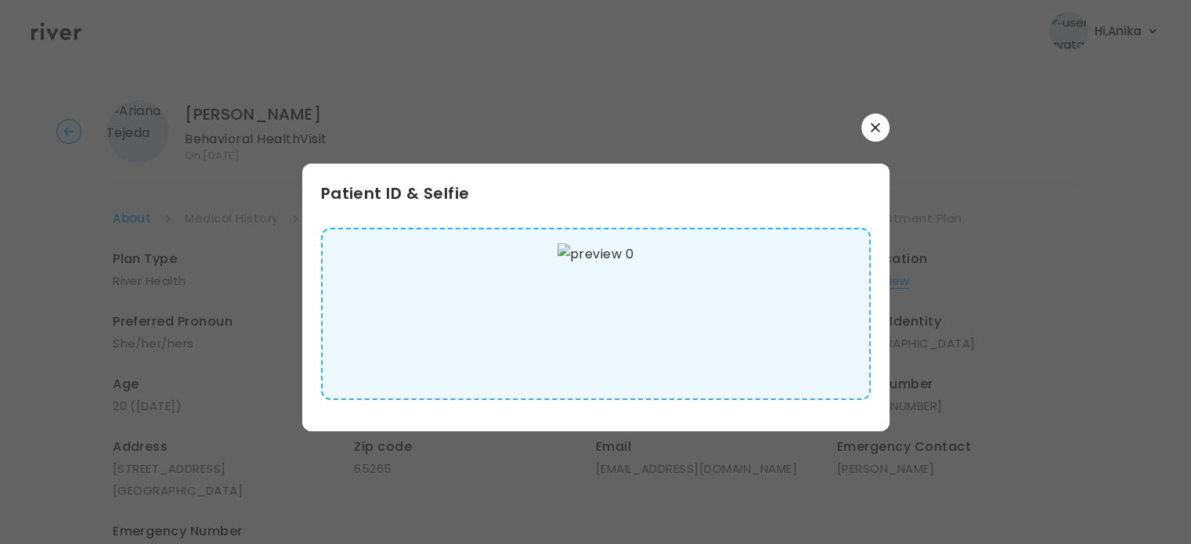
scroll to position [1, 0]
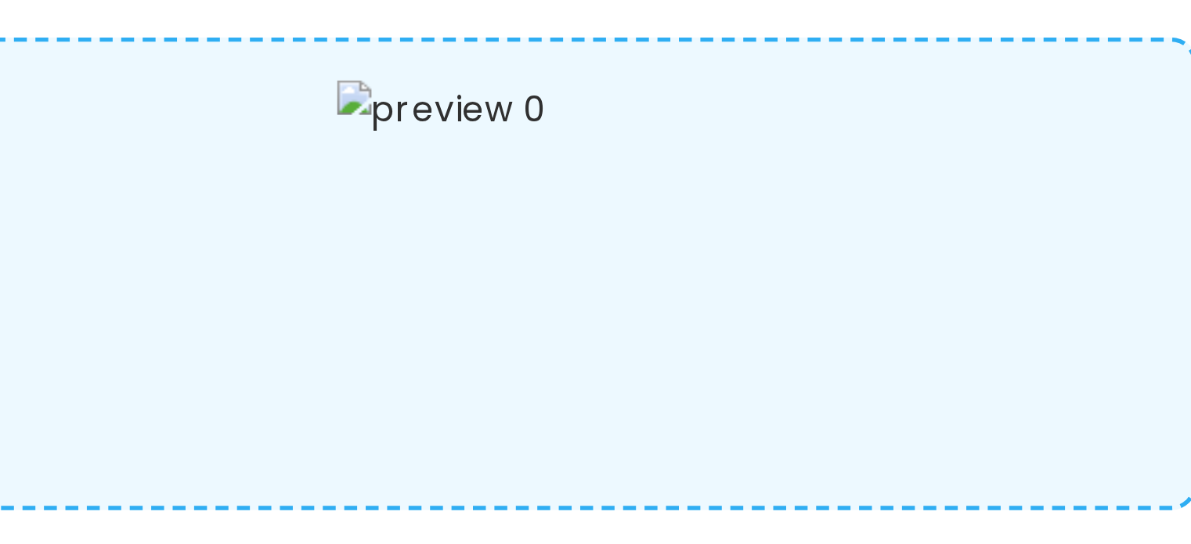
click at [679, 338] on div at bounding box center [596, 314] width 550 height 172
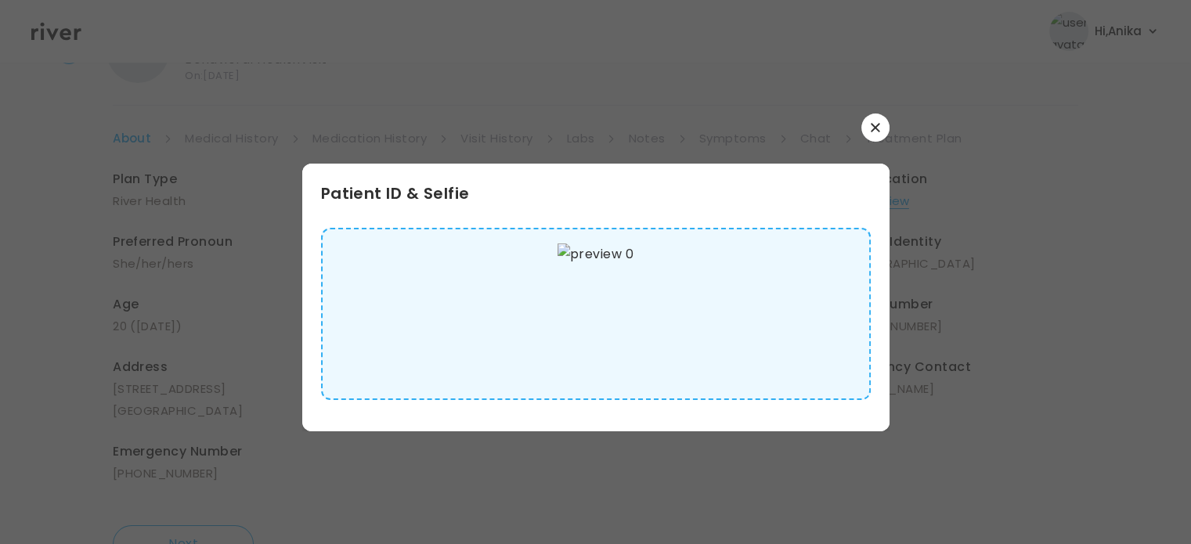
scroll to position [79, 0]
click at [880, 118] on button "button" at bounding box center [875, 128] width 28 height 28
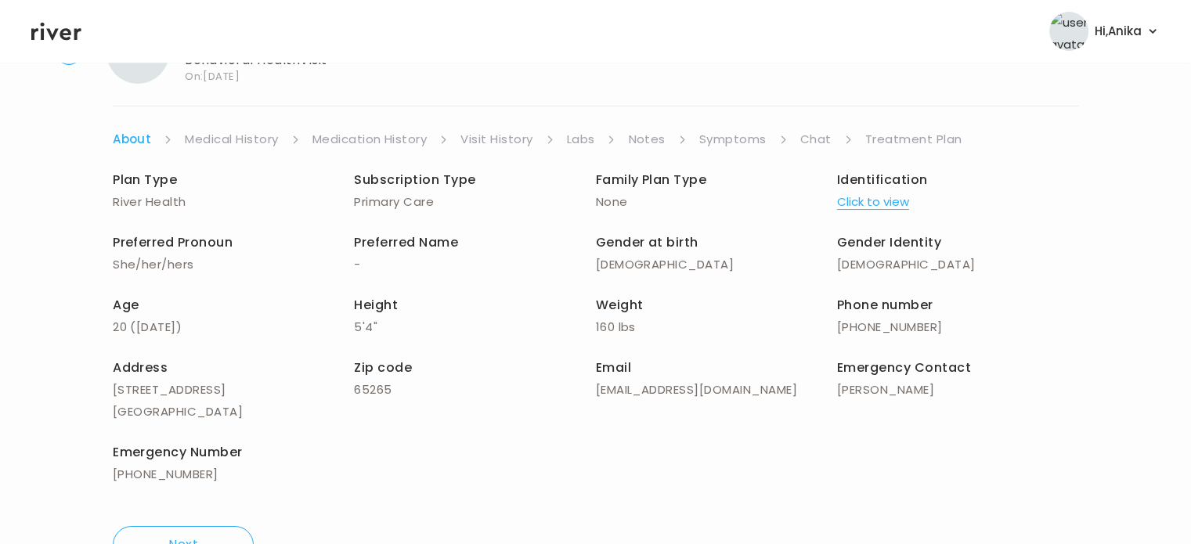
click at [255, 135] on link "Medical History" at bounding box center [231, 139] width 93 height 22
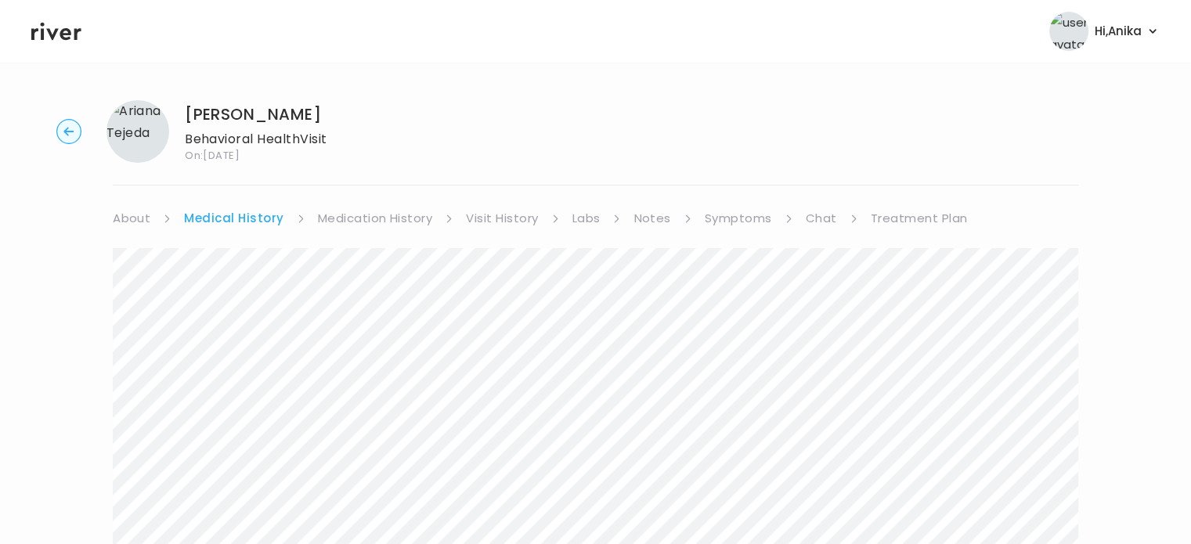
click at [360, 222] on link "Medication History" at bounding box center [375, 219] width 115 height 22
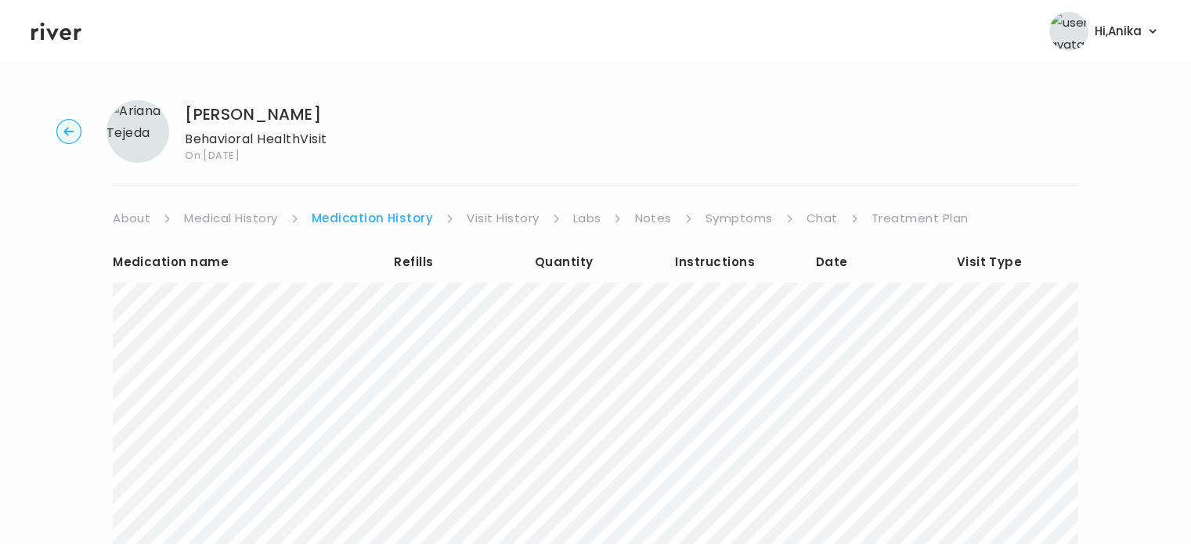
click at [475, 222] on link "Visit History" at bounding box center [503, 219] width 72 height 22
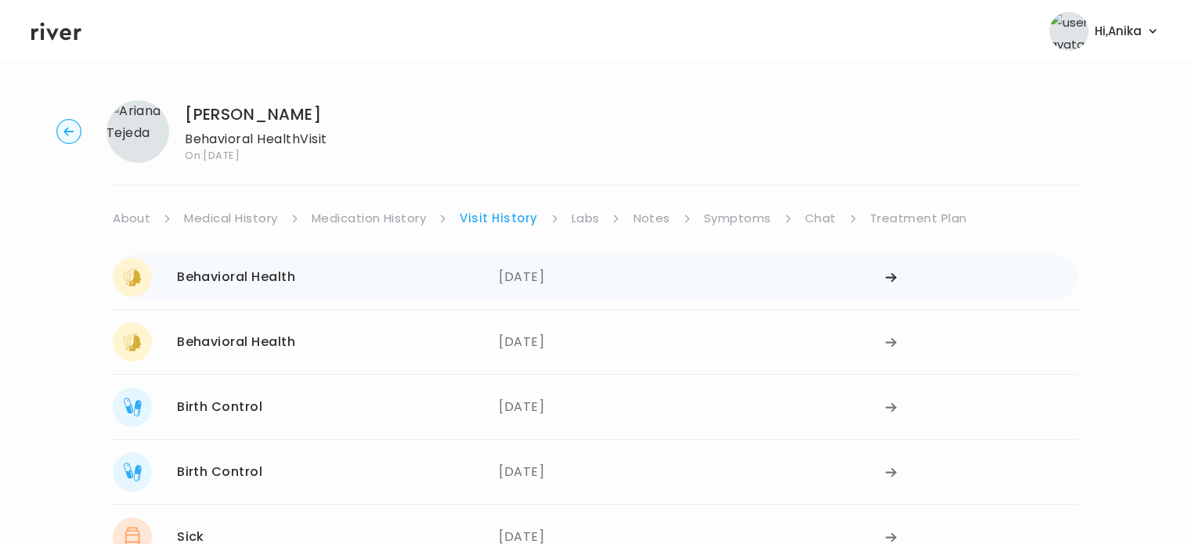
click at [550, 284] on div "[DATE]" at bounding box center [692, 277] width 386 height 39
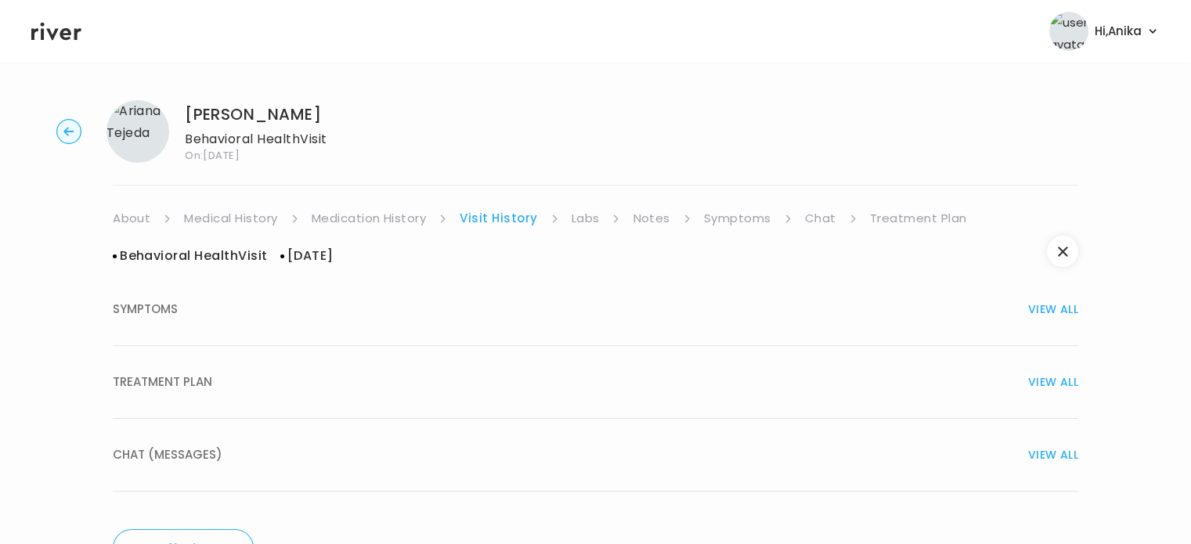
click at [570, 372] on div "TREATMENT PLAN VIEW ALL" at bounding box center [596, 382] width 966 height 22
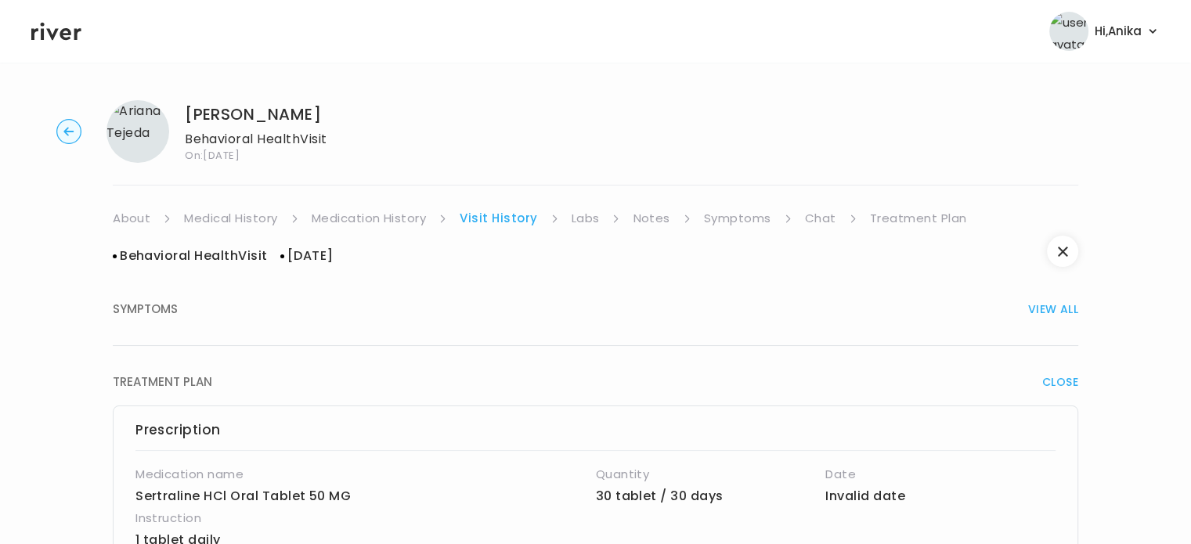
click at [596, 224] on link "Labs" at bounding box center [586, 219] width 28 height 22
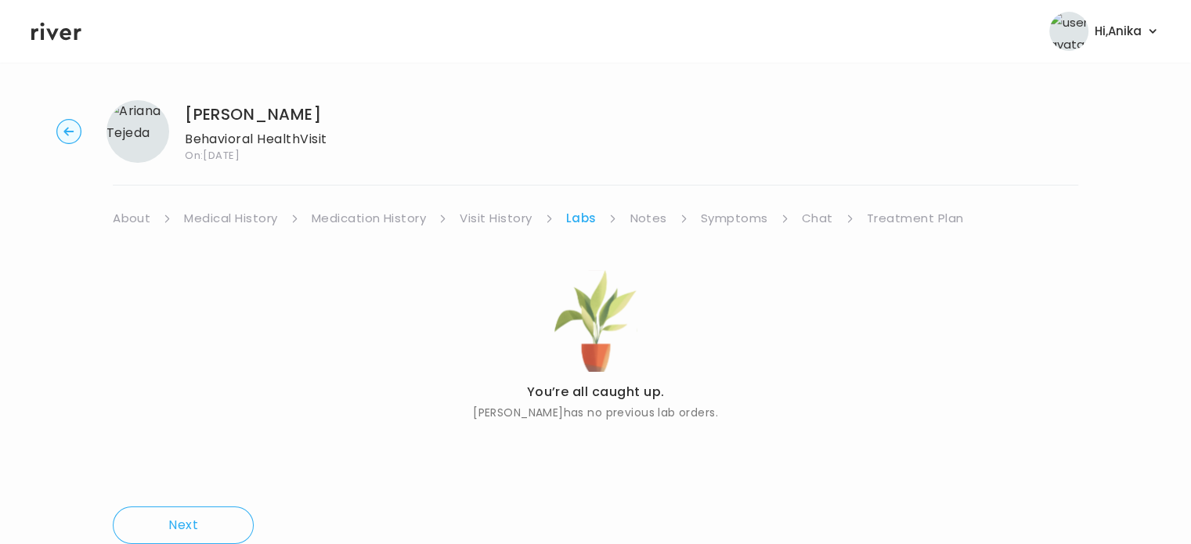
click at [649, 218] on link "Notes" at bounding box center [648, 219] width 37 height 22
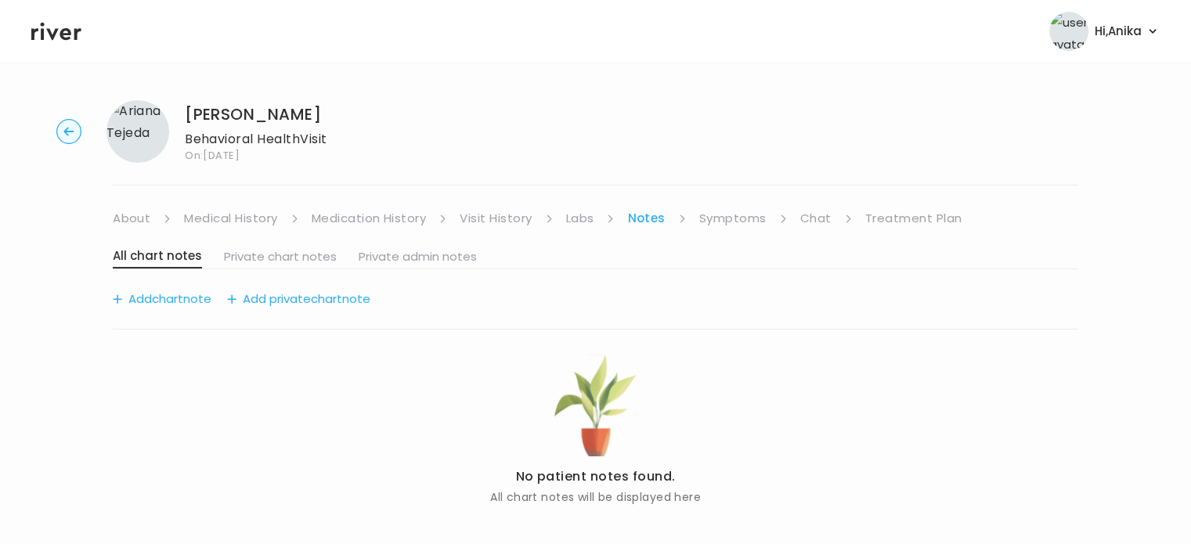
click at [714, 222] on link "Symptoms" at bounding box center [732, 219] width 67 height 22
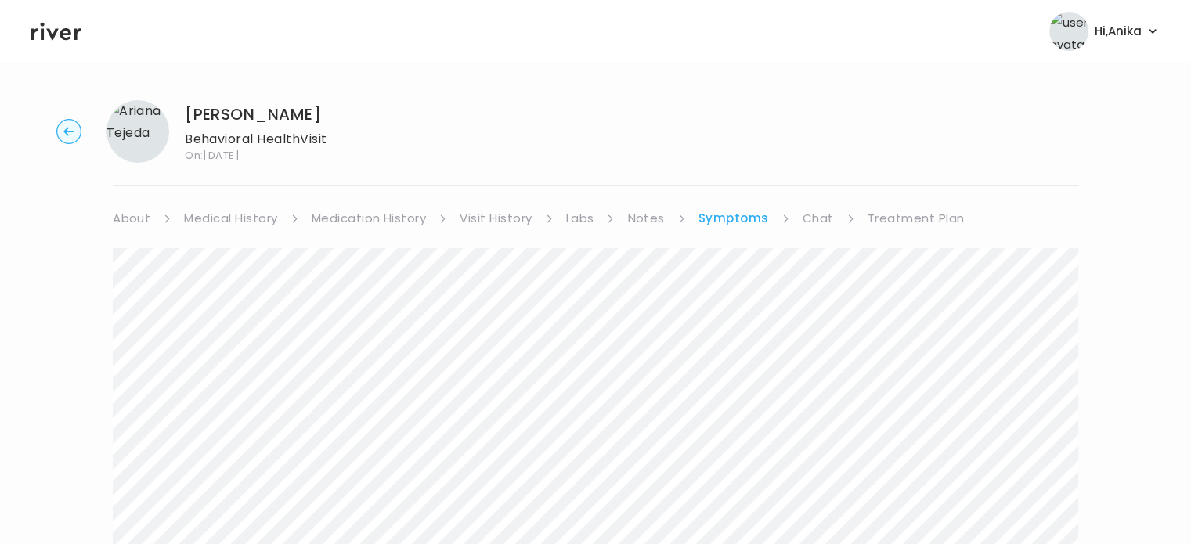
click at [388, 208] on link "Medication History" at bounding box center [369, 219] width 115 height 22
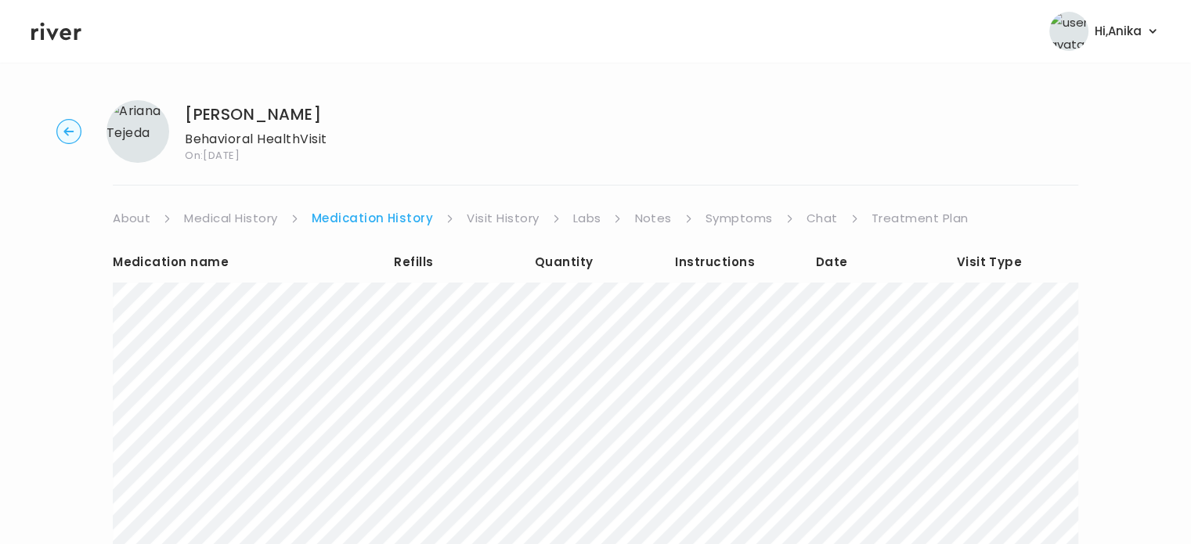
click at [482, 219] on link "Visit History" at bounding box center [503, 219] width 72 height 22
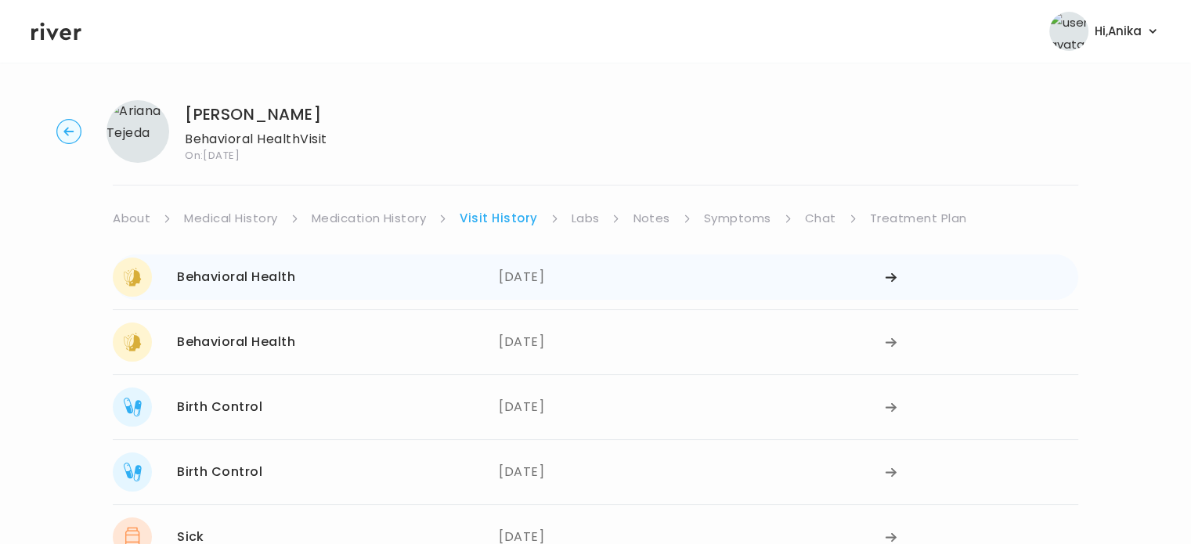
click at [540, 283] on div "[DATE]" at bounding box center [692, 277] width 386 height 39
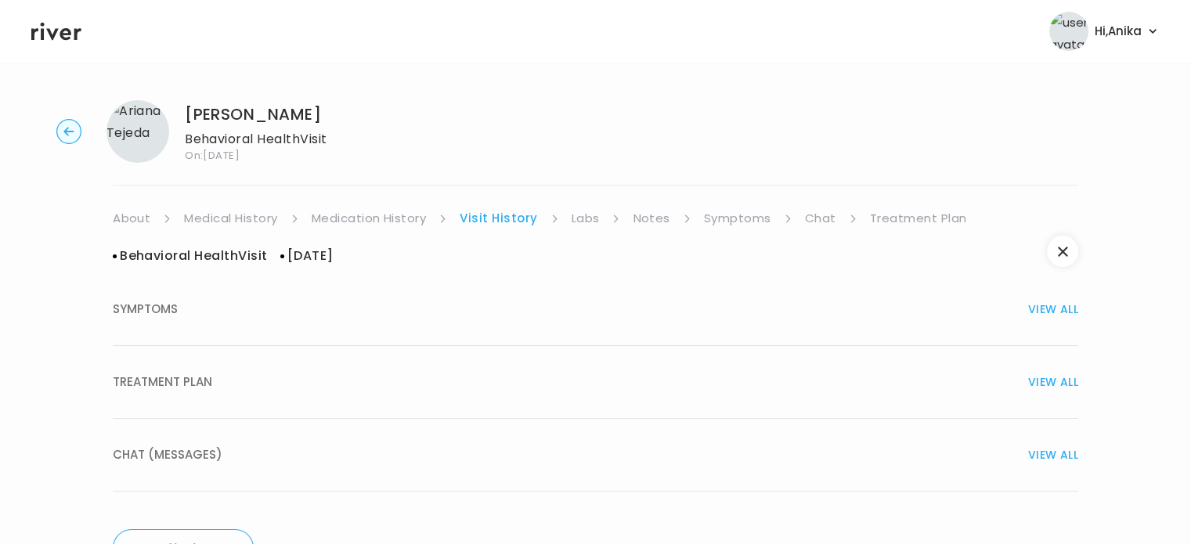
click at [586, 319] on div "SYMPTOMS VIEW ALL" at bounding box center [596, 309] width 966 height 22
click at [817, 222] on link "Chat" at bounding box center [820, 219] width 31 height 22
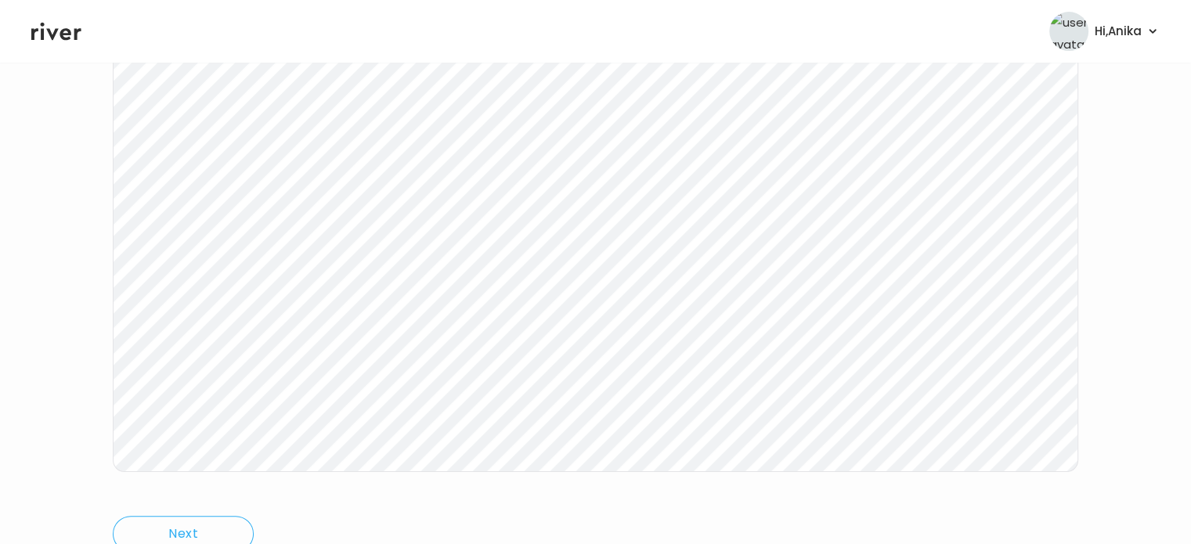
scroll to position [235, 0]
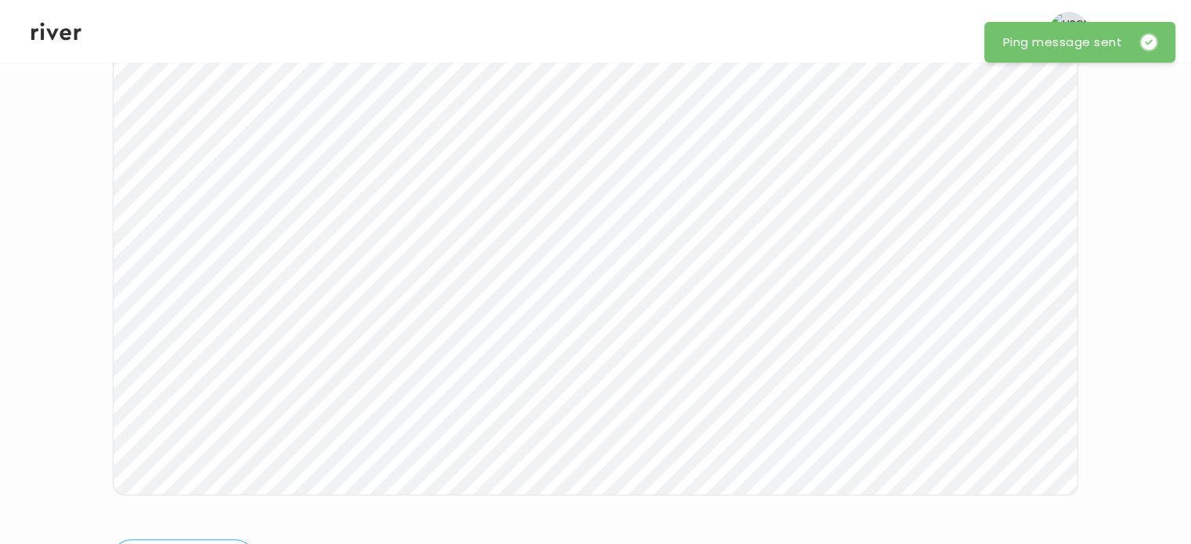
drag, startPoint x: 68, startPoint y: 31, endPoint x: 88, endPoint y: 26, distance: 20.3
click at [68, 31] on icon at bounding box center [56, 32] width 50 height 18
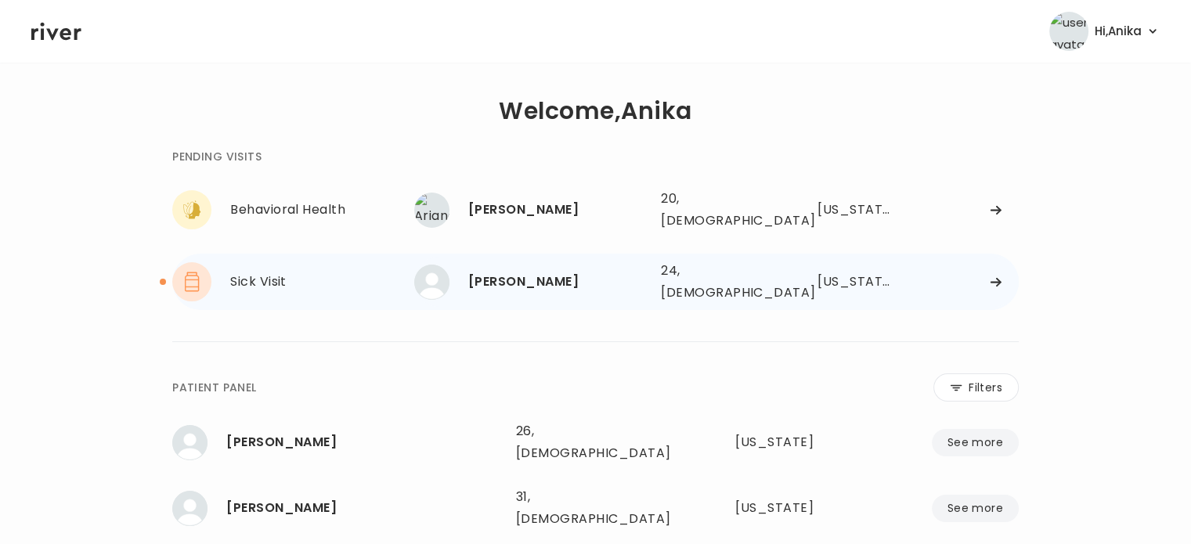
click at [431, 271] on img at bounding box center [431, 282] width 35 height 35
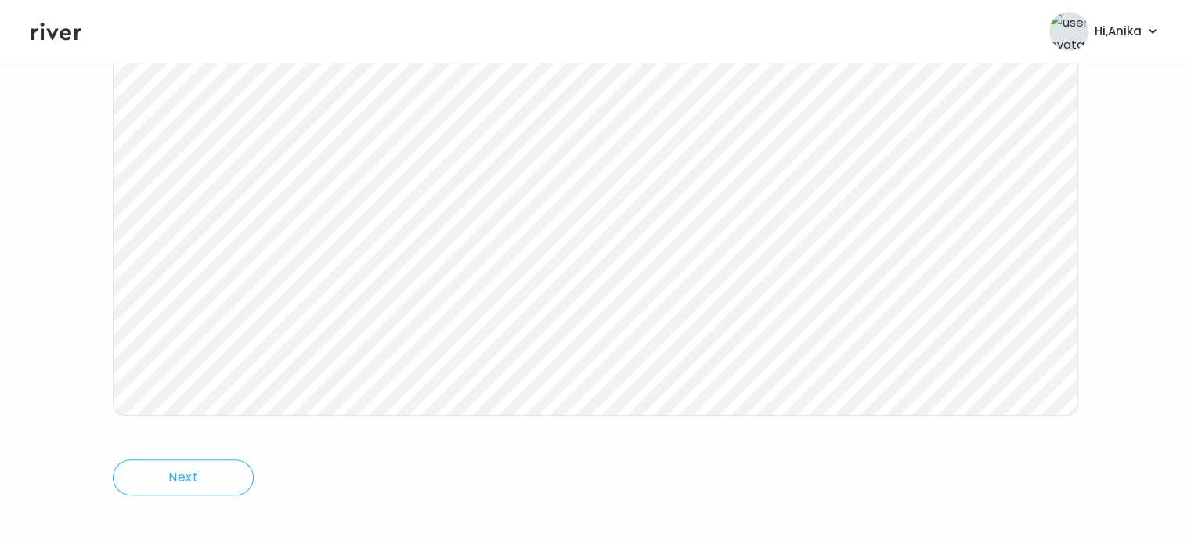
scroll to position [325, 0]
click at [32, 312] on div "[PERSON_NAME] Visit On: [DATE] About Medical History Medication History Visit H…" at bounding box center [595, 141] width 1191 height 757
click at [53, 39] on icon at bounding box center [56, 32] width 50 height 18
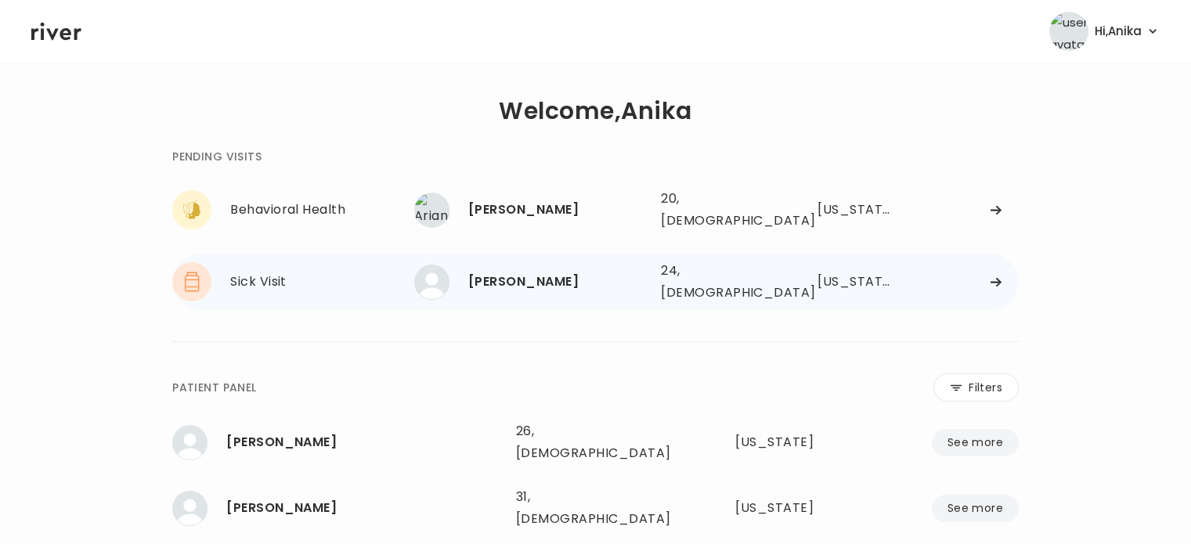
click at [580, 271] on div "[PERSON_NAME]" at bounding box center [558, 282] width 180 height 22
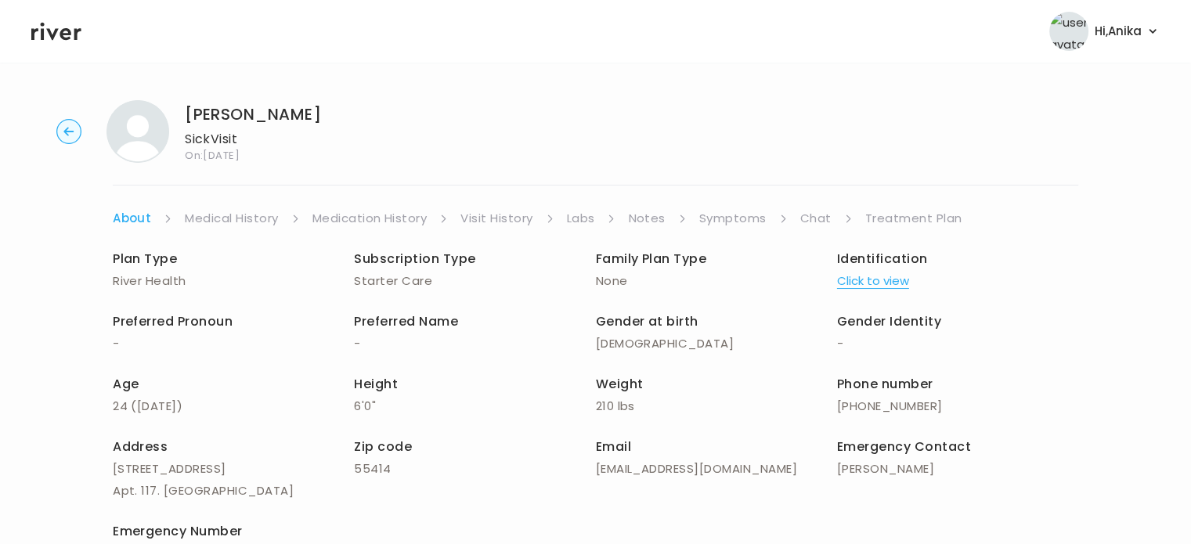
click at [825, 217] on link "Chat" at bounding box center [815, 219] width 31 height 22
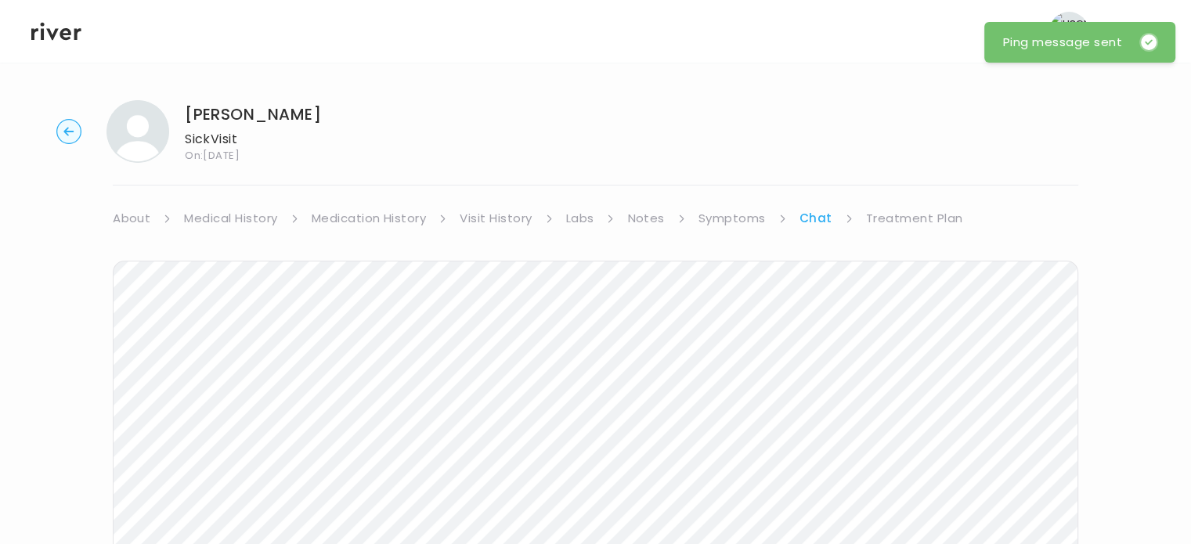
click at [917, 220] on link "Treatment Plan" at bounding box center [914, 219] width 97 height 22
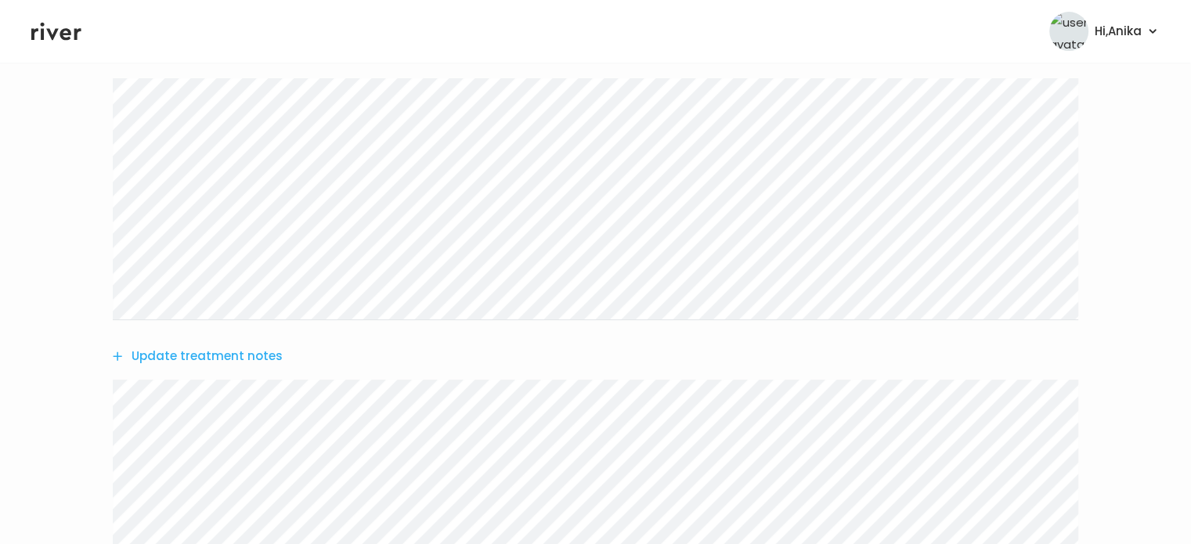
scroll to position [310, 0]
click at [200, 332] on button "Update treatment notes" at bounding box center [198, 330] width 170 height 22
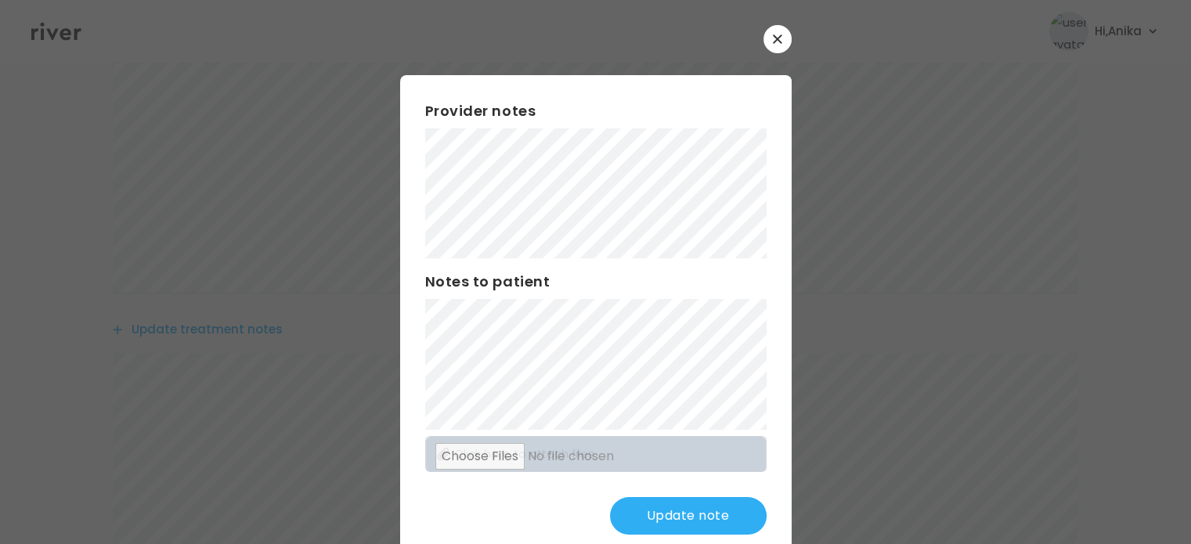
click at [52, 258] on div at bounding box center [595, 272] width 1191 height 544
click at [666, 513] on button "Update note" at bounding box center [688, 516] width 157 height 38
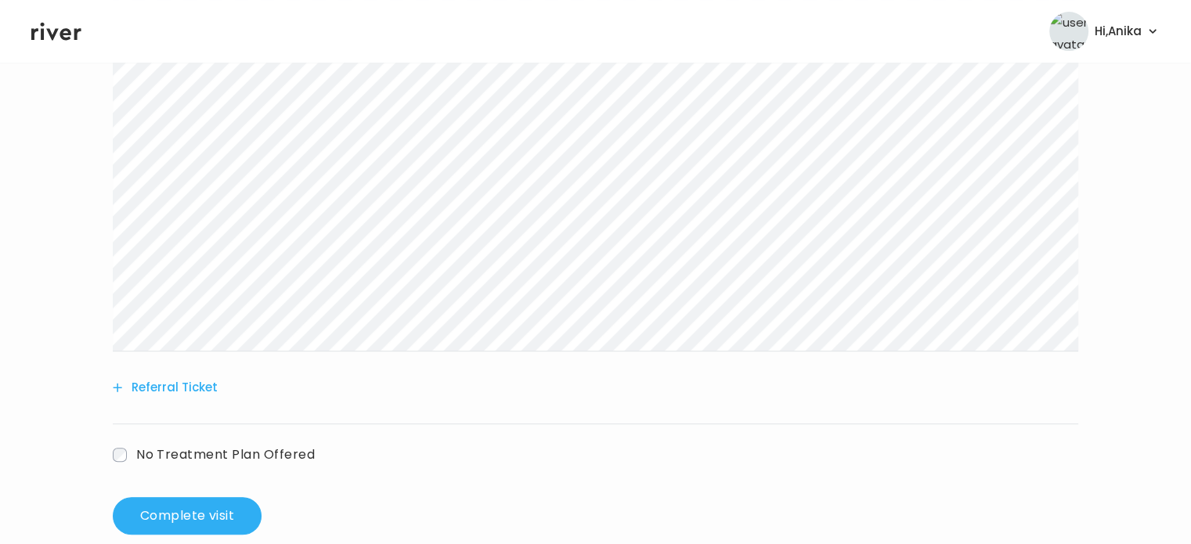
scroll to position [614, 0]
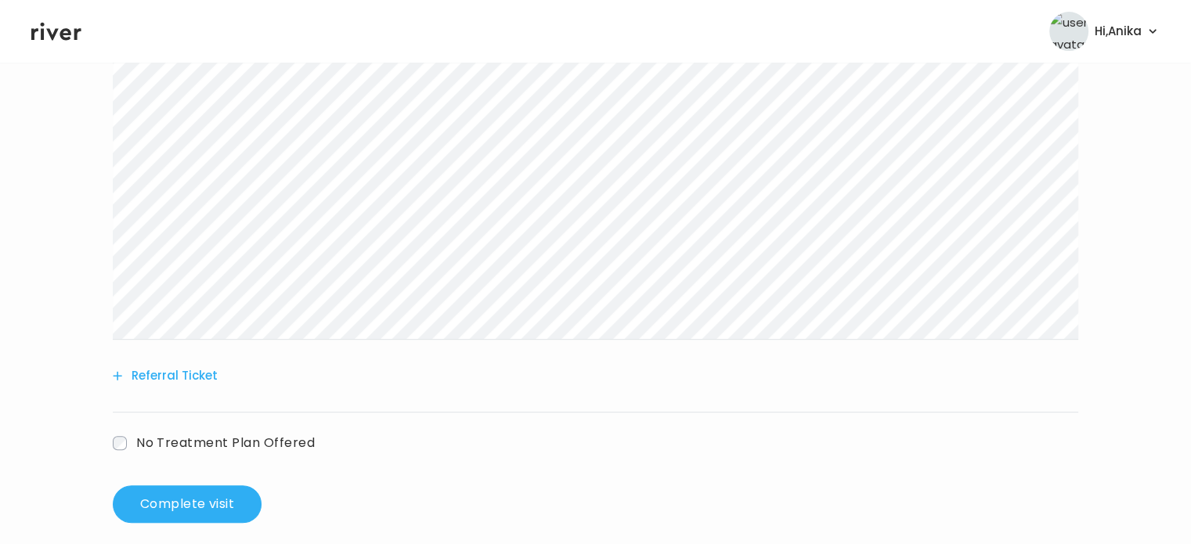
click at [230, 226] on div "Add new prescription Update lab tests Update treatment notes Referral Ticket No…" at bounding box center [596, 69] width 966 height 908
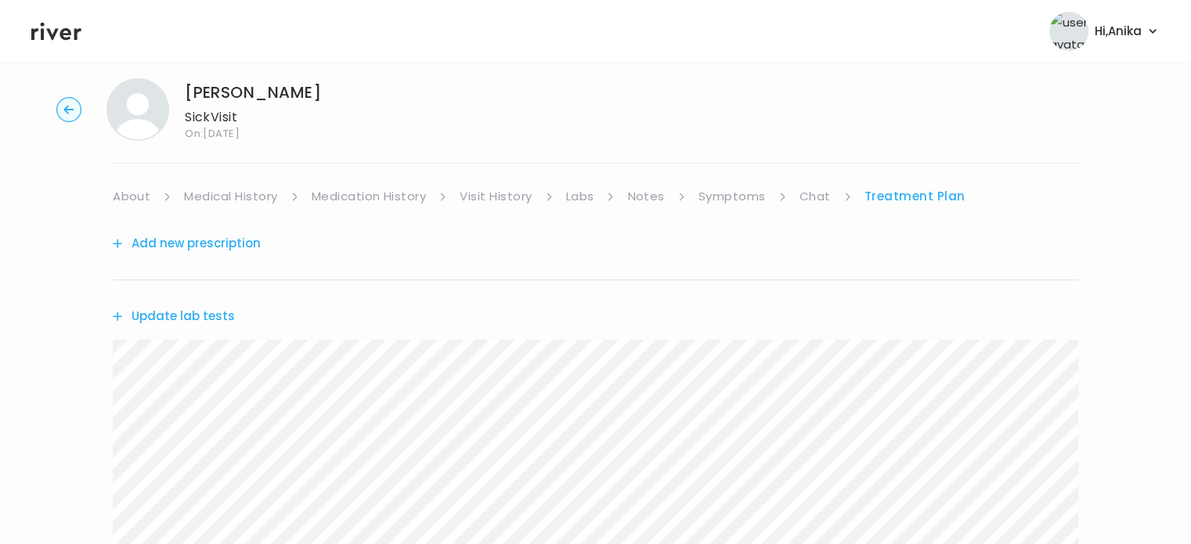
scroll to position [20, 0]
click at [805, 195] on link "Chat" at bounding box center [815, 199] width 31 height 22
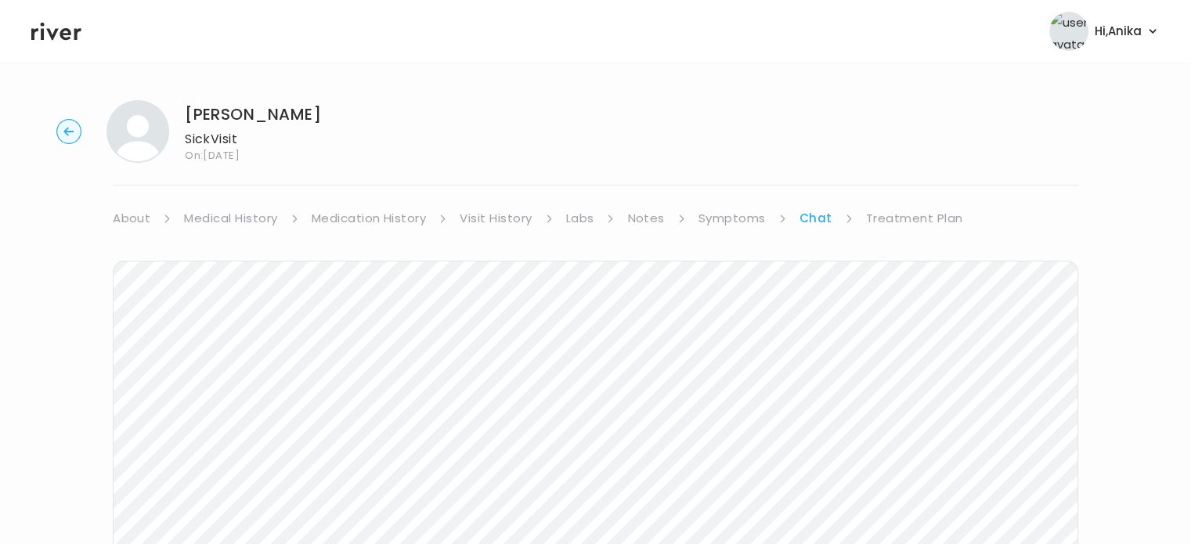
click at [915, 211] on link "Treatment Plan" at bounding box center [914, 219] width 97 height 22
click at [901, 218] on link "Treatment Plan" at bounding box center [915, 219] width 101 height 22
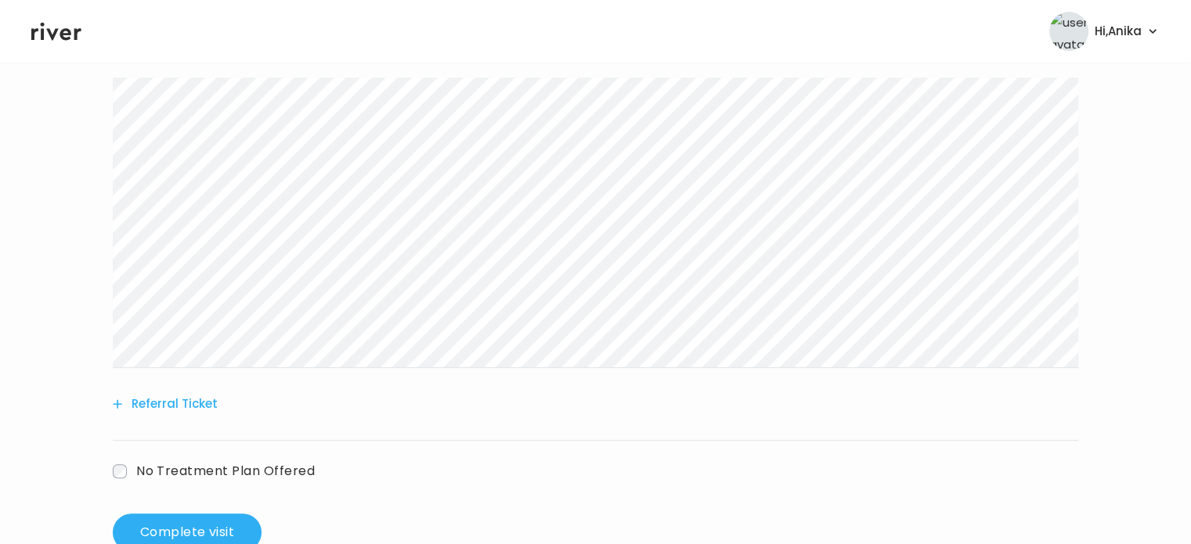
scroll to position [548, 0]
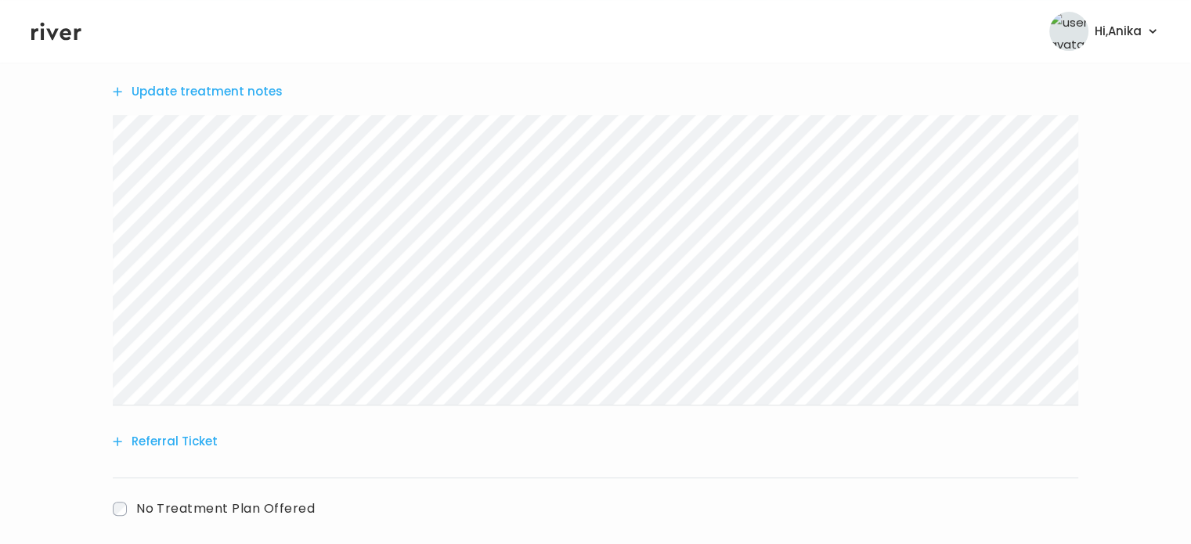
click at [229, 98] on button "Update treatment notes" at bounding box center [198, 92] width 170 height 22
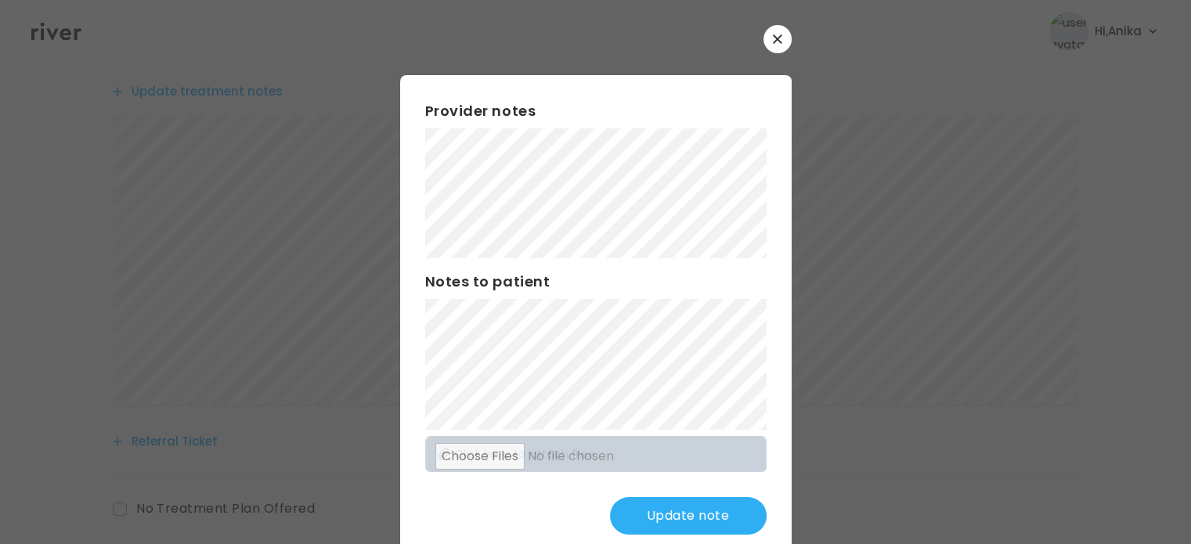
click at [669, 502] on button "Update note" at bounding box center [688, 516] width 157 height 38
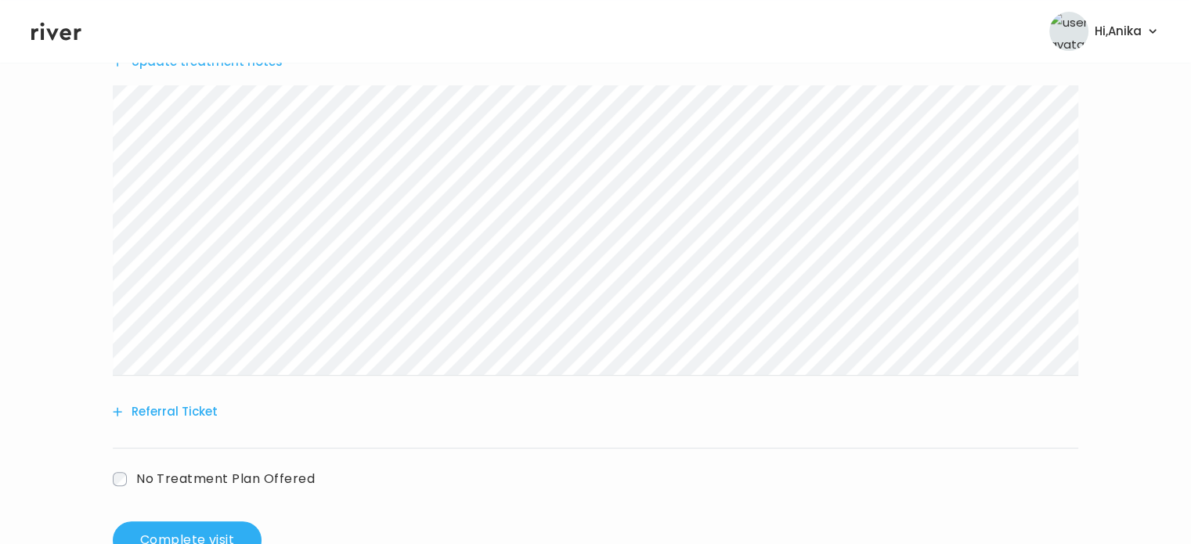
scroll to position [630, 0]
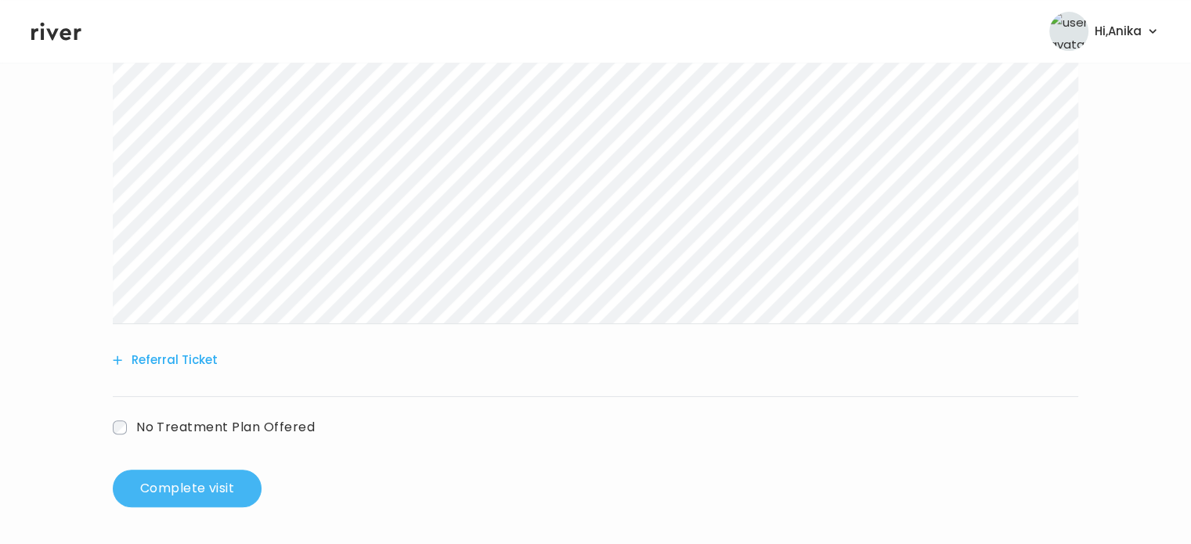
click at [218, 484] on button "Complete visit" at bounding box center [187, 489] width 149 height 38
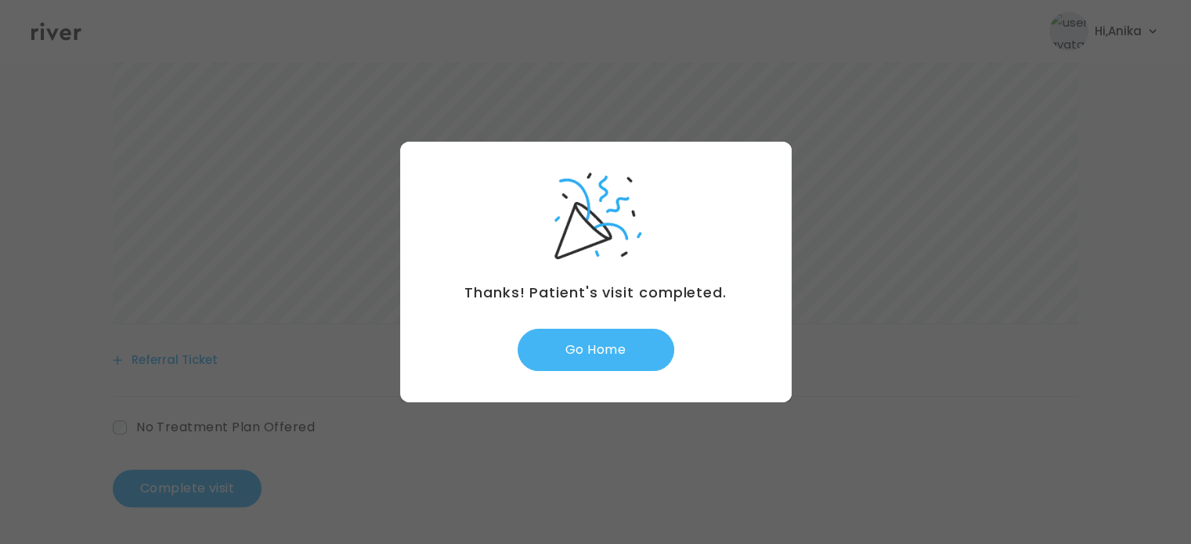
click at [593, 350] on button "Go Home" at bounding box center [596, 350] width 157 height 42
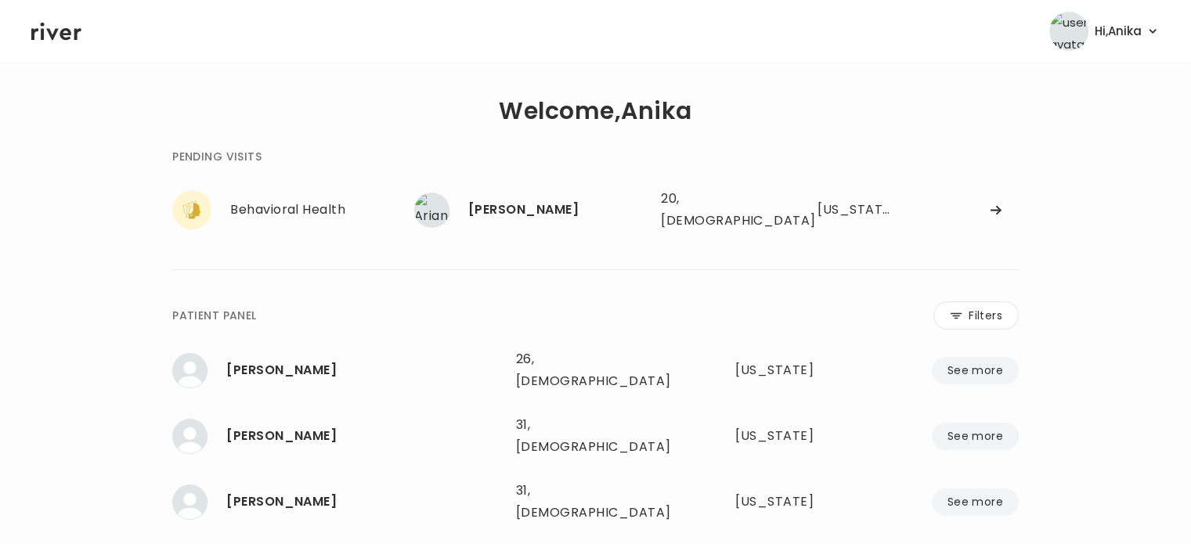
click at [45, 151] on div "**********" at bounding box center [595, 422] width 1128 height 668
click at [49, 31] on icon at bounding box center [56, 32] width 50 height 18
